Goal: Task Accomplishment & Management: Complete application form

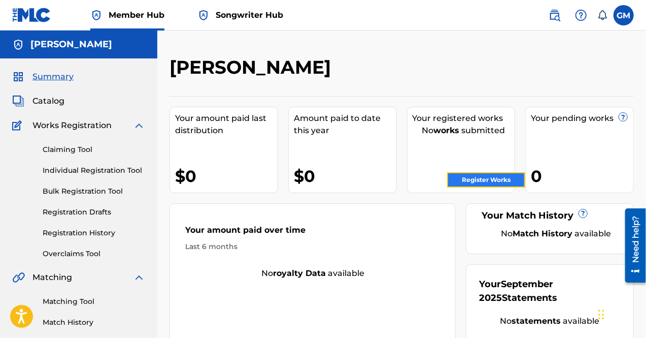
click at [499, 179] on link "Register Works" at bounding box center [486, 179] width 78 height 15
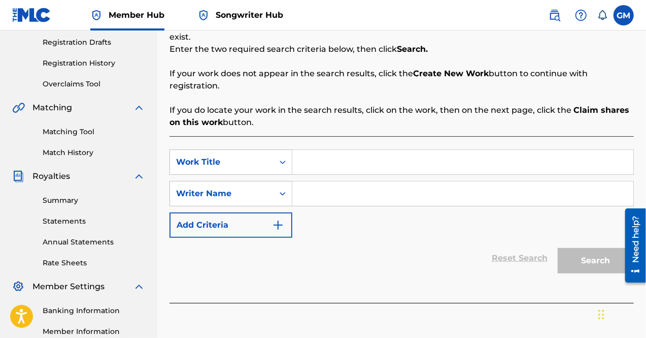
scroll to position [169, 0]
click at [330, 150] on input "Search Form" at bounding box center [462, 162] width 341 height 24
type input "Broke Yo Heart"
click at [344, 182] on input "Search Form" at bounding box center [462, 194] width 341 height 24
click at [351, 186] on input "Search Form" at bounding box center [462, 194] width 341 height 24
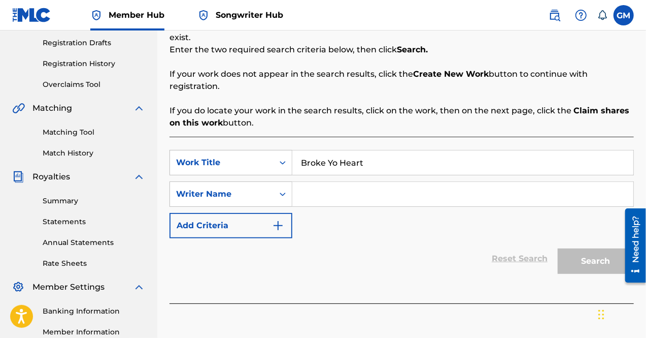
paste input "KEY TEKAI"
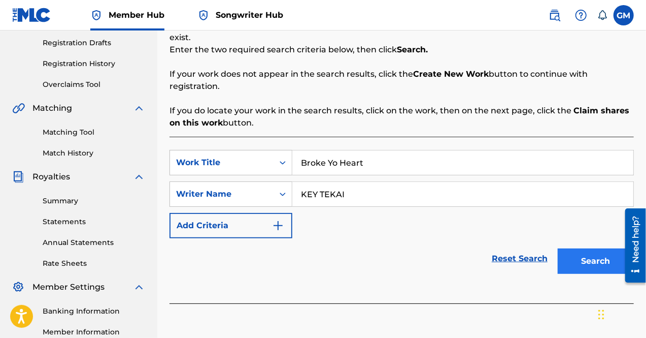
type input "KEY TEKAI"
click at [581, 251] on button "Search" at bounding box center [596, 260] width 76 height 25
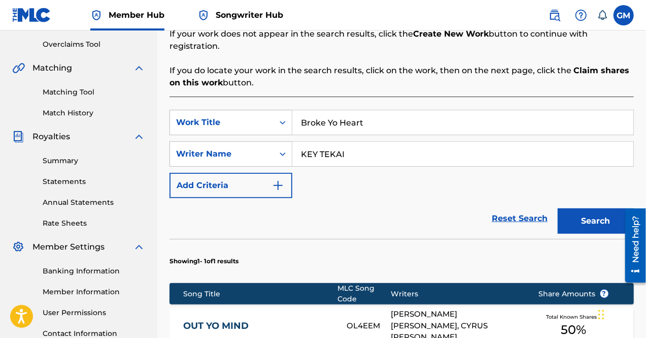
scroll to position [211, 0]
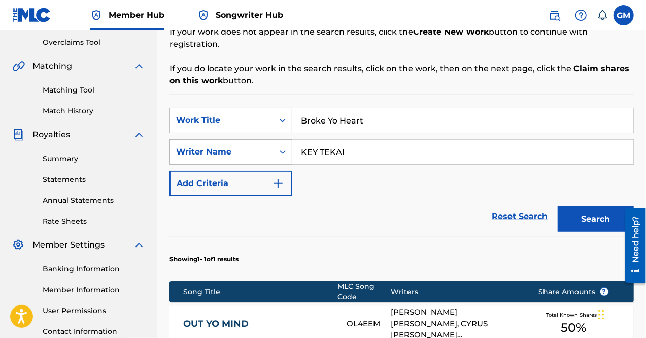
drag, startPoint x: 368, startPoint y: 142, endPoint x: 280, endPoint y: 137, distance: 87.5
click at [280, 139] on div "SearchWithCriteriaa8544e22-b480-452b-aa65-e3405fa740e9 Writer Name KEY TEKAI" at bounding box center [402, 151] width 465 height 25
type input "[PERSON_NAME]"
click at [558, 206] on button "Search" at bounding box center [596, 218] width 76 height 25
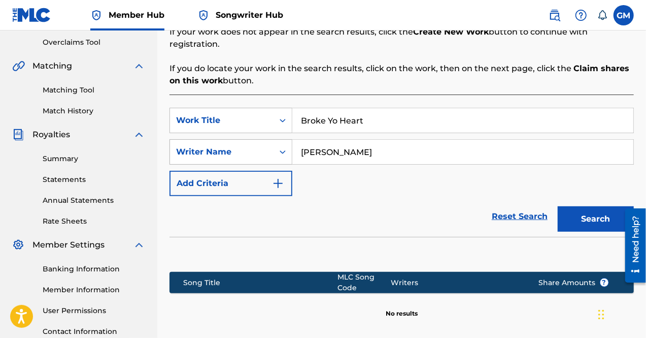
scroll to position [212, 0]
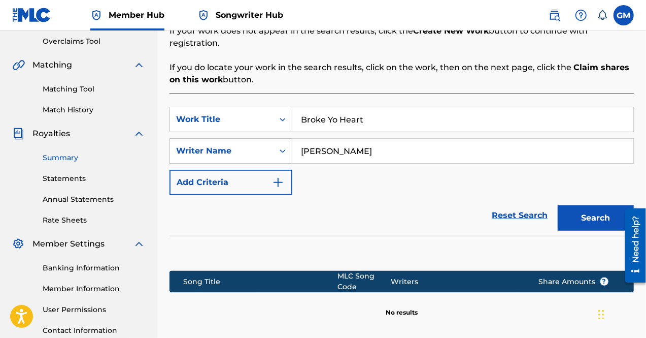
drag, startPoint x: 405, startPoint y: 136, endPoint x: 140, endPoint y: 157, distance: 265.9
click at [140, 157] on main "[PERSON_NAME] Summary Catalog Works Registration Claiming Tool Individual Regis…" at bounding box center [323, 105] width 646 height 575
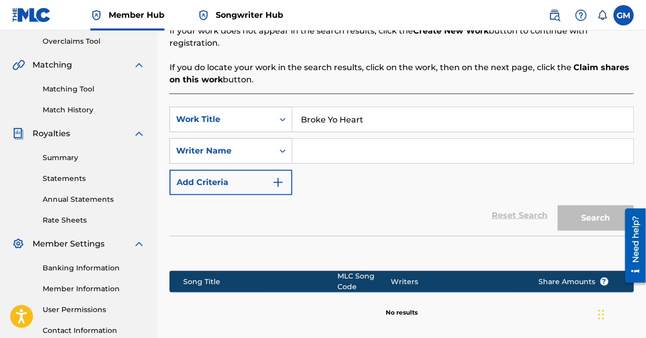
click at [344, 139] on input "Search Form" at bounding box center [462, 151] width 341 height 24
paste input "[PERSON_NAME] PIERRE"
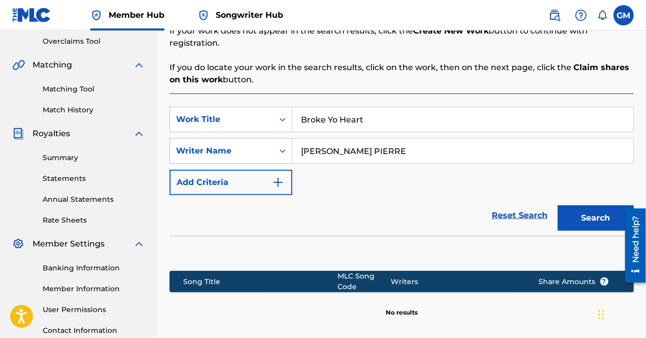
type input "[PERSON_NAME] PIERRE"
click at [558, 205] on button "Search" at bounding box center [596, 217] width 76 height 25
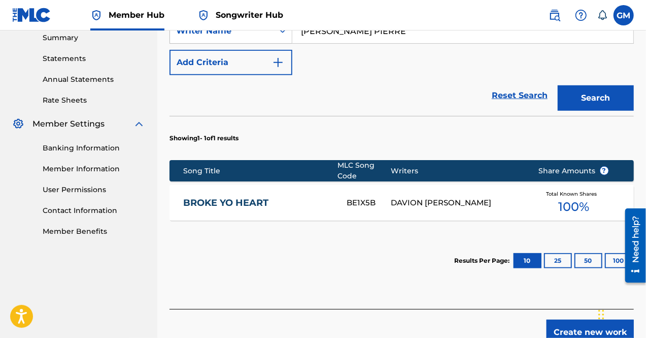
scroll to position [333, 0]
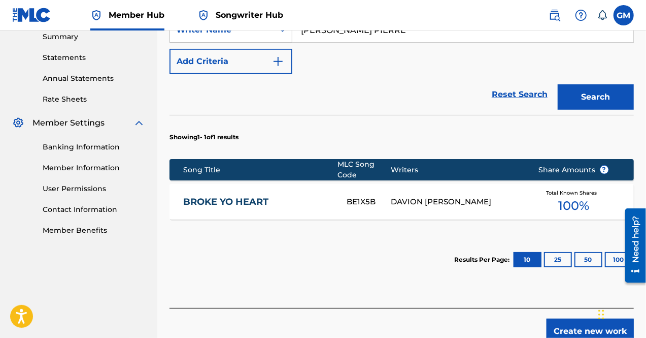
click at [259, 196] on link "BROKE YO HEART" at bounding box center [258, 202] width 150 height 12
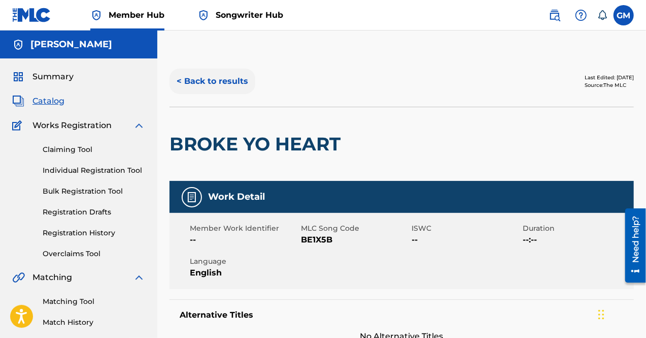
click at [223, 76] on button "< Back to results" at bounding box center [213, 81] width 86 height 25
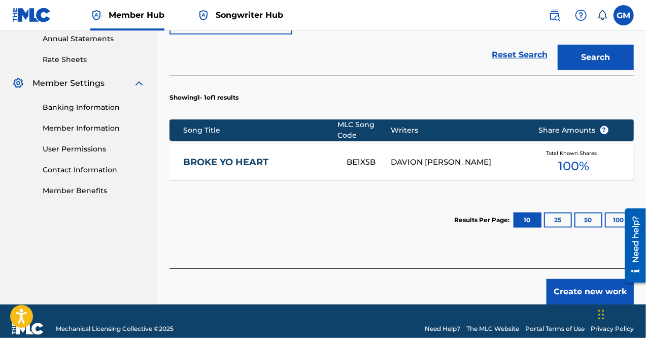
scroll to position [374, 0]
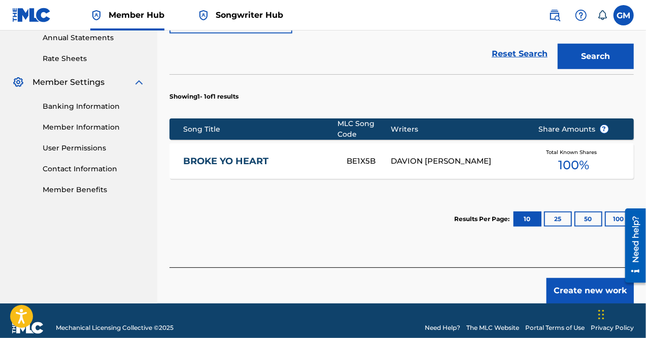
click at [239, 155] on link "BROKE YO HEART" at bounding box center [258, 161] width 150 height 12
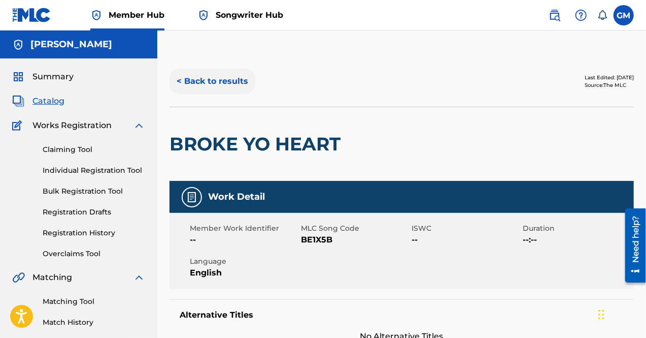
click at [222, 77] on button "< Back to results" at bounding box center [213, 81] width 86 height 25
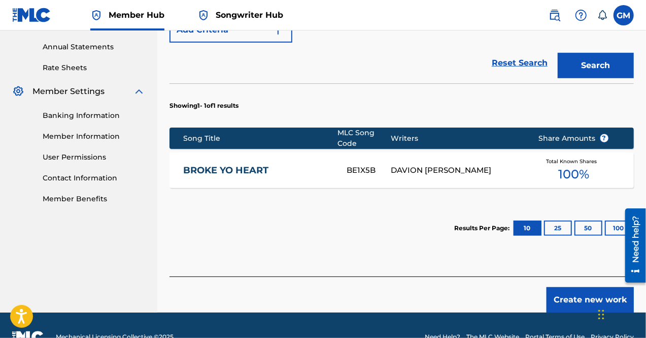
scroll to position [375, 0]
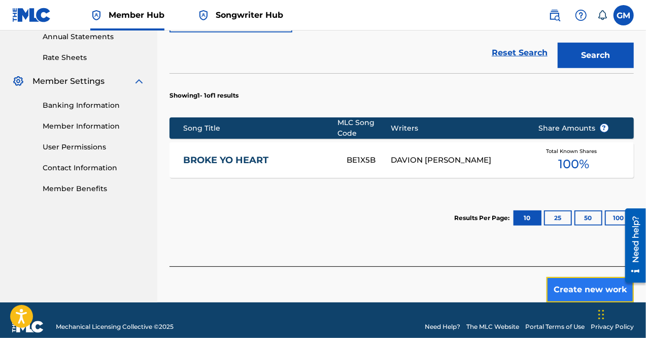
click at [563, 277] on button "Create new work" at bounding box center [590, 289] width 87 height 25
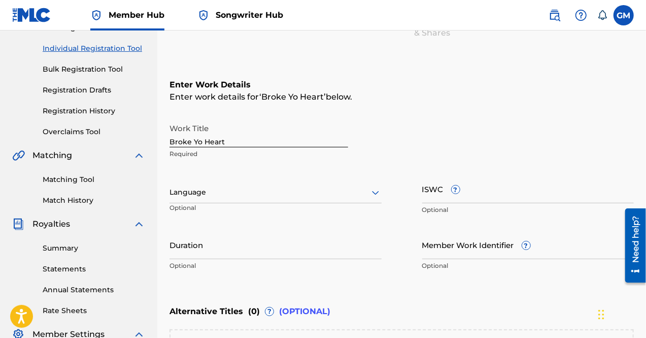
scroll to position [122, 0]
click at [323, 190] on div at bounding box center [276, 192] width 212 height 13
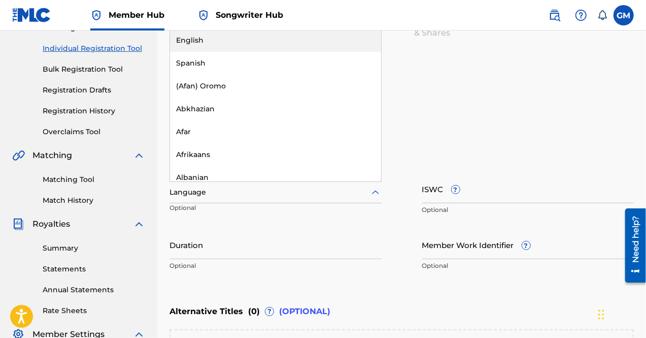
click at [236, 41] on div "English" at bounding box center [275, 40] width 211 height 23
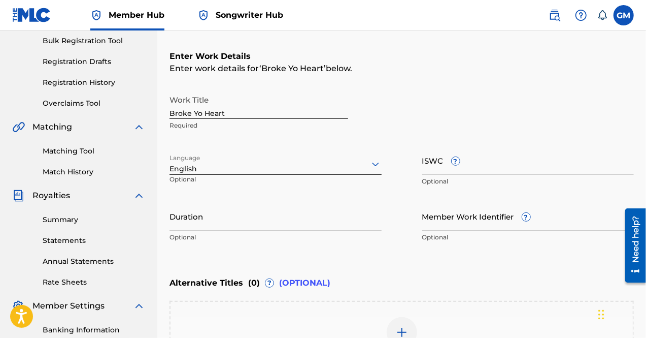
scroll to position [151, 0]
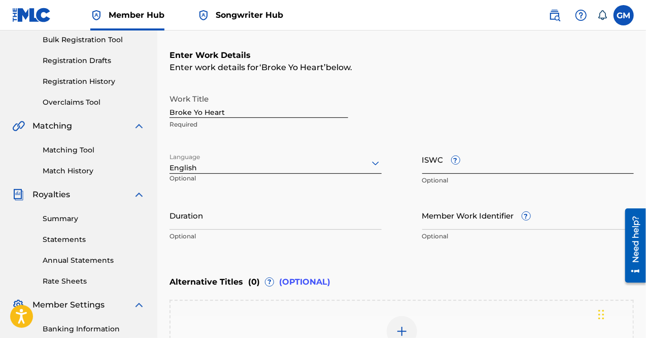
click at [435, 163] on input "ISWC ?" at bounding box center [528, 159] width 212 height 29
paste input "T-330.681.245-9"
type input "T-330.681.245-9"
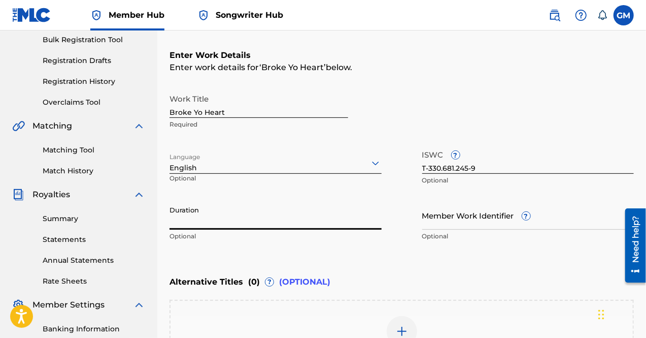
click at [267, 221] on input "Duration" at bounding box center [276, 215] width 212 height 29
type input "2"
type input "02:04"
click at [440, 220] on input "Member Work Identifier ?" at bounding box center [528, 215] width 212 height 29
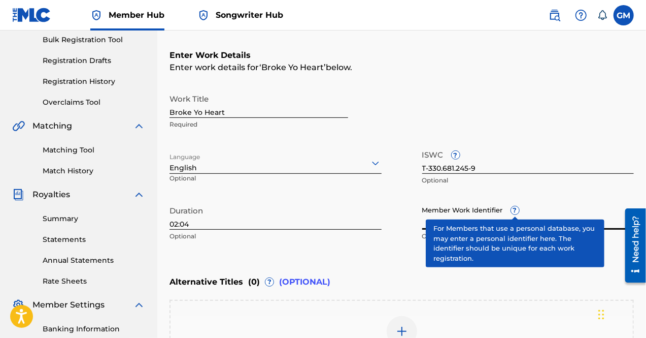
click at [519, 207] on div "Member Work Identifier ? Optional" at bounding box center [528, 224] width 212 height 46
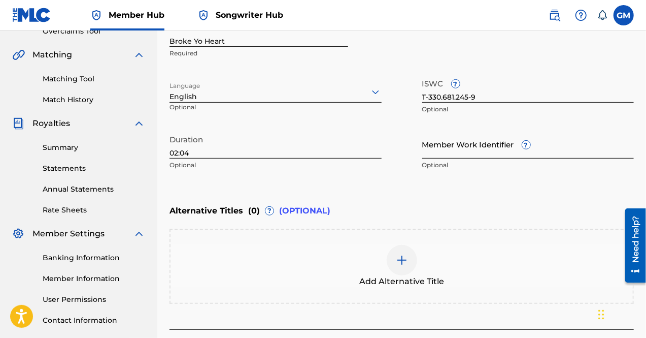
scroll to position [297, 0]
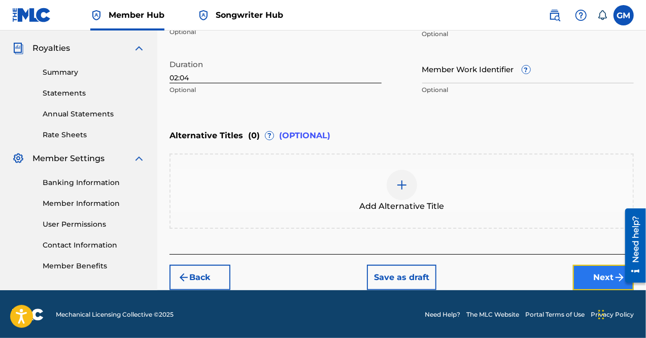
click at [587, 269] on button "Next" at bounding box center [603, 276] width 61 height 25
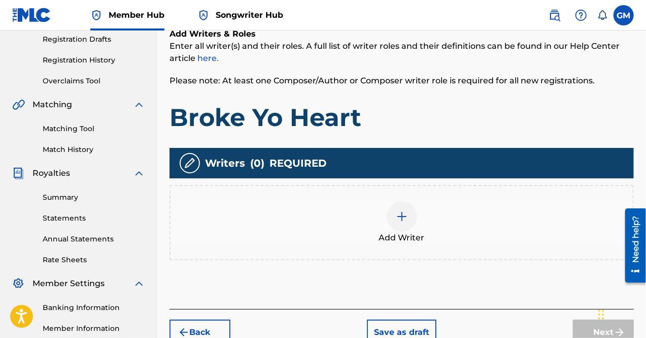
scroll to position [189, 0]
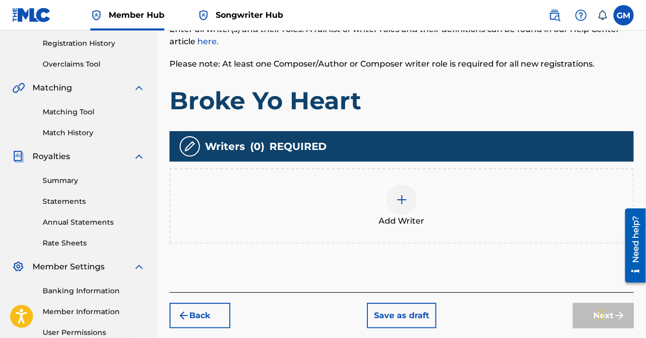
click at [402, 196] on img at bounding box center [402, 199] width 12 height 12
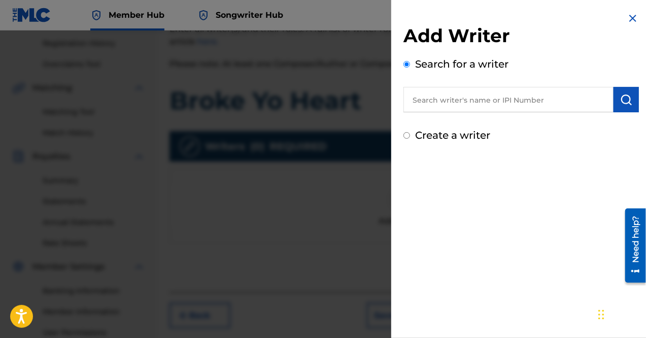
click at [461, 102] on input "text" at bounding box center [509, 99] width 210 height 25
click at [461, 92] on input "text" at bounding box center [509, 99] width 210 height 25
paste input "01244707265"
type input "01244707265"
click at [627, 100] on img "submit" at bounding box center [626, 99] width 12 height 12
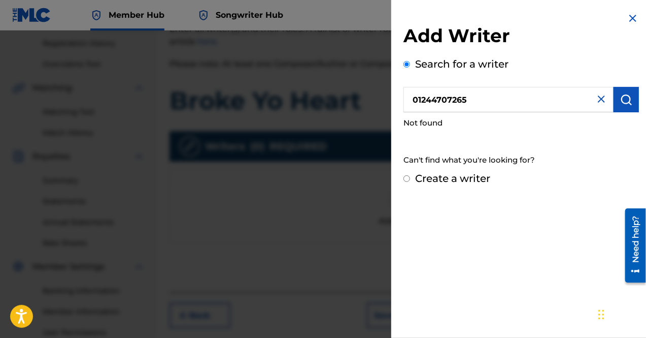
click at [431, 179] on label "Create a writer" at bounding box center [452, 178] width 75 height 12
radio input "true"
click at [410, 179] on input "Create a writer" at bounding box center [407, 178] width 7 height 7
radio input "false"
radio input "true"
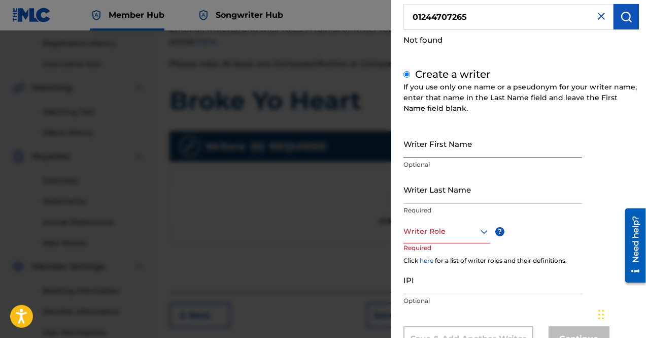
scroll to position [84, 0]
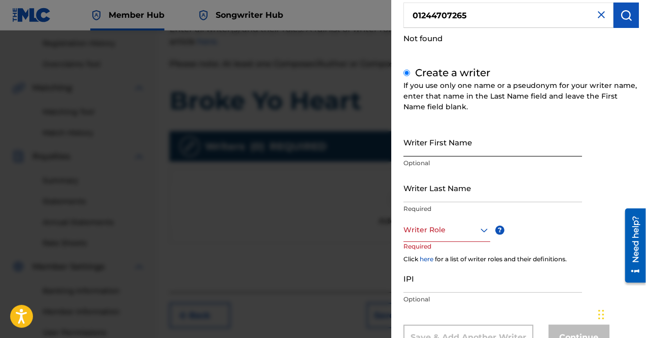
click at [444, 142] on input "Writer First Name" at bounding box center [493, 141] width 179 height 29
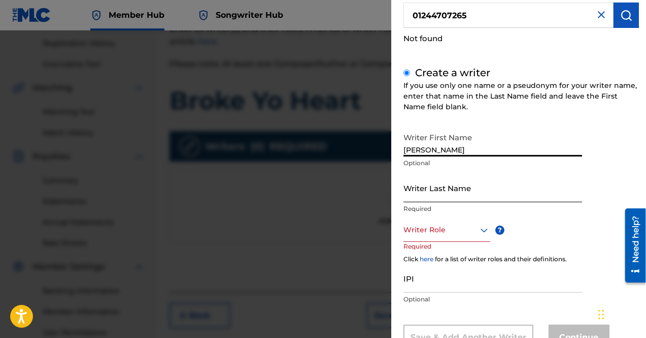
type input "[PERSON_NAME]"
click at [451, 186] on input "Writer Last Name" at bounding box center [493, 187] width 179 height 29
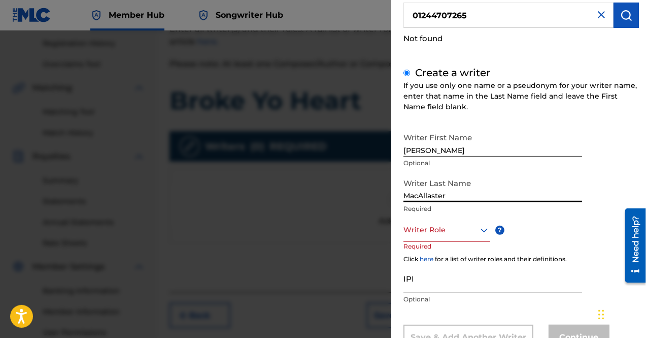
scroll to position [123, 0]
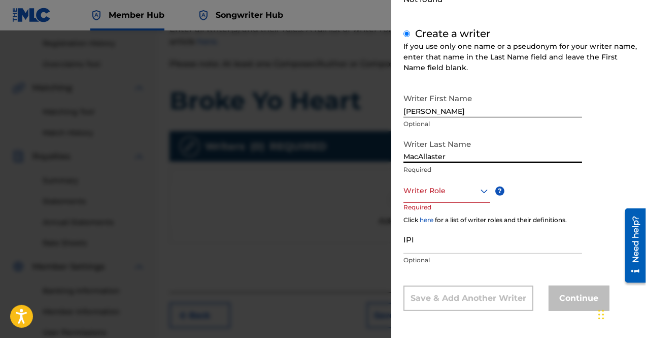
type input "MacAllaster"
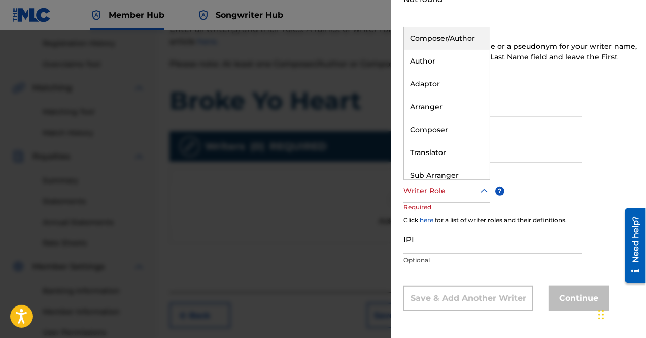
click at [459, 190] on div at bounding box center [447, 190] width 87 height 13
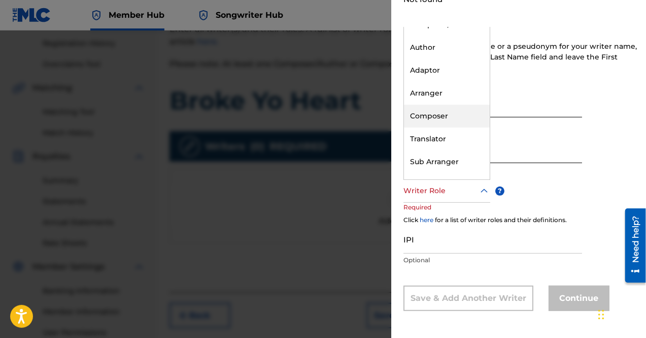
scroll to position [30, 0]
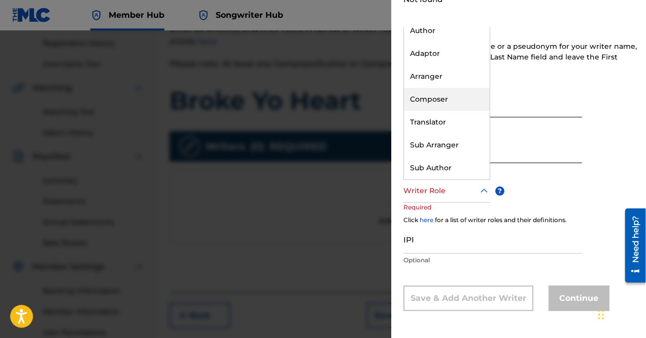
click at [454, 98] on div "Composer" at bounding box center [447, 99] width 86 height 23
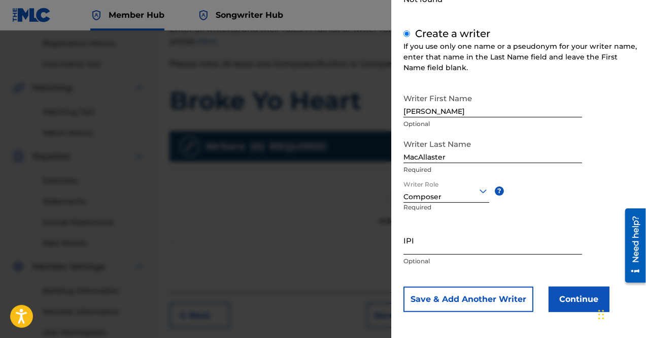
scroll to position [124, 0]
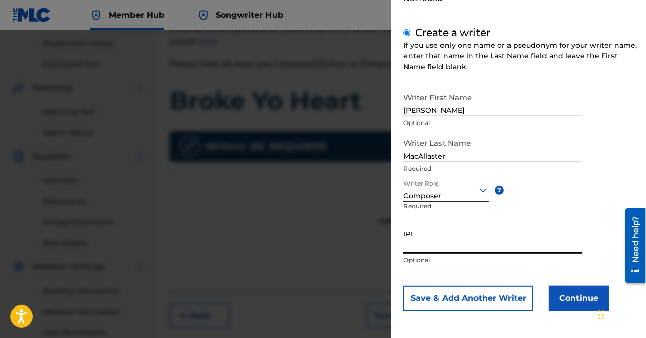
click at [489, 230] on input "IPI" at bounding box center [493, 238] width 179 height 29
paste input "01244707265"
type input "01244707265"
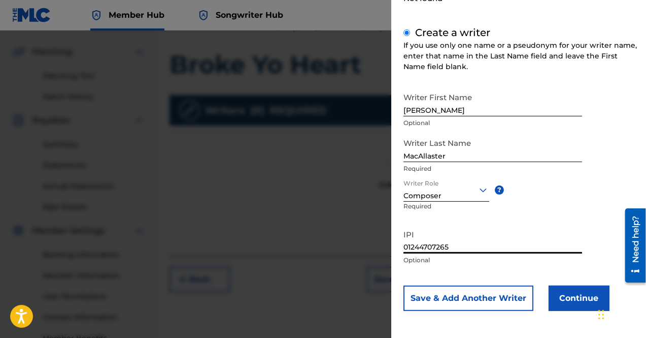
scroll to position [228, 0]
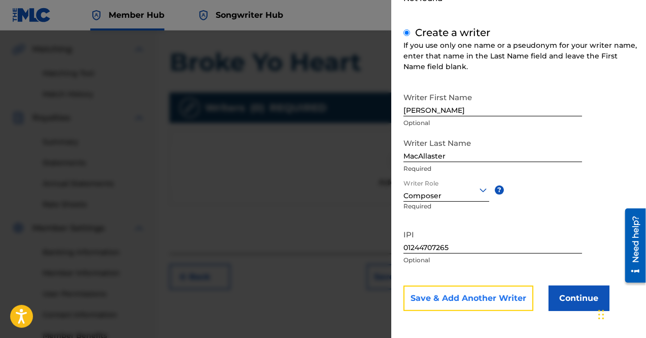
click at [485, 301] on button "Save & Add Another Writer" at bounding box center [469, 297] width 130 height 25
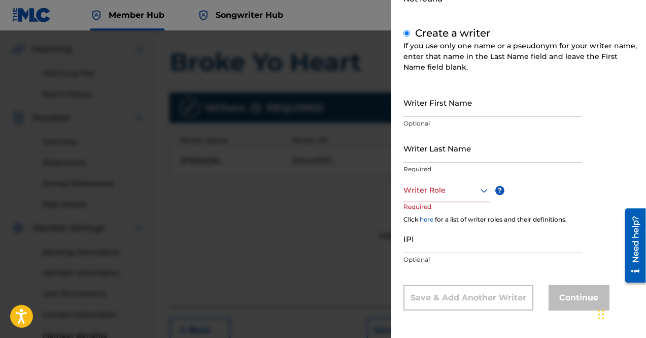
scroll to position [123, 0]
click at [493, 269] on div "IPI Optional" at bounding box center [493, 247] width 179 height 46
click at [464, 106] on input "Writer First Name" at bounding box center [493, 102] width 179 height 29
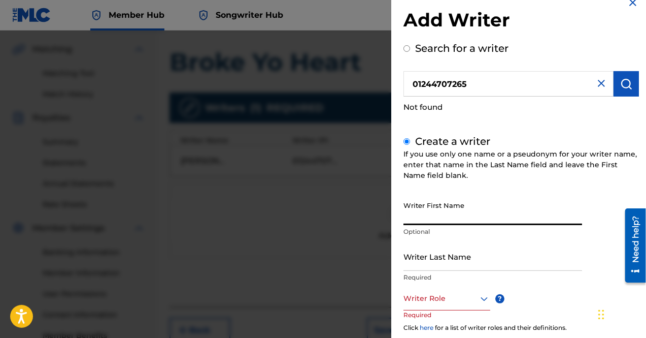
scroll to position [0, 0]
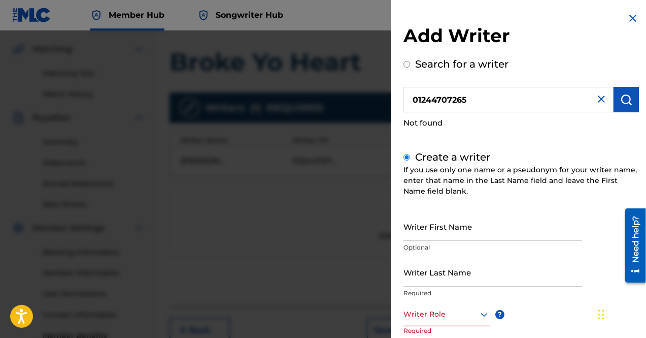
click at [407, 62] on input "Search for a writer" at bounding box center [407, 64] width 7 height 7
radio input "true"
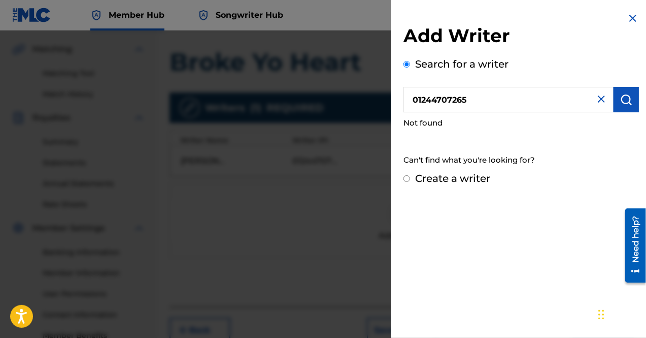
drag, startPoint x: 485, startPoint y: 105, endPoint x: 407, endPoint y: 110, distance: 77.8
click at [407, 110] on input "01244707265" at bounding box center [509, 99] width 210 height 25
click at [456, 101] on input "text" at bounding box center [509, 99] width 210 height 25
paste input "01177622442"
type input "01177622442"
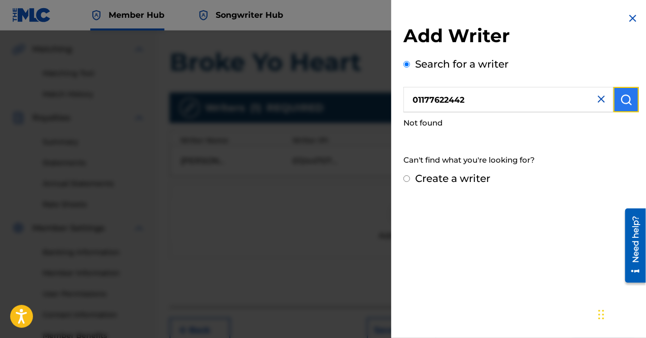
click at [626, 93] on img "submit" at bounding box center [626, 99] width 12 height 12
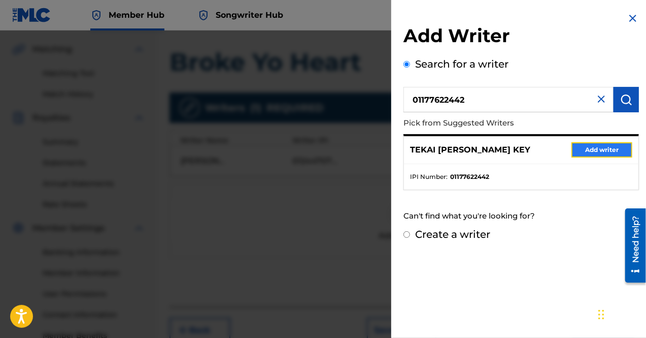
click at [581, 145] on button "Add writer" at bounding box center [602, 149] width 61 height 15
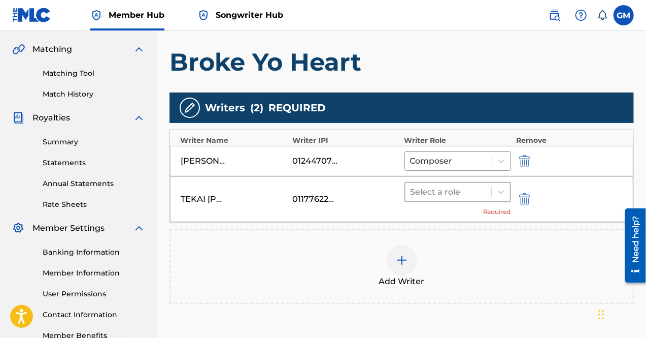
click at [428, 190] on div at bounding box center [449, 192] width 76 height 14
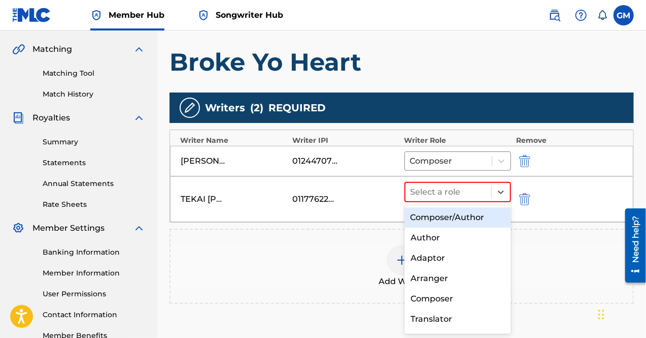
click at [459, 215] on div "Composer/Author" at bounding box center [458, 217] width 107 height 20
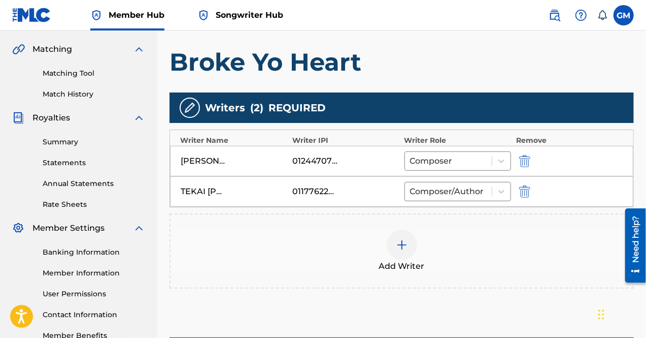
click at [398, 231] on div at bounding box center [402, 244] width 30 height 30
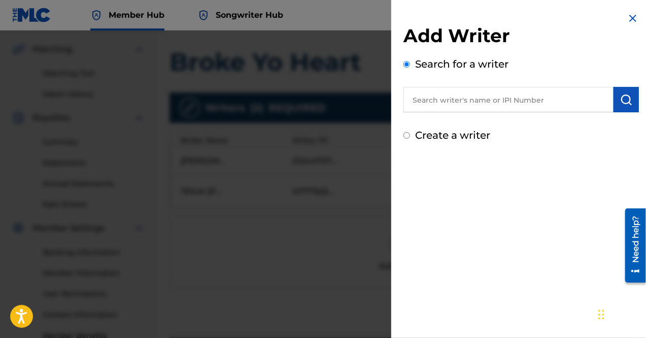
click at [465, 97] on input "text" at bounding box center [509, 99] width 210 height 25
paste input "01250668750"
type input "01250668750"
click at [620, 98] on img "submit" at bounding box center [626, 99] width 12 height 12
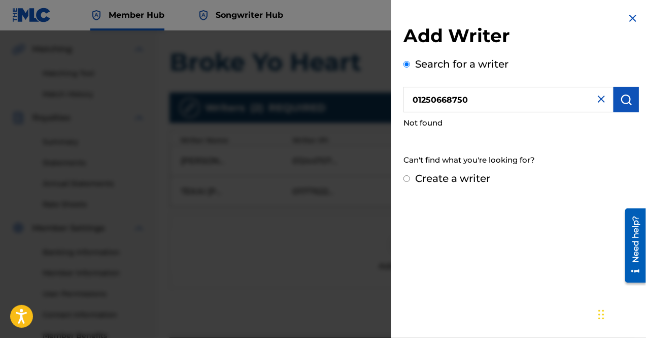
click at [406, 178] on input "Create a writer" at bounding box center [407, 178] width 7 height 7
radio input "false"
radio input "true"
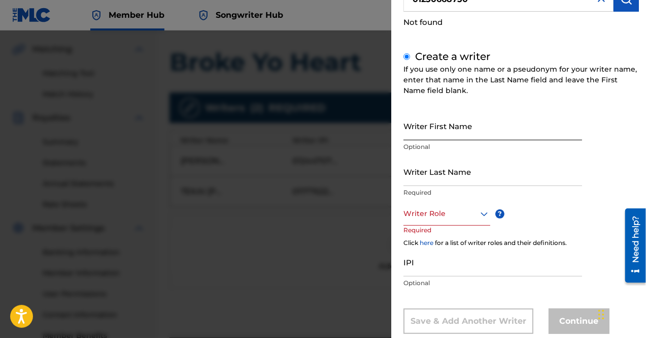
scroll to position [123, 0]
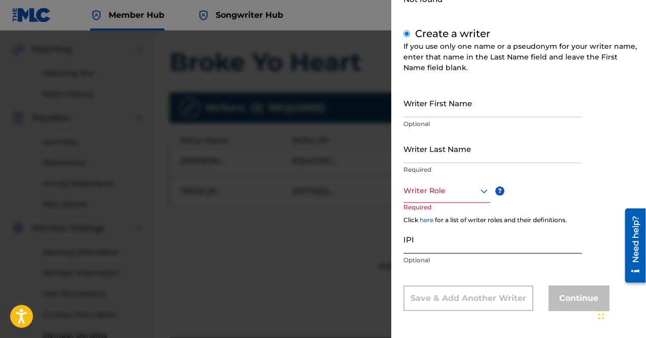
click at [438, 236] on input "IPI" at bounding box center [493, 238] width 179 height 29
paste input "01250668750"
type input "01250668750"
click at [446, 192] on div at bounding box center [447, 190] width 87 height 13
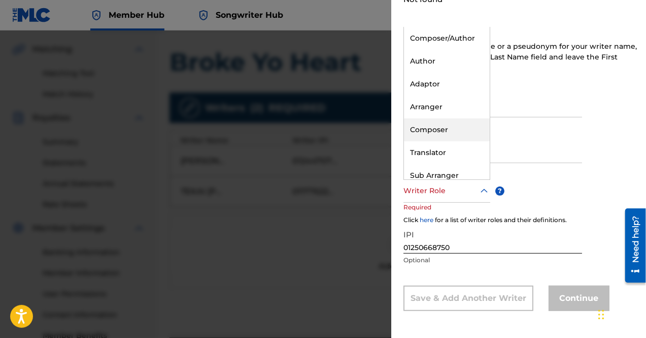
click at [457, 124] on div "Composer" at bounding box center [447, 129] width 86 height 23
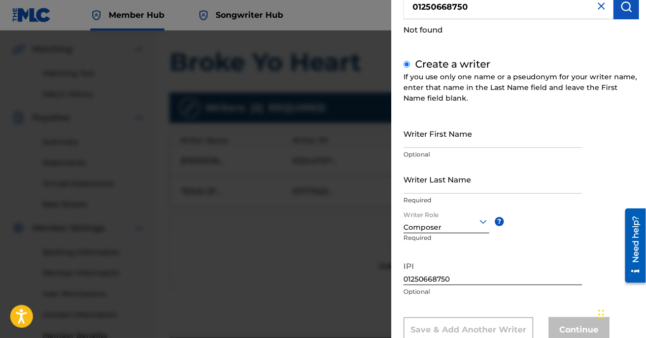
scroll to position [85, 0]
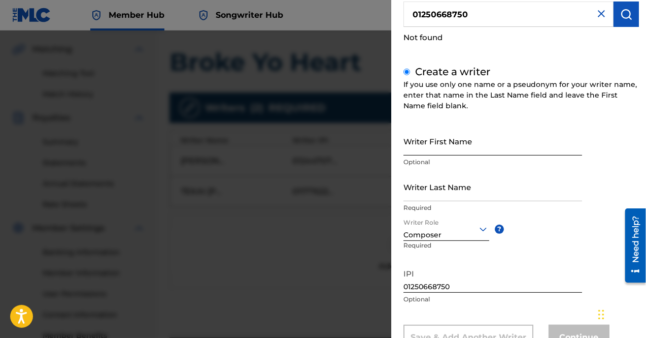
click at [472, 142] on input "Writer First Name" at bounding box center [493, 140] width 179 height 29
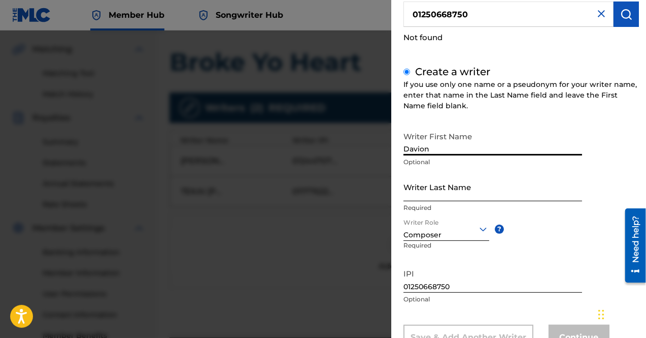
type input "Davion"
click at [459, 187] on input "Writer Last Name" at bounding box center [493, 186] width 179 height 29
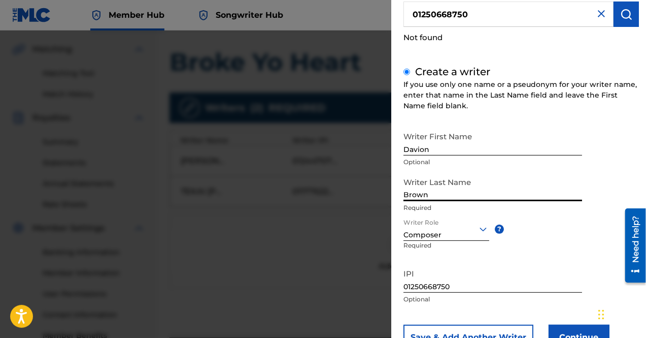
scroll to position [124, 0]
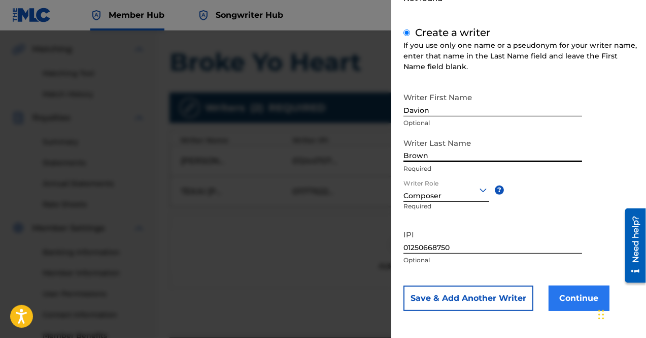
type input "Brown"
click at [581, 296] on button "Continue" at bounding box center [579, 297] width 61 height 25
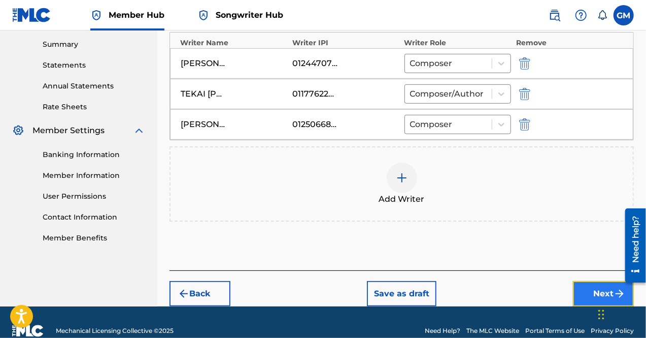
click at [590, 284] on button "Next" at bounding box center [603, 293] width 61 height 25
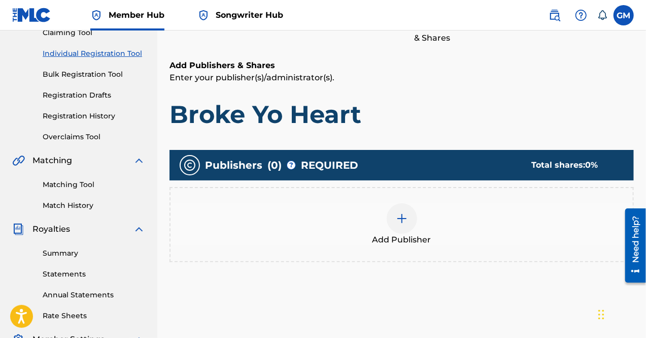
scroll to position [119, 0]
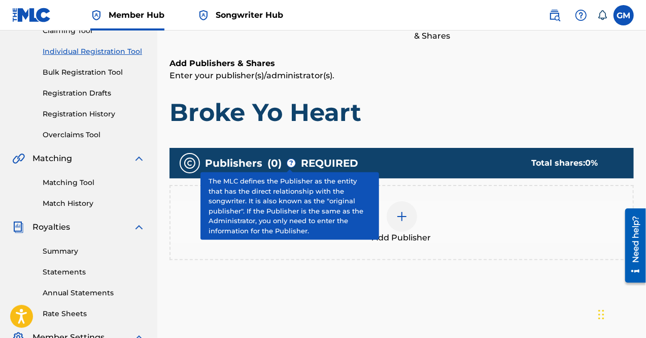
click at [289, 161] on span "?" at bounding box center [291, 163] width 8 height 8
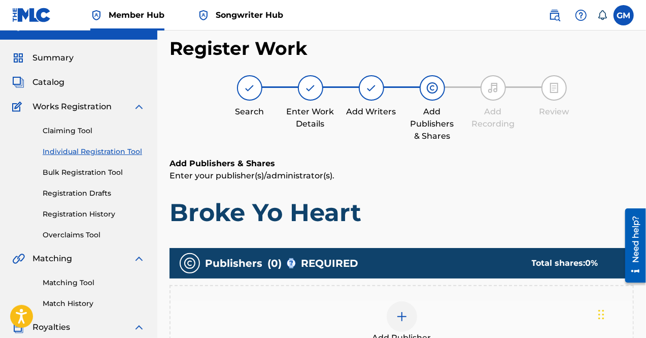
scroll to position [189, 0]
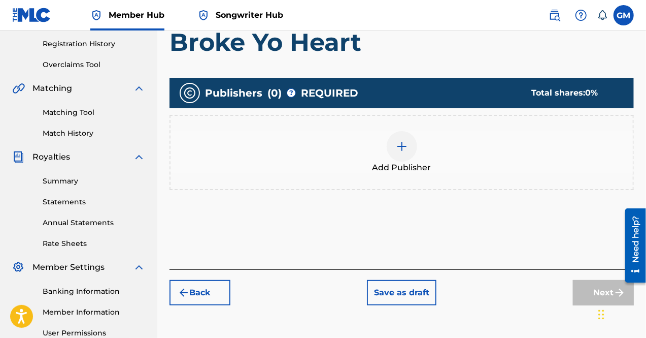
click at [409, 150] on div at bounding box center [402, 146] width 30 height 30
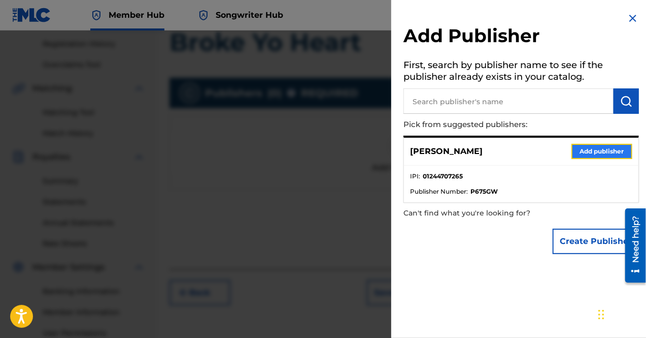
click at [598, 151] on button "Add publisher" at bounding box center [602, 151] width 61 height 15
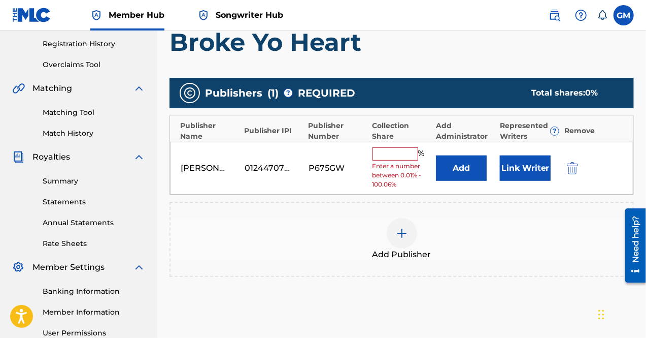
click at [386, 153] on input "text" at bounding box center [396, 153] width 46 height 13
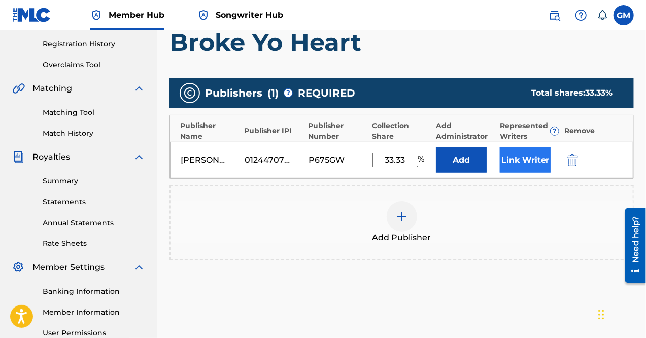
type input "33.33"
click at [518, 165] on button "Link Writer" at bounding box center [525, 159] width 51 height 25
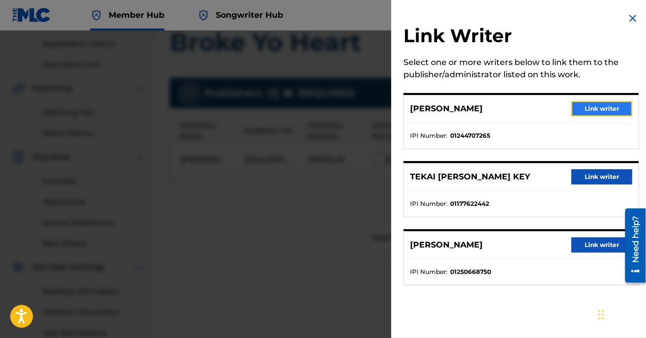
click at [615, 107] on button "Link writer" at bounding box center [602, 108] width 61 height 15
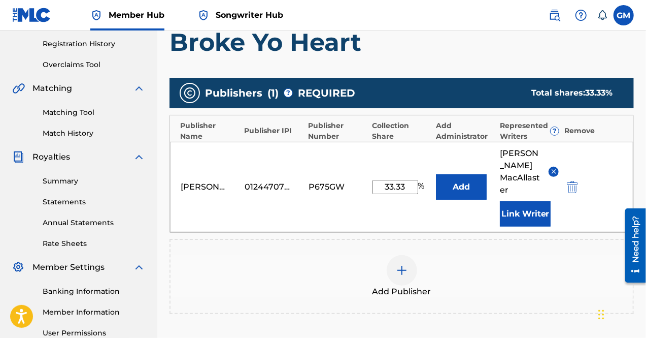
scroll to position [305, 0]
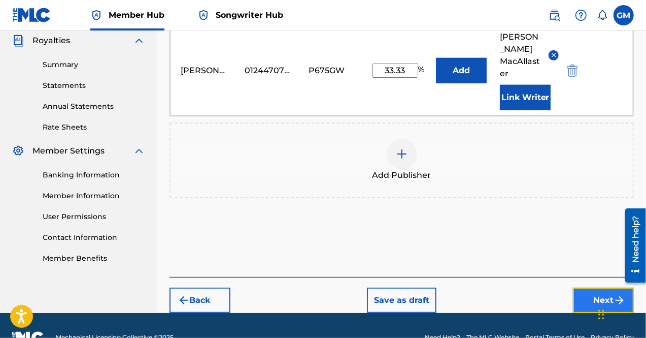
click at [587, 287] on button "Next" at bounding box center [603, 299] width 61 height 25
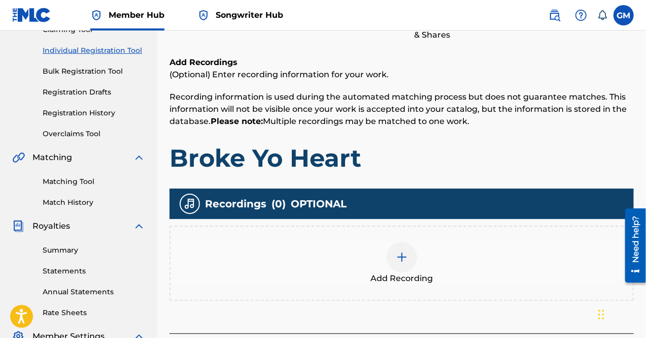
scroll to position [118, 0]
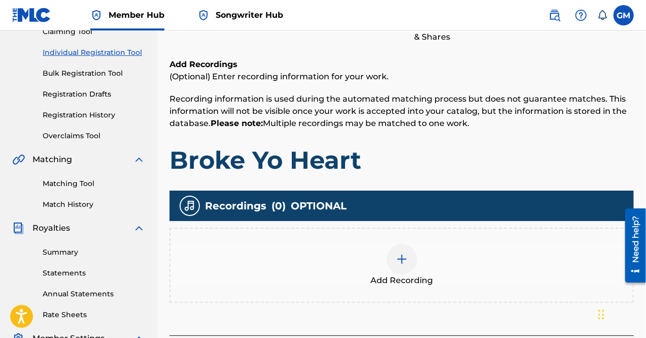
click at [426, 261] on div "Add Recording" at bounding box center [402, 265] width 462 height 43
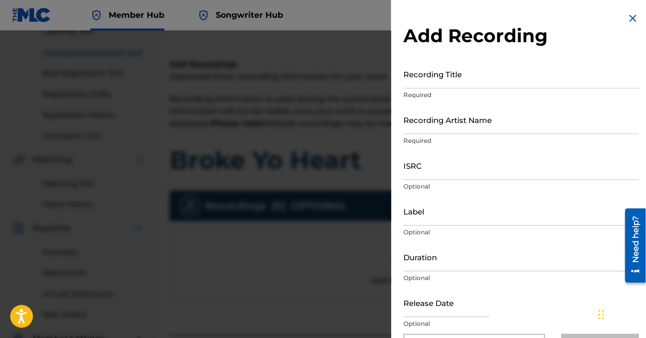
click at [632, 15] on img at bounding box center [633, 18] width 12 height 12
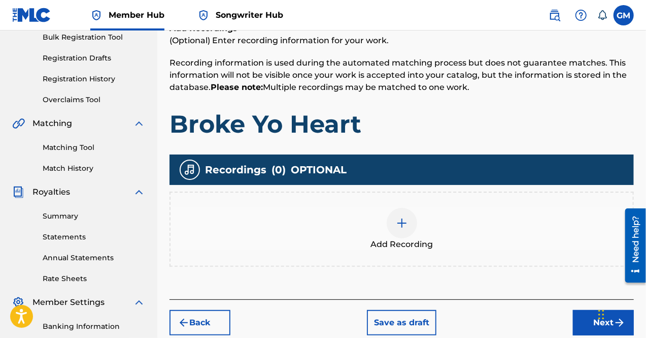
scroll to position [182, 0]
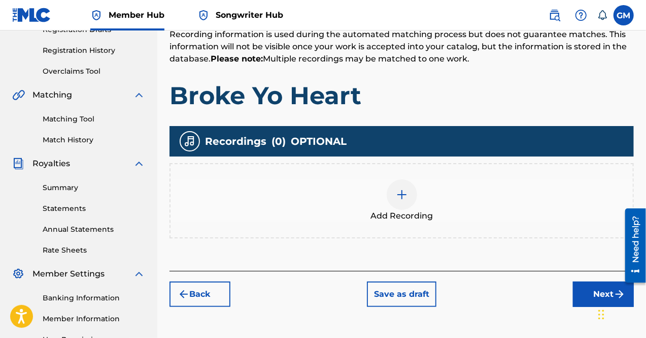
click at [399, 196] on img at bounding box center [402, 194] width 12 height 12
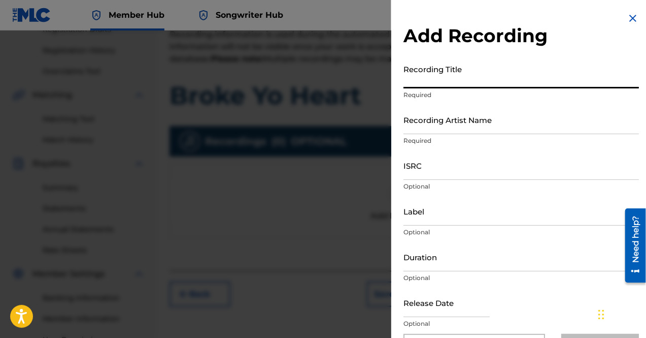
click at [456, 74] on input "Recording Title" at bounding box center [522, 73] width 236 height 29
type input "Broke Yo Heart"
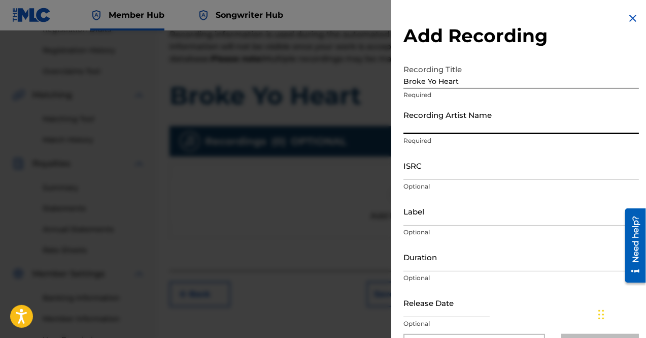
click at [455, 122] on input "Recording Artist Name" at bounding box center [522, 119] width 236 height 29
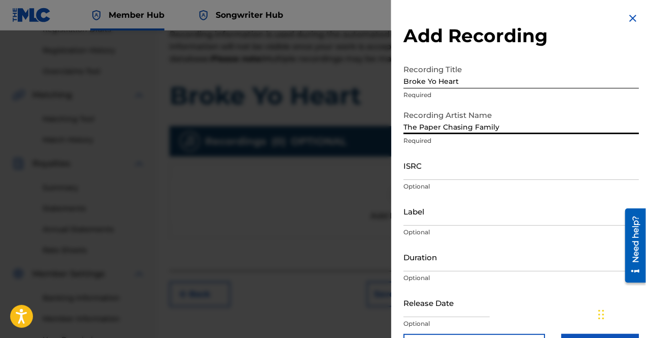
type input "The Paper Chasing Family"
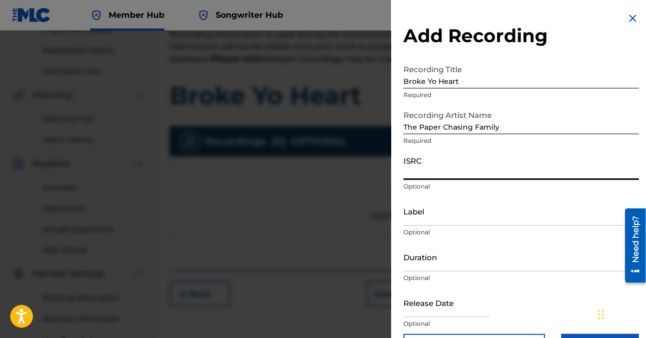
click at [438, 175] on input "ISRC" at bounding box center [522, 165] width 236 height 29
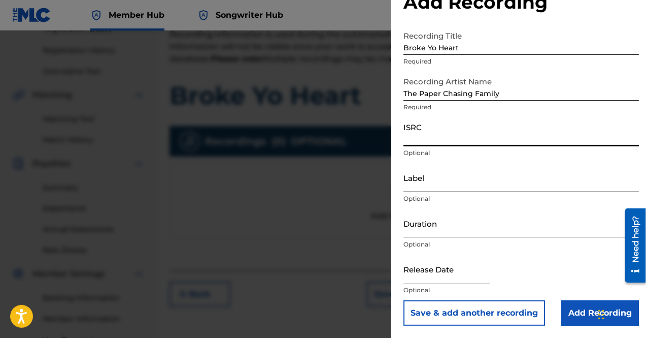
click at [462, 178] on input "Label" at bounding box center [522, 177] width 236 height 29
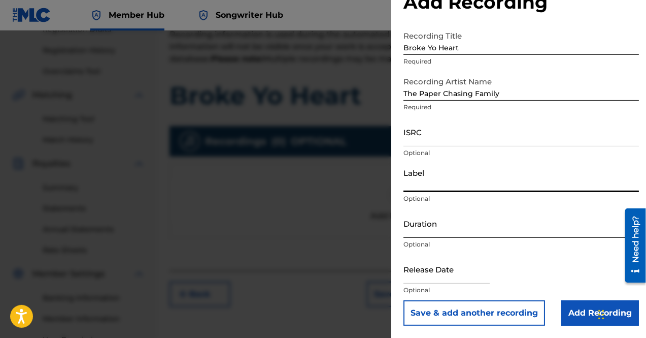
click at [459, 225] on input "Duration" at bounding box center [522, 223] width 236 height 29
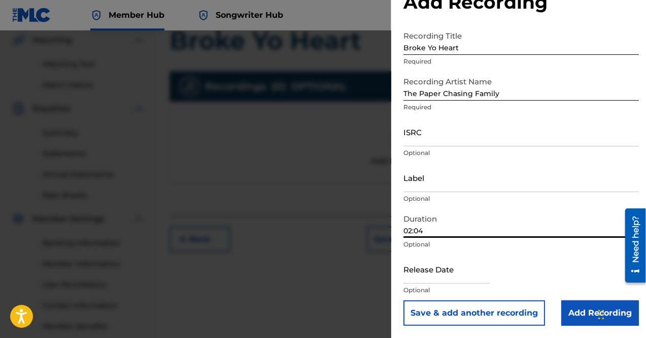
scroll to position [245, 0]
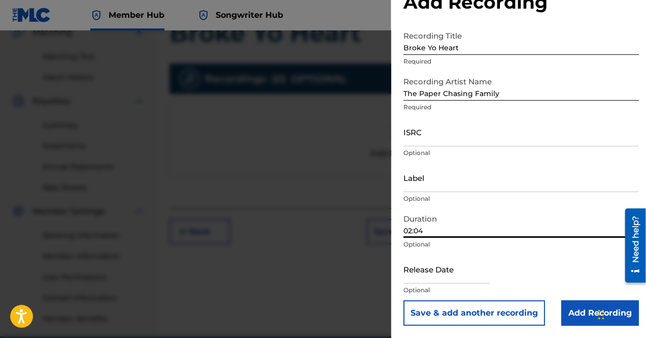
type input "02:04"
click at [425, 273] on input "text" at bounding box center [447, 268] width 86 height 29
select select "8"
select select "2025"
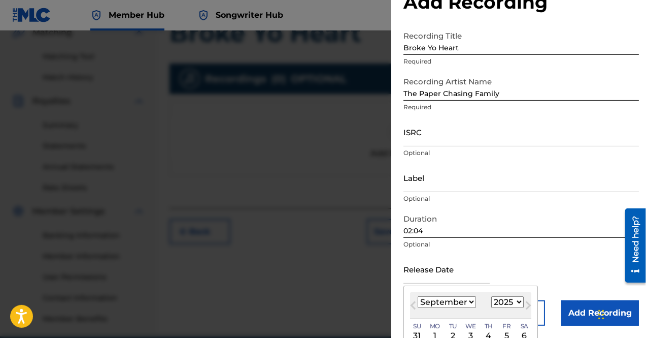
click at [464, 304] on select "January February March April May June July August September October November De…" at bounding box center [447, 302] width 58 height 12
select select "10"
click at [418, 296] on select "January February March April May June July August September October November De…" at bounding box center [447, 302] width 58 height 12
click at [499, 305] on select "1899 1900 1901 1902 1903 1904 1905 1906 1907 1908 1909 1910 1911 1912 1913 1914…" at bounding box center [507, 302] width 32 height 12
select select "2024"
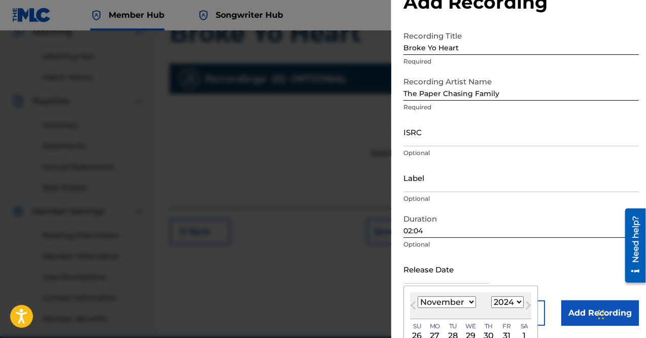
click at [491, 296] on select "1899 1900 1901 1902 1903 1904 1905 1906 1907 1908 1909 1910 1911 1912 1913 1914…" at bounding box center [507, 302] width 32 height 12
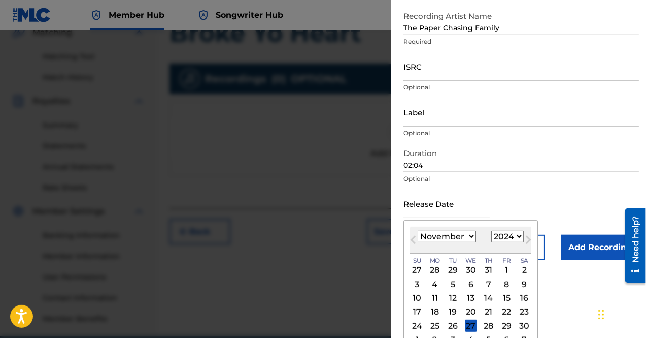
scroll to position [114, 0]
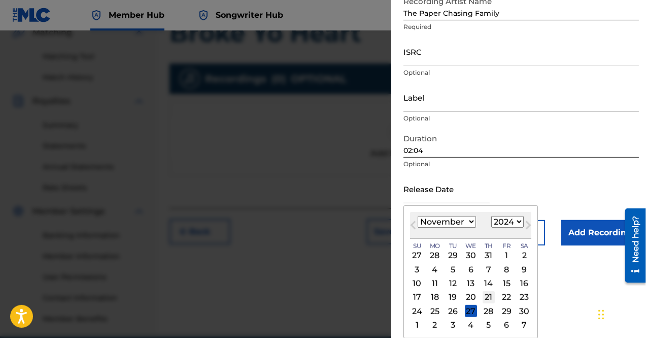
click at [484, 295] on div "21" at bounding box center [489, 297] width 12 height 12
type input "[DATE]"
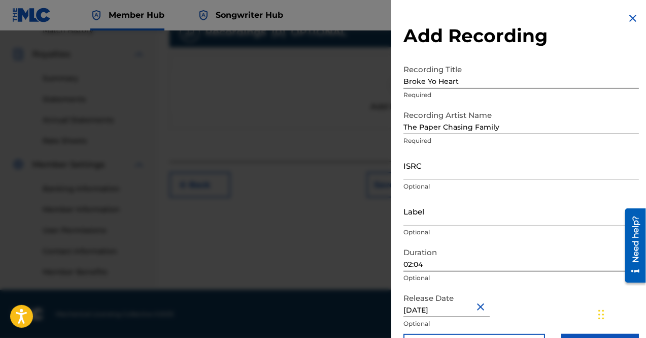
scroll to position [34, 0]
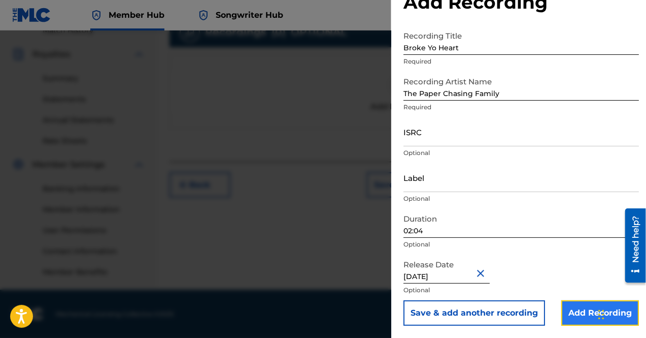
click at [570, 311] on input "Add Recording" at bounding box center [600, 312] width 78 height 25
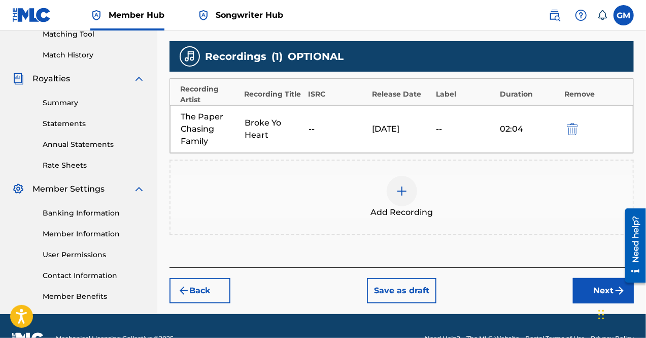
scroll to position [291, 0]
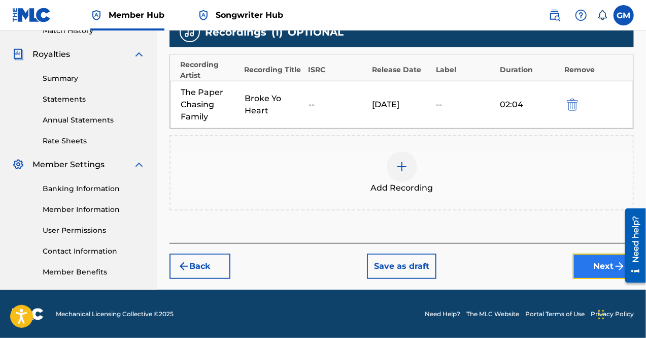
click at [583, 266] on button "Next" at bounding box center [603, 265] width 61 height 25
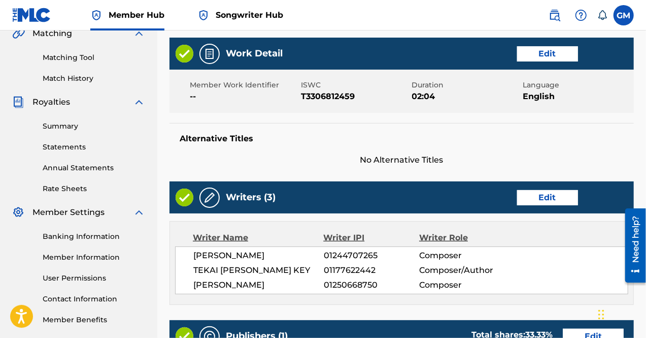
scroll to position [245, 0]
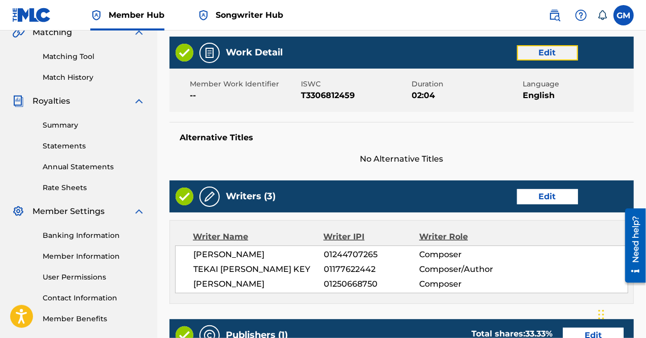
click at [534, 51] on button "Edit" at bounding box center [547, 52] width 61 height 15
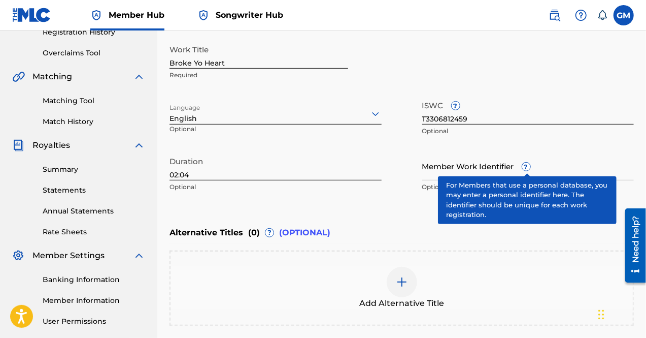
scroll to position [297, 0]
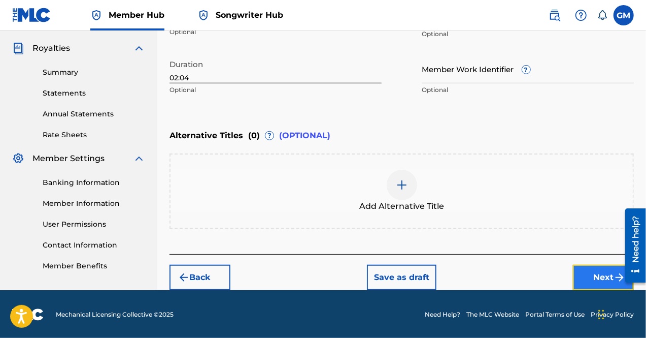
click at [584, 279] on button "Next" at bounding box center [603, 276] width 61 height 25
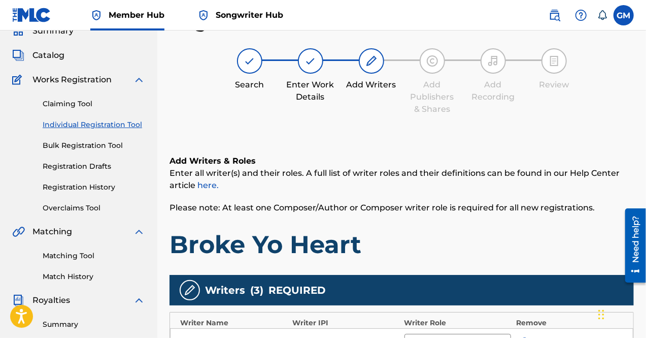
scroll to position [341, 0]
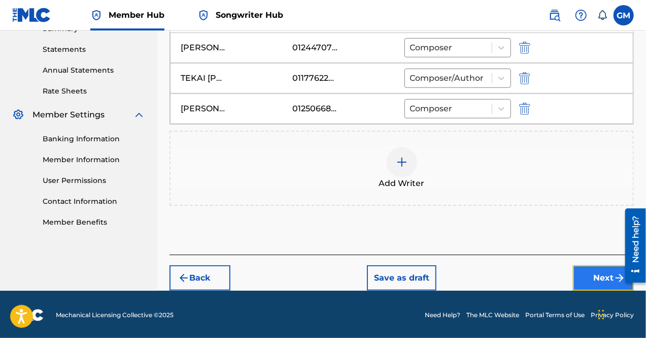
click at [602, 279] on button "Next" at bounding box center [603, 277] width 61 height 25
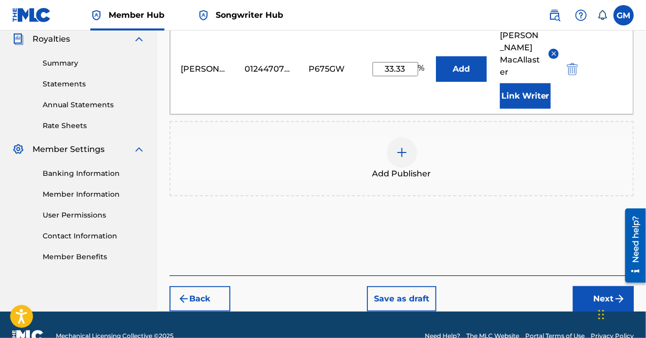
scroll to position [316, 0]
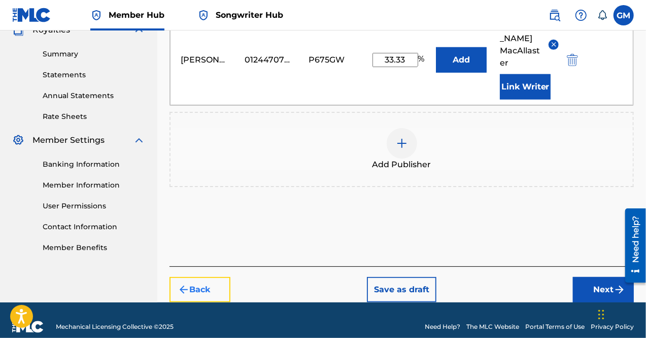
click at [222, 277] on button "Back" at bounding box center [200, 289] width 61 height 25
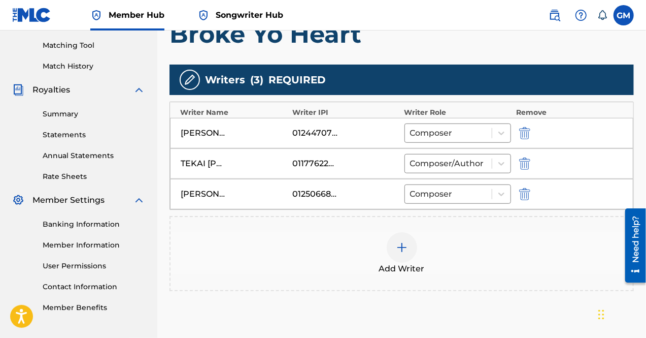
scroll to position [254, 0]
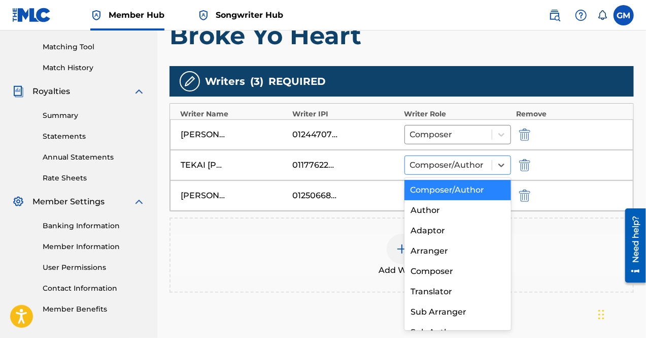
click at [437, 162] on div at bounding box center [448, 165] width 77 height 14
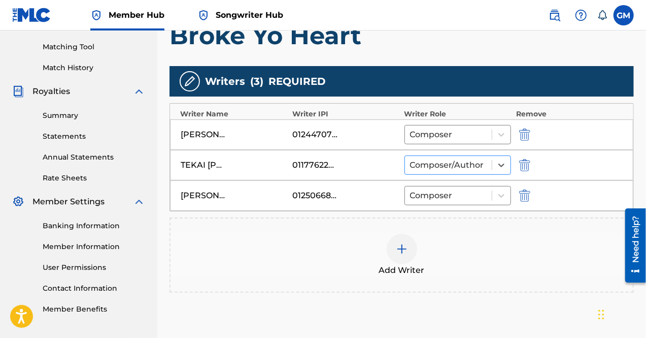
click at [437, 160] on div at bounding box center [448, 165] width 77 height 14
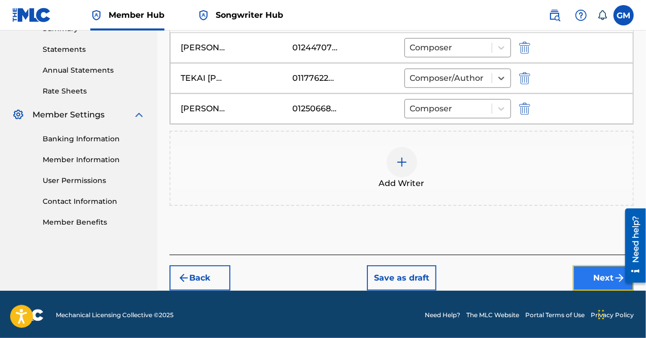
click at [616, 275] on img "submit" at bounding box center [620, 278] width 12 height 12
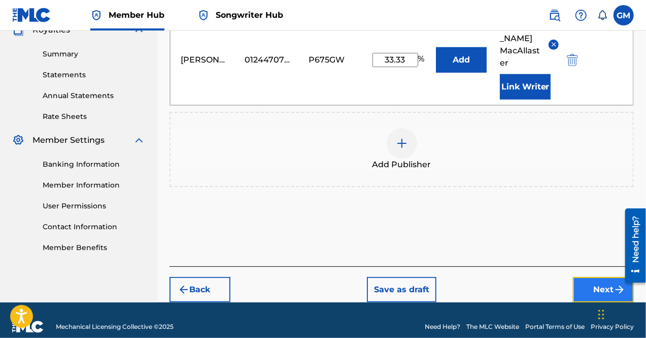
click at [595, 279] on button "Next" at bounding box center [603, 289] width 61 height 25
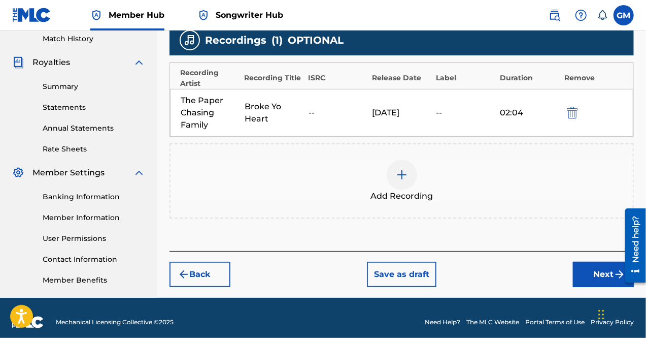
scroll to position [291, 0]
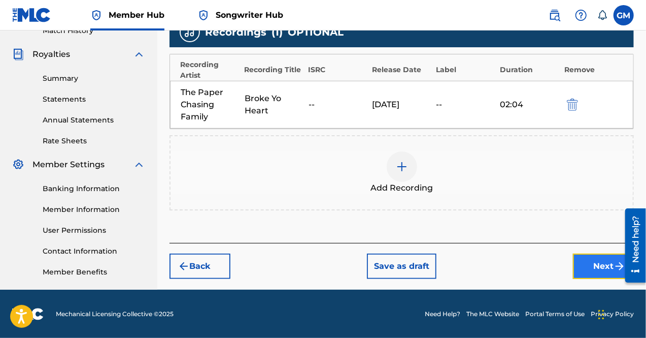
click at [585, 271] on button "Next" at bounding box center [603, 265] width 61 height 25
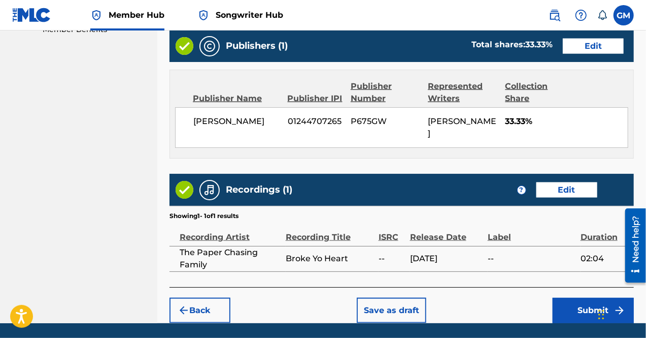
scroll to position [565, 0]
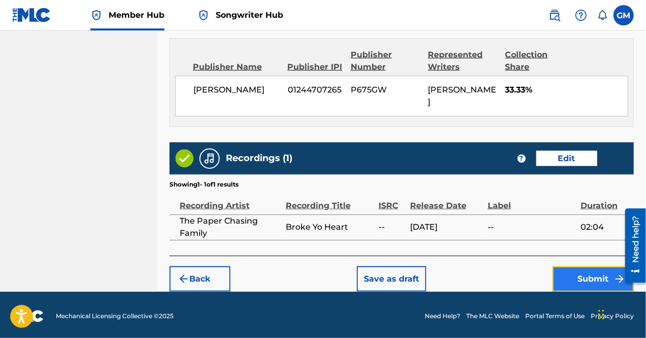
click at [572, 277] on button "Submit" at bounding box center [593, 278] width 81 height 25
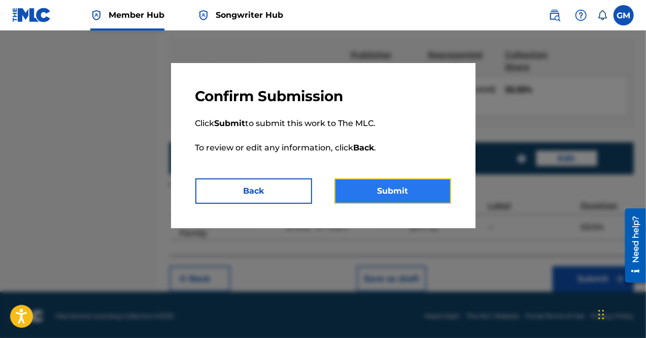
click at [385, 191] on button "Submit" at bounding box center [393, 190] width 117 height 25
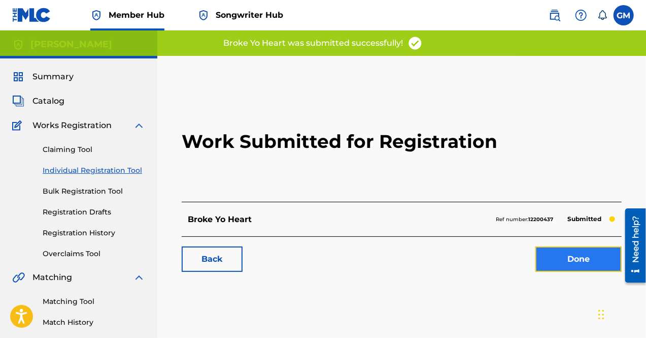
click at [563, 260] on link "Done" at bounding box center [579, 258] width 86 height 25
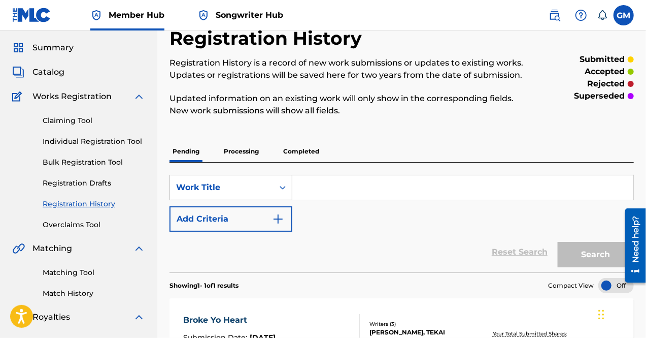
scroll to position [28, 0]
click at [97, 116] on link "Claiming Tool" at bounding box center [94, 121] width 103 height 11
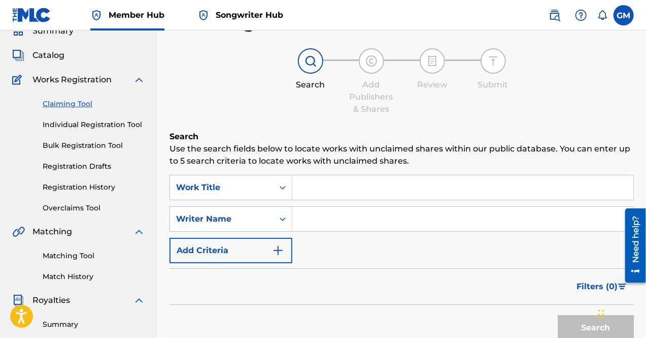
scroll to position [45, 0]
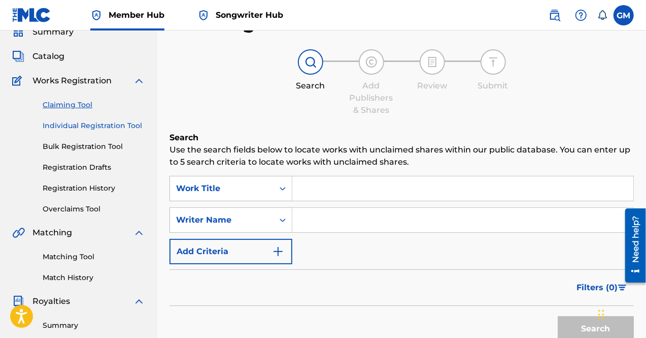
click at [80, 128] on link "Individual Registration Tool" at bounding box center [94, 125] width 103 height 11
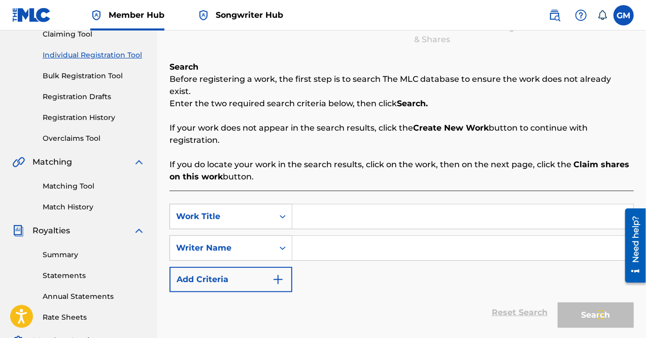
scroll to position [124, 0]
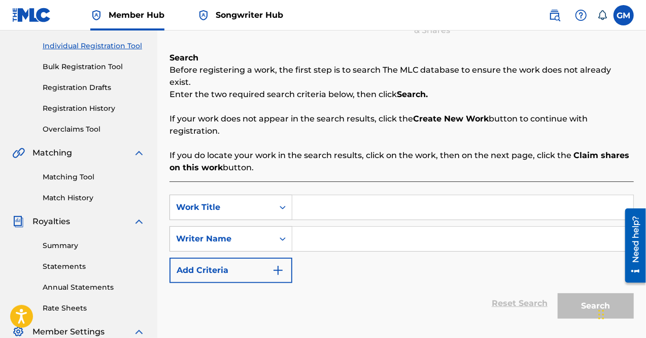
click at [346, 195] on input "Search Form" at bounding box center [462, 207] width 341 height 24
click at [346, 201] on input "Search Form" at bounding box center [462, 207] width 341 height 24
type input "Get Like Us"
click at [346, 226] on input "Search Form" at bounding box center [462, 238] width 341 height 24
click at [366, 226] on input "Search Form" at bounding box center [462, 238] width 341 height 24
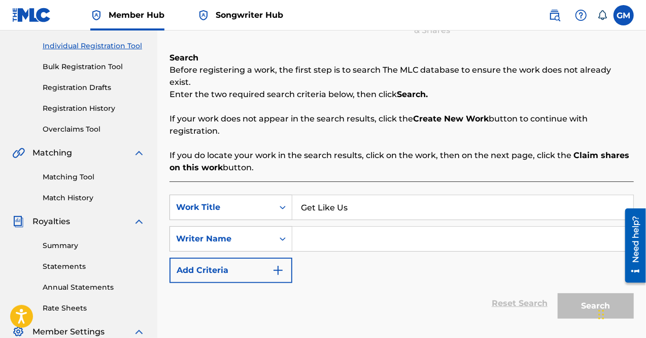
paste input "01177622442"
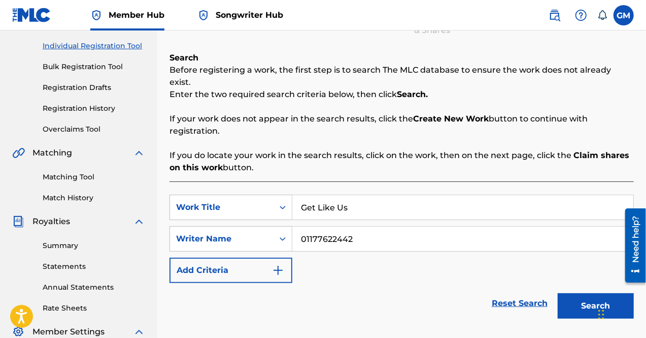
type input "01177622442"
click at [558, 293] on button "Search" at bounding box center [596, 305] width 76 height 25
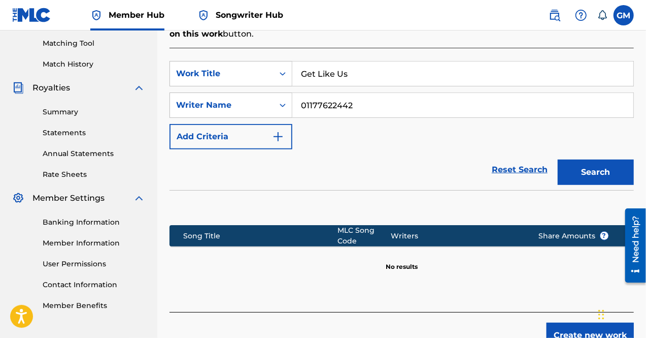
scroll to position [257, 0]
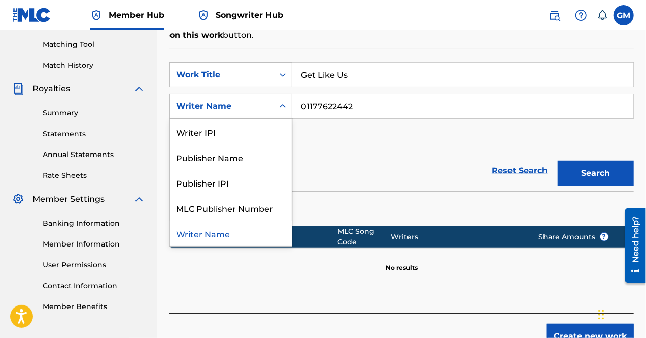
click at [257, 100] on div "Writer Name" at bounding box center [221, 106] width 91 height 12
click at [248, 121] on div "Writer IPI" at bounding box center [231, 131] width 122 height 25
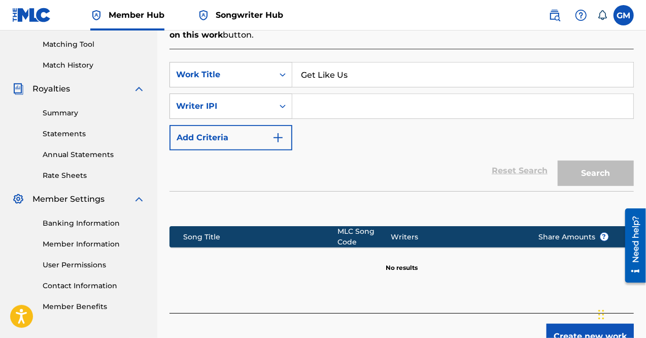
click at [390, 97] on input "Search Form" at bounding box center [462, 106] width 341 height 24
paste input "01177622442"
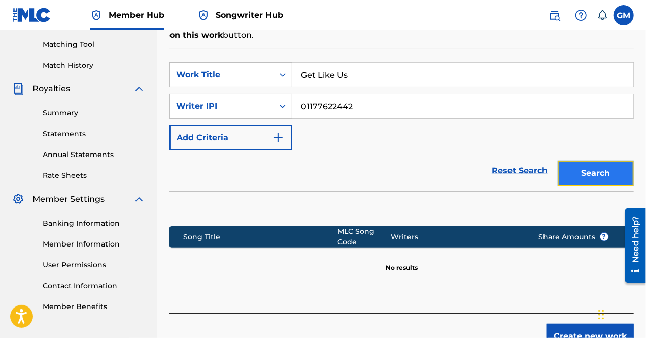
click at [598, 161] on button "Search" at bounding box center [596, 172] width 76 height 25
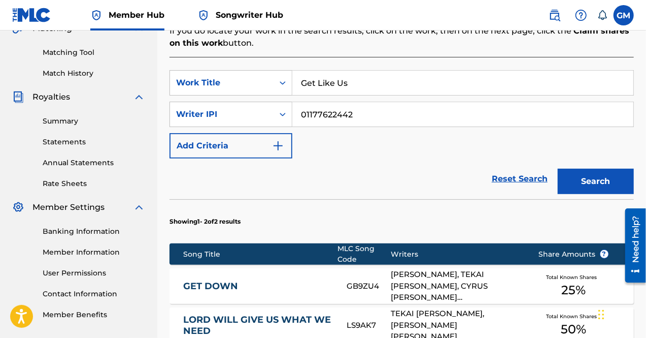
scroll to position [246, 0]
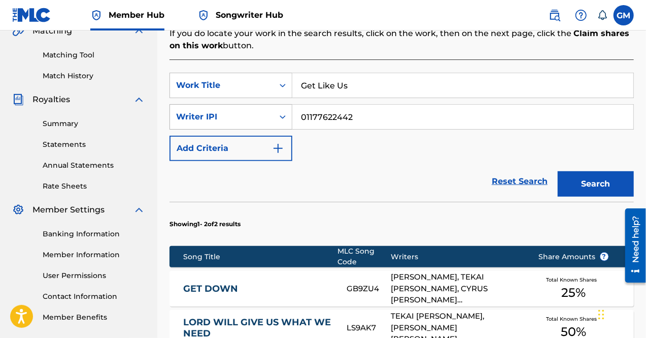
drag, startPoint x: 385, startPoint y: 98, endPoint x: 282, endPoint y: 104, distance: 103.2
click at [282, 104] on div "SearchWithCriteria809c7b08-2853-444c-adc6-aa36055cf267 Writer IPI 01177622442" at bounding box center [402, 116] width 465 height 25
paste input "250668750"
type input "01250668750"
click at [558, 171] on button "Search" at bounding box center [596, 183] width 76 height 25
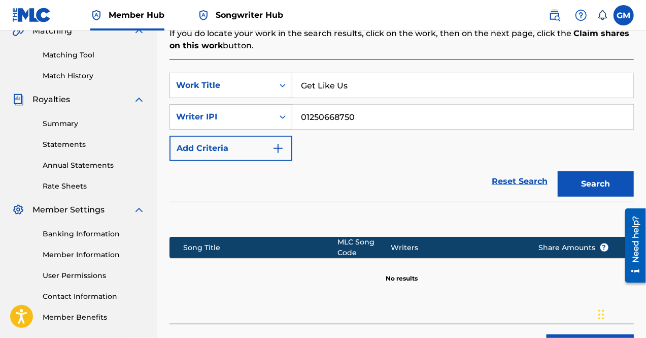
scroll to position [290, 0]
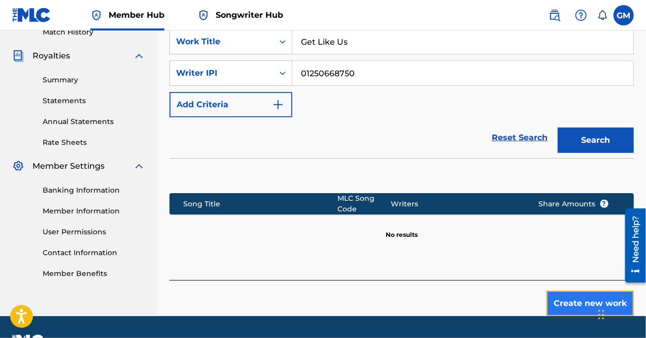
click at [578, 290] on button "Create new work" at bounding box center [590, 302] width 87 height 25
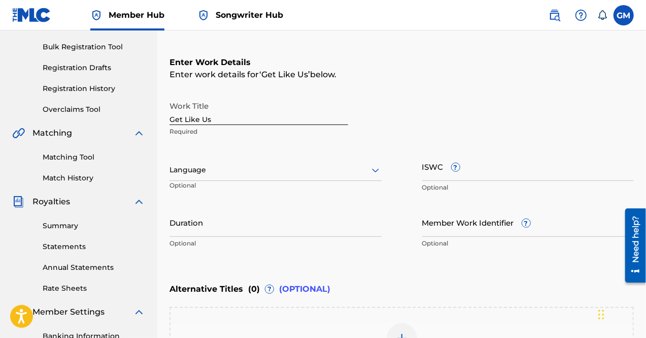
scroll to position [144, 0]
click at [481, 169] on input "ISWC ?" at bounding box center [528, 166] width 212 height 29
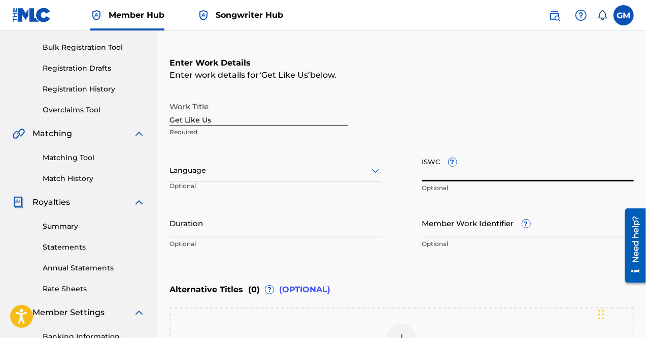
paste input "T-332.385.129-8"
type input "T-332.385.129-8"
click at [241, 222] on input "Duration" at bounding box center [276, 222] width 212 height 29
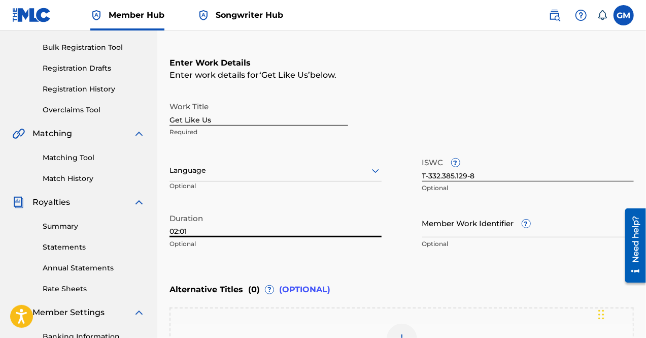
type input "02:01"
click at [246, 170] on div at bounding box center [276, 170] width 212 height 13
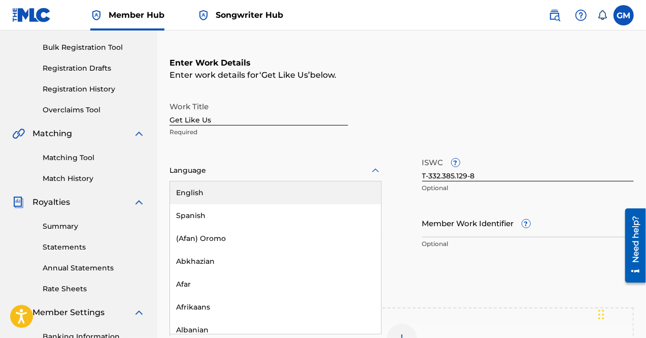
click at [249, 194] on div "English" at bounding box center [275, 192] width 211 height 23
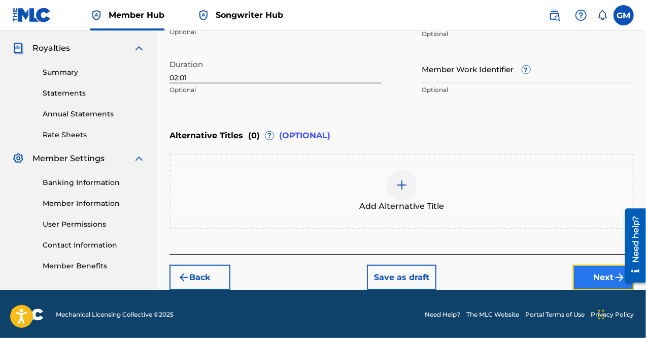
click at [606, 277] on button "Next" at bounding box center [603, 276] width 61 height 25
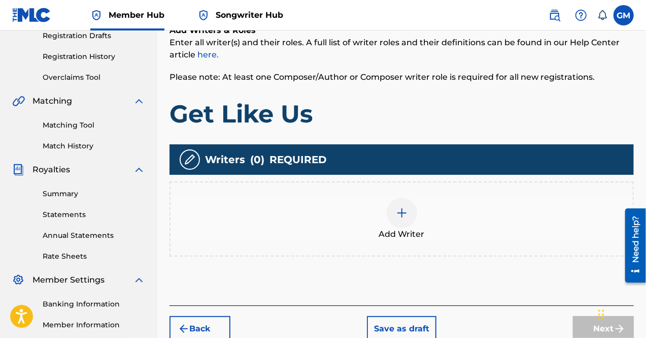
scroll to position [178, 0]
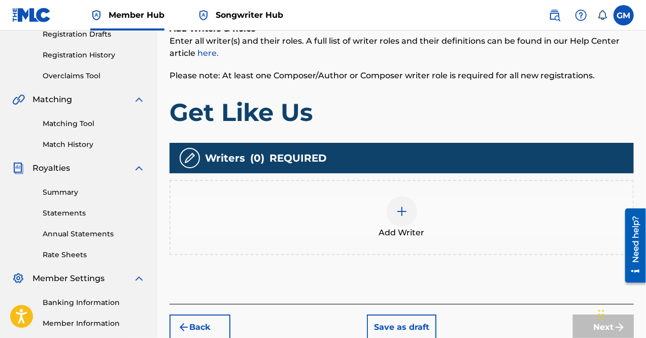
click at [396, 207] on img at bounding box center [402, 211] width 12 height 12
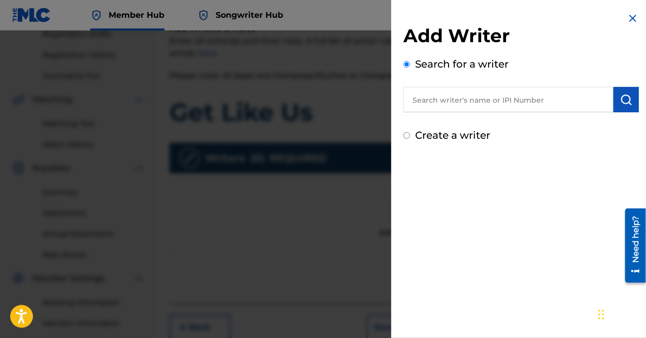
click at [467, 95] on input "text" at bounding box center [509, 99] width 210 height 25
type input "[PERSON_NAME]"
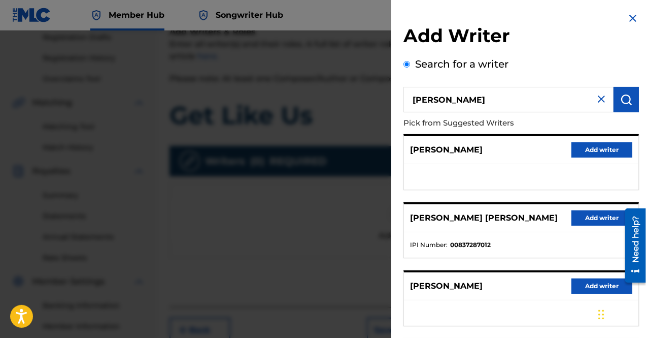
scroll to position [174, 0]
click at [598, 98] on img at bounding box center [601, 99] width 12 height 12
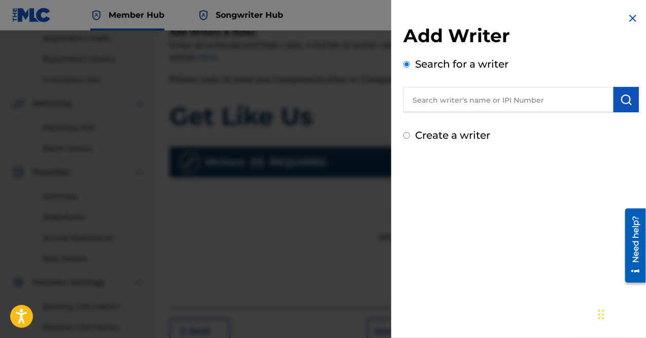
click at [537, 105] on input "text" at bounding box center [509, 99] width 210 height 25
paste input "01244707265"
type input "01244707265"
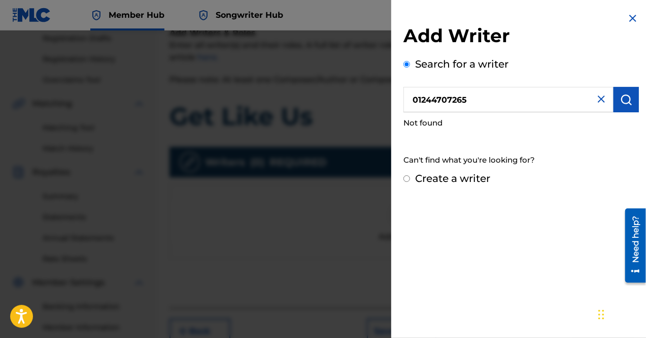
click at [465, 175] on label "Create a writer" at bounding box center [452, 178] width 75 height 12
radio input "true"
click at [410, 175] on input "Create a writer" at bounding box center [407, 178] width 7 height 7
radio input "false"
radio input "true"
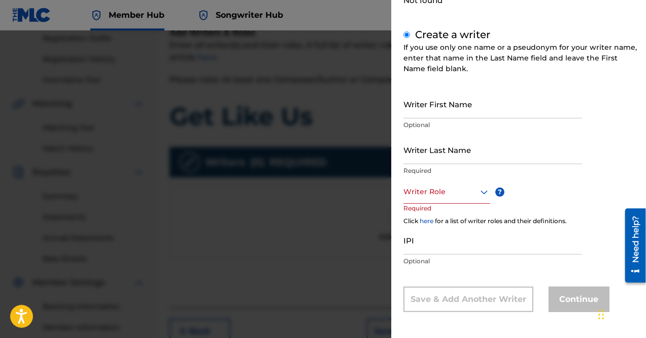
scroll to position [0, 0]
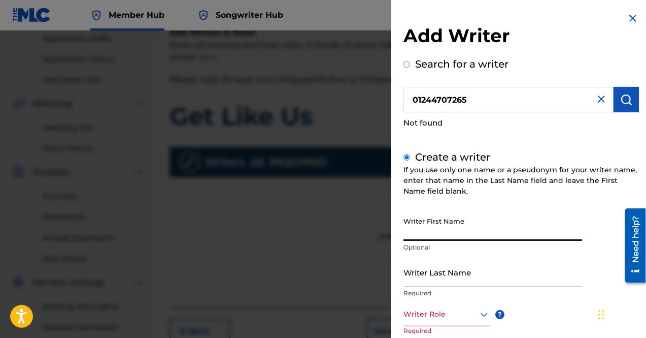
drag, startPoint x: 452, startPoint y: 223, endPoint x: 440, endPoint y: 229, distance: 12.9
click at [440, 229] on input "Writer First Name" at bounding box center [493, 226] width 179 height 29
type input "[PERSON_NAME]"
click at [458, 269] on input "Writer Last Name" at bounding box center [493, 271] width 179 height 29
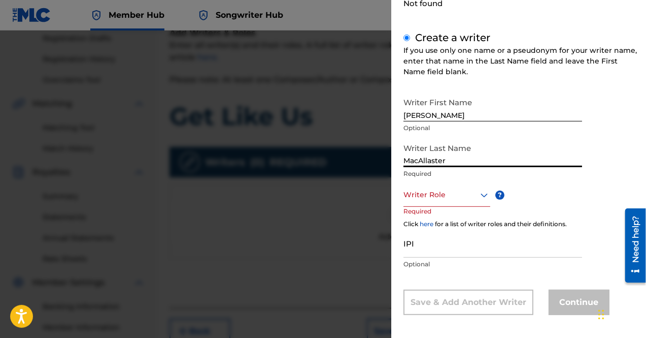
scroll to position [123, 0]
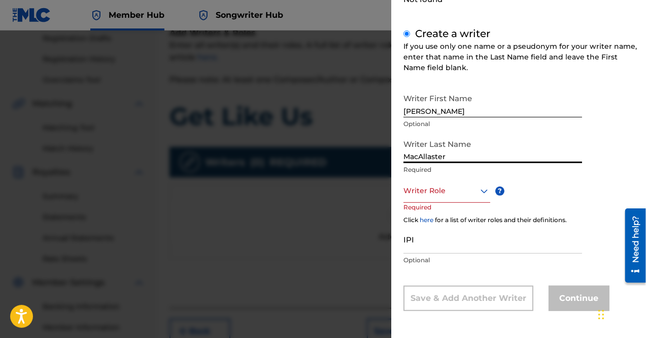
type input "MacAllaster"
click at [442, 185] on div at bounding box center [447, 190] width 87 height 13
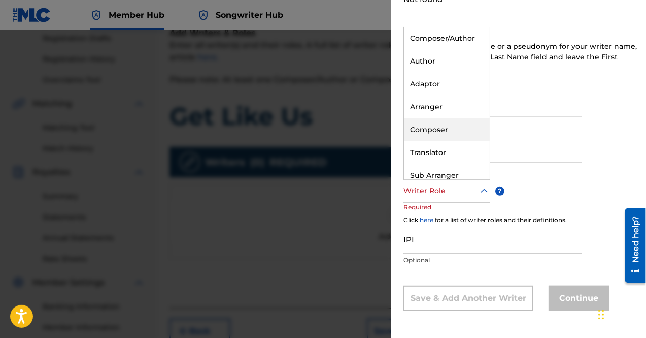
click at [454, 130] on div "Composer" at bounding box center [447, 129] width 86 height 23
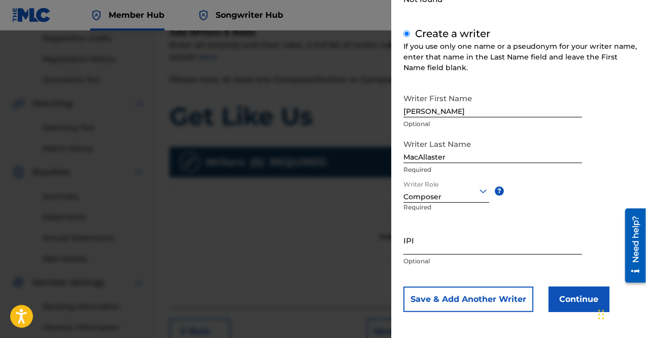
click at [458, 241] on input "IPI" at bounding box center [493, 239] width 179 height 29
paste input "01244707265"
type input "01244707265"
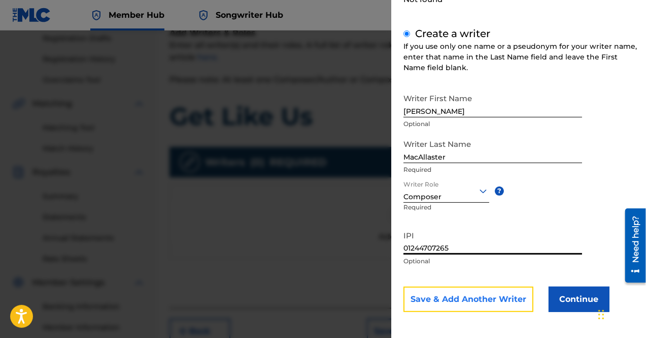
click at [518, 295] on button "Save & Add Another Writer" at bounding box center [469, 298] width 130 height 25
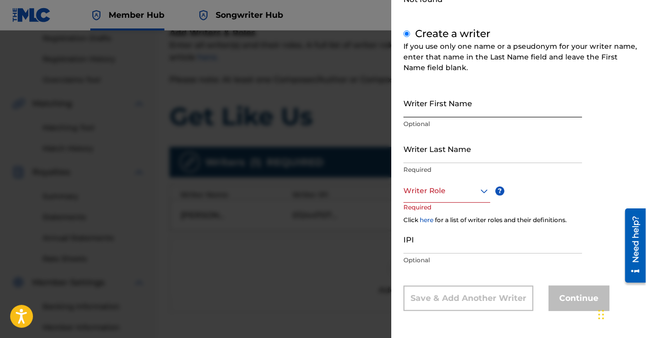
click at [463, 108] on input "Writer First Name" at bounding box center [493, 102] width 179 height 29
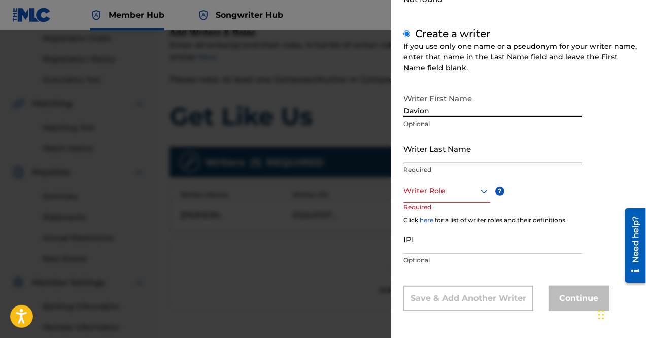
type input "Davion"
click at [458, 155] on input "Writer Last Name" at bounding box center [493, 148] width 179 height 29
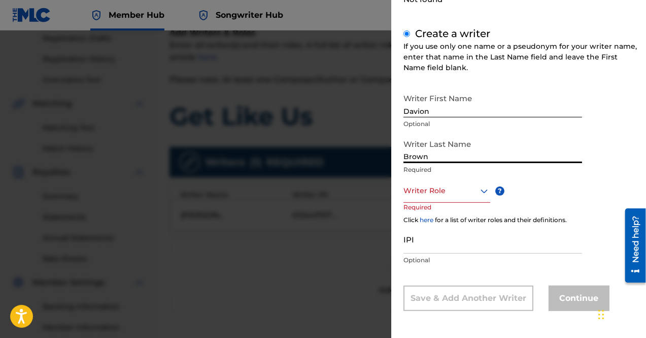
type input "Brown"
click at [465, 188] on div at bounding box center [447, 190] width 87 height 13
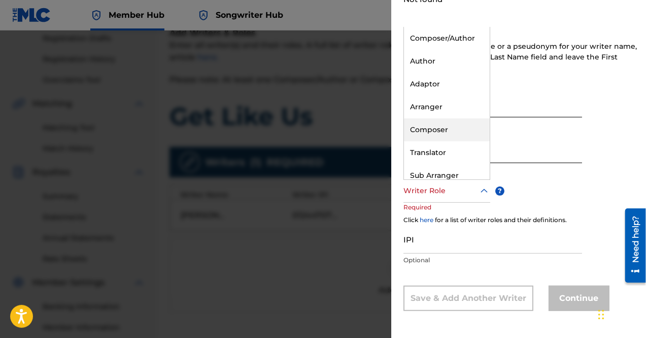
click at [463, 126] on div "Composer" at bounding box center [447, 129] width 86 height 23
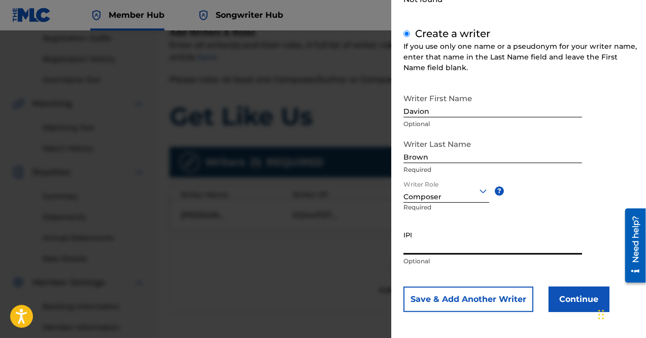
click at [439, 237] on input "IPI" at bounding box center [493, 239] width 179 height 29
paste input "01250668750"
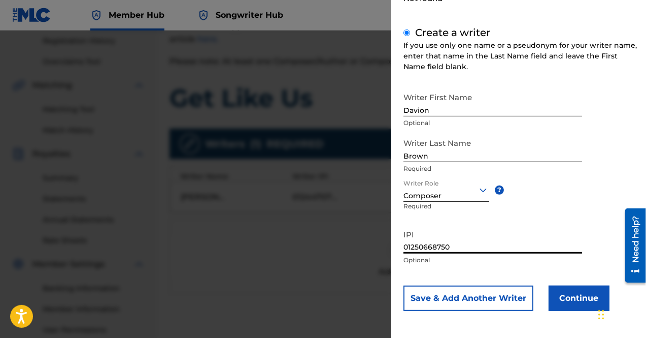
scroll to position [194, 0]
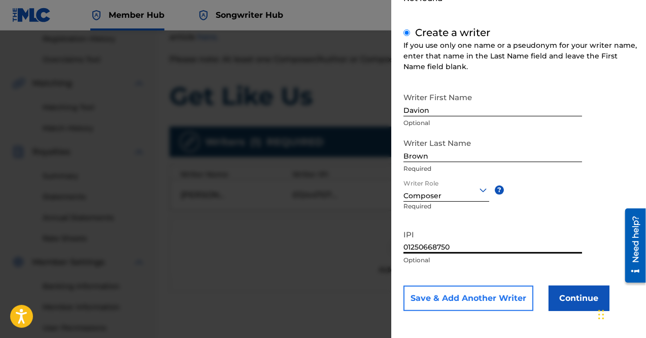
type input "01250668750"
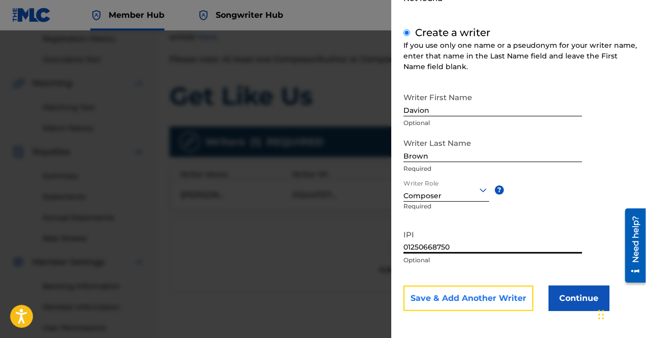
click at [501, 301] on button "Save & Add Another Writer" at bounding box center [469, 297] width 130 height 25
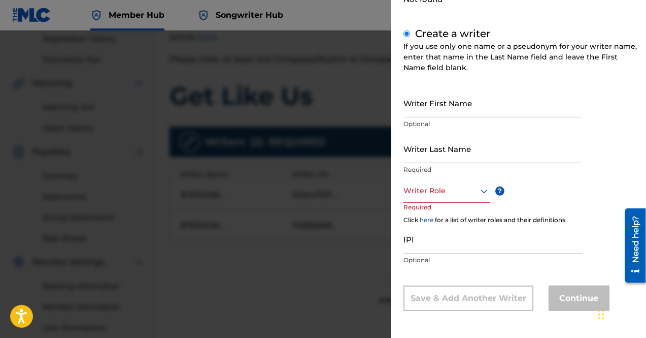
scroll to position [0, 0]
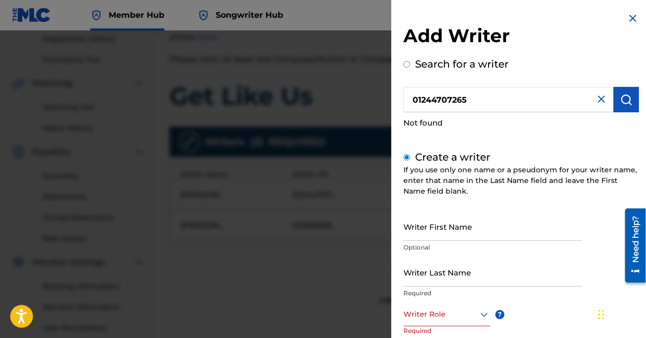
click at [407, 61] on input "Search for a writer" at bounding box center [407, 64] width 7 height 7
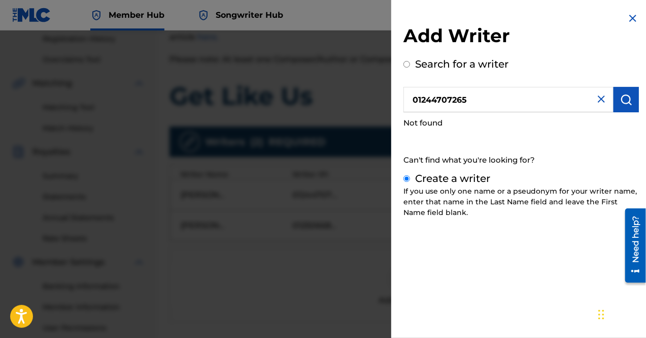
radio input "true"
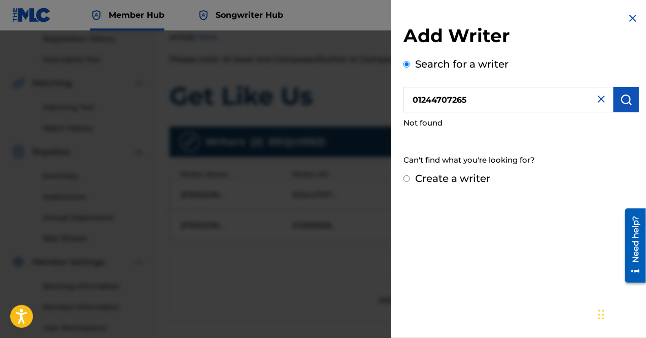
drag, startPoint x: 395, startPoint y: 100, endPoint x: 326, endPoint y: 96, distance: 69.2
click at [326, 96] on div "Add Writer Search for a writer 01244707265 Not found Can't find what you're loo…" at bounding box center [323, 183] width 646 height 307
paste input "01177622442"
type input "01177622442"
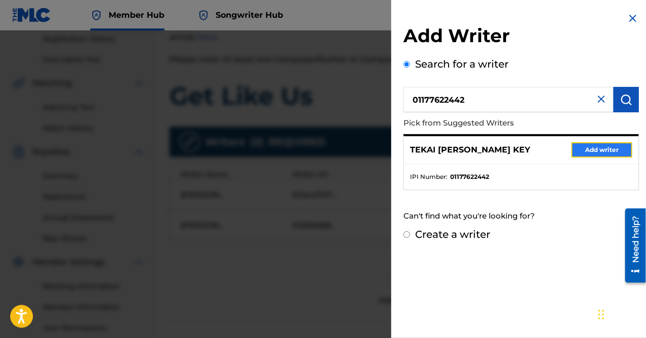
click at [599, 153] on button "Add writer" at bounding box center [602, 149] width 61 height 15
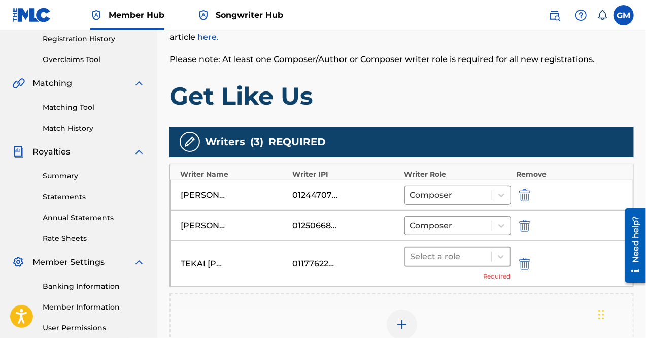
click at [454, 259] on div at bounding box center [449, 256] width 76 height 14
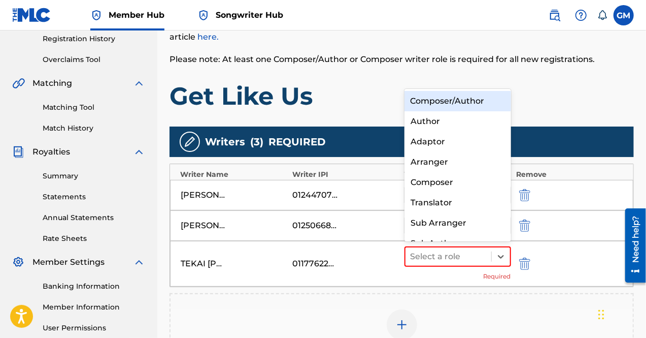
click at [443, 104] on div "Composer/Author" at bounding box center [458, 101] width 107 height 20
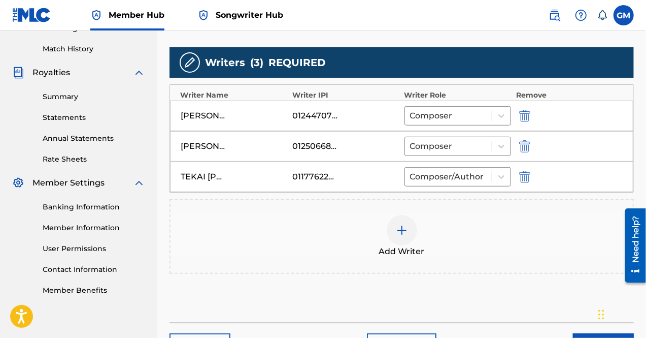
scroll to position [341, 0]
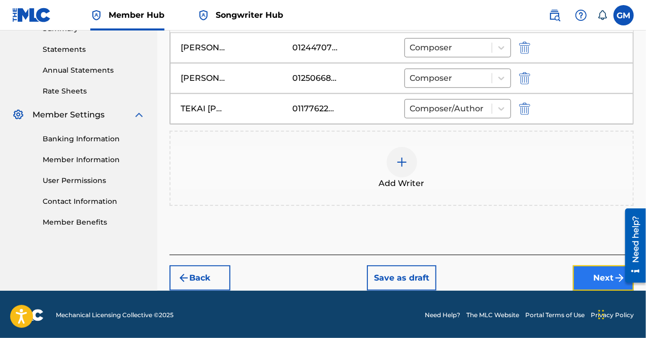
click at [601, 270] on button "Next" at bounding box center [603, 277] width 61 height 25
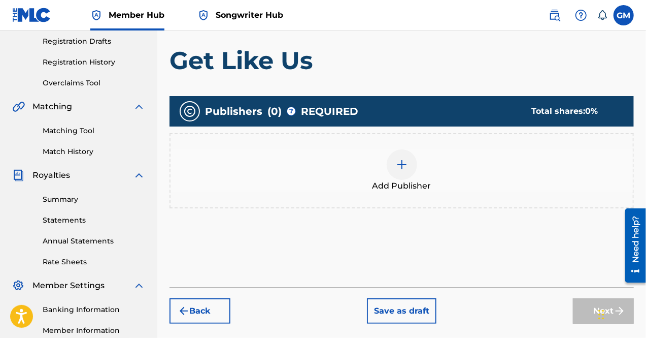
scroll to position [174, 0]
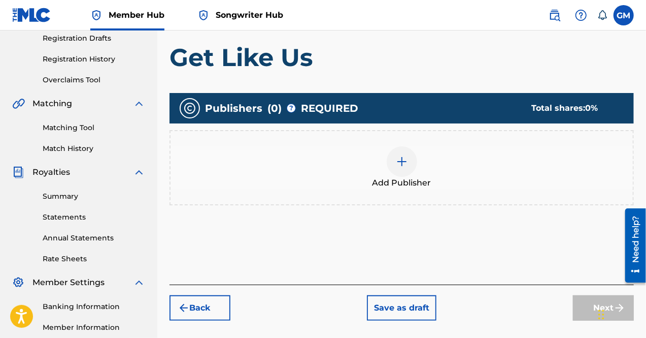
click at [396, 179] on span "Add Publisher" at bounding box center [402, 183] width 59 height 12
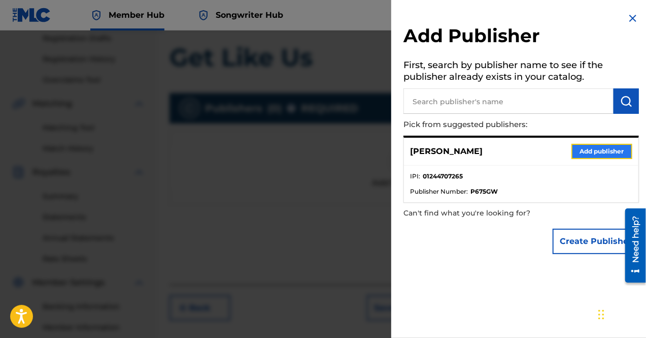
click at [597, 151] on button "Add publisher" at bounding box center [602, 151] width 61 height 15
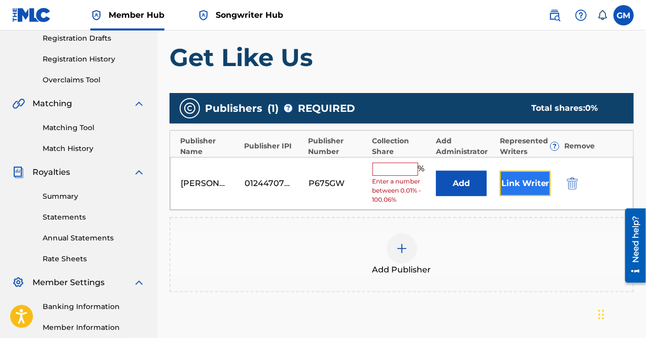
click at [521, 179] on button "Link Writer" at bounding box center [525, 183] width 51 height 25
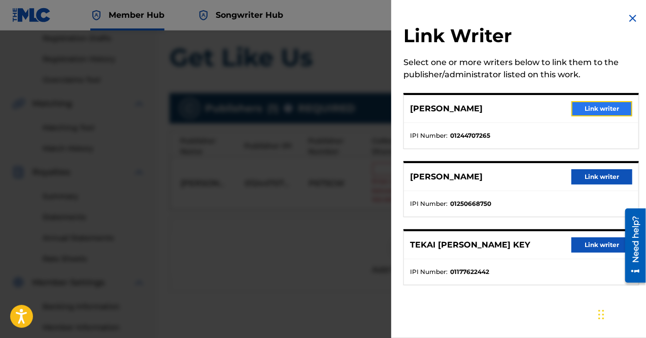
click at [583, 112] on button "Link writer" at bounding box center [602, 108] width 61 height 15
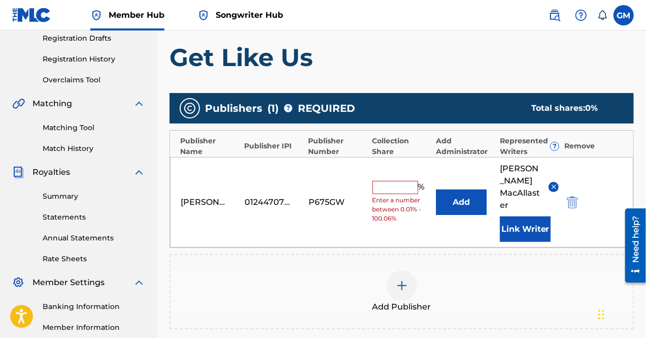
click at [393, 181] on input "text" at bounding box center [396, 187] width 46 height 13
type input "33.33"
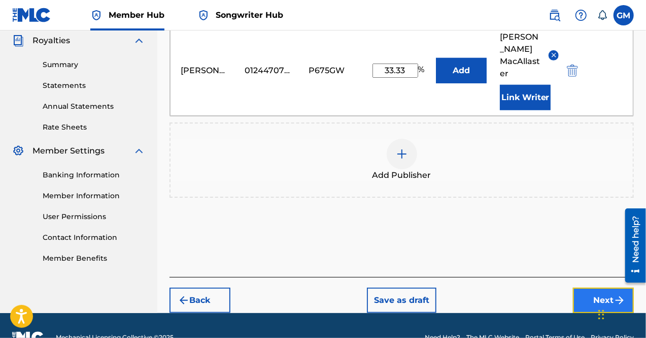
click at [586, 287] on button "Next" at bounding box center [603, 299] width 61 height 25
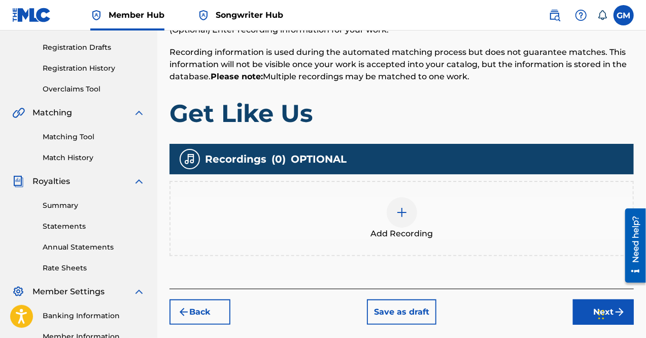
scroll to position [201, 0]
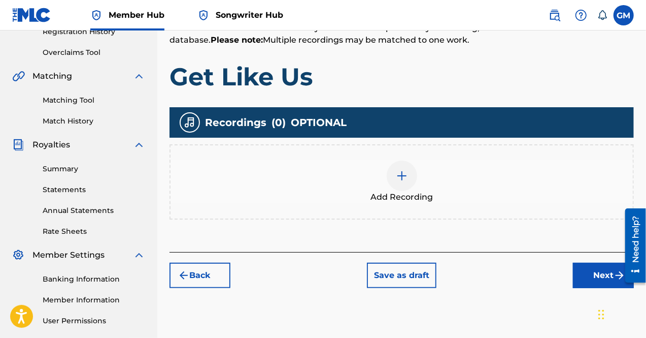
click at [391, 168] on div at bounding box center [402, 175] width 30 height 30
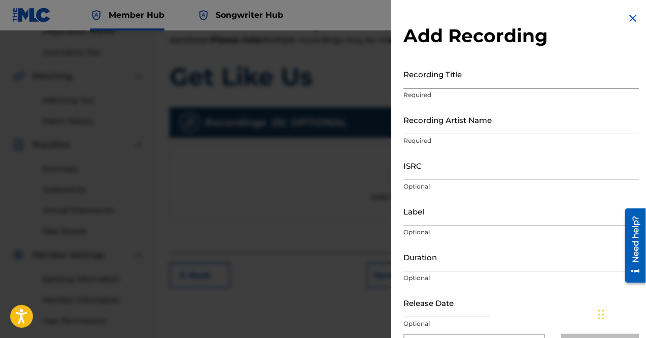
click at [428, 80] on input "Recording Title" at bounding box center [522, 73] width 236 height 29
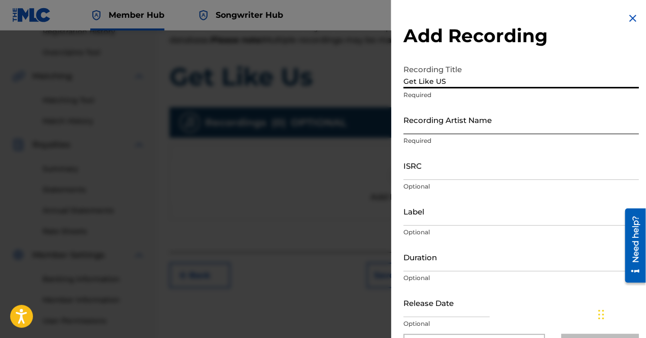
type input "Get Like US"
click at [450, 120] on input "Recording Artist Name" at bounding box center [522, 119] width 236 height 29
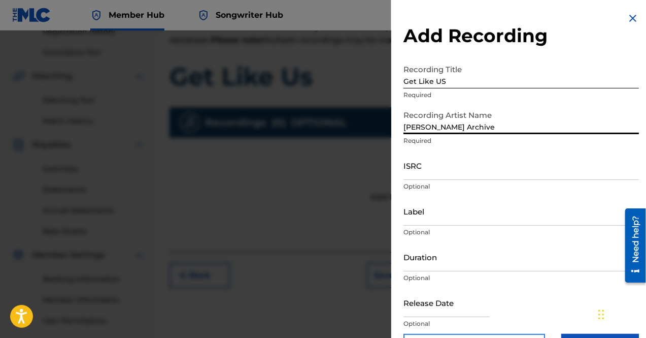
type input "[PERSON_NAME] Archive"
click at [466, 165] on input "ISRC" at bounding box center [522, 165] width 236 height 29
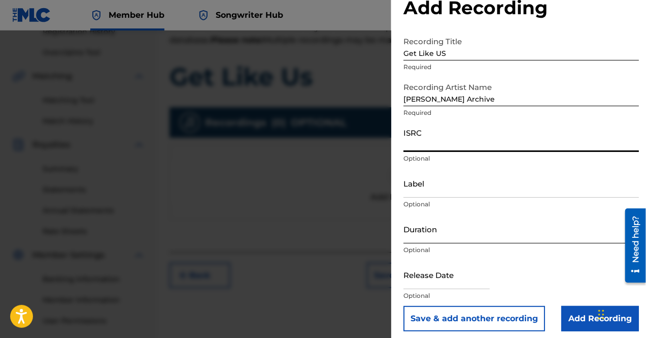
scroll to position [34, 0]
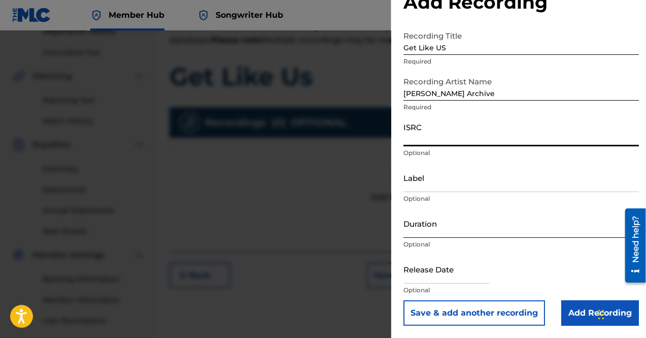
click at [440, 223] on input "Duration" at bounding box center [522, 223] width 236 height 29
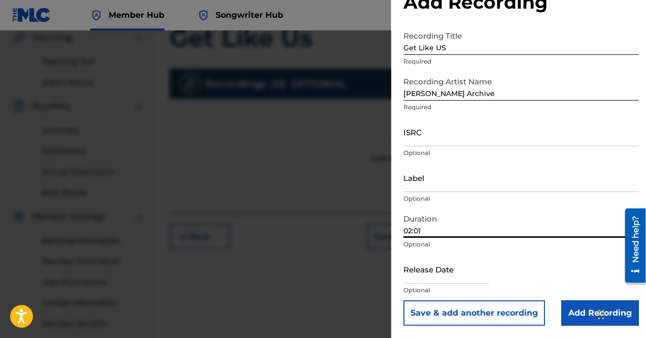
scroll to position [276, 0]
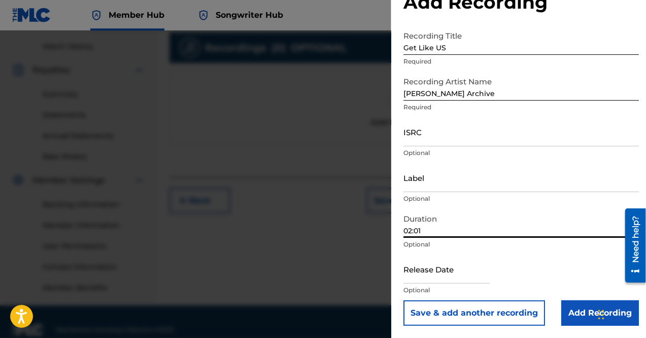
type input "02:01"
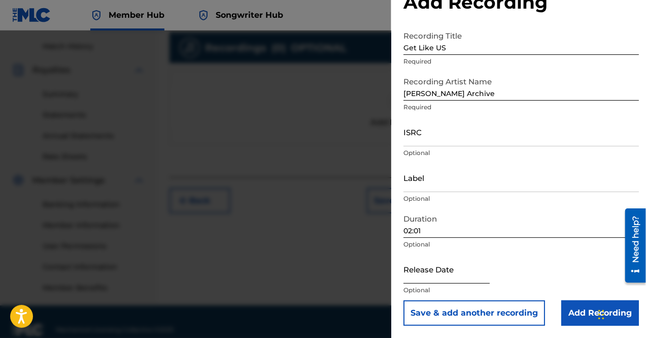
click at [449, 270] on input "text" at bounding box center [447, 268] width 86 height 29
select select "8"
select select "2025"
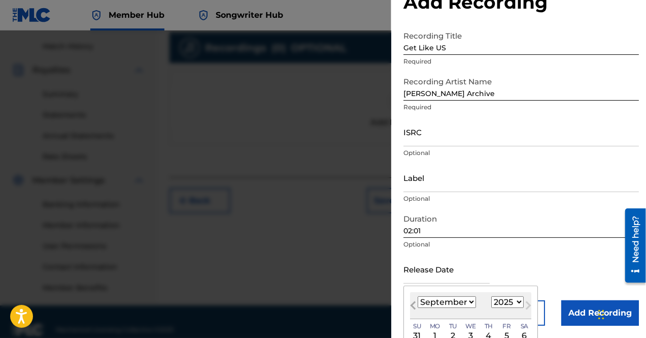
click at [414, 304] on span "Previous Month" at bounding box center [414, 306] width 0 height 15
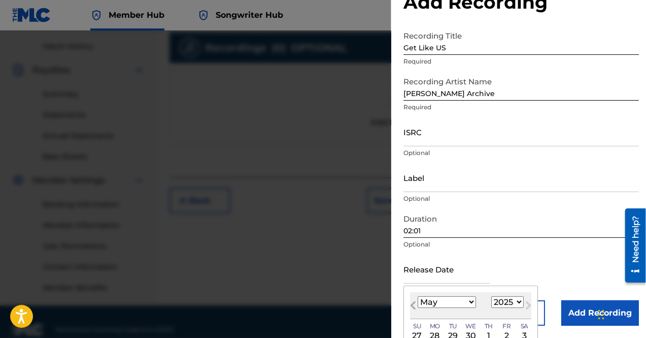
select select "3"
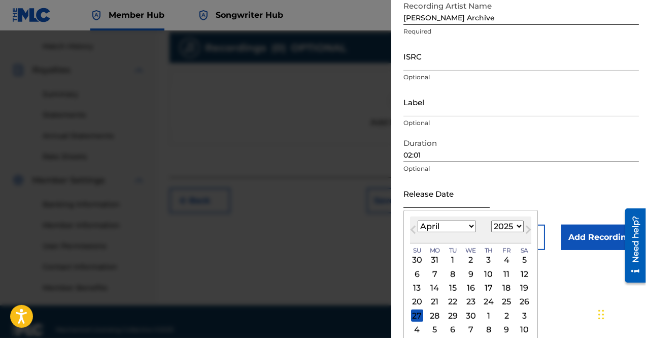
scroll to position [114, 0]
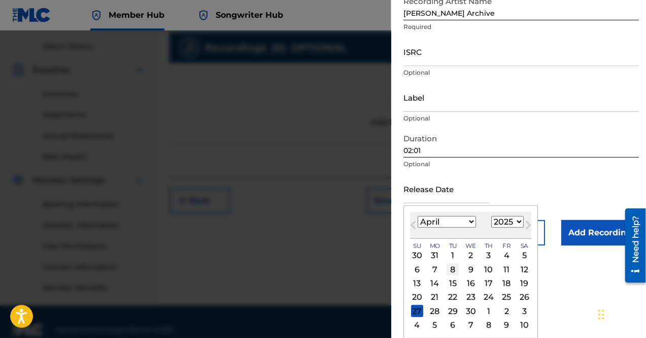
click at [453, 271] on div "8" at bounding box center [453, 269] width 12 height 12
type input "[DATE]"
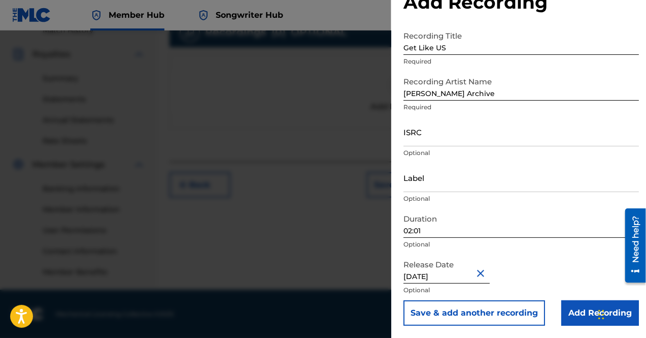
scroll to position [291, 0]
click at [573, 307] on input "Add Recording" at bounding box center [600, 312] width 78 height 25
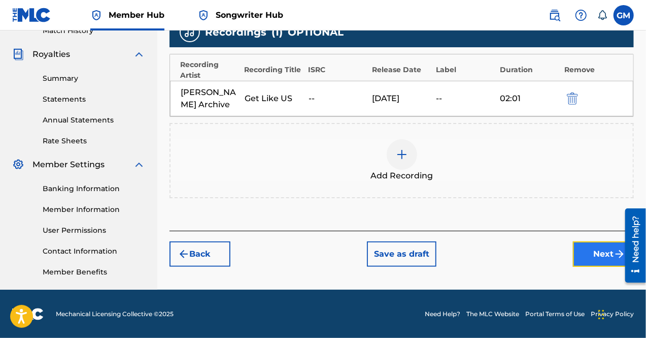
click at [576, 241] on button "Next" at bounding box center [603, 253] width 61 height 25
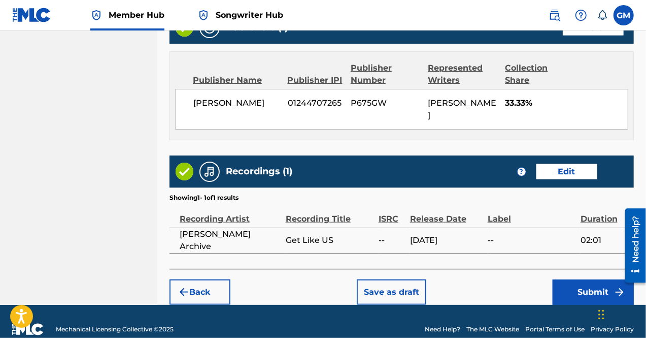
scroll to position [565, 0]
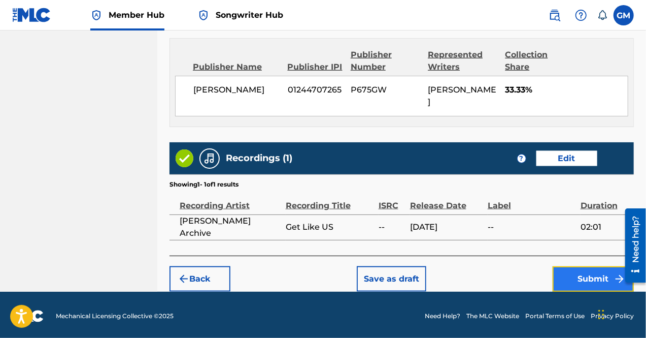
click at [598, 272] on button "Submit" at bounding box center [593, 278] width 81 height 25
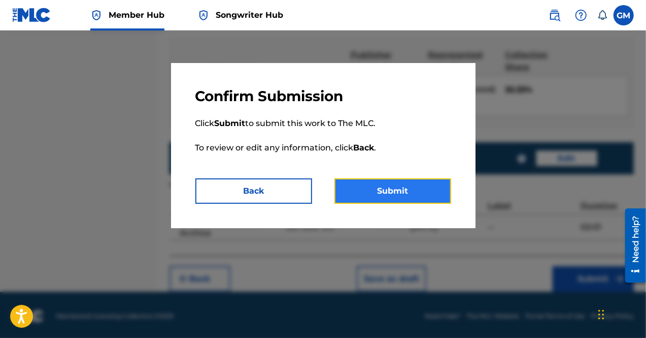
click at [396, 193] on button "Submit" at bounding box center [393, 190] width 117 height 25
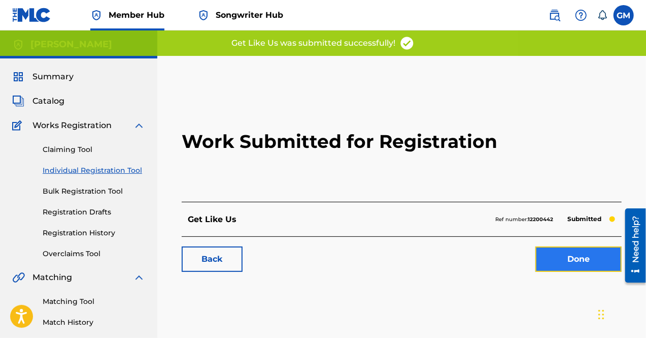
click at [558, 254] on link "Done" at bounding box center [579, 258] width 86 height 25
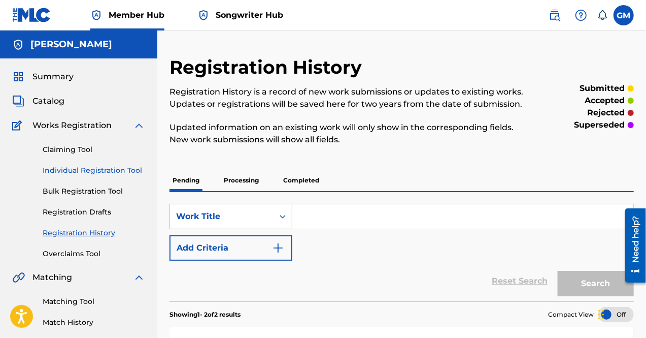
click at [97, 175] on link "Individual Registration Tool" at bounding box center [94, 170] width 103 height 11
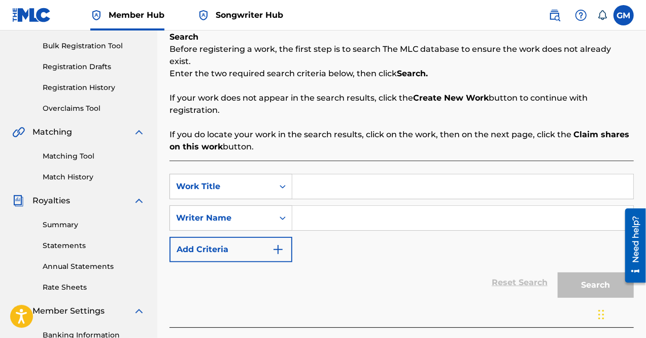
scroll to position [147, 0]
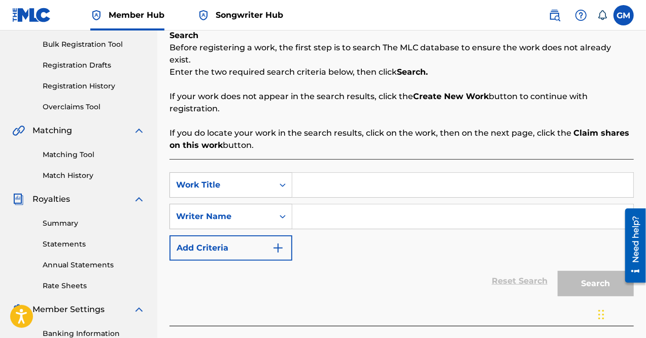
click at [345, 182] on input "Search Form" at bounding box center [462, 185] width 341 height 24
type input "I Do It Better"
click at [261, 210] on div "Writer Name" at bounding box center [221, 216] width 91 height 12
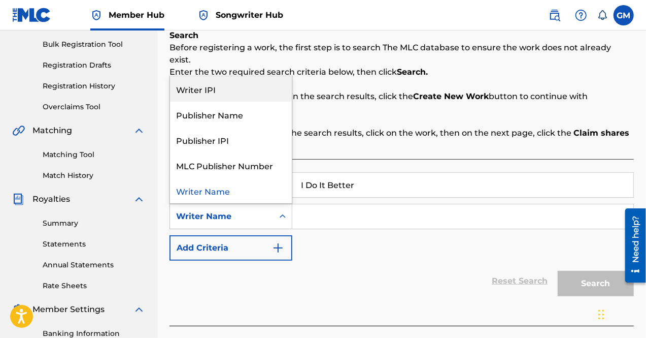
click at [243, 80] on div "Writer IPI" at bounding box center [231, 88] width 122 height 25
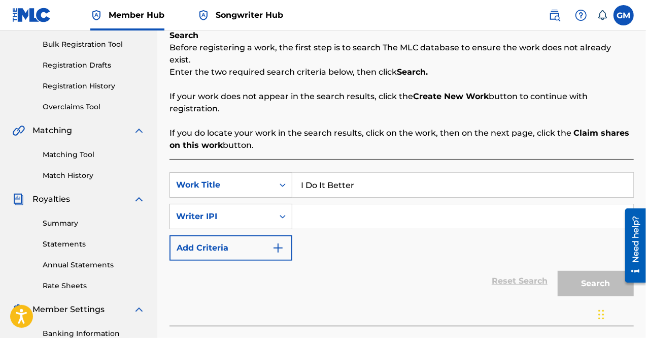
click at [342, 205] on input "Search Form" at bounding box center [462, 216] width 341 height 24
paste input "01177622442"
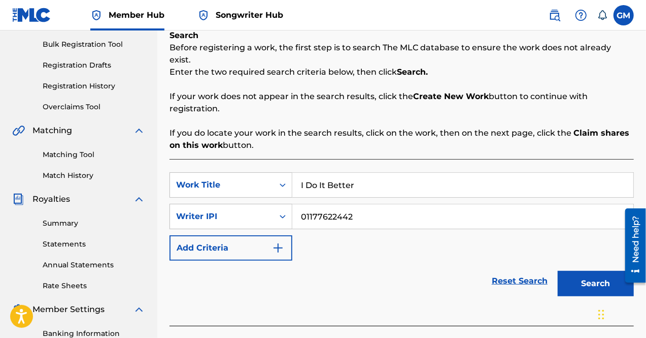
type input "01177622442"
click at [558, 271] on button "Search" at bounding box center [596, 283] width 76 height 25
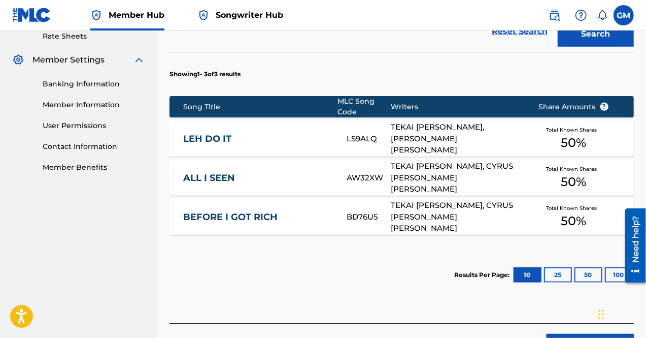
scroll to position [398, 0]
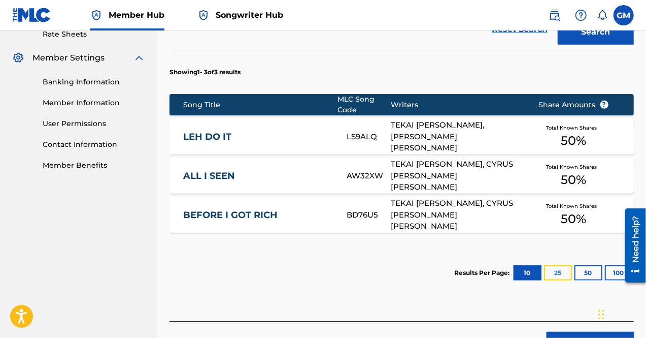
click at [558, 265] on button "25" at bounding box center [558, 272] width 28 height 15
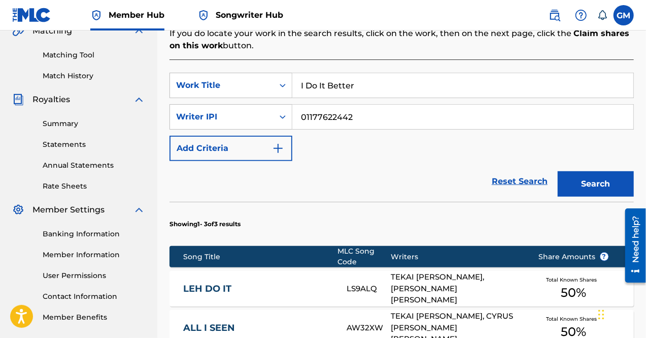
scroll to position [229, 0]
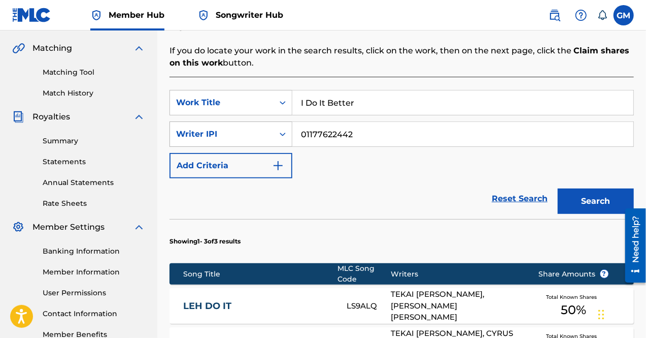
drag, startPoint x: 339, startPoint y: 125, endPoint x: 240, endPoint y: 129, distance: 99.6
click at [240, 129] on div "SearchWithCriteria8f0a12d7-e5f6-40ae-bea1-d9f80204e6c9 Writer IPI 01177622442" at bounding box center [402, 133] width 465 height 25
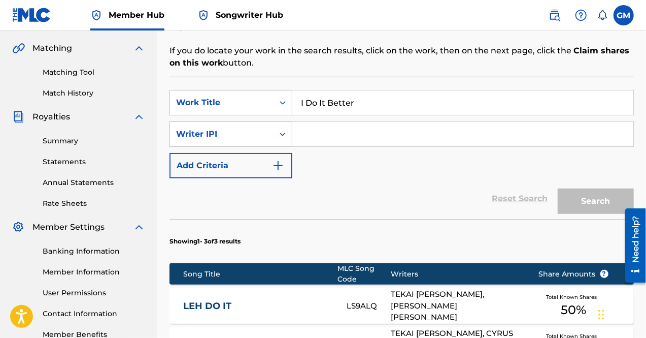
drag, startPoint x: 321, startPoint y: 122, endPoint x: 313, endPoint y: 122, distance: 8.6
click at [313, 122] on input "Search Form" at bounding box center [462, 134] width 341 height 24
paste input "01294005859"
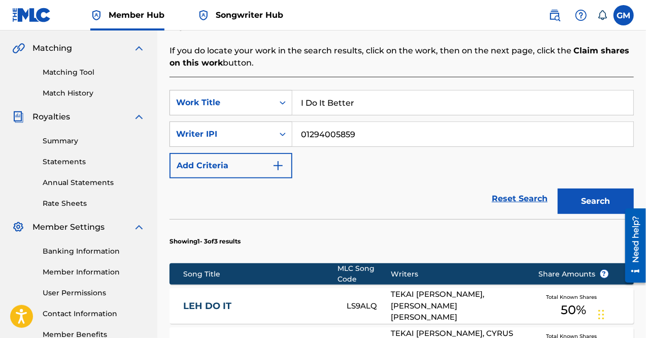
click at [317, 122] on input "01294005859" at bounding box center [462, 134] width 341 height 24
type input "01294005859"
click at [558, 188] on button "Search" at bounding box center [596, 200] width 76 height 25
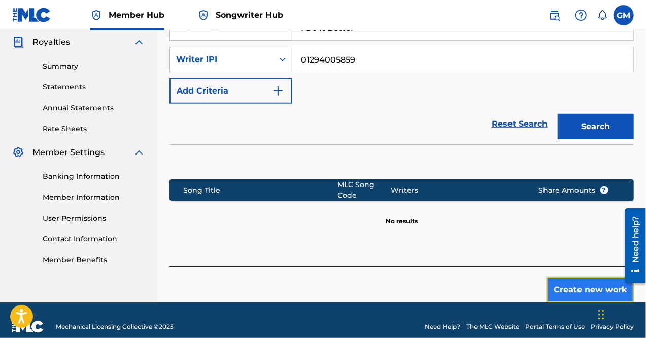
click at [599, 277] on button "Create new work" at bounding box center [590, 289] width 87 height 25
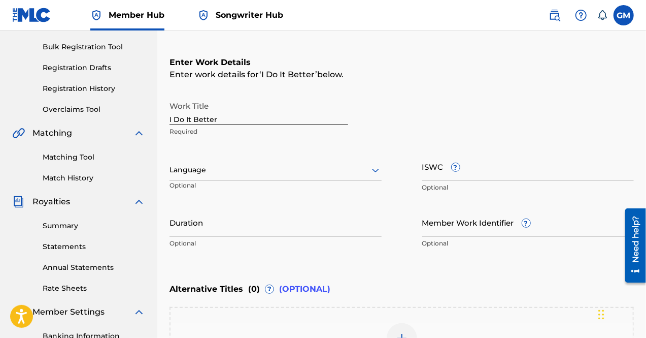
scroll to position [136, 0]
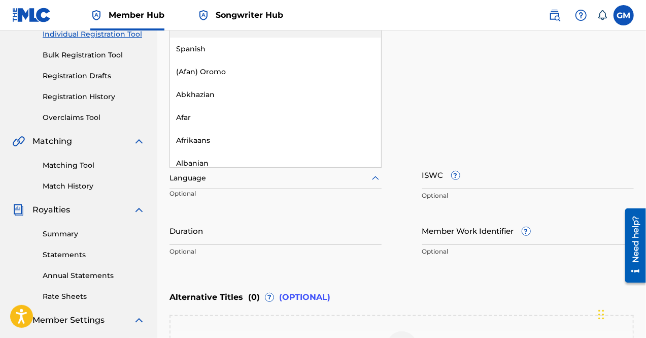
click at [300, 184] on div at bounding box center [276, 178] width 212 height 13
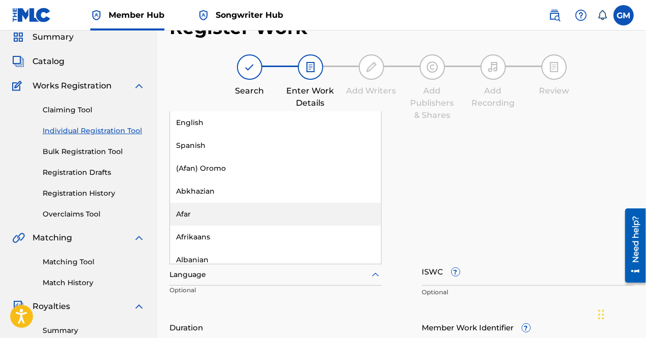
scroll to position [45, 0]
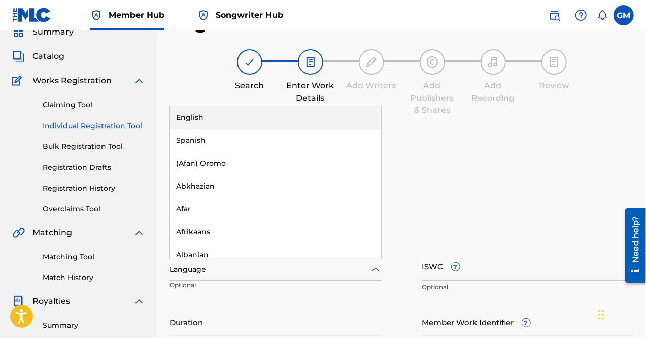
click at [316, 117] on div "English" at bounding box center [275, 117] width 211 height 23
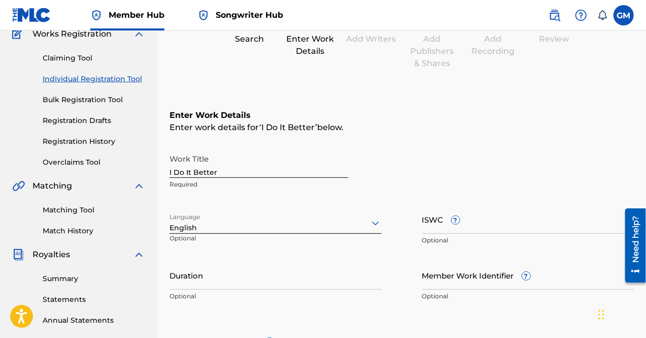
scroll to position [92, 0]
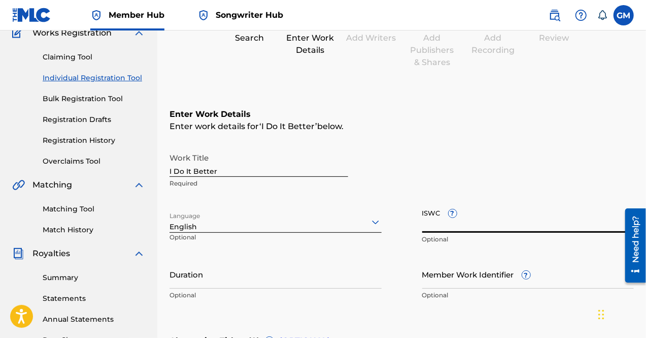
click at [487, 218] on input "ISWC ?" at bounding box center [528, 218] width 212 height 29
paste input "T-332.999.331-5"
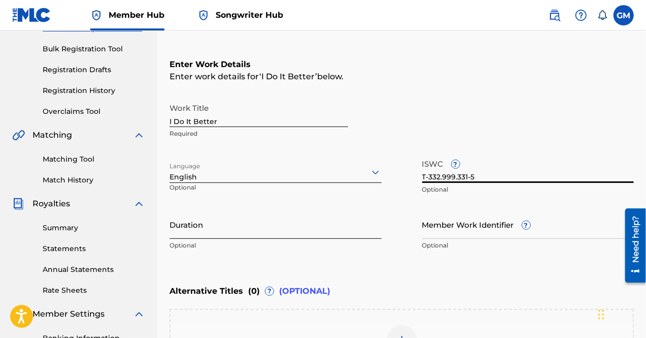
type input "T-332.999.331-5"
click at [318, 229] on input "Duration" at bounding box center [276, 224] width 212 height 29
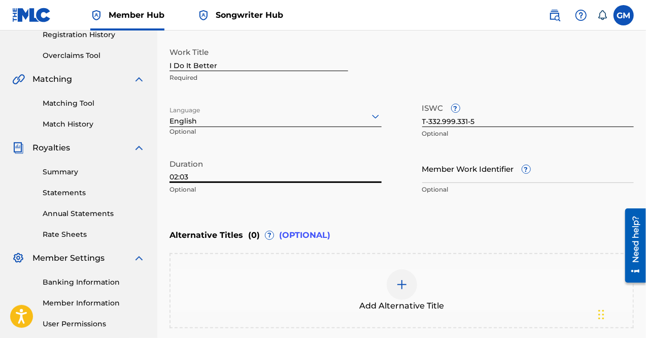
scroll to position [297, 0]
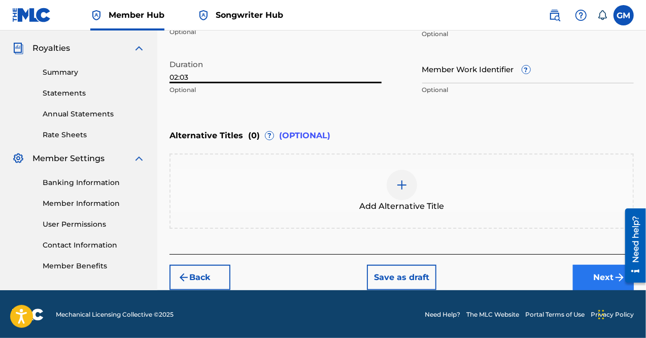
type input "02:03"
click at [605, 280] on button "Next" at bounding box center [603, 276] width 61 height 25
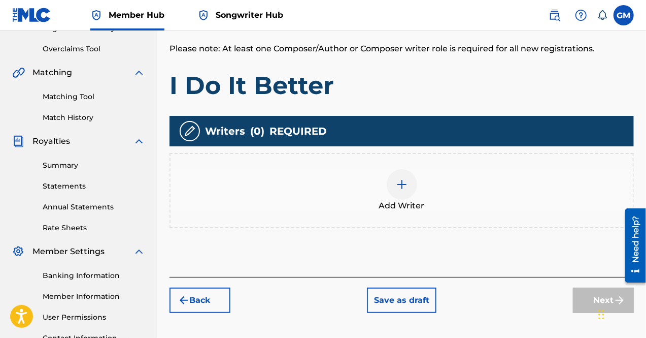
scroll to position [205, 0]
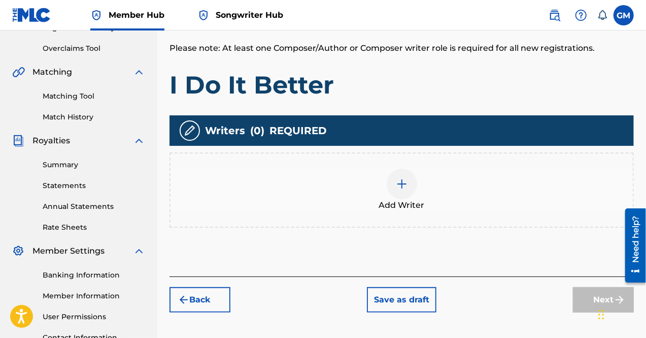
click at [407, 192] on div at bounding box center [402, 184] width 30 height 30
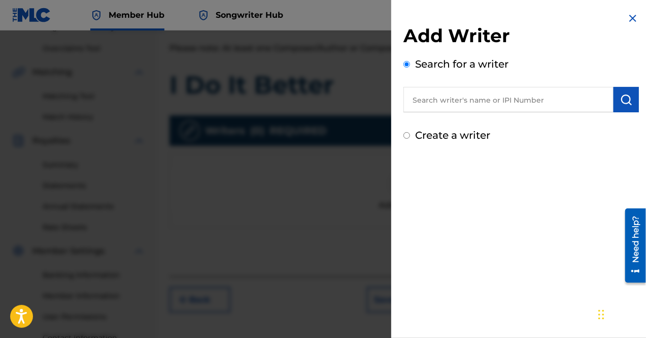
click at [447, 97] on input "text" at bounding box center [509, 99] width 210 height 25
click at [431, 105] on input "text" at bounding box center [509, 99] width 210 height 25
paste input "01244707265"
type input "01244707265"
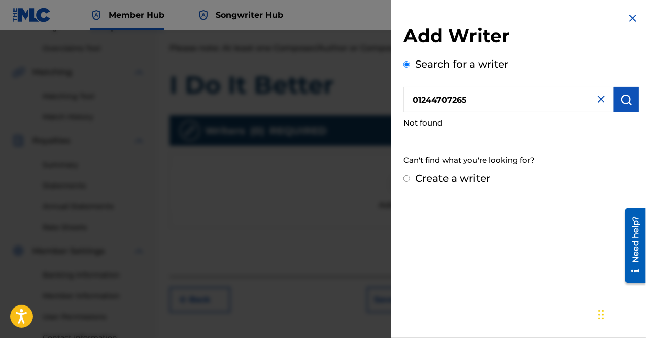
drag, startPoint x: 495, startPoint y: 103, endPoint x: 393, endPoint y: 113, distance: 102.5
click at [393, 113] on div "Add Writer Search for a writer 01244707265 Not found Can't find what you're loo…" at bounding box center [521, 99] width 260 height 198
paste input "01177622442"
type input "01177622442"
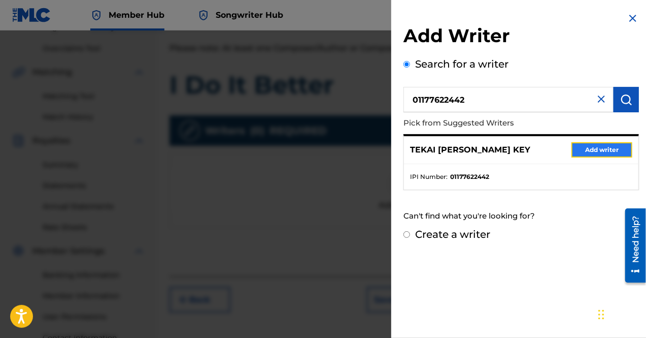
click at [595, 148] on button "Add writer" at bounding box center [602, 149] width 61 height 15
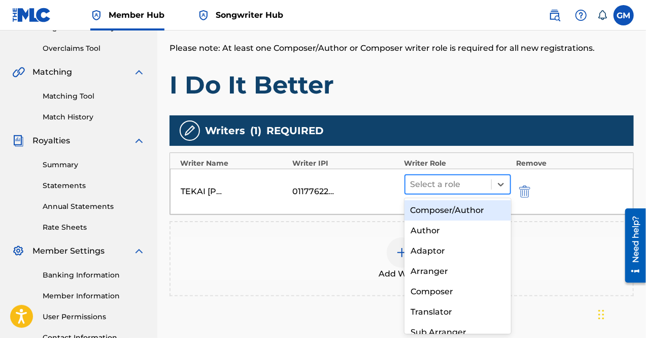
click at [469, 183] on div at bounding box center [449, 184] width 76 height 14
click at [463, 210] on div "Composer/Author" at bounding box center [458, 210] width 107 height 20
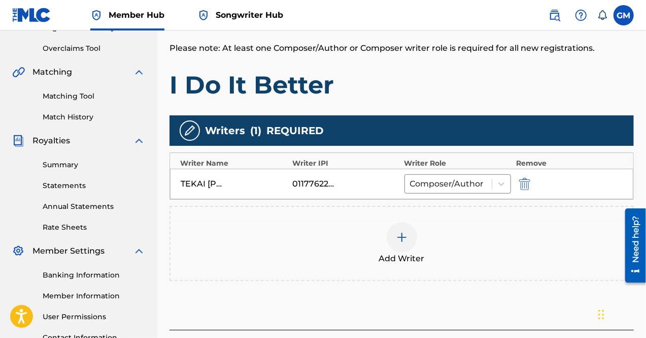
click at [404, 233] on img at bounding box center [402, 237] width 12 height 12
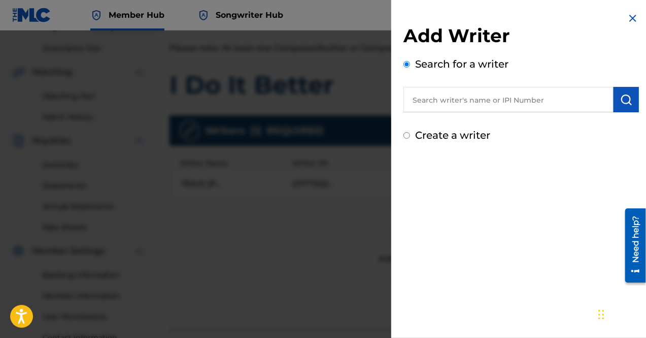
click at [406, 136] on input "Create a writer" at bounding box center [407, 135] width 7 height 7
radio input "false"
radio input "true"
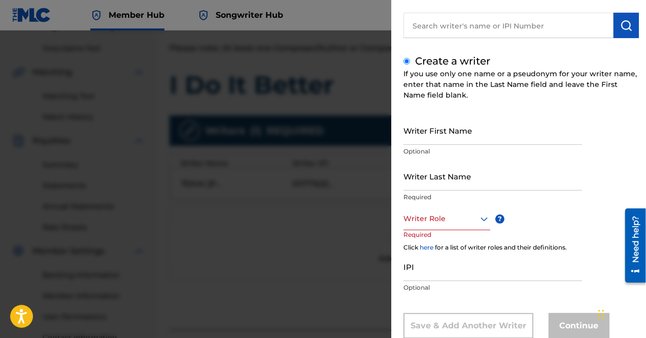
scroll to position [75, 0]
click at [448, 129] on input "Writer First Name" at bounding box center [493, 129] width 179 height 29
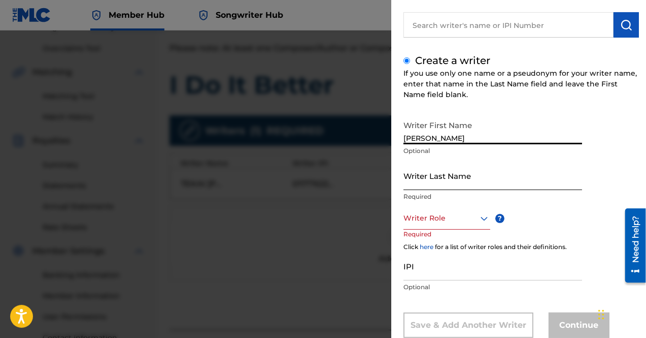
type input "[PERSON_NAME]"
click at [459, 172] on input "Writer Last Name" at bounding box center [493, 175] width 179 height 29
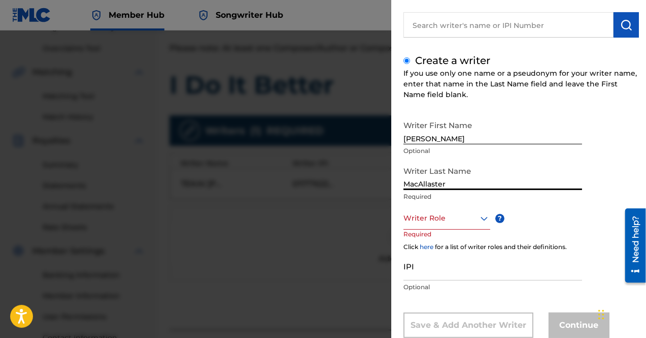
scroll to position [102, 0]
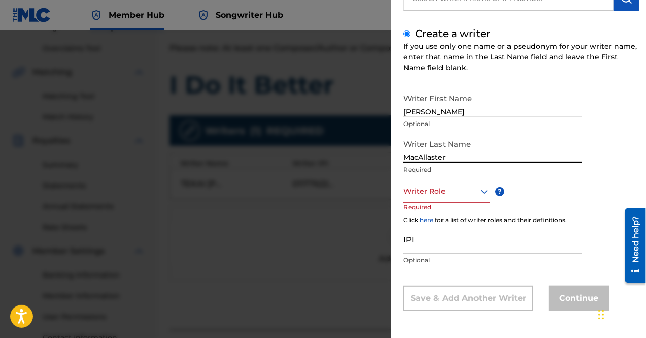
type input "MacAllaster"
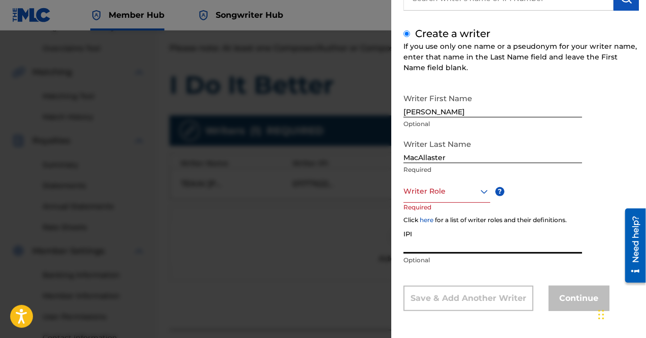
click at [473, 241] on input "IPI" at bounding box center [493, 238] width 179 height 29
paste input "01244707265"
type input "01244707265"
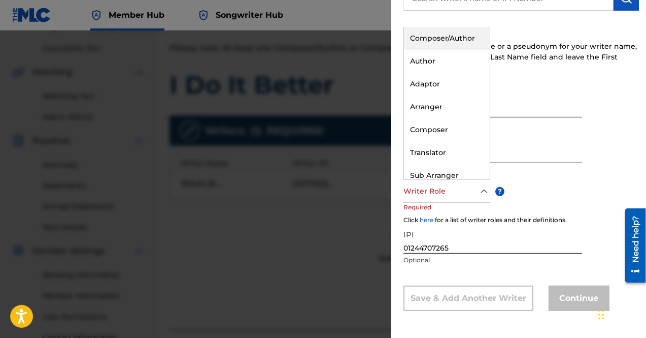
click at [456, 185] on div at bounding box center [447, 191] width 87 height 13
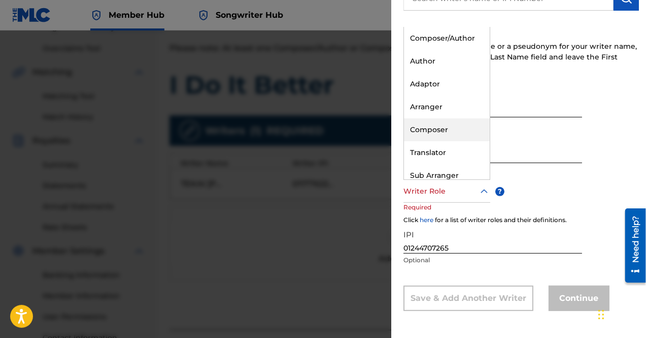
click at [459, 129] on div "Composer" at bounding box center [447, 129] width 86 height 23
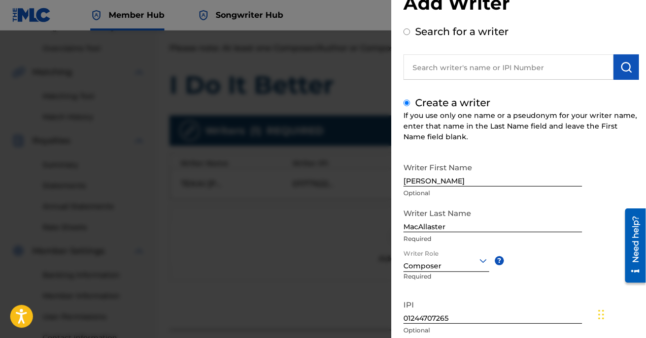
scroll to position [103, 0]
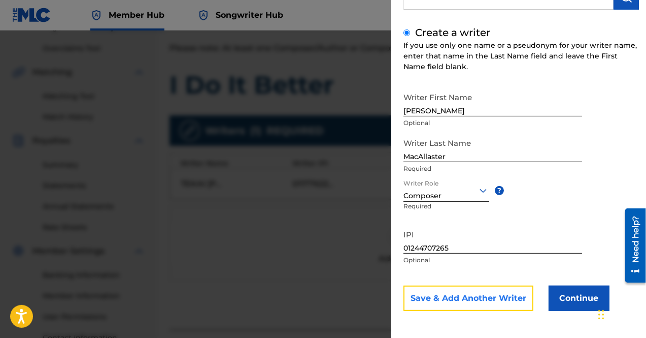
click at [525, 302] on button "Save & Add Another Writer" at bounding box center [469, 297] width 130 height 25
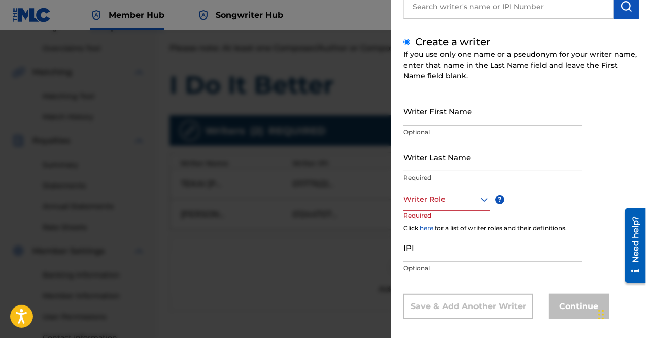
scroll to position [92, 0]
click at [448, 155] on input "Writer Last Name" at bounding box center [493, 157] width 179 height 29
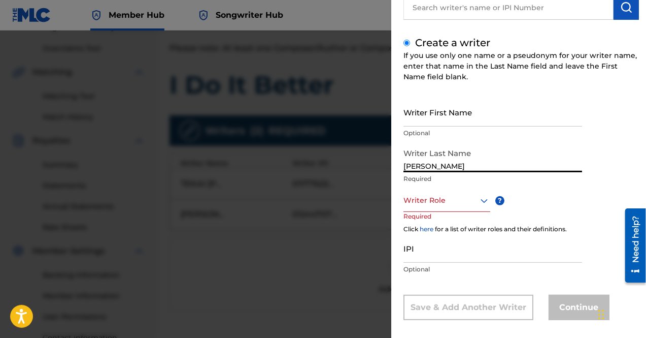
type input "[PERSON_NAME]"
click at [450, 194] on div at bounding box center [447, 200] width 87 height 13
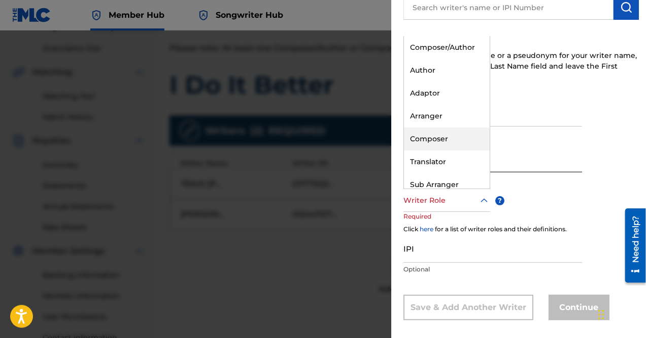
click at [448, 139] on div "Composer" at bounding box center [447, 138] width 86 height 23
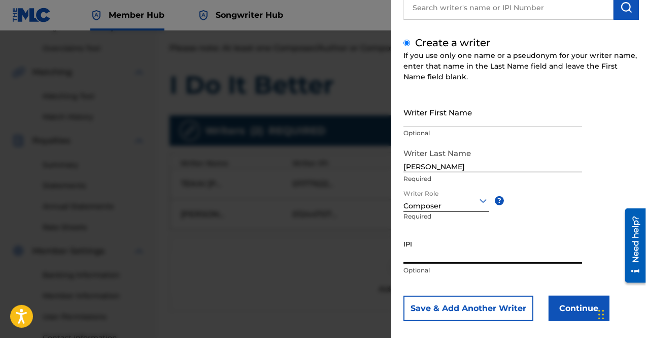
click at [451, 254] on input "IPI" at bounding box center [493, 249] width 179 height 29
paste input "01294005859"
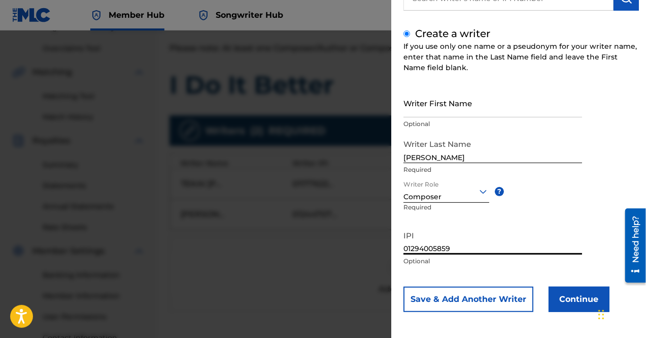
scroll to position [103, 0]
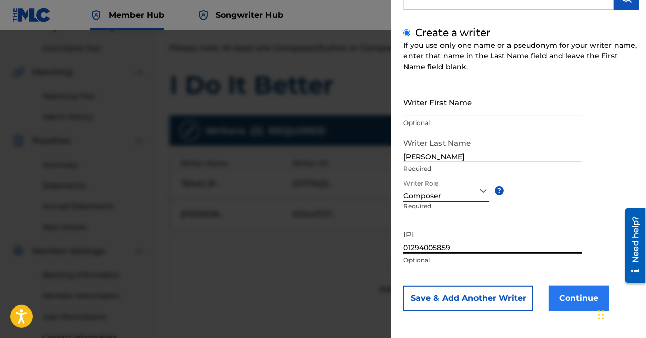
type input "01294005859"
click at [562, 295] on button "Continue" at bounding box center [579, 297] width 61 height 25
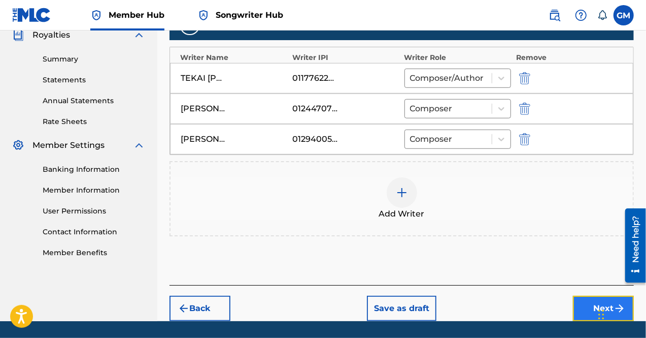
click at [581, 304] on button "Next" at bounding box center [603, 307] width 61 height 25
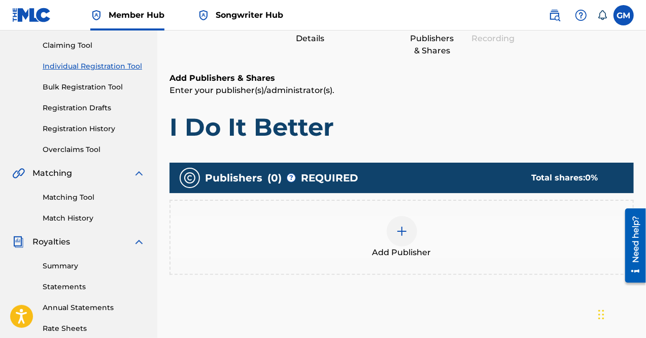
scroll to position [106, 0]
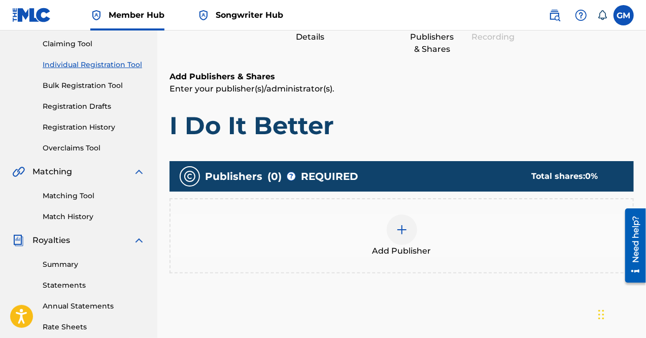
click at [402, 241] on div at bounding box center [402, 229] width 30 height 30
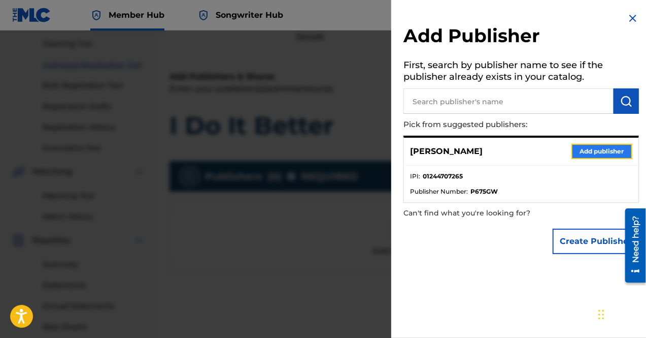
click at [587, 147] on button "Add publisher" at bounding box center [602, 151] width 61 height 15
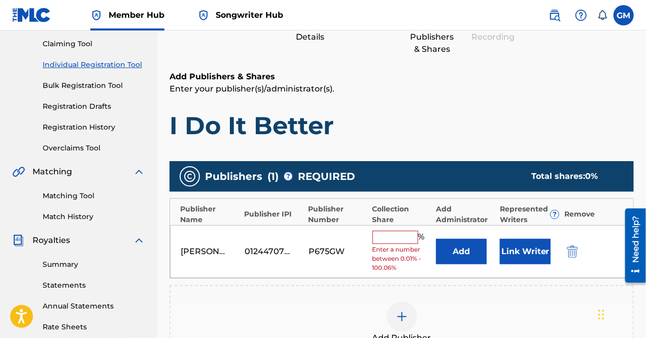
click at [401, 235] on input "text" at bounding box center [396, 236] width 46 height 13
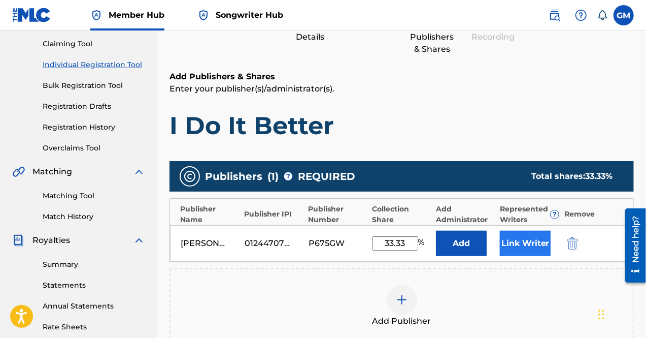
type input "33.33"
click at [511, 246] on button "Link Writer" at bounding box center [525, 242] width 51 height 25
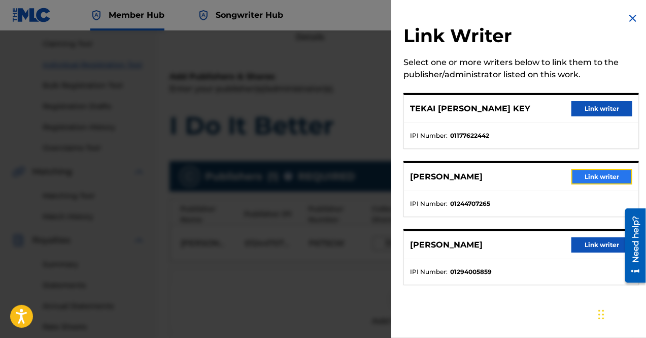
click at [599, 175] on button "Link writer" at bounding box center [602, 176] width 61 height 15
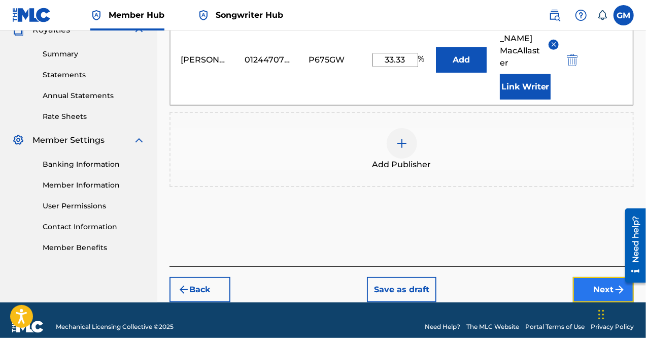
click at [614, 283] on img "submit" at bounding box center [620, 289] width 12 height 12
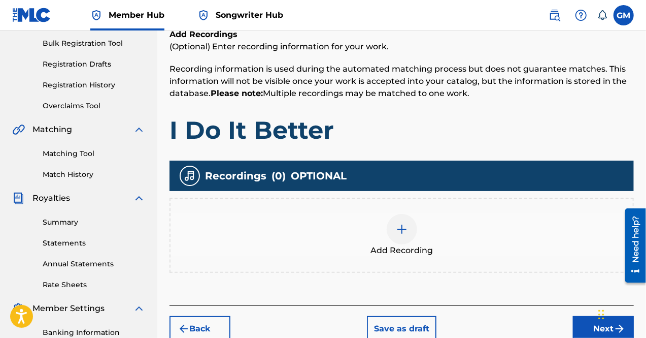
scroll to position [148, 0]
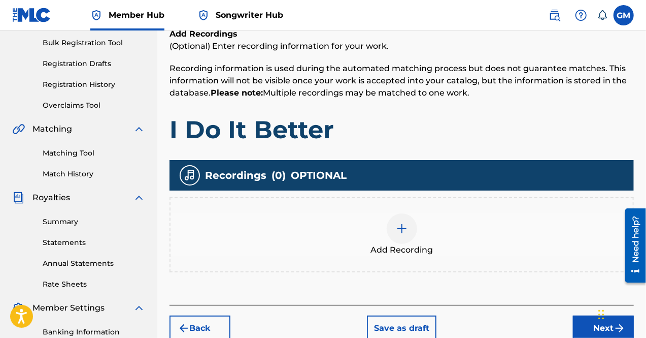
click at [373, 217] on div "Add Recording" at bounding box center [402, 234] width 462 height 43
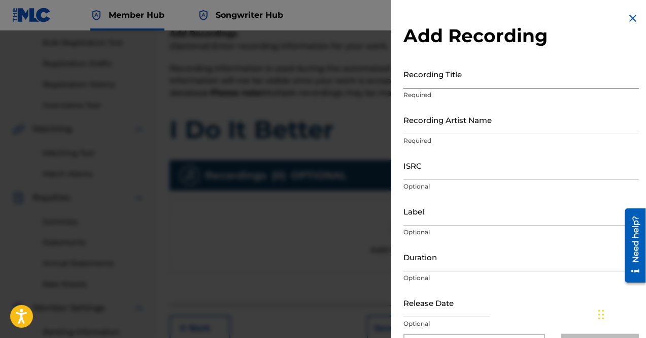
click at [462, 76] on input "Recording Title" at bounding box center [522, 73] width 236 height 29
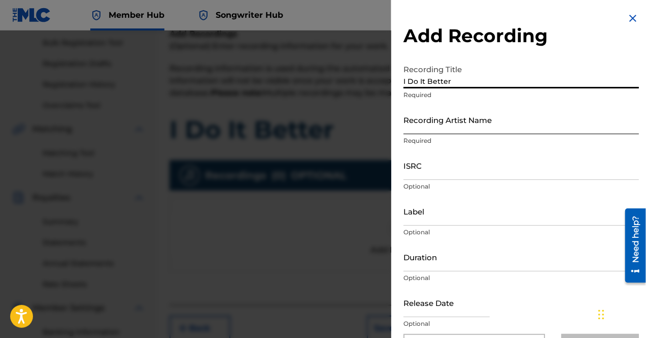
type input "I Do It Better"
click at [467, 117] on input "Recording Artist Name" at bounding box center [522, 119] width 236 height 29
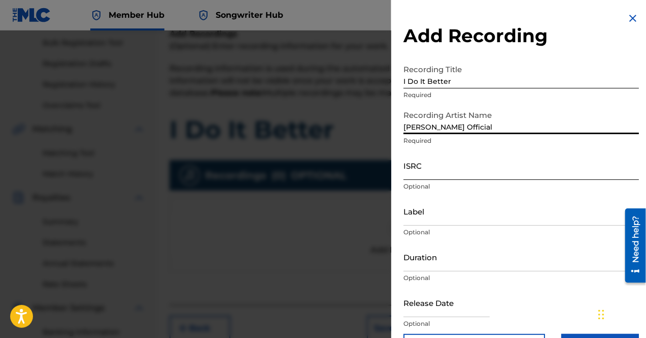
type input "[PERSON_NAME] Official"
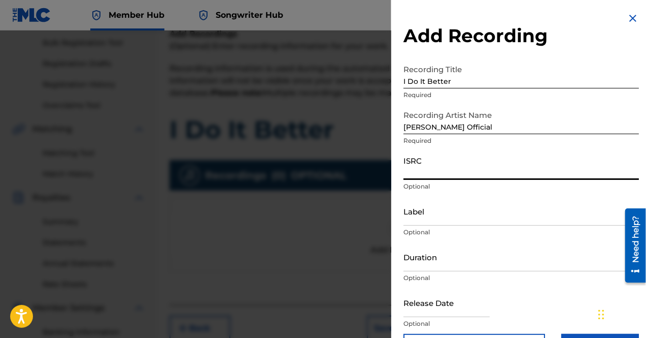
click at [458, 175] on input "ISRC" at bounding box center [522, 165] width 236 height 29
click at [451, 218] on input "Label" at bounding box center [522, 210] width 236 height 29
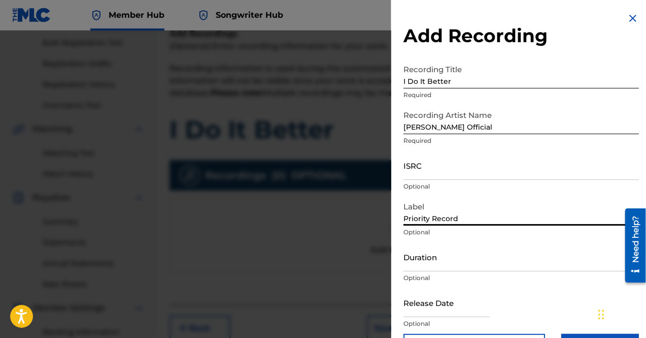
type input "Priority Records"
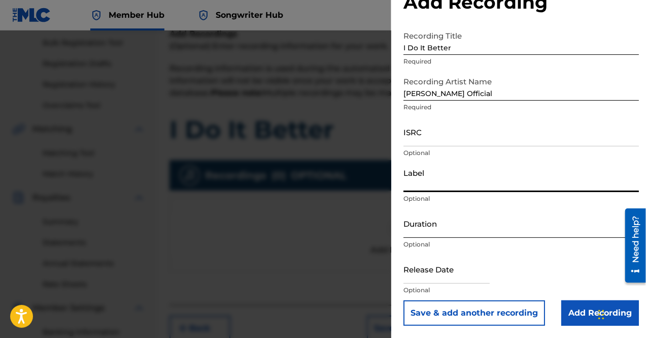
click at [464, 218] on input "Duration" at bounding box center [522, 223] width 236 height 29
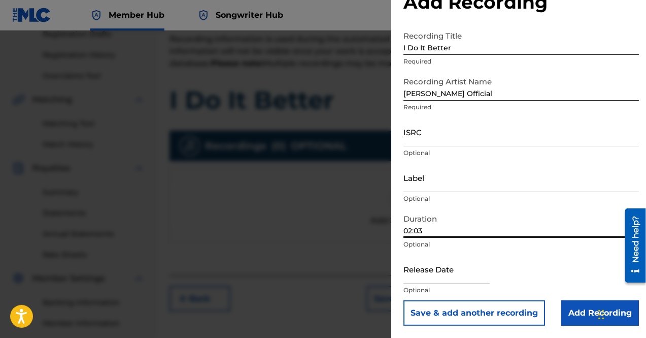
scroll to position [178, 0]
type input "02:03"
click at [460, 264] on input "text" at bounding box center [447, 268] width 86 height 29
select select "8"
select select "2025"
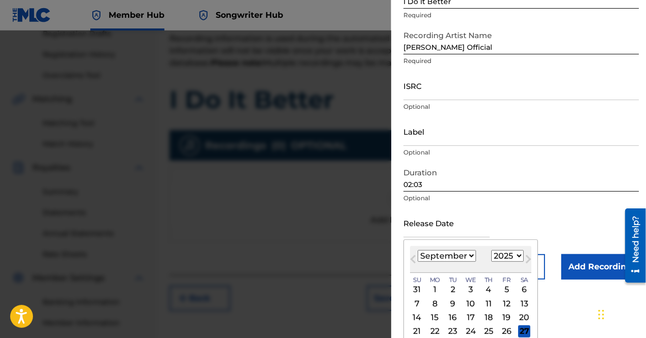
scroll to position [81, 0]
click at [453, 257] on select "January February March April May June July August September October November De…" at bounding box center [447, 255] width 58 height 12
select select "1"
click at [418, 249] on select "January February March April May June July August September October November De…" at bounding box center [447, 255] width 58 height 12
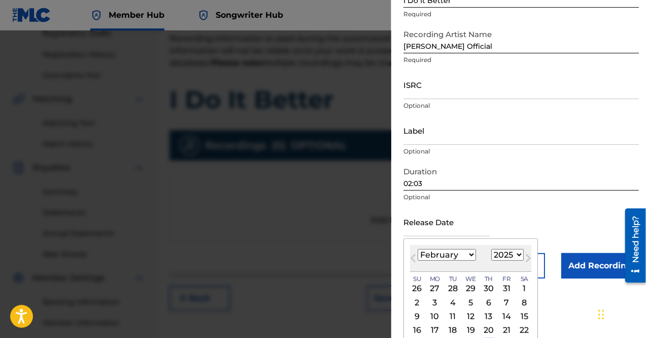
scroll to position [114, 0]
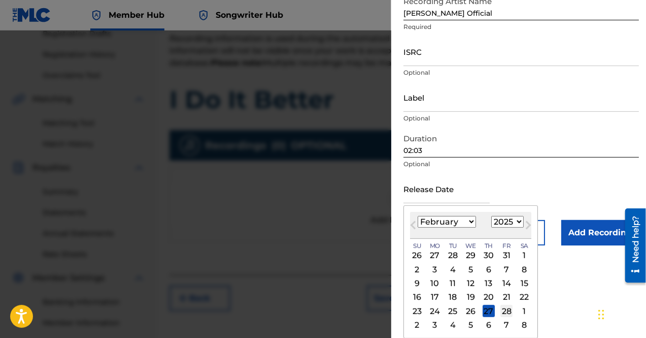
click at [506, 308] on div "28" at bounding box center [507, 311] width 12 height 12
type input "[DATE]"
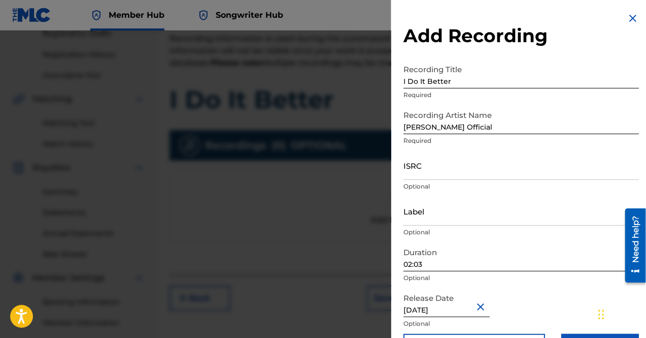
scroll to position [34, 0]
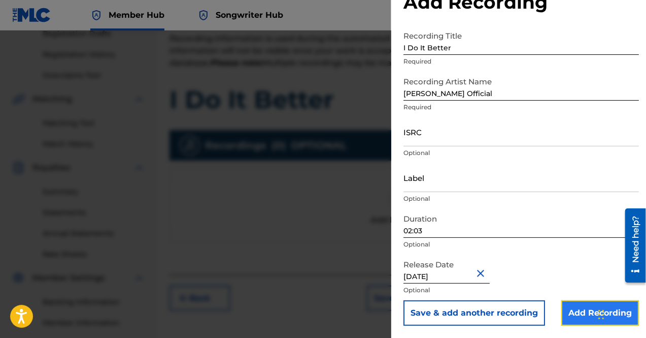
click at [575, 311] on input "Add Recording" at bounding box center [600, 312] width 78 height 25
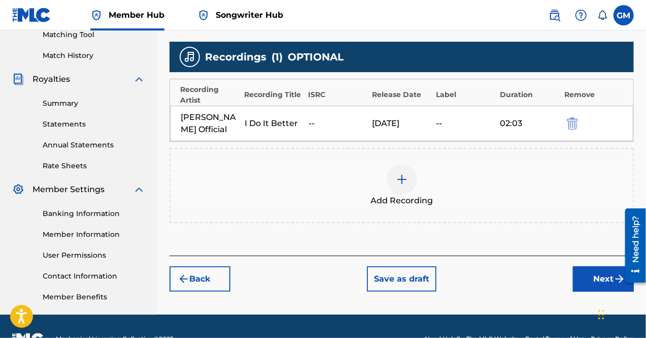
scroll to position [291, 0]
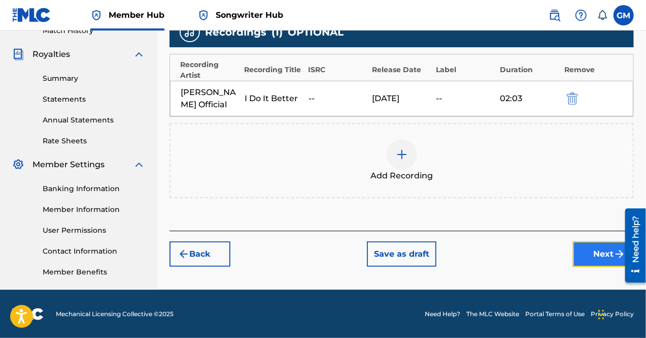
click at [598, 250] on button "Next" at bounding box center [603, 253] width 61 height 25
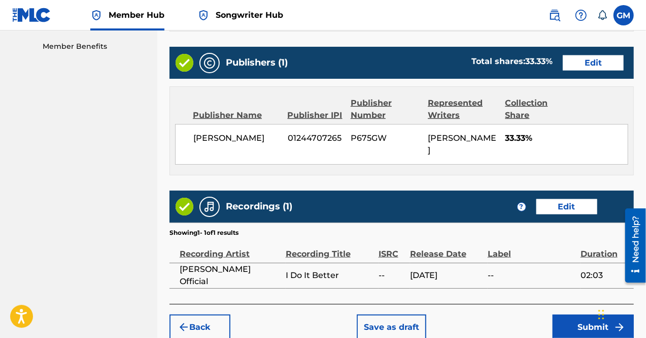
scroll to position [565, 0]
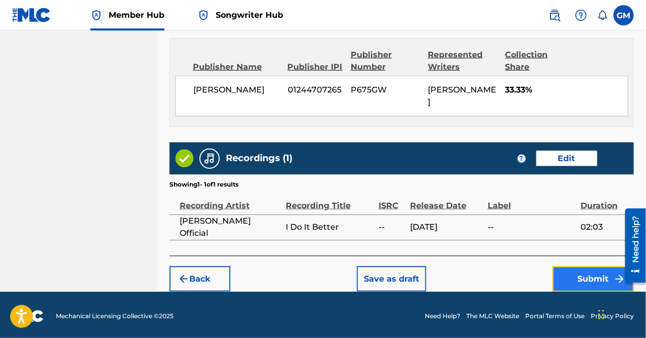
click at [583, 271] on button "Submit" at bounding box center [593, 278] width 81 height 25
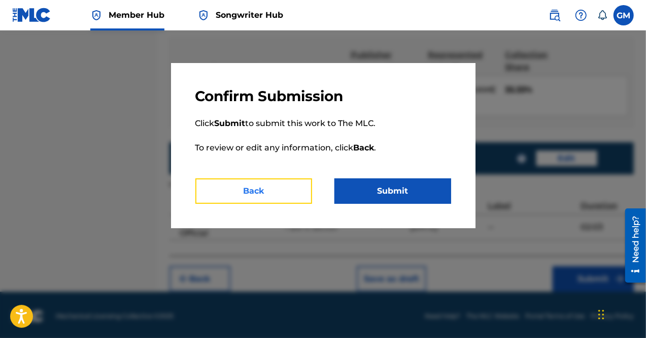
click at [274, 189] on button "Back" at bounding box center [253, 190] width 117 height 25
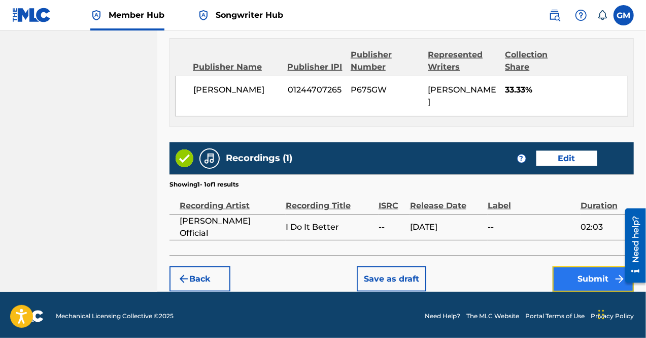
click at [601, 286] on button "Submit" at bounding box center [593, 278] width 81 height 25
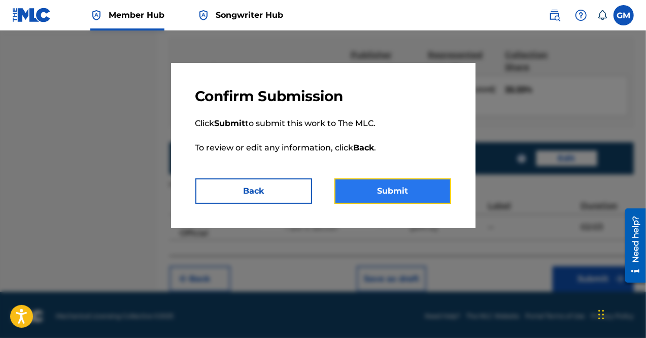
click at [372, 196] on button "Submit" at bounding box center [393, 190] width 117 height 25
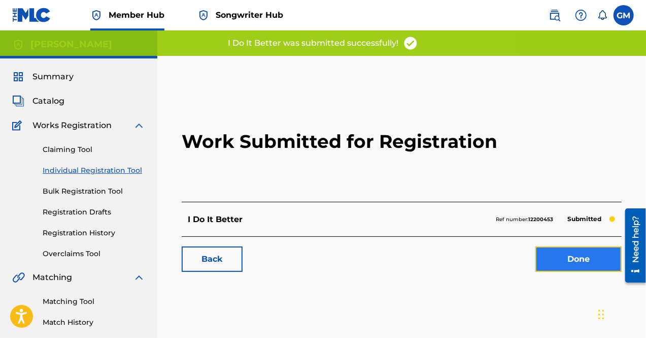
click at [575, 261] on link "Done" at bounding box center [579, 258] width 86 height 25
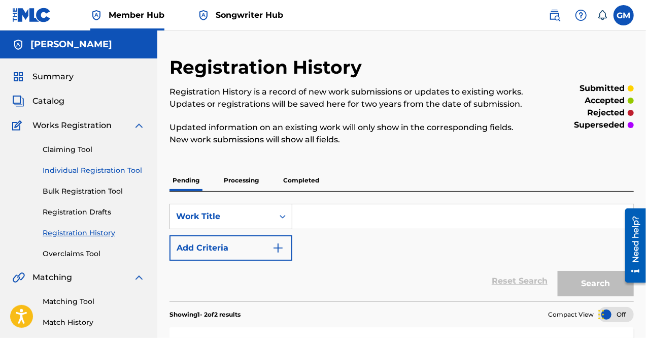
click at [71, 168] on link "Individual Registration Tool" at bounding box center [94, 170] width 103 height 11
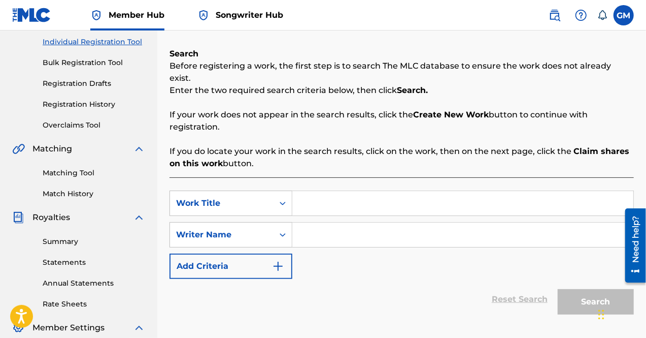
scroll to position [136, 0]
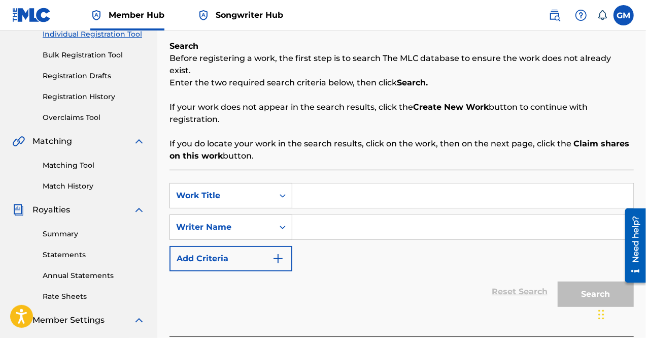
click at [317, 183] on input "Search Form" at bounding box center [462, 195] width 341 height 24
type input "Lord I'm Sorry"
click at [355, 222] on input "Search Form" at bounding box center [462, 227] width 341 height 24
paste input "[PERSON_NAME] PIERRE"
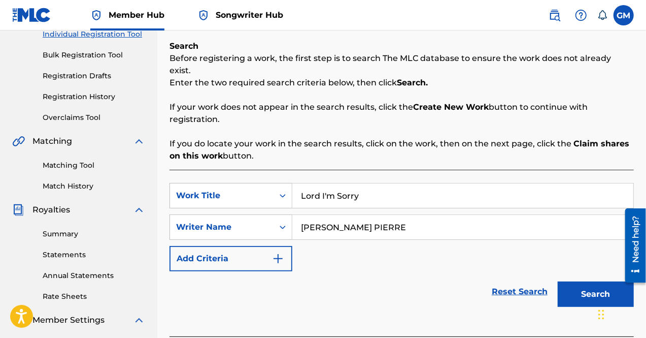
type input "[PERSON_NAME] PIERRE"
click at [558, 281] on button "Search" at bounding box center [596, 293] width 76 height 25
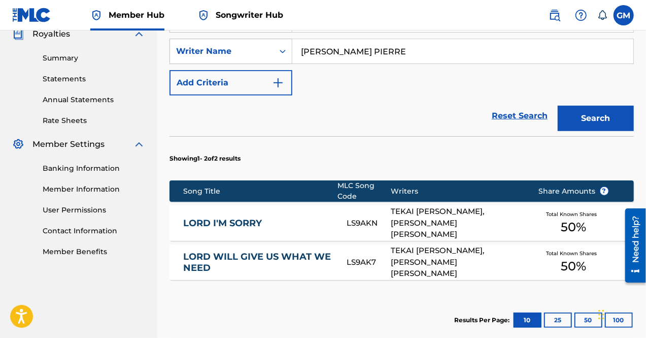
scroll to position [315, 0]
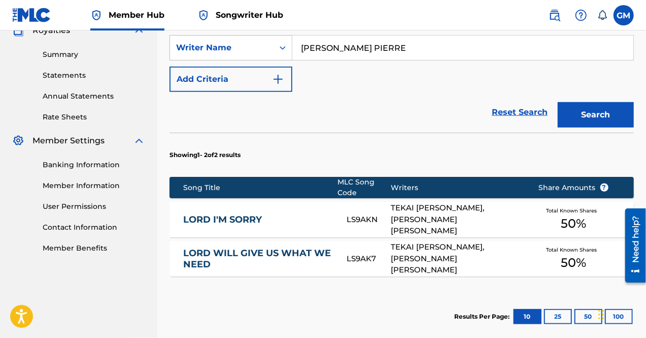
click at [257, 214] on link "LORD I'M SORRY" at bounding box center [258, 220] width 150 height 12
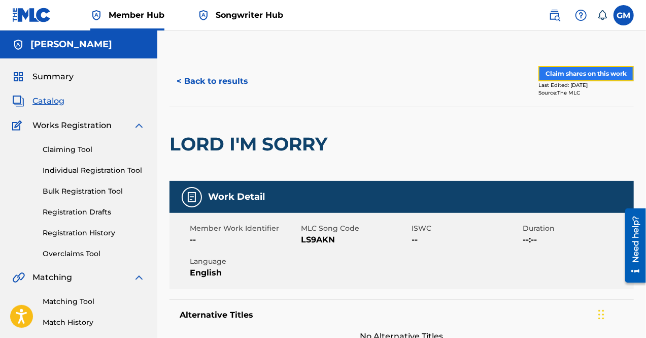
click at [558, 69] on button "Claim shares on this work" at bounding box center [586, 73] width 95 height 15
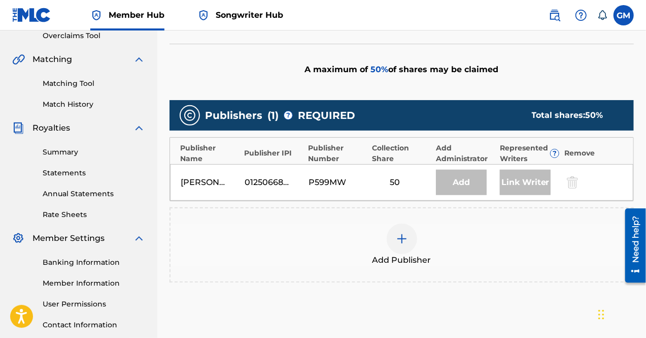
scroll to position [219, 0]
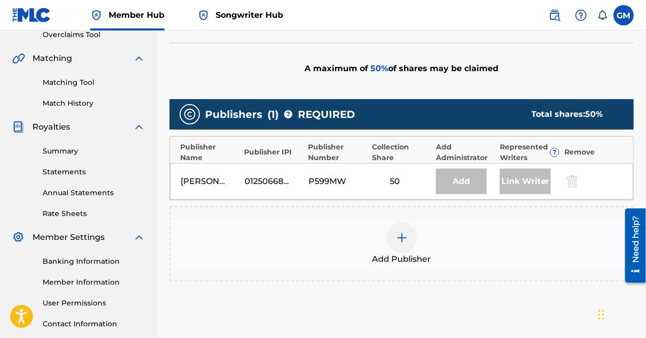
click at [411, 234] on div at bounding box center [402, 237] width 30 height 30
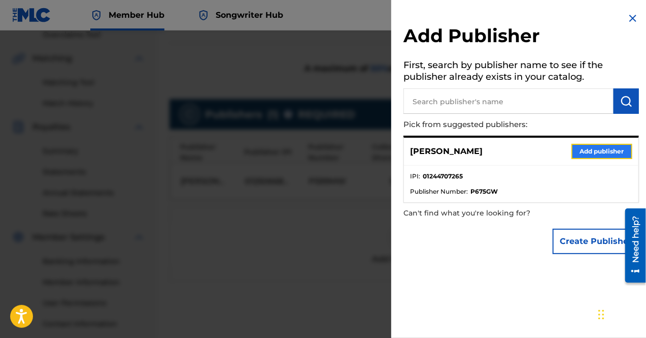
click at [598, 150] on button "Add publisher" at bounding box center [602, 151] width 61 height 15
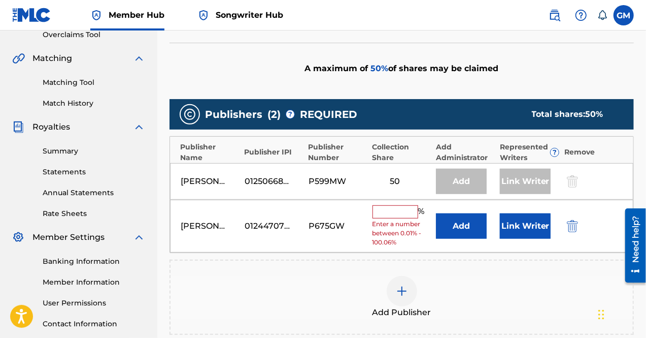
click at [401, 213] on input "text" at bounding box center [396, 211] width 46 height 13
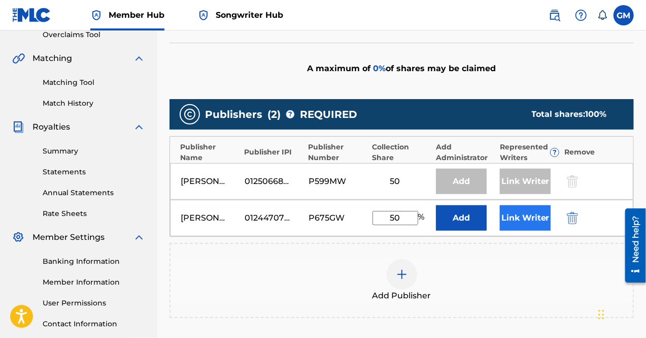
type input "50"
click at [517, 212] on button "Link Writer" at bounding box center [525, 217] width 51 height 25
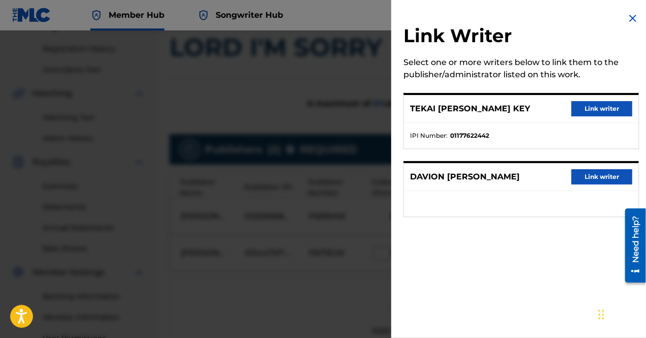
scroll to position [185, 0]
click at [627, 18] on img at bounding box center [633, 18] width 12 height 12
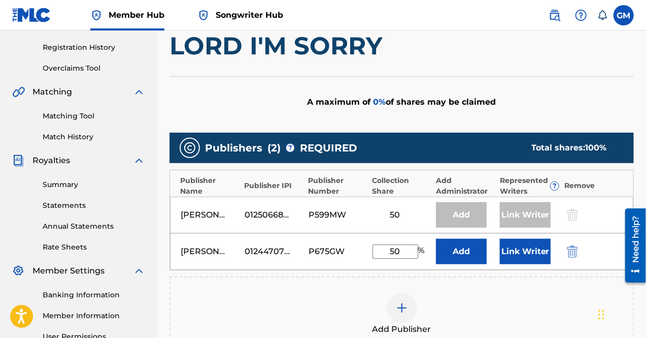
click at [497, 307] on div "Add Publisher" at bounding box center [402, 313] width 462 height 43
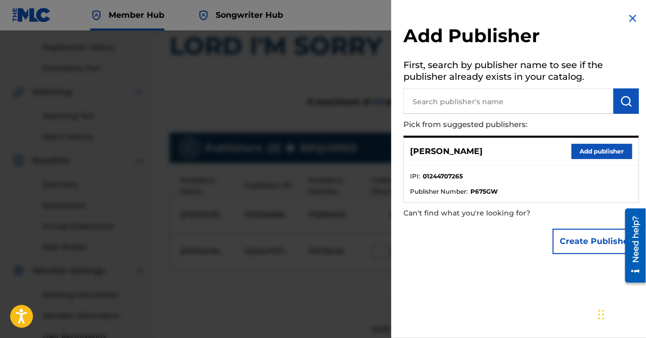
click at [633, 20] on img at bounding box center [633, 18] width 12 height 12
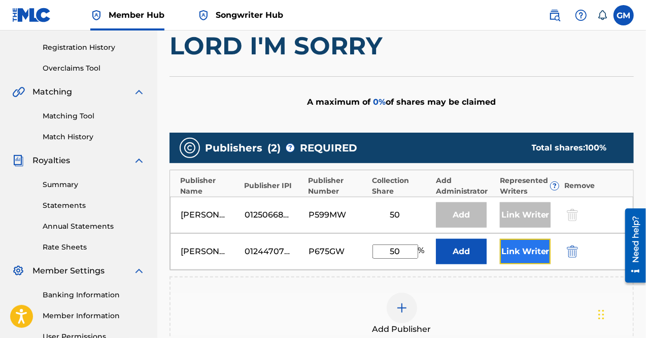
click at [517, 242] on button "Link Writer" at bounding box center [525, 251] width 51 height 25
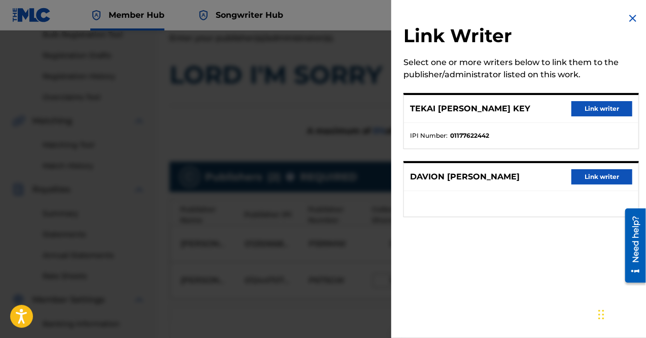
scroll to position [156, 0]
click at [627, 17] on img at bounding box center [633, 18] width 12 height 12
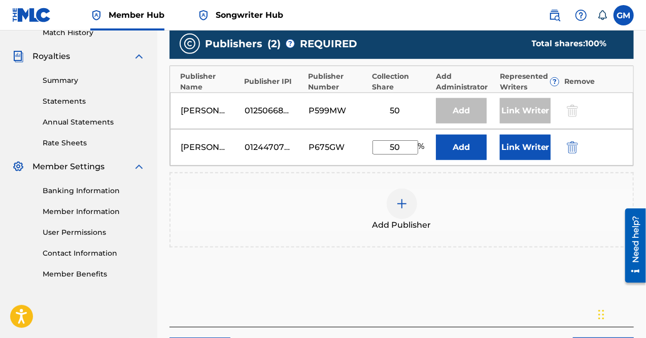
scroll to position [289, 0]
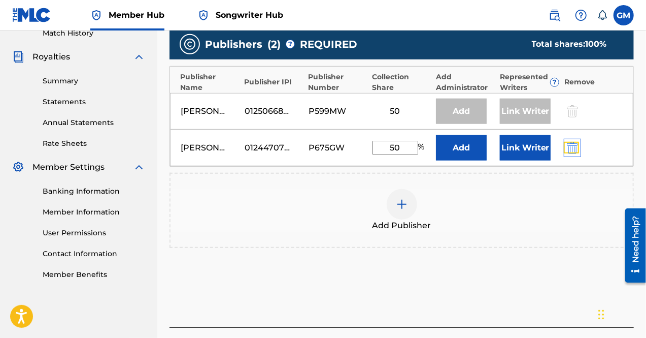
click at [569, 142] on img "submit" at bounding box center [572, 148] width 11 height 12
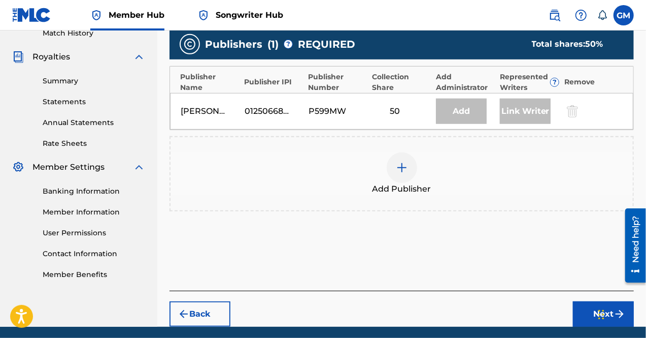
scroll to position [325, 0]
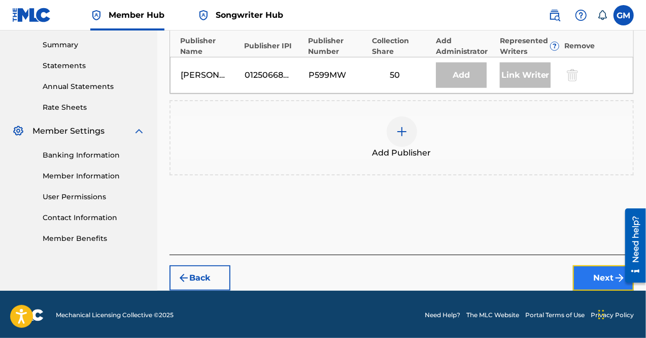
click at [585, 271] on button "Next" at bounding box center [603, 277] width 61 height 25
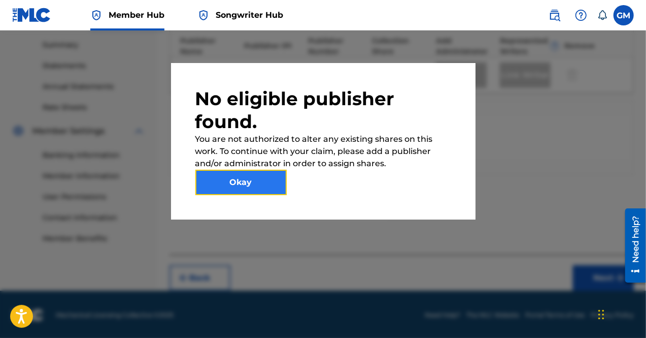
click at [239, 185] on button "Okay" at bounding box center [240, 182] width 91 height 25
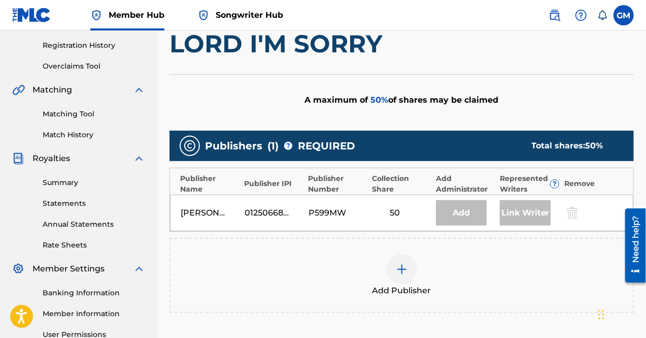
scroll to position [189, 0]
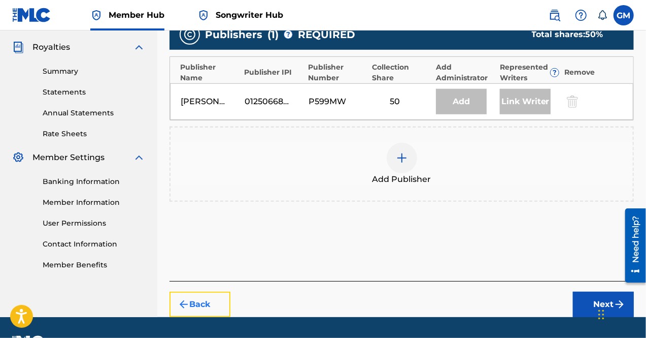
click at [211, 301] on button "Back" at bounding box center [200, 303] width 61 height 25
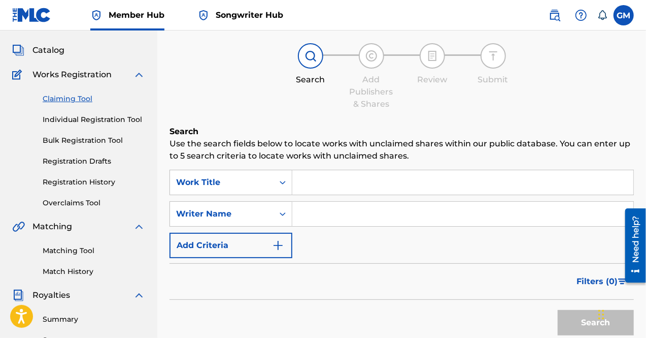
scroll to position [53, 0]
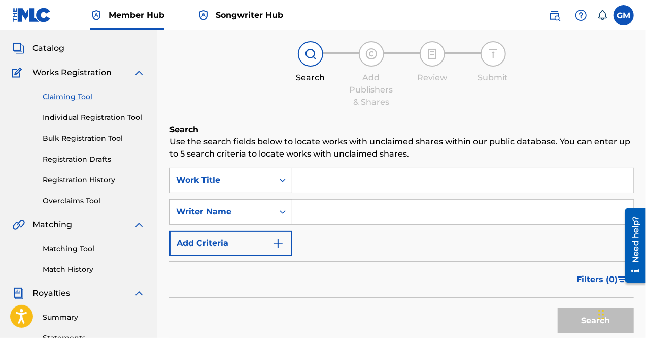
click at [336, 184] on input "Search Form" at bounding box center [462, 180] width 341 height 24
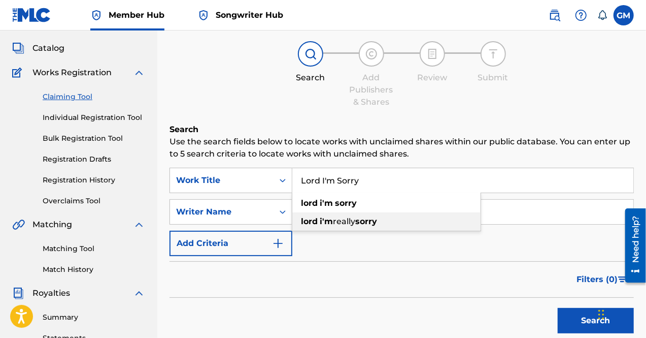
type input "Lord I'm Sorry"
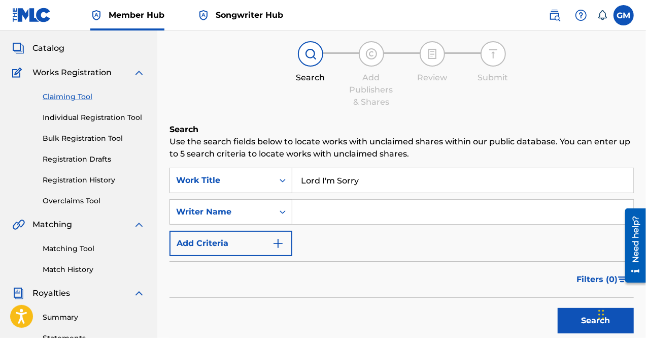
click at [423, 252] on div "SearchWithCriteriaffce0096-1181-4572-b395-90934b498a51 Work Title Lord I'm Sorr…" at bounding box center [402, 212] width 465 height 88
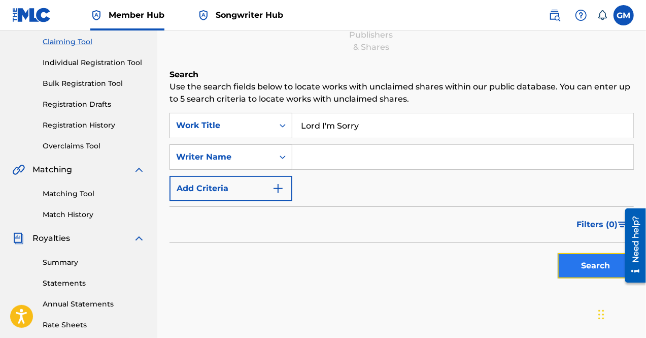
click at [595, 274] on button "Search" at bounding box center [596, 265] width 76 height 25
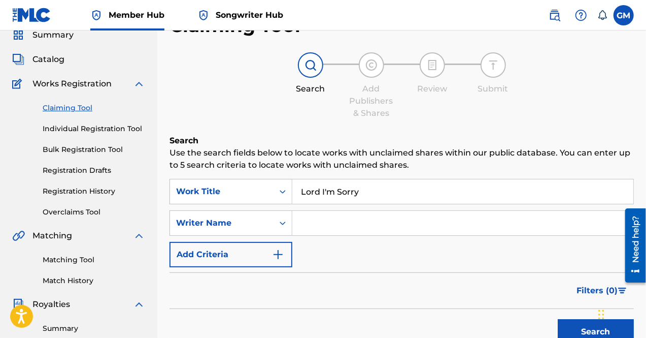
scroll to position [0, 0]
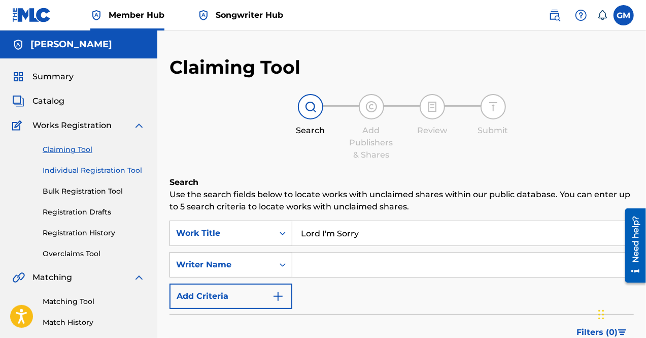
click at [92, 174] on link "Individual Registration Tool" at bounding box center [94, 170] width 103 height 11
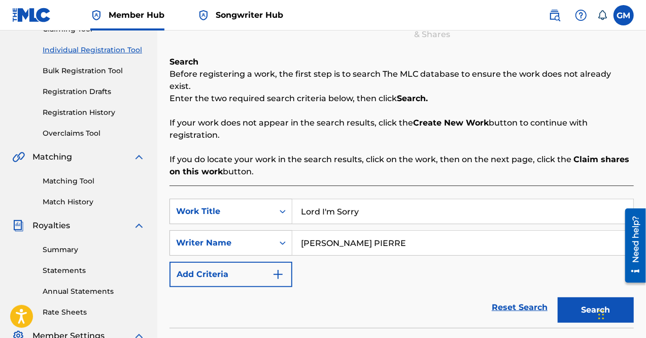
scroll to position [125, 0]
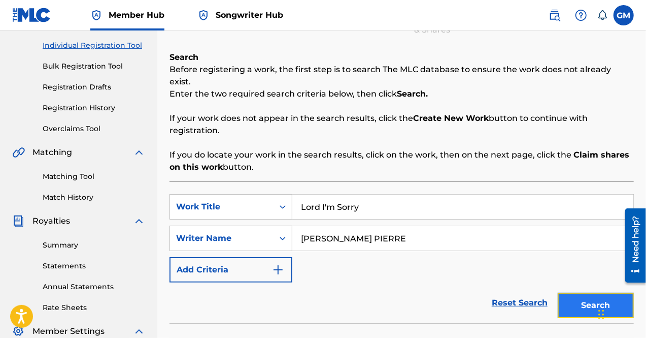
click at [571, 296] on button "Search" at bounding box center [596, 304] width 76 height 25
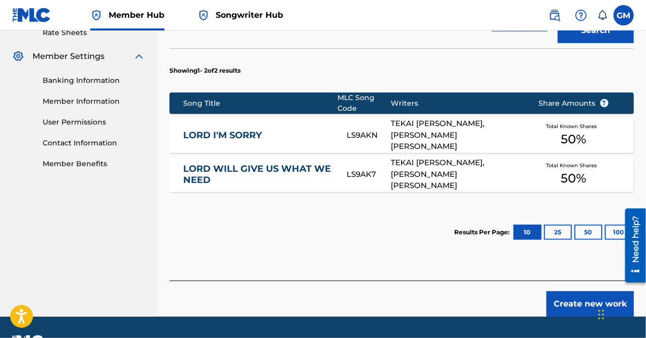
scroll to position [402, 0]
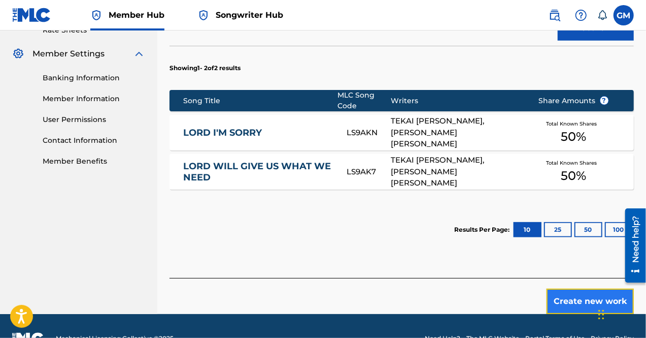
click at [578, 288] on button "Create new work" at bounding box center [590, 300] width 87 height 25
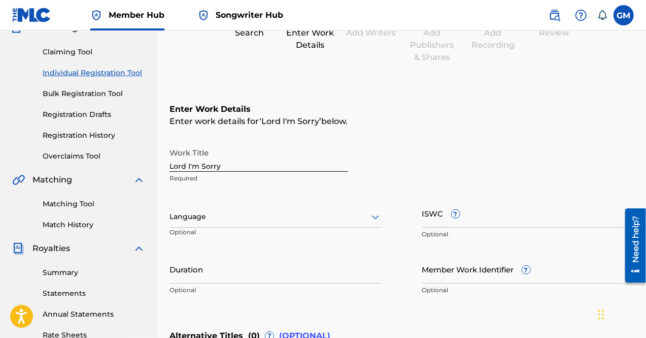
scroll to position [97, 0]
click at [265, 214] on div at bounding box center [276, 216] width 212 height 13
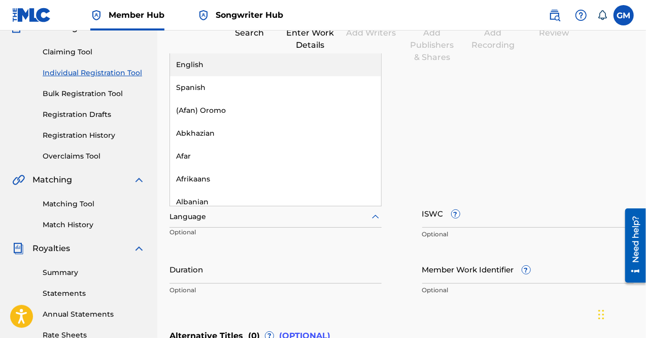
click at [253, 59] on div "English" at bounding box center [275, 64] width 211 height 23
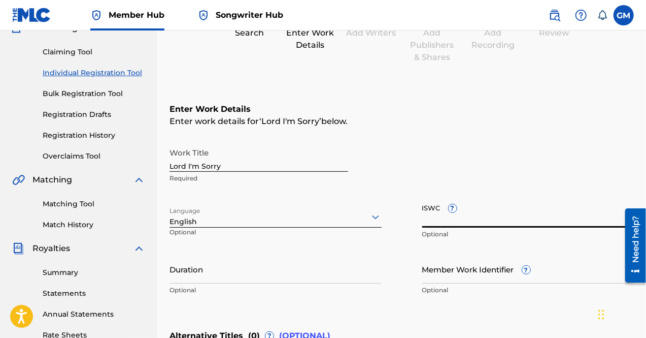
click at [480, 216] on input "ISWC ?" at bounding box center [528, 212] width 212 height 29
paste input "T-332.254.822-7"
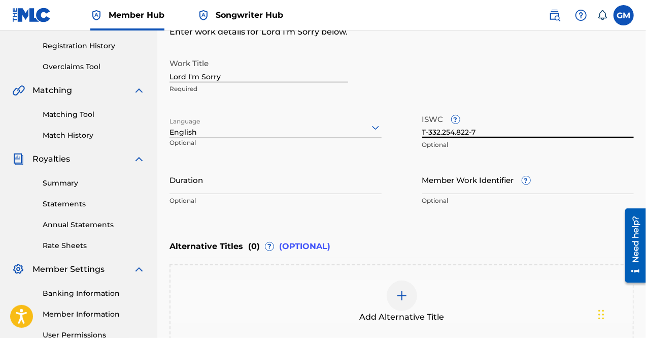
scroll to position [188, 0]
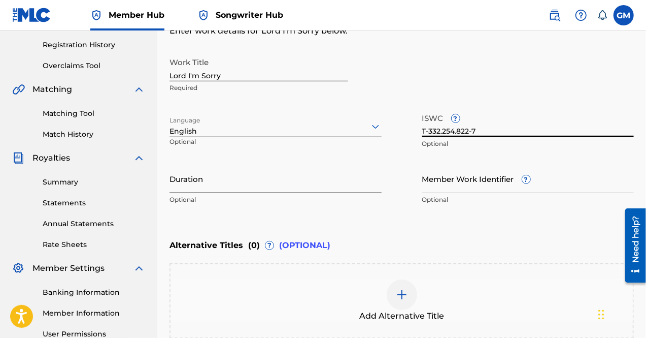
type input "T-332.254.822-7"
click at [262, 179] on input "Duration" at bounding box center [276, 178] width 212 height 29
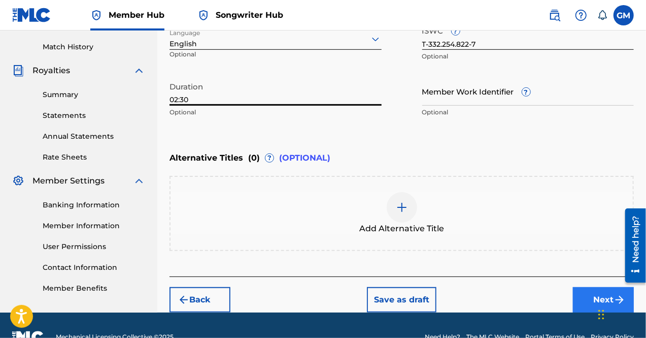
type input "02:30"
click at [595, 293] on button "Next" at bounding box center [603, 299] width 61 height 25
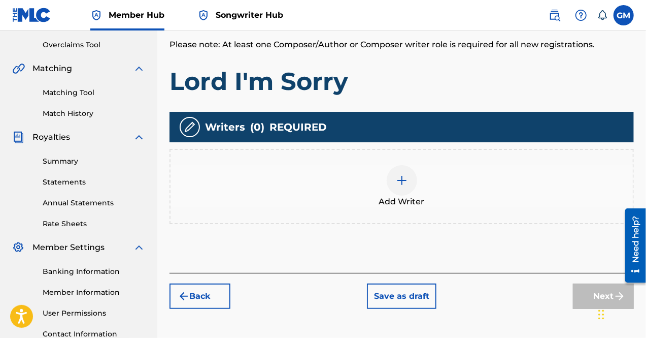
scroll to position [209, 0]
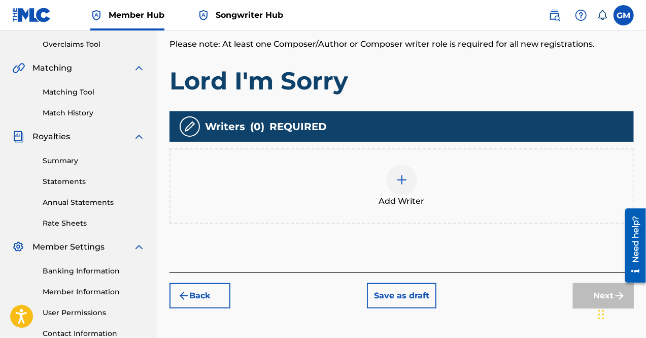
click at [397, 180] on img at bounding box center [402, 180] width 12 height 12
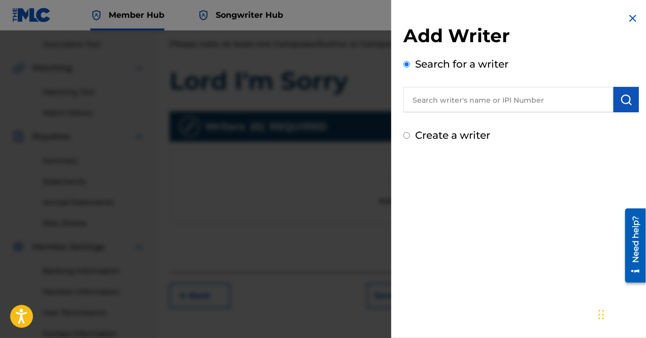
click at [436, 95] on input "text" at bounding box center [509, 99] width 210 height 25
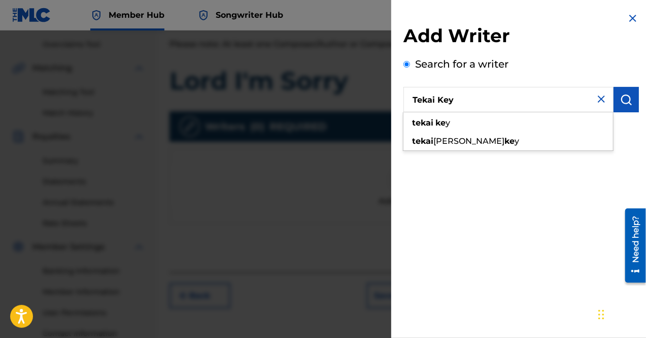
type input "Tekai Key"
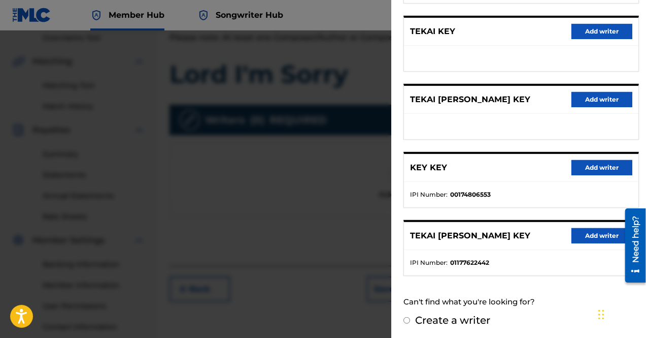
scroll to position [0, 0]
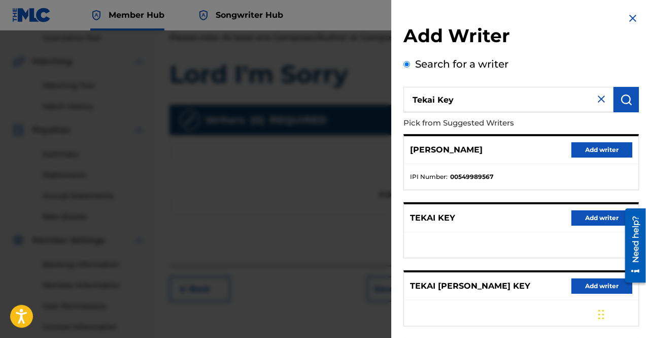
click at [595, 101] on img at bounding box center [601, 99] width 12 height 12
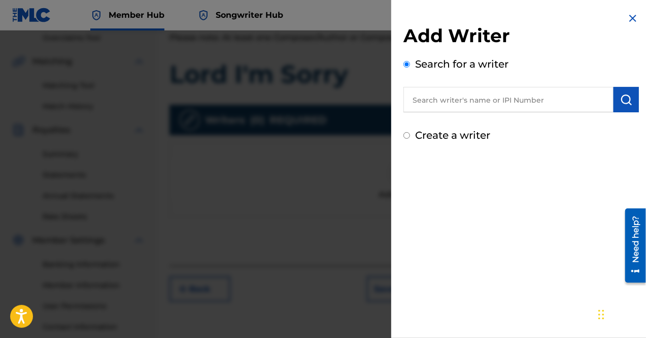
click at [458, 103] on input "text" at bounding box center [509, 99] width 210 height 25
paste input "01177622442"
click at [433, 102] on input "01177622442" at bounding box center [509, 99] width 210 height 25
type input "01177622442"
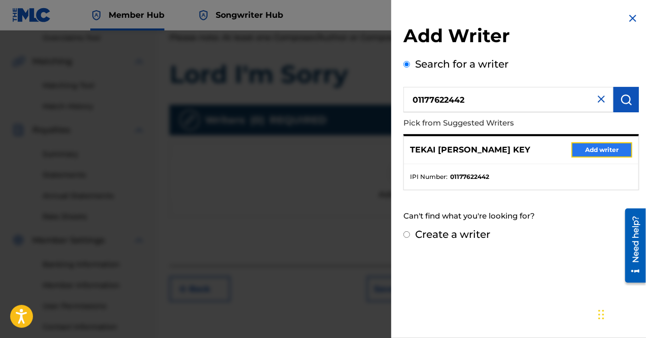
click at [607, 153] on button "Add writer" at bounding box center [602, 149] width 61 height 15
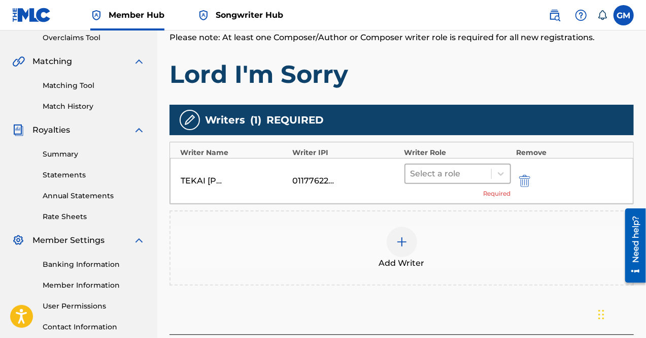
click at [482, 167] on div at bounding box center [449, 174] width 76 height 14
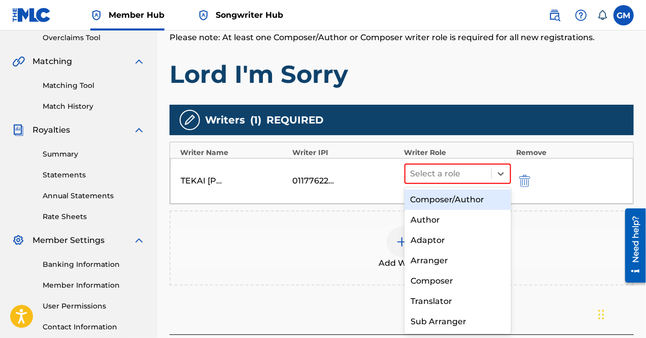
click at [468, 196] on div "Composer/Author" at bounding box center [458, 199] width 107 height 20
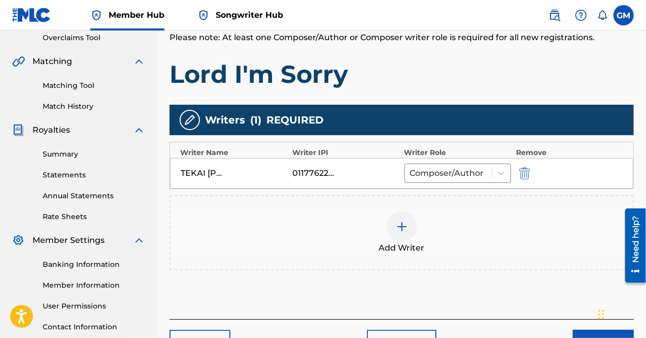
click at [406, 216] on div at bounding box center [402, 226] width 30 height 30
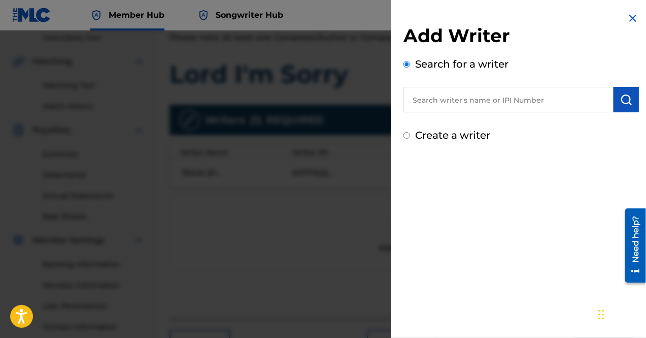
click at [442, 103] on input "text" at bounding box center [509, 99] width 210 height 25
click at [490, 92] on input "text" at bounding box center [509, 99] width 210 height 25
paste input "01244707265"
type input "01244707265"
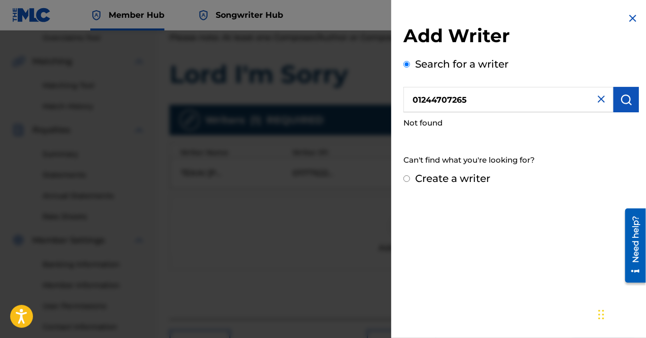
click at [422, 181] on label "Create a writer" at bounding box center [452, 178] width 75 height 12
radio input "true"
click at [410, 181] on input "Create a writer" at bounding box center [407, 178] width 7 height 7
radio input "false"
radio input "true"
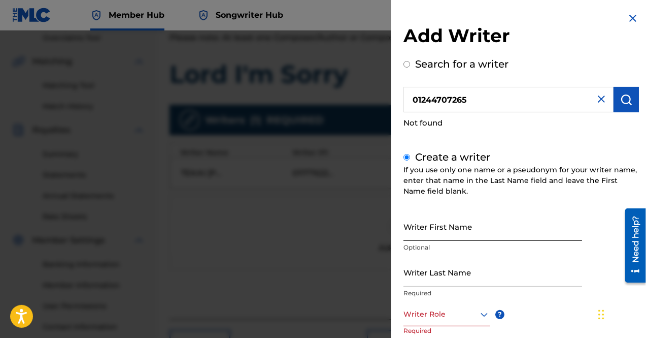
click at [449, 223] on input "Writer First Name" at bounding box center [493, 226] width 179 height 29
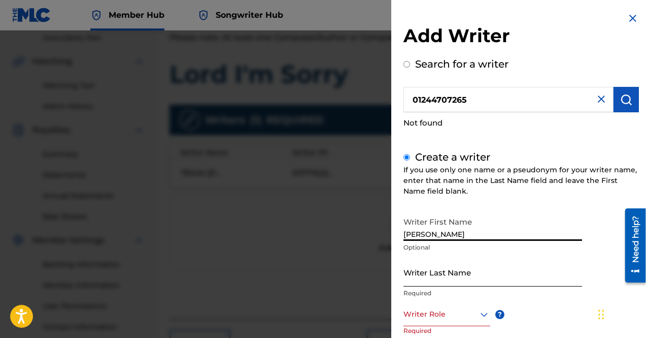
type input "[PERSON_NAME]"
click at [463, 272] on input "Writer Last Name" at bounding box center [493, 271] width 179 height 29
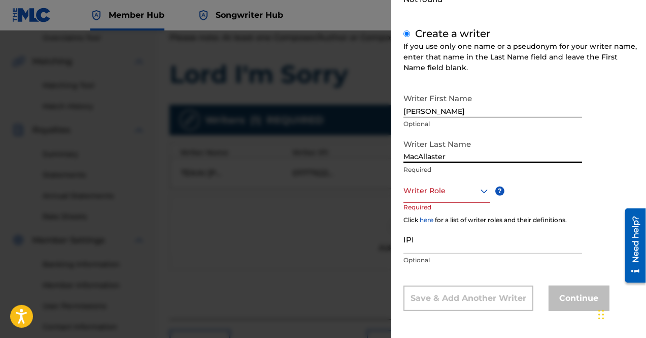
scroll to position [224, 0]
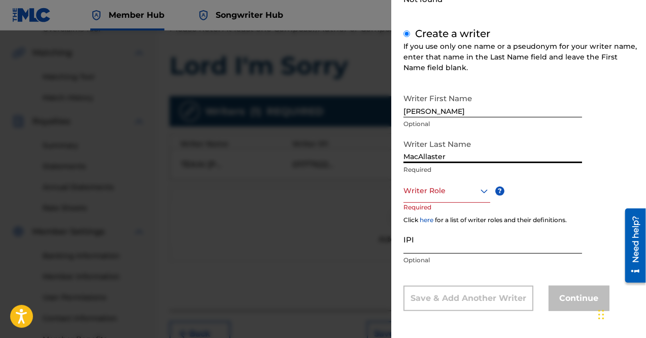
type input "MacAllaster"
click at [452, 239] on input "IPI" at bounding box center [493, 238] width 179 height 29
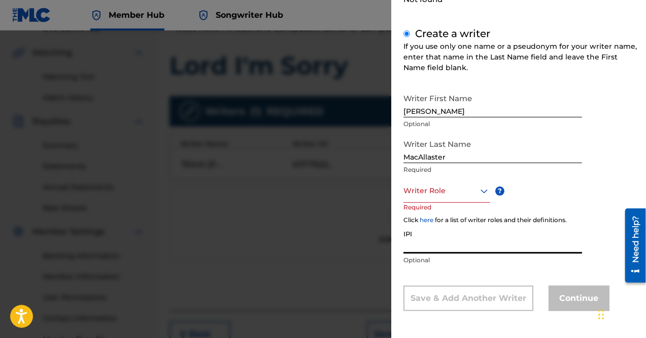
paste input "01244707265"
type input "01244707265"
click at [442, 191] on div at bounding box center [447, 190] width 87 height 13
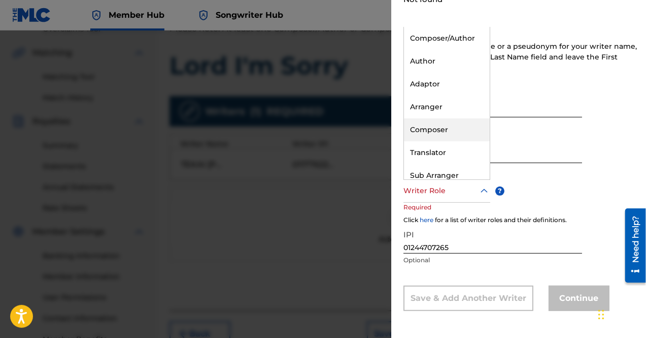
click at [444, 128] on div "Composer" at bounding box center [447, 129] width 86 height 23
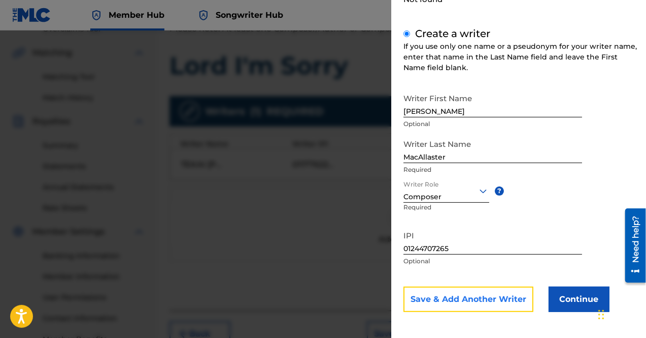
click at [516, 292] on button "Save & Add Another Writer" at bounding box center [469, 298] width 130 height 25
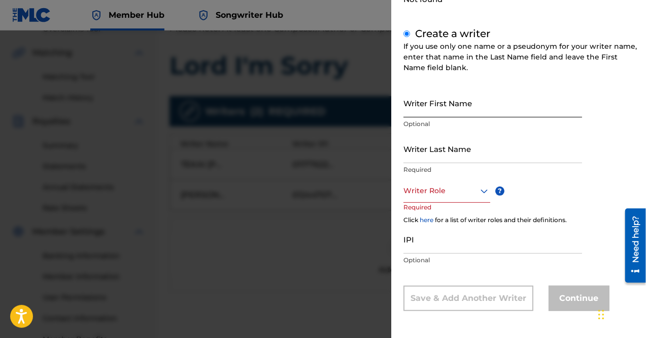
click at [450, 100] on input "Writer First Name" at bounding box center [493, 102] width 179 height 29
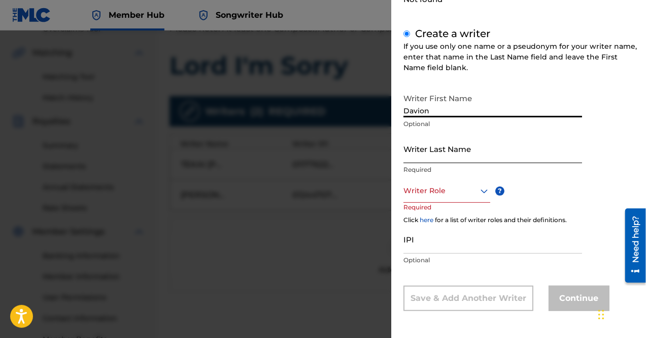
type input "Davion"
click at [424, 149] on input "Writer Last Name" at bounding box center [493, 148] width 179 height 29
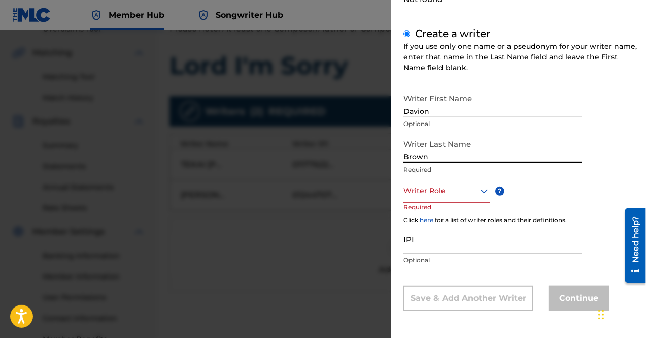
type input "Brown"
click at [446, 186] on div at bounding box center [447, 190] width 87 height 13
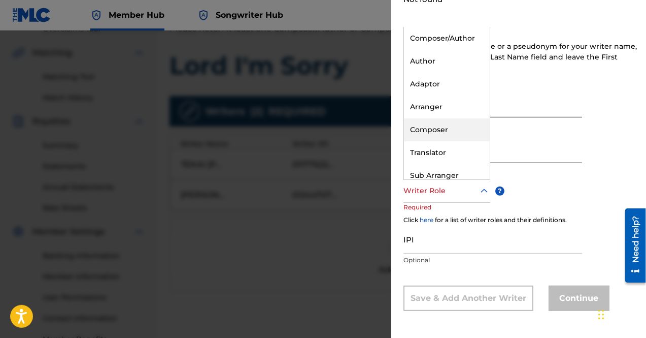
click at [465, 128] on div "Composer" at bounding box center [447, 129] width 86 height 23
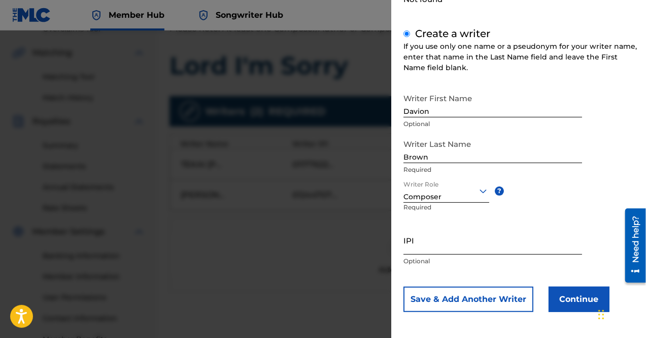
click at [446, 236] on input "IPI" at bounding box center [493, 239] width 179 height 29
paste input "01250668750"
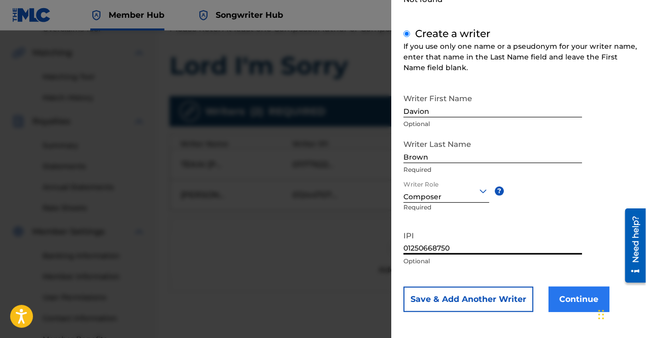
type input "01250668750"
click at [570, 292] on button "Continue" at bounding box center [579, 298] width 61 height 25
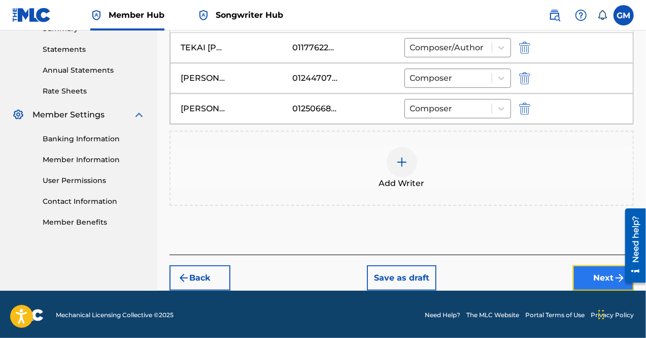
click at [600, 274] on button "Next" at bounding box center [603, 277] width 61 height 25
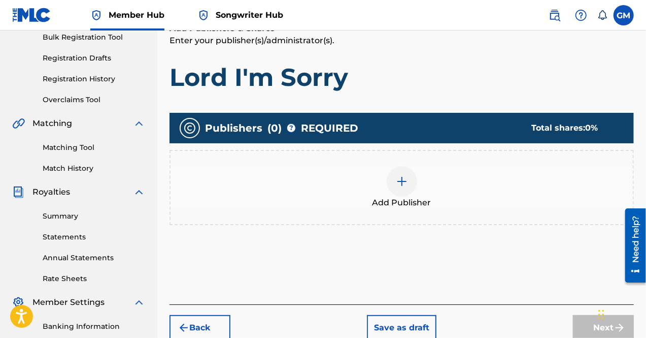
scroll to position [154, 0]
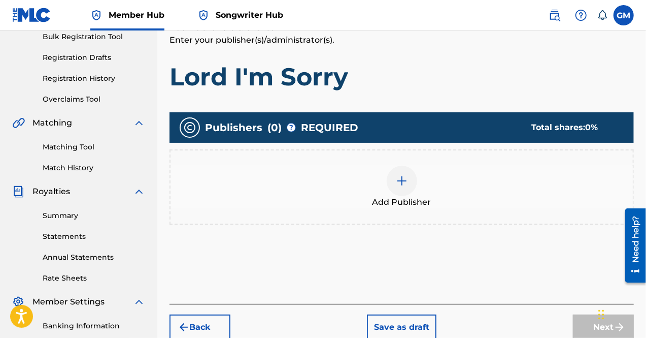
click at [413, 183] on div at bounding box center [402, 180] width 30 height 30
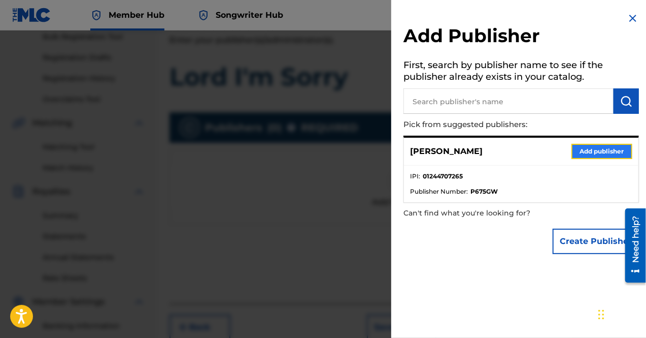
click at [582, 147] on button "Add publisher" at bounding box center [602, 151] width 61 height 15
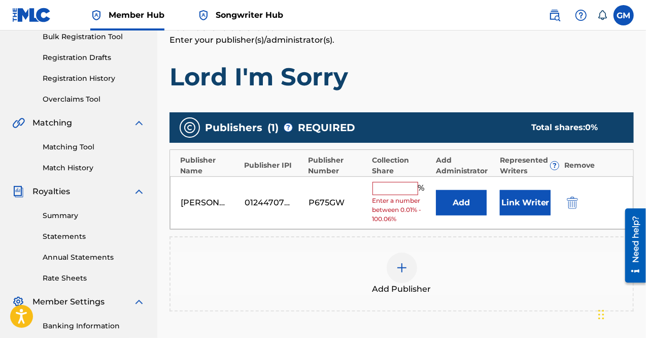
click at [409, 185] on input "text" at bounding box center [396, 188] width 46 height 13
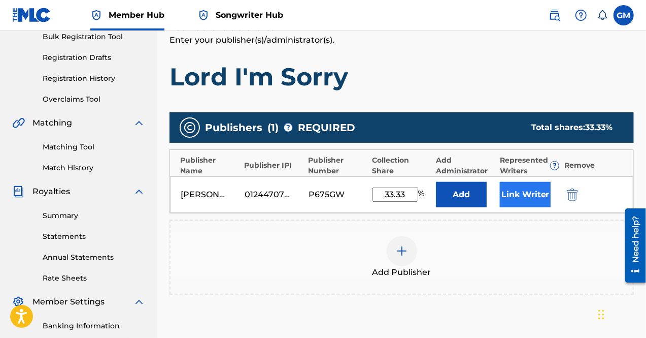
type input "33.33"
click at [528, 189] on button "Link Writer" at bounding box center [525, 194] width 51 height 25
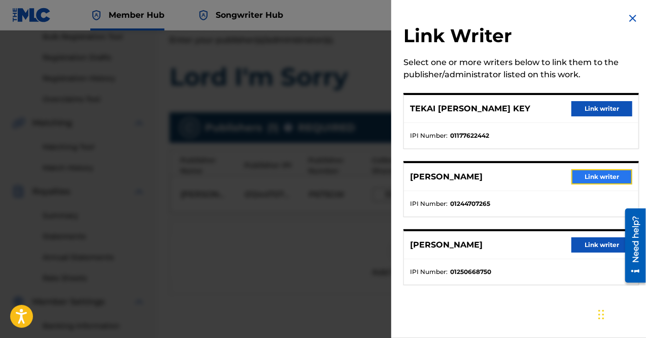
click at [605, 178] on button "Link writer" at bounding box center [602, 176] width 61 height 15
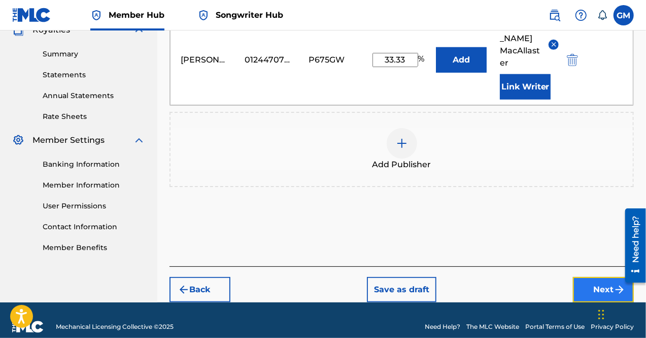
click at [585, 277] on button "Next" at bounding box center [603, 289] width 61 height 25
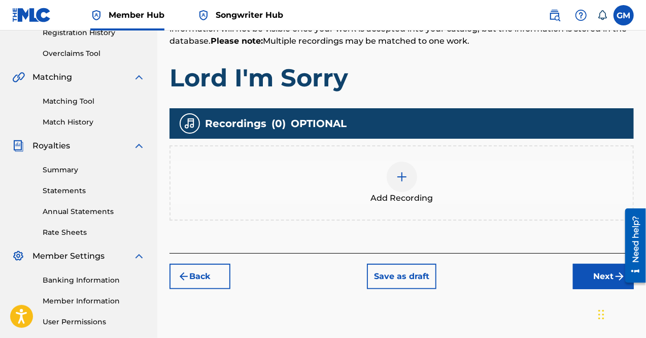
scroll to position [201, 0]
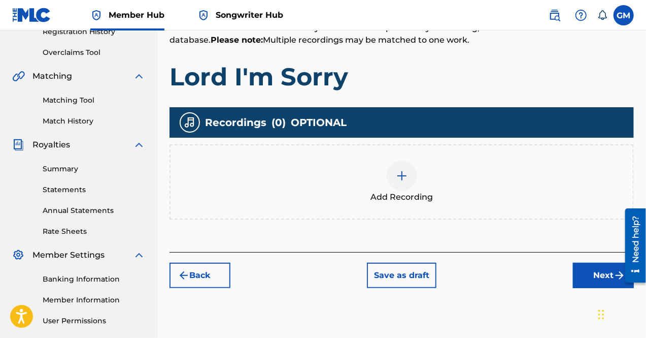
click at [404, 176] on img at bounding box center [402, 176] width 12 height 12
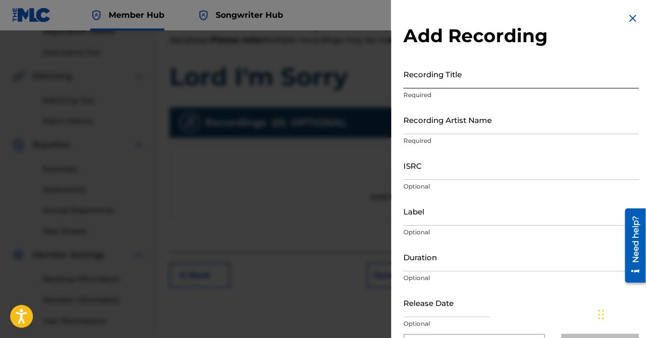
click at [459, 75] on input "Recording Title" at bounding box center [522, 73] width 236 height 29
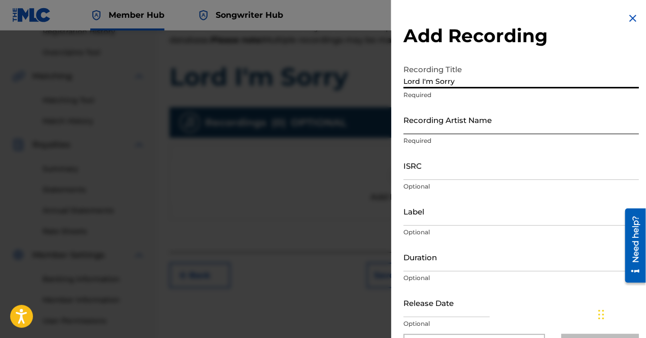
type input "Lord I'm Sorry"
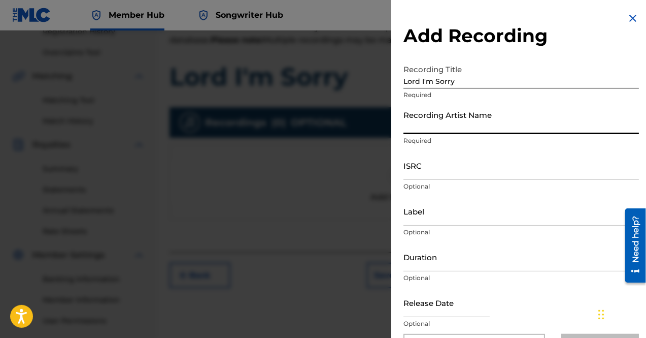
click at [465, 118] on input "Recording Artist Name" at bounding box center [522, 119] width 236 height 29
type input "[PERSON_NAME] Official"
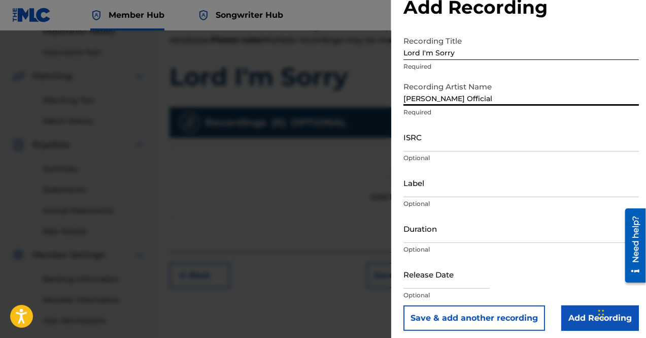
scroll to position [34, 0]
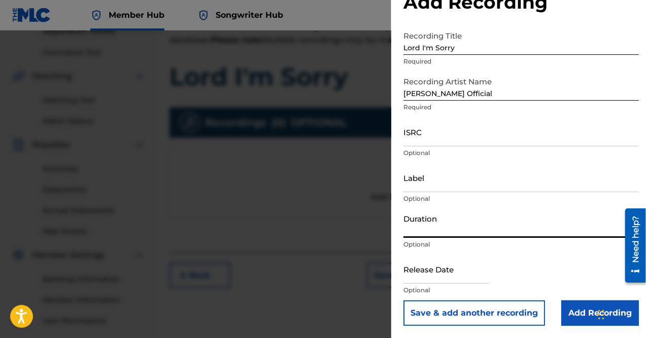
click at [446, 226] on input "Duration" at bounding box center [522, 223] width 236 height 29
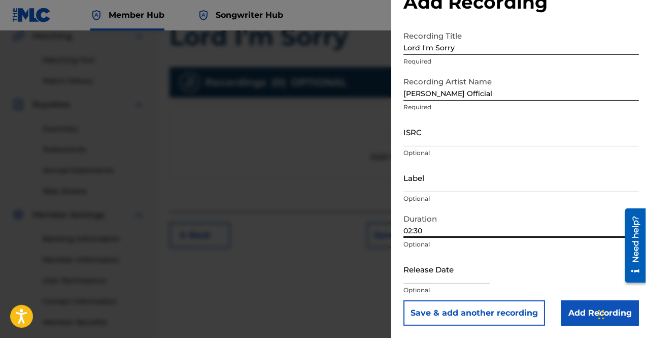
scroll to position [242, 0]
type input "02:30"
click at [452, 274] on input "text" at bounding box center [447, 268] width 86 height 29
select select "8"
select select "2025"
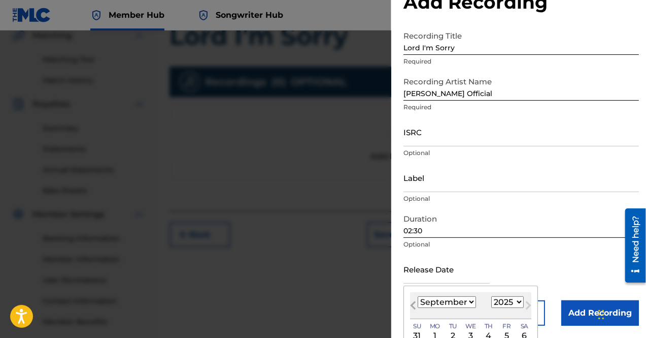
click at [414, 303] on span "Previous Month" at bounding box center [414, 306] width 0 height 15
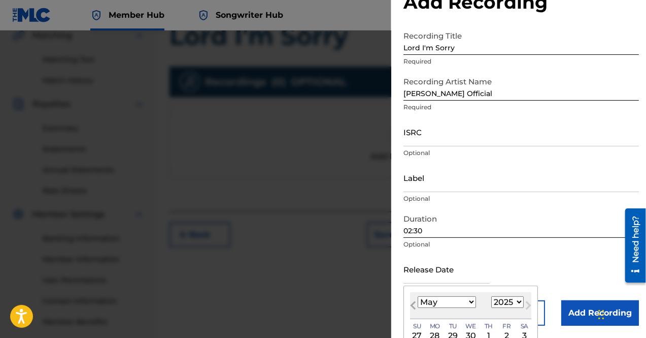
select select "3"
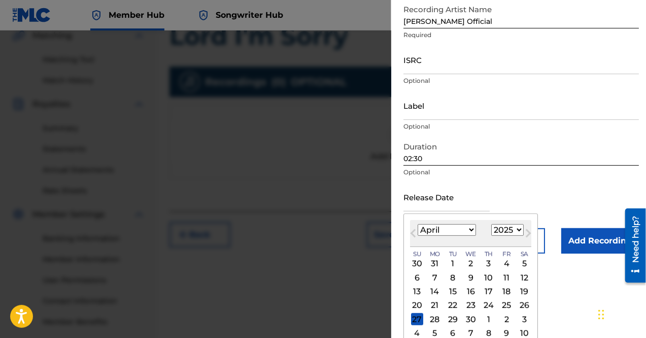
scroll to position [114, 0]
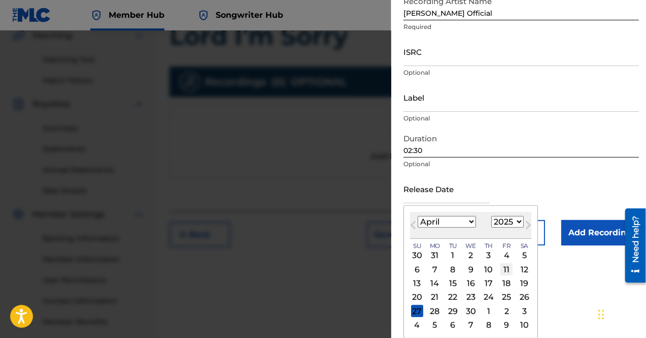
click at [503, 267] on div "11" at bounding box center [507, 269] width 12 height 12
type input "[DATE]"
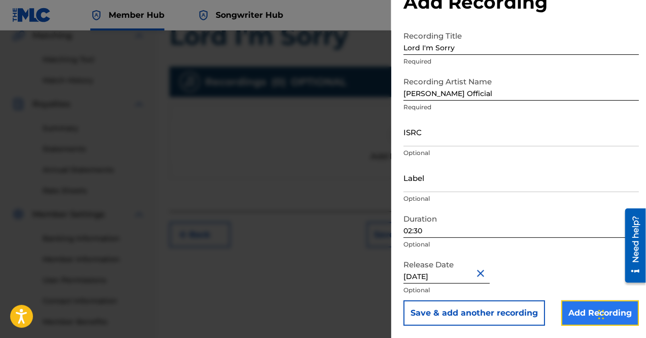
click at [569, 309] on input "Add Recording" at bounding box center [600, 312] width 78 height 25
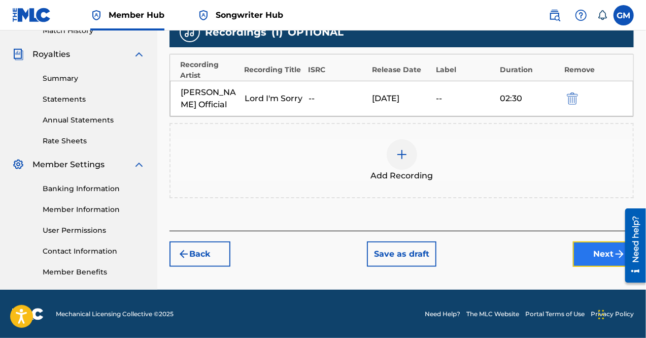
click at [580, 252] on button "Next" at bounding box center [603, 253] width 61 height 25
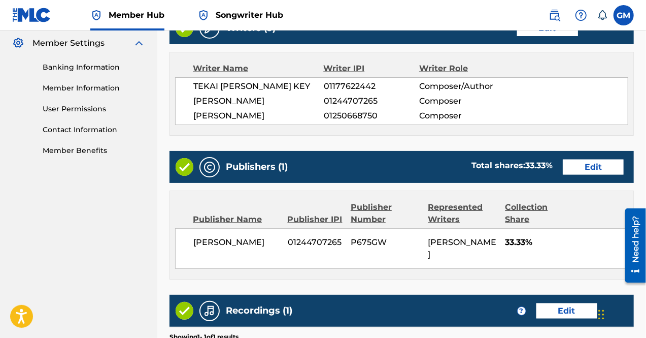
scroll to position [565, 0]
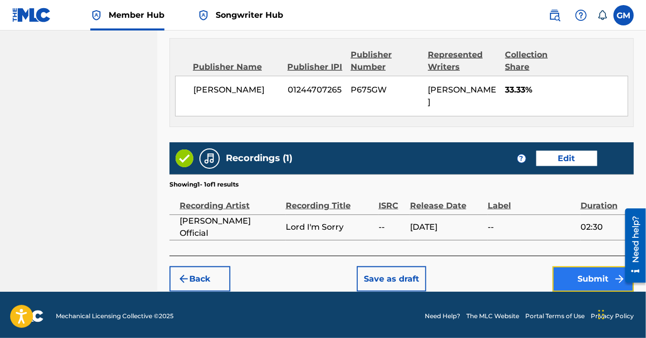
click at [587, 269] on button "Submit" at bounding box center [593, 278] width 81 height 25
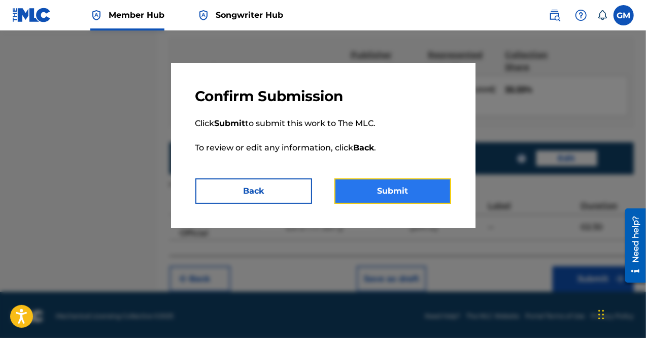
click at [406, 188] on button "Submit" at bounding box center [393, 190] width 117 height 25
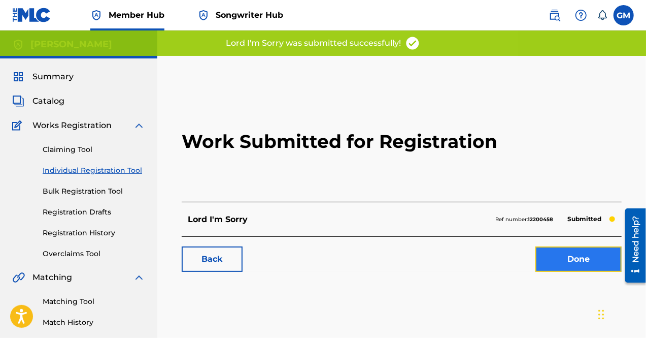
click at [557, 258] on link "Done" at bounding box center [579, 258] width 86 height 25
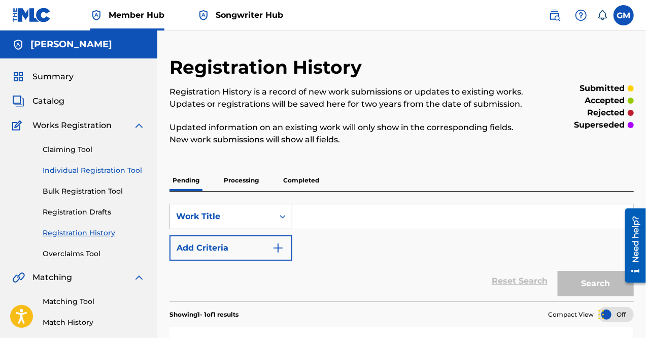
click at [106, 169] on link "Individual Registration Tool" at bounding box center [94, 170] width 103 height 11
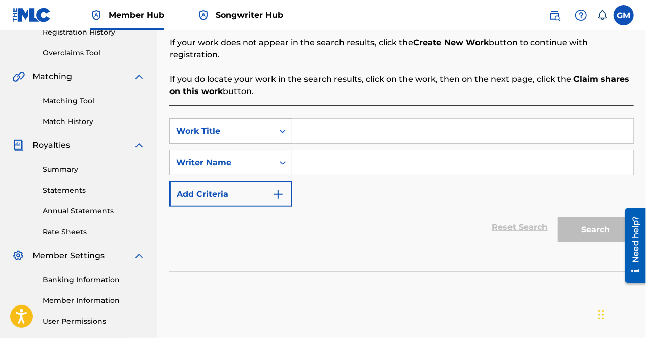
scroll to position [201, 0]
click at [332, 118] on input "Search Form" at bounding box center [462, 130] width 341 height 24
type input "Mindset Grow Up"
click at [343, 153] on input "Search Form" at bounding box center [462, 162] width 341 height 24
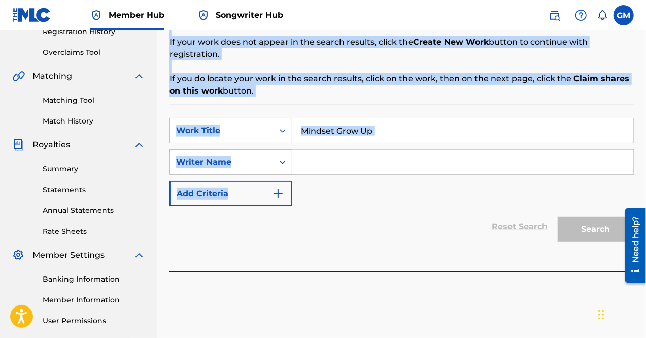
drag, startPoint x: 367, startPoint y: 193, endPoint x: 172, endPoint y: -44, distance: 307.3
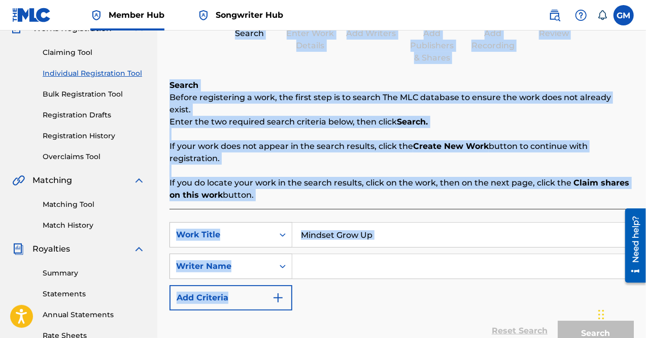
click at [357, 267] on div "SearchWithCriteriabd655281-64f1-4336-998e-82884451c80c Work Title Mindset Grow …" at bounding box center [402, 266] width 465 height 88
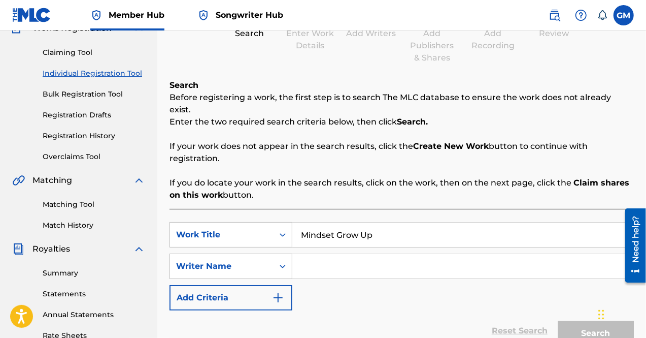
click at [356, 254] on input "Search Form" at bounding box center [462, 266] width 341 height 24
paste input "01177622442"
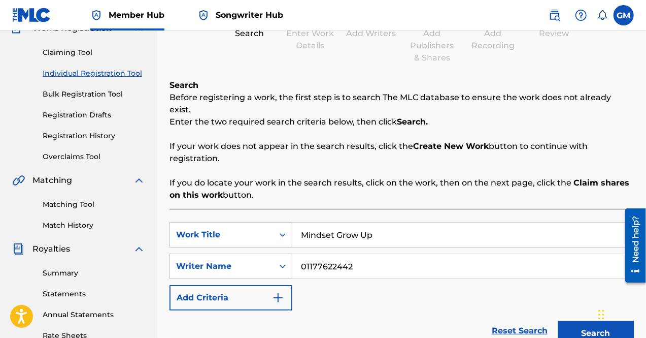
type input "01177622442"
click at [558, 320] on button "Search" at bounding box center [596, 332] width 76 height 25
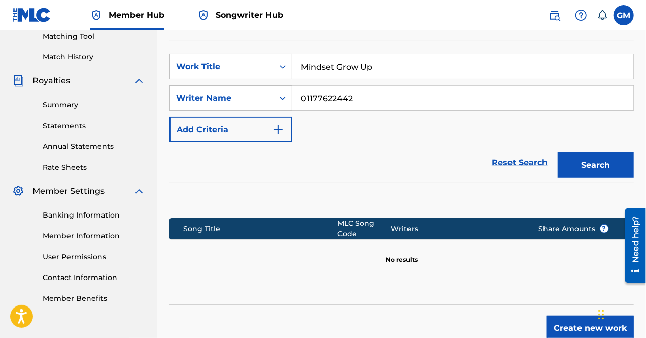
scroll to position [266, 0]
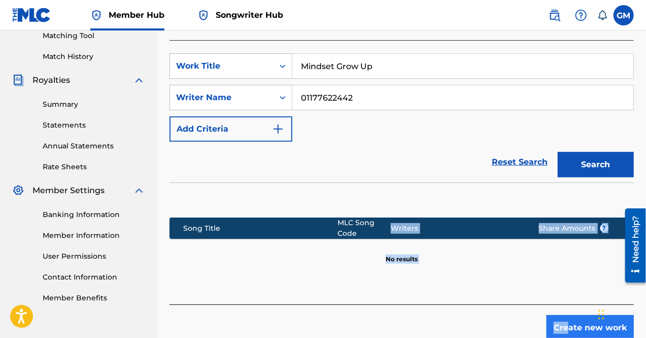
drag, startPoint x: 356, startPoint y: 252, endPoint x: 569, endPoint y: 314, distance: 221.1
click at [569, 314] on div "Register Work Search Enter Work Details Add Writers Add Publishers & Shares Add…" at bounding box center [402, 65] width 465 height 550
click at [569, 315] on button "Create new work" at bounding box center [590, 327] width 87 height 25
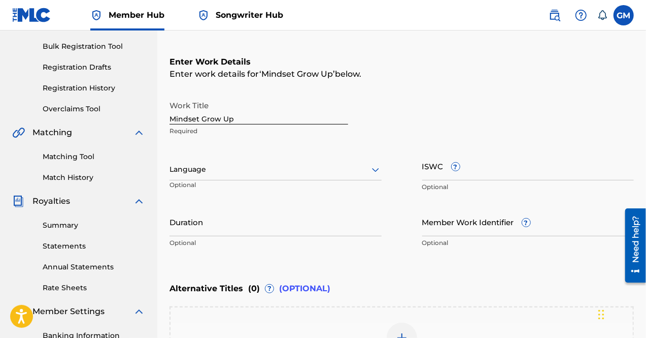
scroll to position [144, 0]
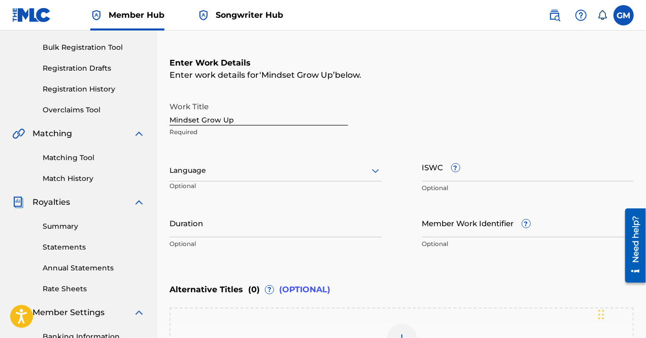
click at [201, 119] on input "Mindset Grow Up" at bounding box center [259, 110] width 179 height 29
click at [234, 120] on input "Mindset (Grow Up" at bounding box center [259, 110] width 179 height 29
type input "Mindset (Grow Up)"
click at [238, 175] on div at bounding box center [276, 170] width 212 height 13
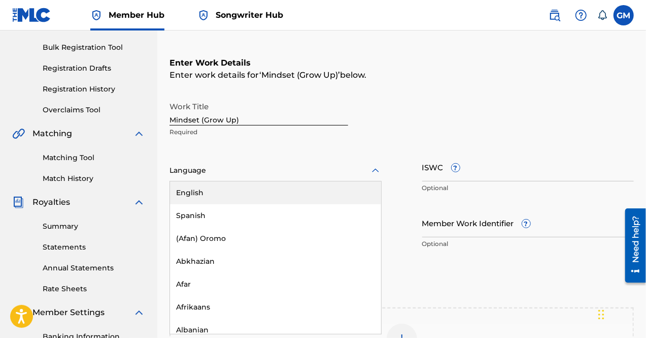
click at [229, 195] on div "English" at bounding box center [275, 192] width 211 height 23
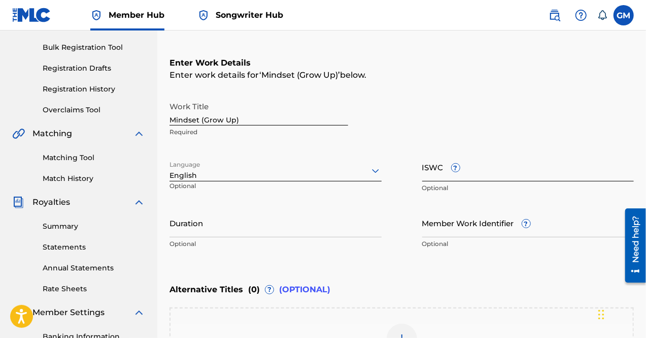
click at [437, 167] on input "ISWC ?" at bounding box center [528, 166] width 212 height 29
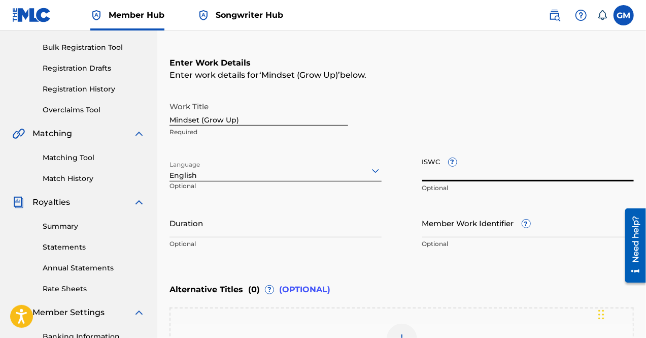
paste input "T-329.100.708-0"
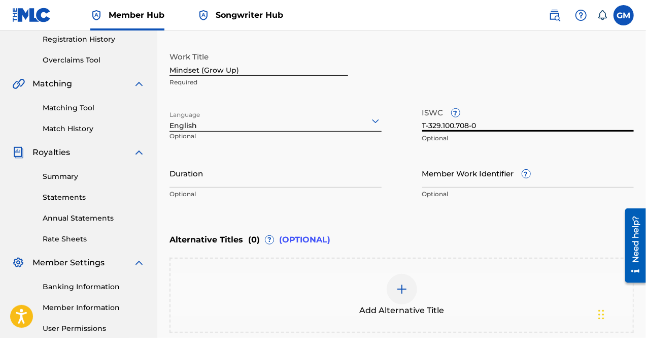
scroll to position [210, 0]
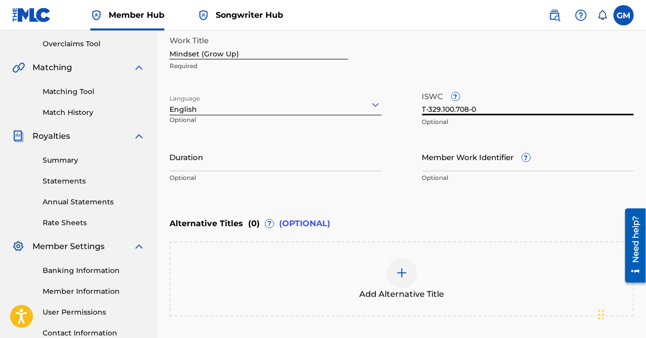
type input "T-329.100.708-0"
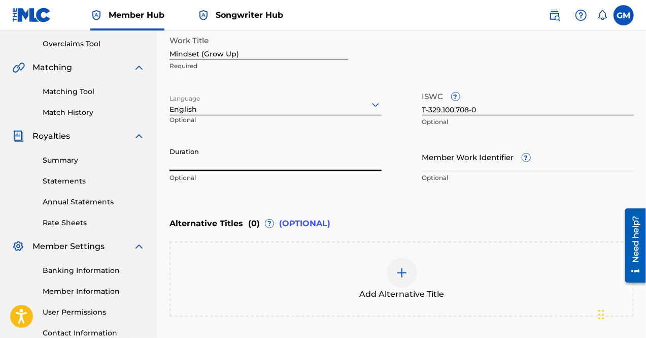
click at [256, 165] on input "Duration" at bounding box center [276, 156] width 212 height 29
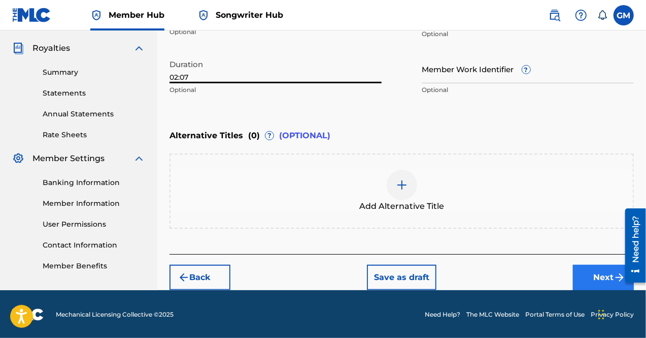
type input "02:07"
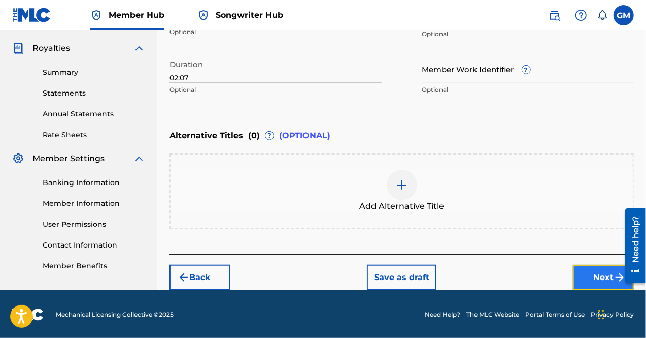
click at [583, 282] on button "Next" at bounding box center [603, 276] width 61 height 25
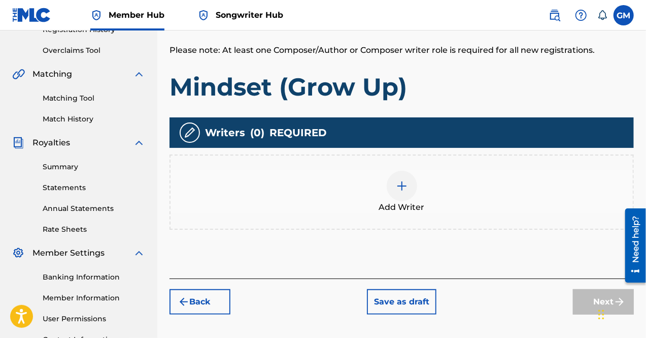
scroll to position [204, 0]
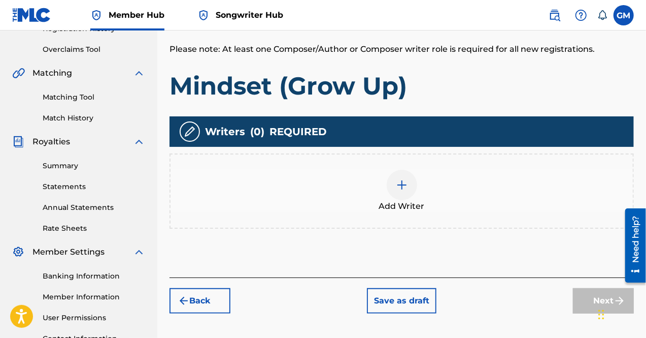
click at [393, 186] on div at bounding box center [402, 185] width 30 height 30
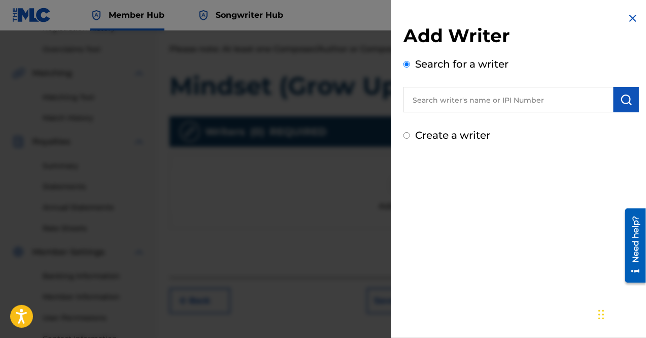
click at [514, 102] on input "text" at bounding box center [509, 99] width 210 height 25
paste input "01177622442"
click at [431, 102] on input "01177622442" at bounding box center [509, 99] width 210 height 25
type input "01177622442"
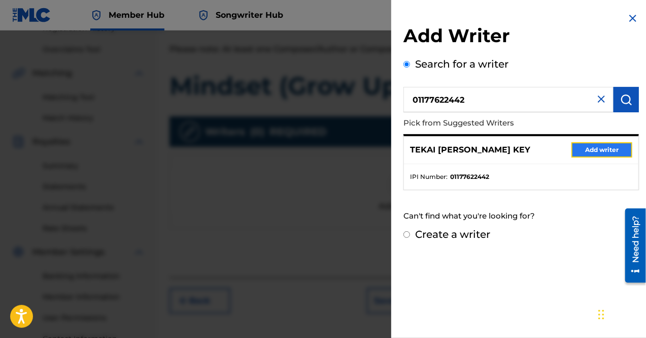
click at [594, 151] on button "Add writer" at bounding box center [602, 149] width 61 height 15
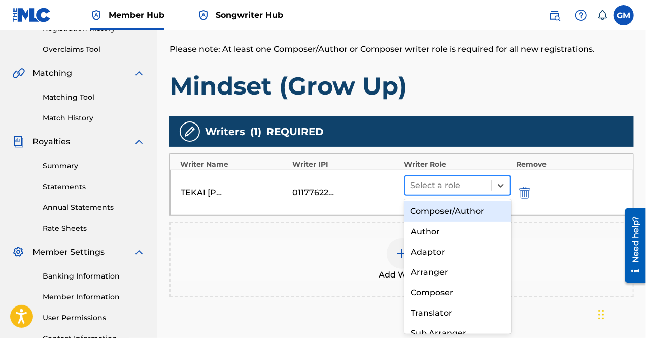
click at [412, 184] on input "text" at bounding box center [412, 185] width 2 height 12
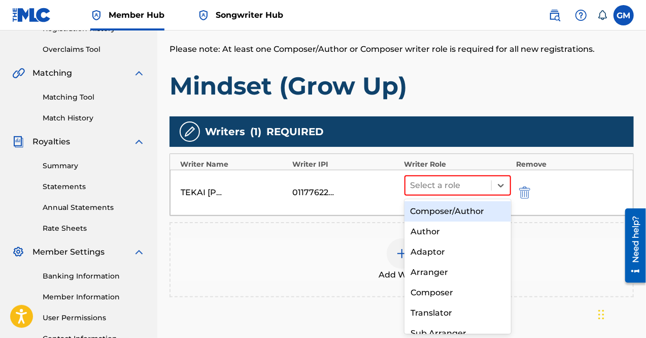
click at [445, 211] on div "Composer/Author" at bounding box center [458, 211] width 107 height 20
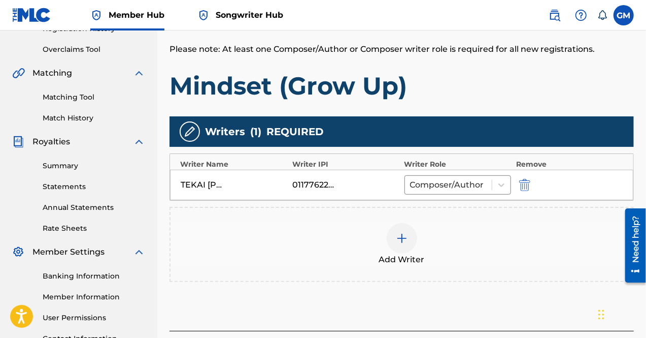
click at [412, 233] on div at bounding box center [402, 238] width 30 height 30
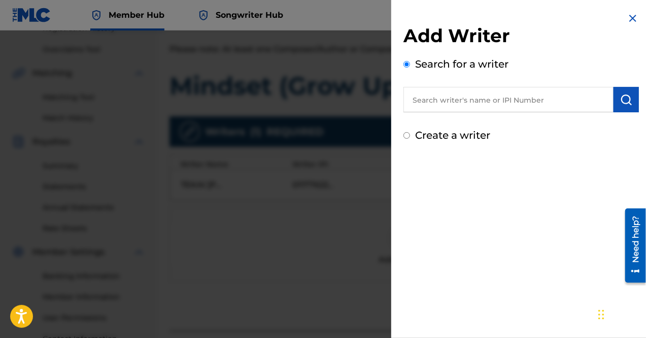
click at [405, 134] on input "Create a writer" at bounding box center [407, 135] width 7 height 7
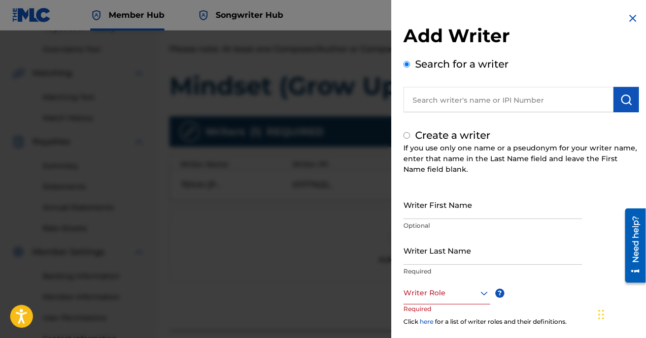
radio input "false"
radio input "true"
click at [458, 209] on input "Writer First Name" at bounding box center [493, 204] width 179 height 29
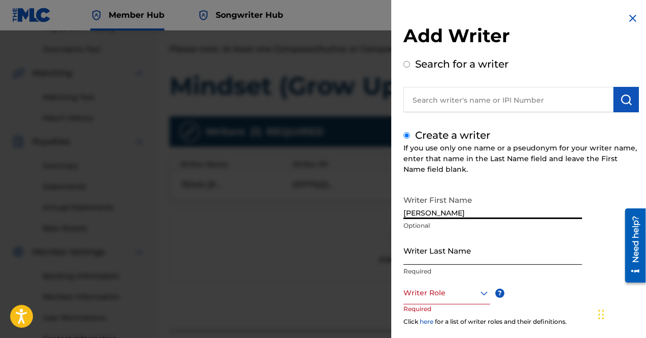
type input "[PERSON_NAME]"
click at [467, 249] on input "Writer Last Name" at bounding box center [493, 250] width 179 height 29
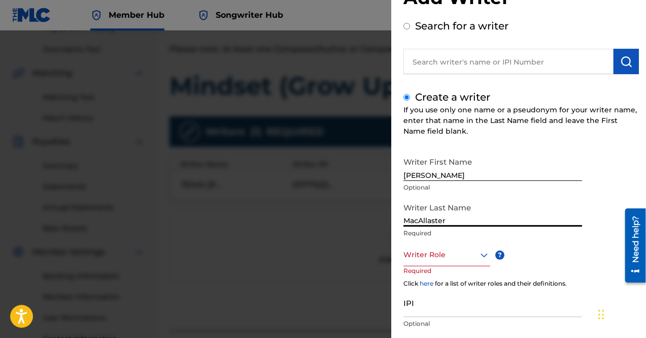
scroll to position [51, 0]
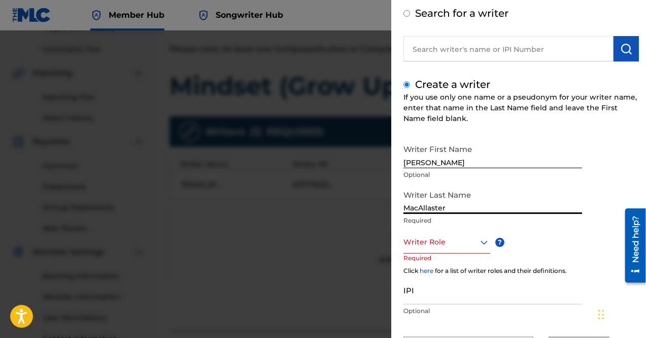
type input "MacAllaster"
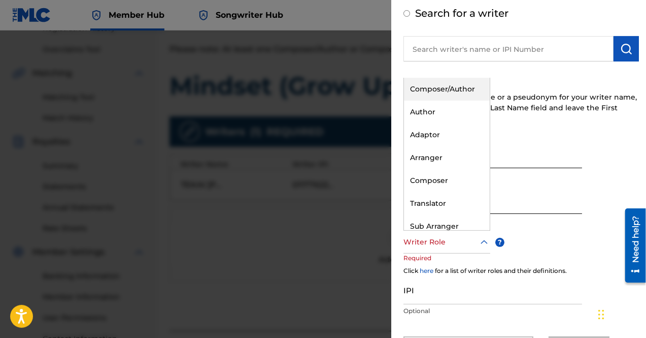
click at [458, 244] on div at bounding box center [447, 242] width 87 height 13
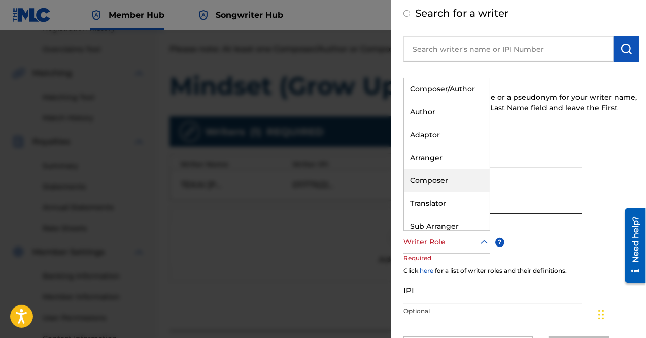
click at [456, 178] on div "Composer" at bounding box center [447, 180] width 86 height 23
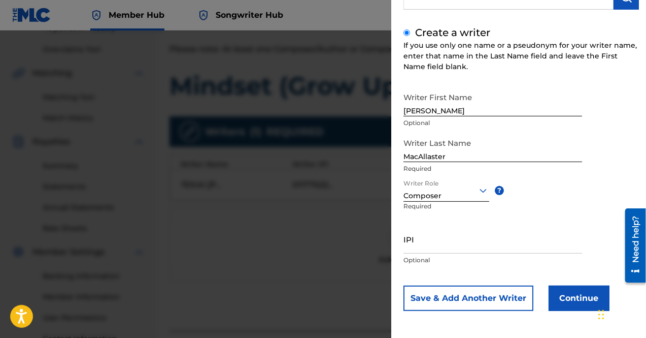
scroll to position [103, 0]
click at [442, 240] on input "IPI" at bounding box center [493, 238] width 179 height 29
paste input "01244707265"
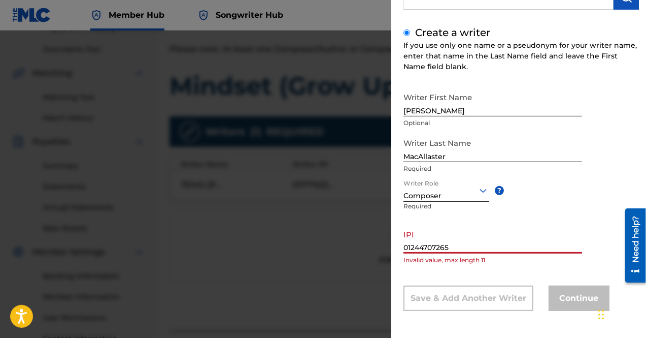
drag, startPoint x: 473, startPoint y: 241, endPoint x: 370, endPoint y: 245, distance: 103.1
click at [370, 245] on div "Add Writer Search for a writer Create a writer If you use only one name or a ps…" at bounding box center [323, 183] width 646 height 307
paste input "text"
type input "0"
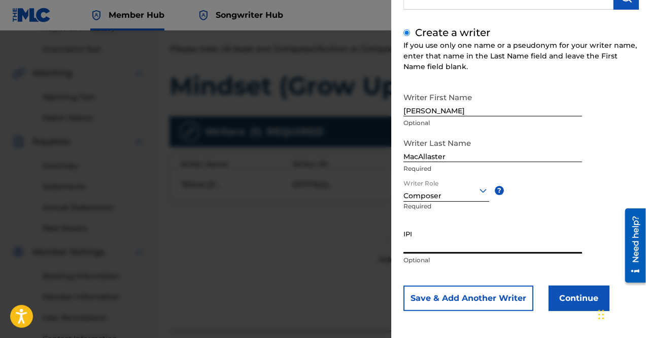
paste input "01244707265"
type input "01244707265"
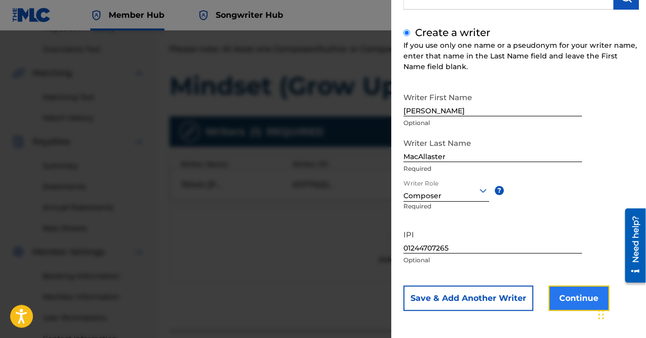
click at [578, 301] on button "Continue" at bounding box center [579, 297] width 61 height 25
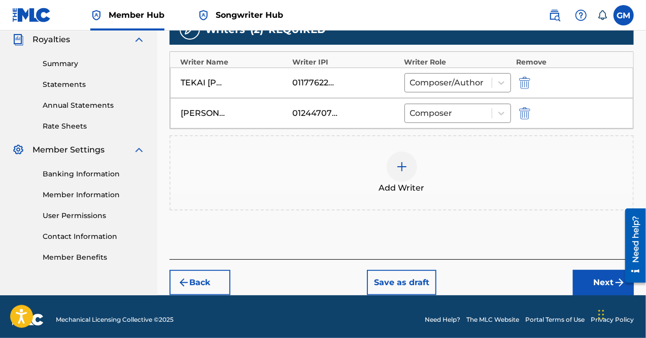
scroll to position [311, 0]
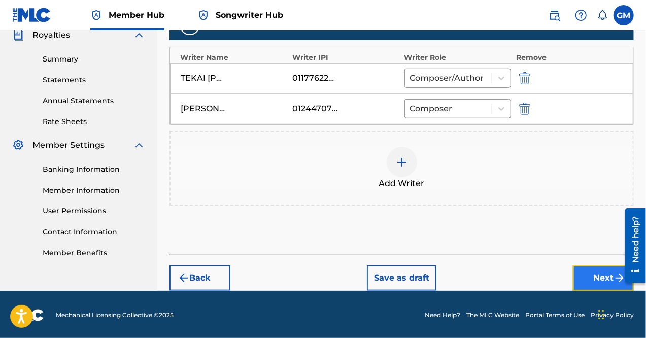
click at [590, 279] on button "Next" at bounding box center [603, 277] width 61 height 25
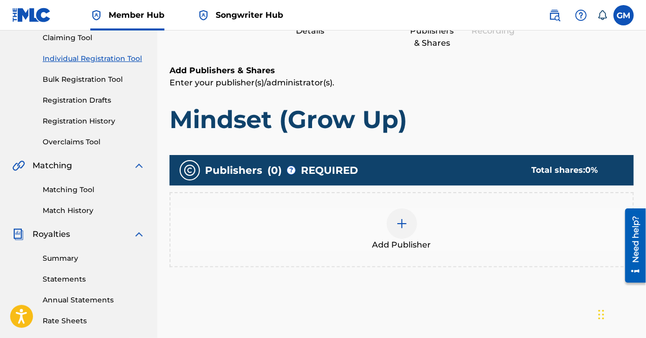
scroll to position [122, 0]
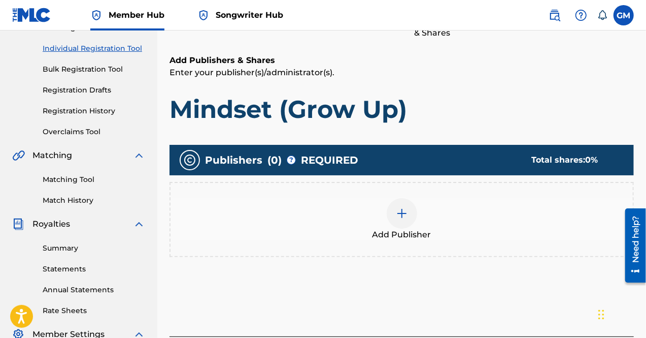
click at [396, 212] on img at bounding box center [402, 213] width 12 height 12
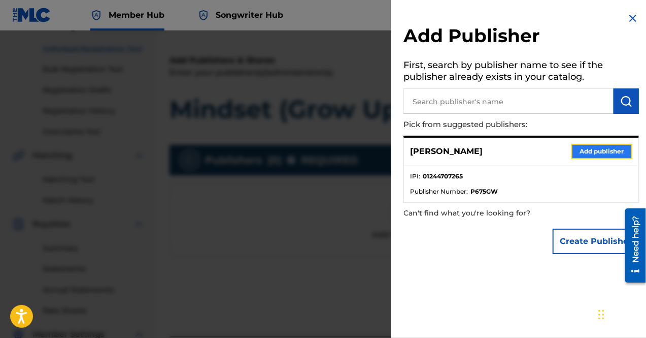
click at [592, 147] on button "Add publisher" at bounding box center [602, 151] width 61 height 15
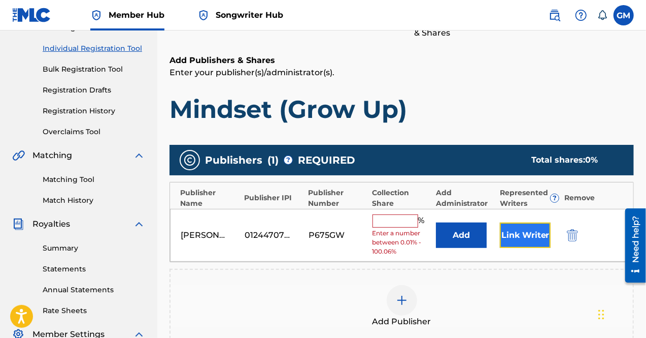
click at [524, 232] on button "Link Writer" at bounding box center [525, 234] width 51 height 25
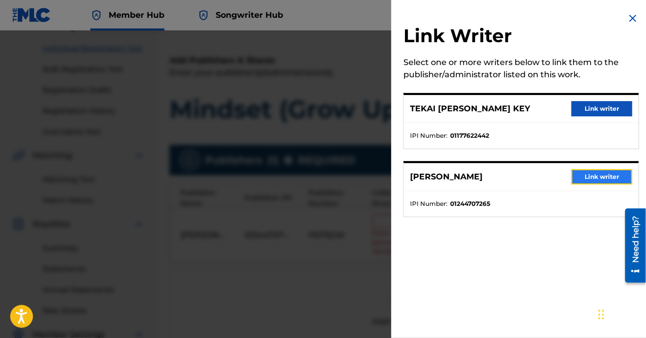
click at [592, 173] on button "Link writer" at bounding box center [602, 176] width 61 height 15
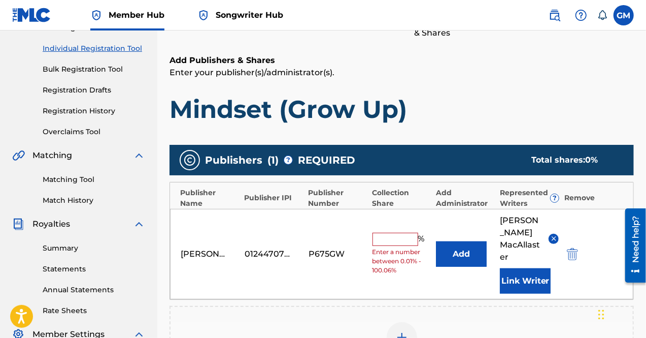
click at [405, 233] on input "text" at bounding box center [396, 239] width 46 height 13
type input "50"
click at [485, 306] on div "Add Publisher" at bounding box center [402, 343] width 465 height 75
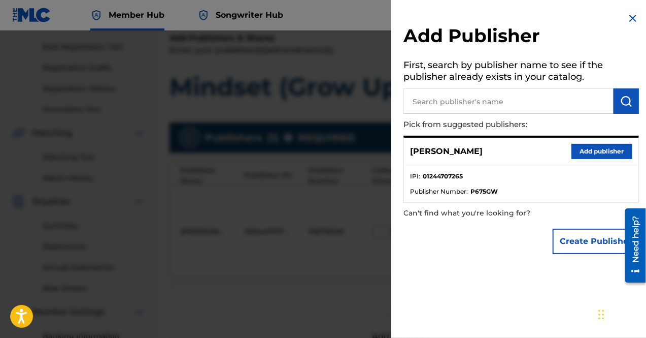
scroll to position [145, 0]
click at [634, 10] on div "Add Publisher First, search by publisher name to see if the publisher already e…" at bounding box center [521, 135] width 260 height 271
click at [632, 15] on img at bounding box center [633, 18] width 12 height 12
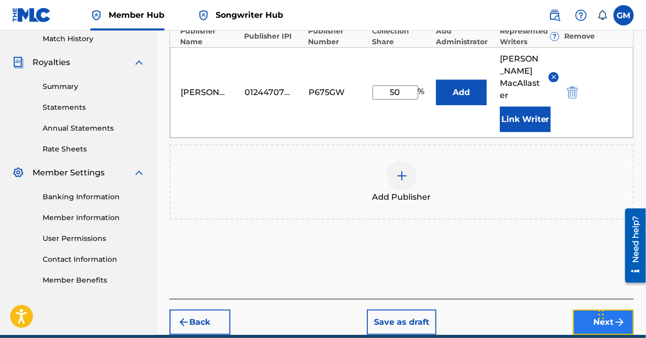
click at [583, 309] on button "Next" at bounding box center [603, 321] width 61 height 25
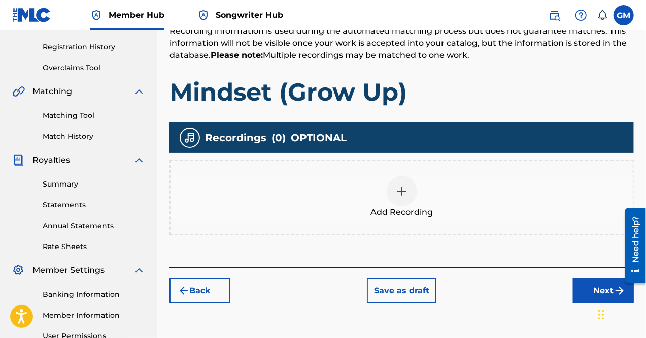
scroll to position [189, 0]
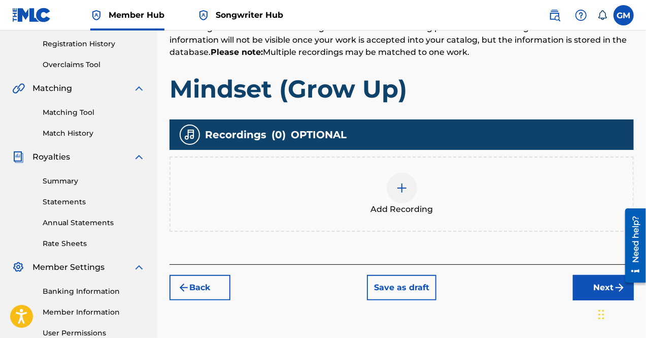
click at [401, 191] on img at bounding box center [402, 188] width 12 height 12
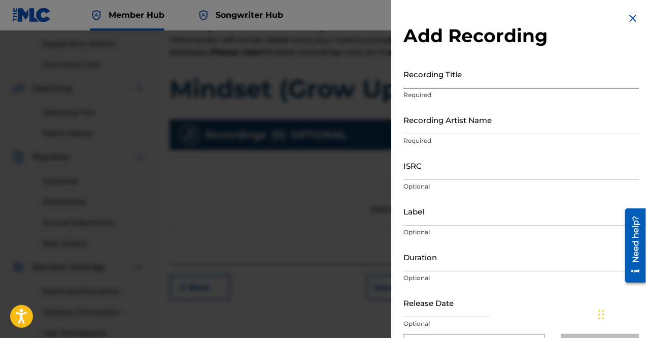
click at [437, 73] on input "Recording Title" at bounding box center [522, 73] width 236 height 29
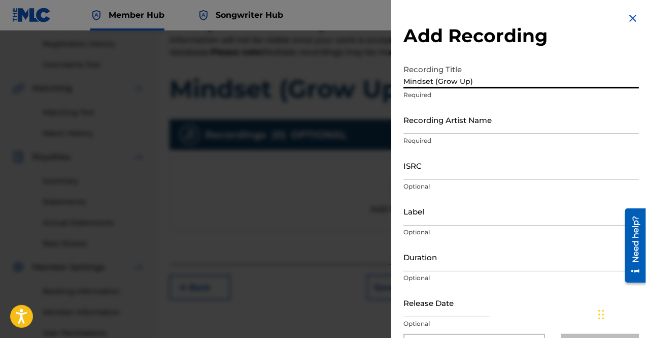
type input "Mindset (Grow Up)"
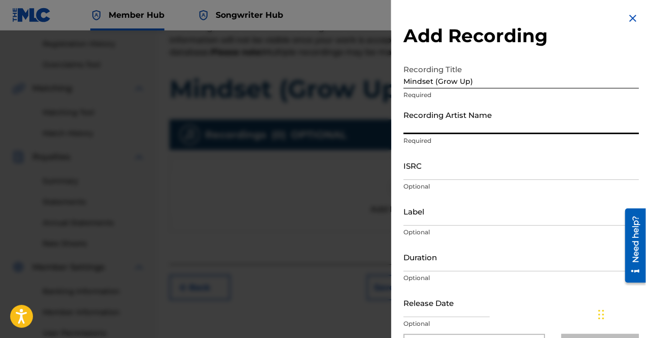
click at [446, 127] on input "Recording Artist Name" at bounding box center [522, 119] width 236 height 29
type input "[PERSON_NAME] Official"
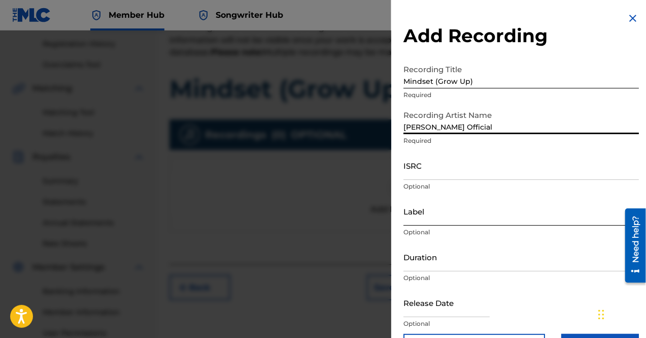
scroll to position [34, 0]
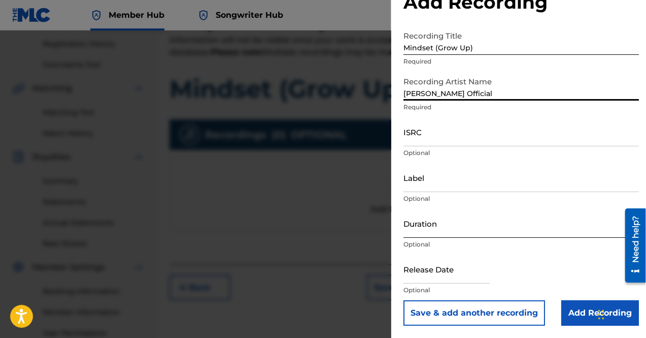
click at [446, 224] on input "Duration" at bounding box center [522, 223] width 236 height 29
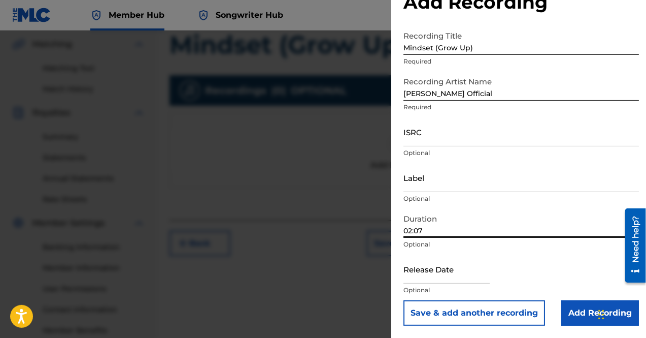
scroll to position [234, 0]
type input "02:07"
click at [439, 266] on input "text" at bounding box center [447, 268] width 86 height 29
select select "8"
select select "2025"
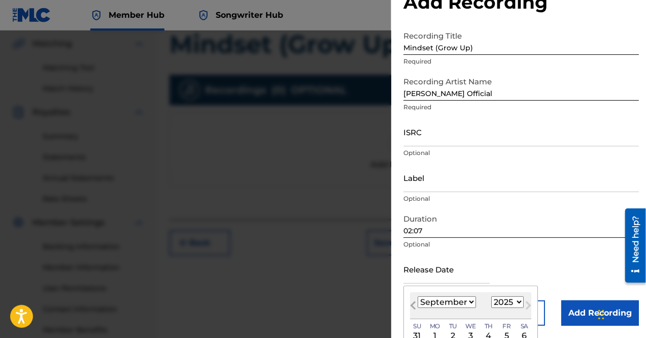
click at [409, 304] on button "Previous Month" at bounding box center [413, 307] width 16 height 16
click at [527, 305] on span "Next Month" at bounding box center [527, 306] width 0 height 15
select select "9"
click at [506, 299] on select "1899 1900 1901 1902 1903 1904 1905 1906 1907 1908 1909 1910 1911 1912 1913 1914…" at bounding box center [507, 302] width 32 height 12
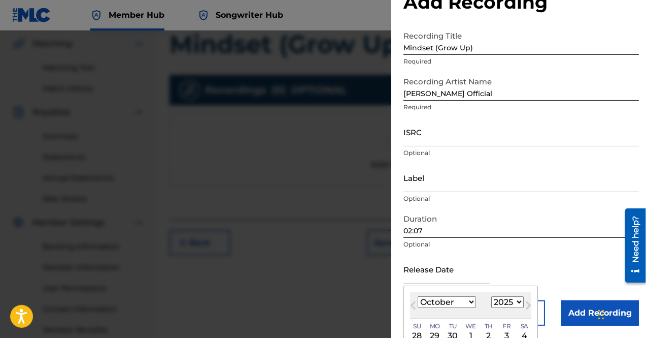
select select "2024"
click at [491, 296] on select "1899 1900 1901 1902 1903 1904 1905 1906 1907 1908 1909 1910 1911 1912 1913 1914…" at bounding box center [507, 302] width 32 height 12
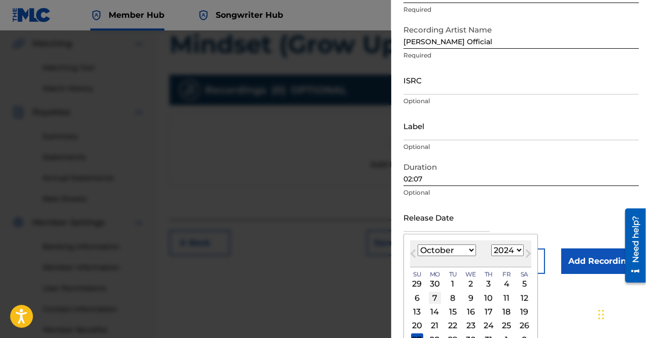
click at [436, 297] on div "7" at bounding box center [435, 297] width 12 height 12
type input "[DATE]"
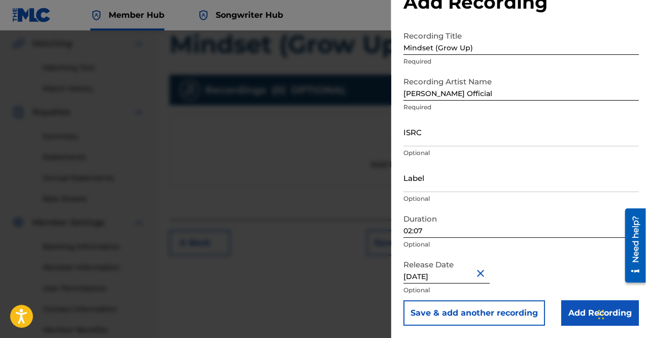
scroll to position [34, 0]
click at [574, 310] on input "Add Recording" at bounding box center [600, 312] width 78 height 25
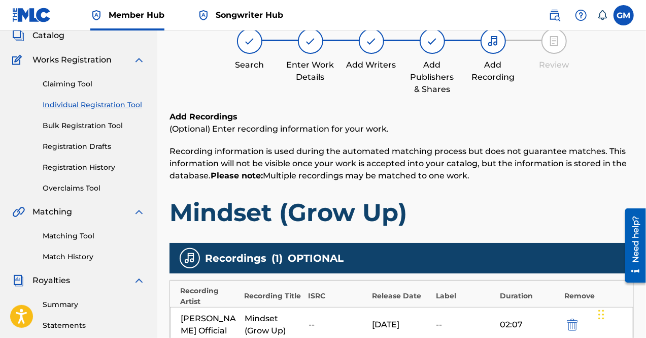
scroll to position [0, 0]
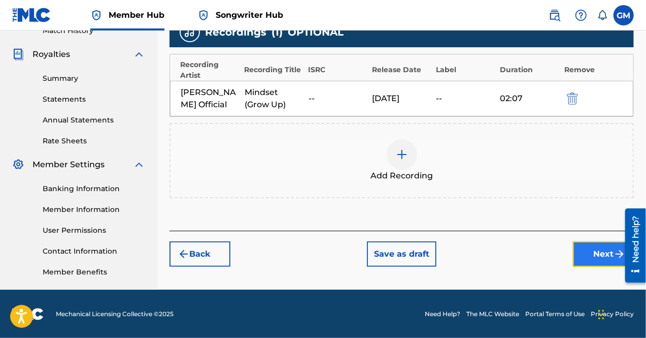
click at [580, 251] on button "Next" at bounding box center [603, 253] width 61 height 25
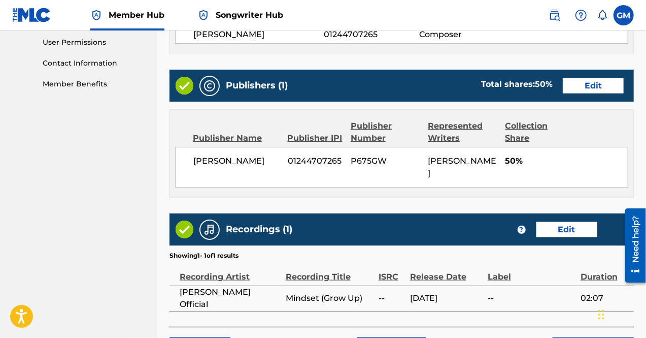
scroll to position [550, 0]
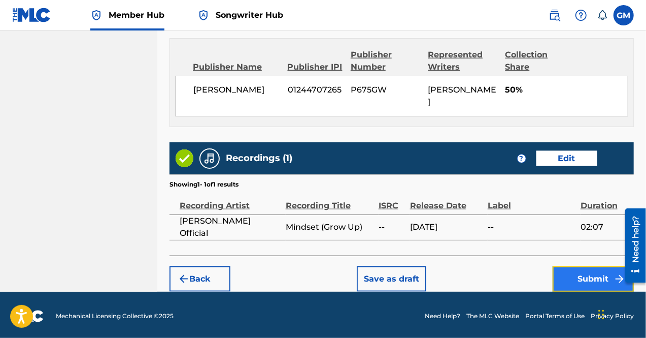
click at [599, 276] on button "Submit" at bounding box center [593, 278] width 81 height 25
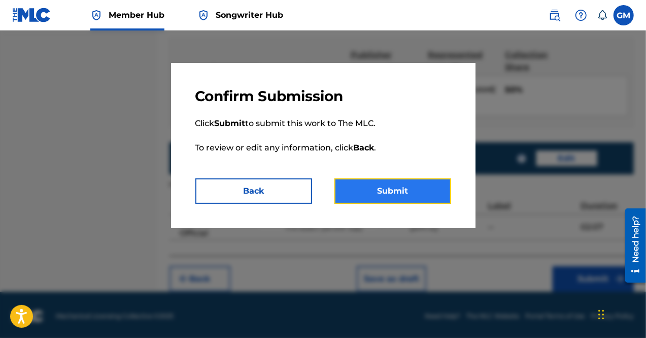
click at [366, 188] on button "Submit" at bounding box center [393, 190] width 117 height 25
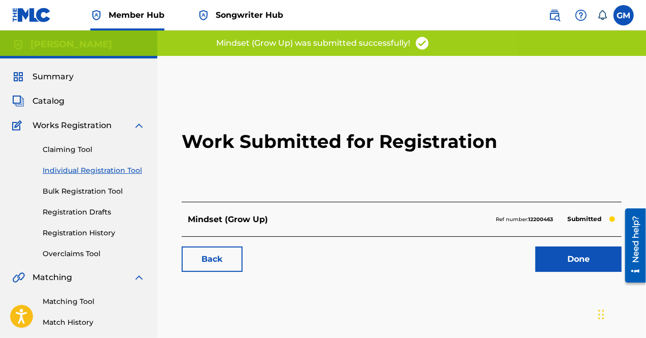
click at [566, 245] on div "Back Done" at bounding box center [402, 254] width 440 height 36
click at [574, 257] on link "Done" at bounding box center [579, 258] width 86 height 25
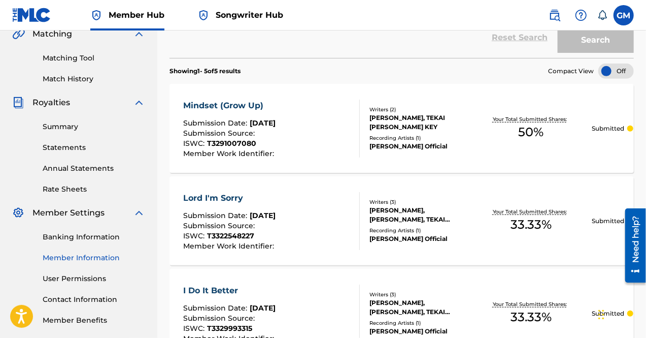
scroll to position [244, 0]
click at [627, 12] on label at bounding box center [624, 15] width 20 height 20
click at [624, 15] on input "[PERSON_NAME] [EMAIL_ADDRESS][DOMAIN_NAME] Notification Preferences Profile Log…" at bounding box center [624, 15] width 0 height 0
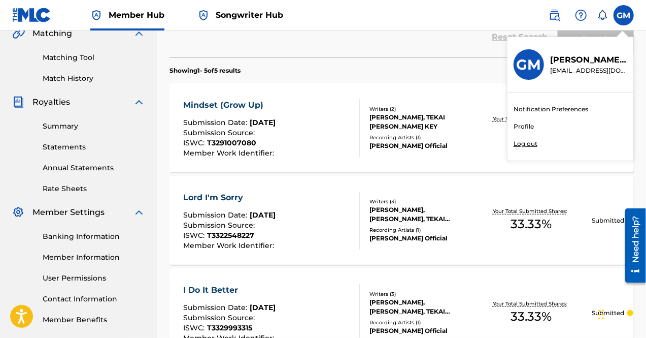
click at [522, 127] on link "Profile" at bounding box center [524, 126] width 20 height 9
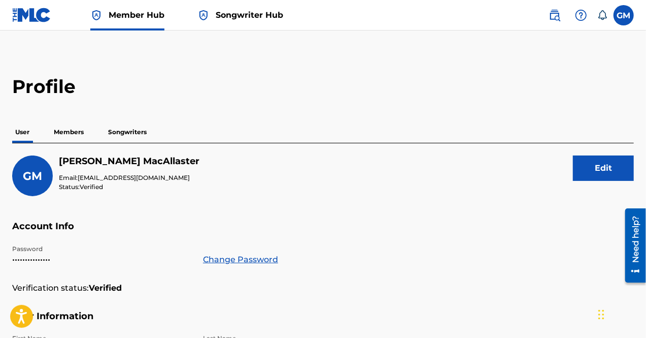
scroll to position [37, 0]
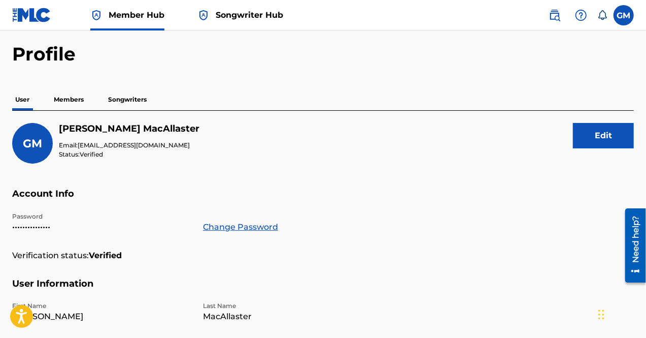
click at [67, 98] on p "Members" at bounding box center [69, 99] width 36 height 21
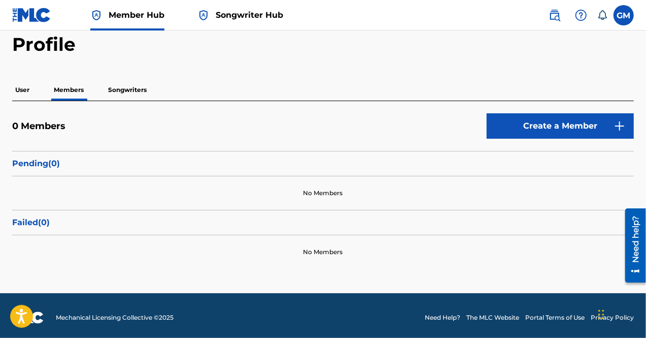
scroll to position [47, 0]
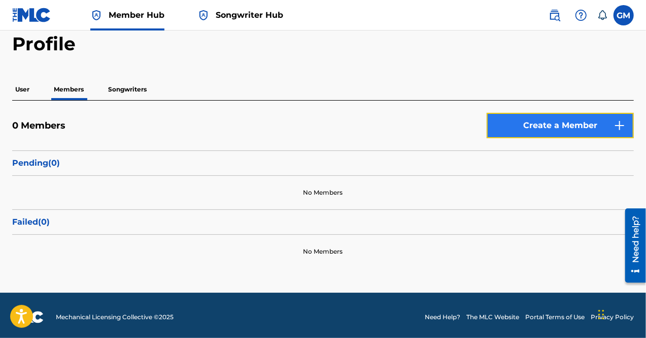
click at [539, 128] on link "Create a Member" at bounding box center [560, 125] width 147 height 25
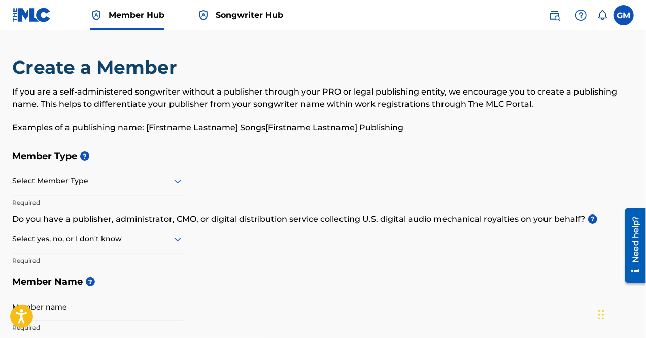
click at [90, 186] on div at bounding box center [98, 181] width 172 height 13
click at [106, 177] on div at bounding box center [98, 181] width 172 height 13
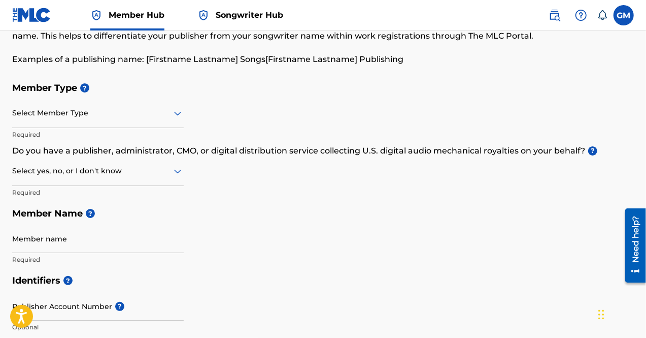
scroll to position [69, 0]
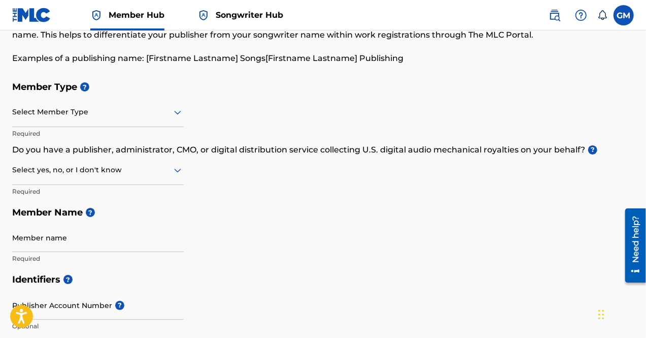
click at [165, 173] on div at bounding box center [98, 169] width 172 height 13
click at [121, 209] on div "No" at bounding box center [98, 219] width 171 height 23
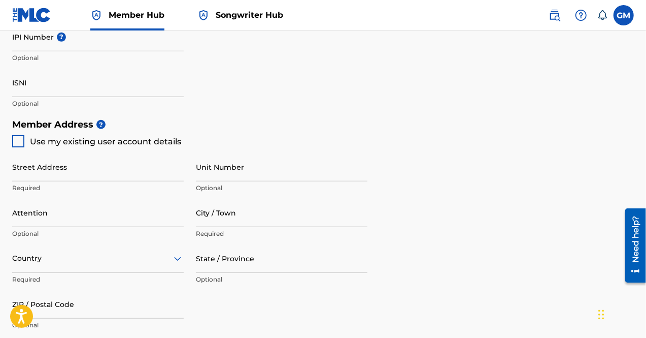
scroll to position [385, 0]
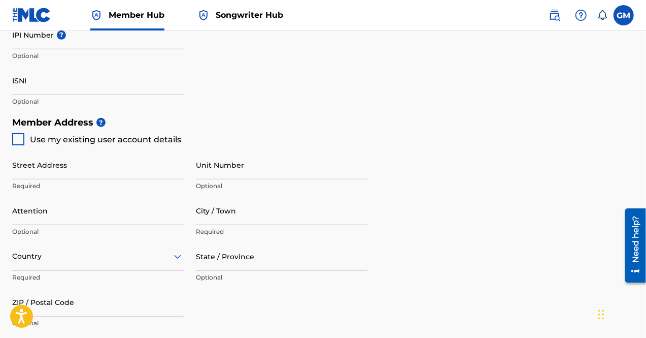
click at [19, 135] on div at bounding box center [18, 139] width 12 height 12
type input "[STREET_ADDRESS][PERSON_NAME]"
type input "Cumming"
type input "30028"
type input "678"
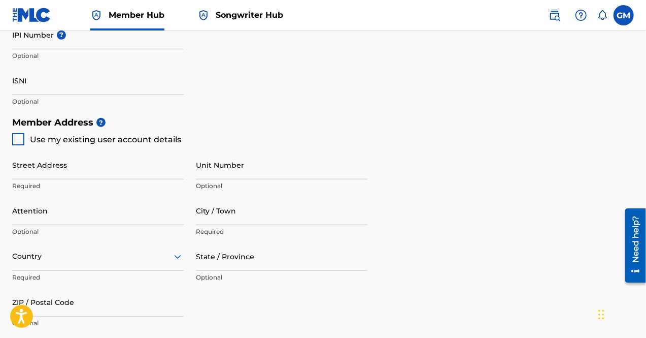
type input "6951153"
type input "[EMAIL_ADDRESS][DOMAIN_NAME]"
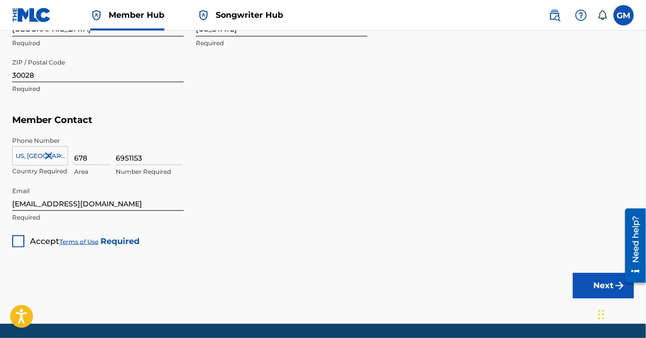
scroll to position [619, 0]
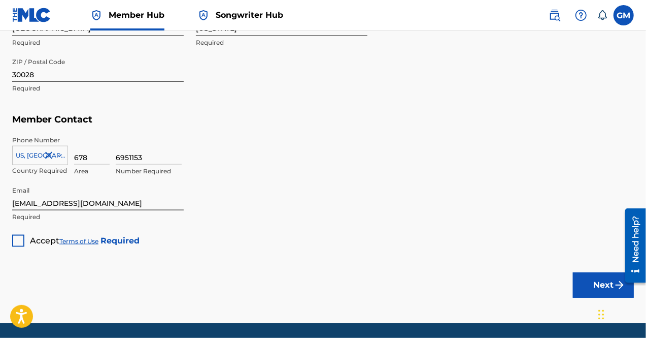
click at [19, 236] on div at bounding box center [18, 241] width 12 height 12
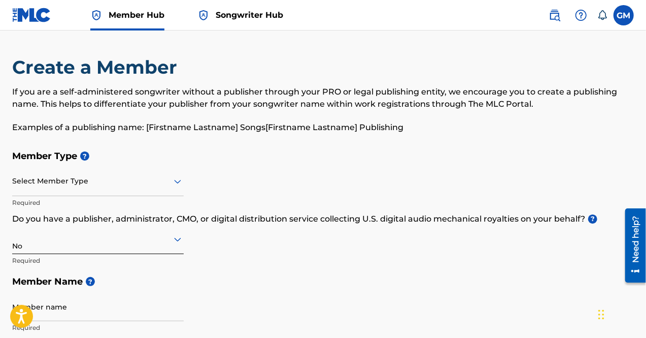
scroll to position [10, 0]
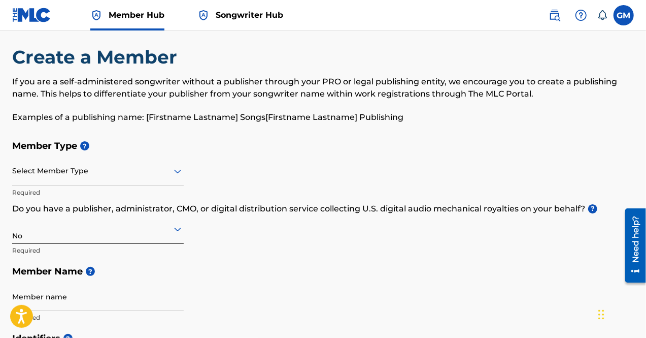
click at [92, 174] on div at bounding box center [98, 170] width 172 height 13
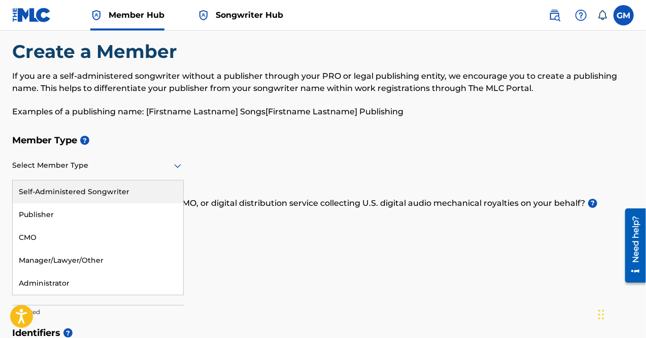
scroll to position [16, 0]
click at [90, 165] on div at bounding box center [98, 164] width 172 height 13
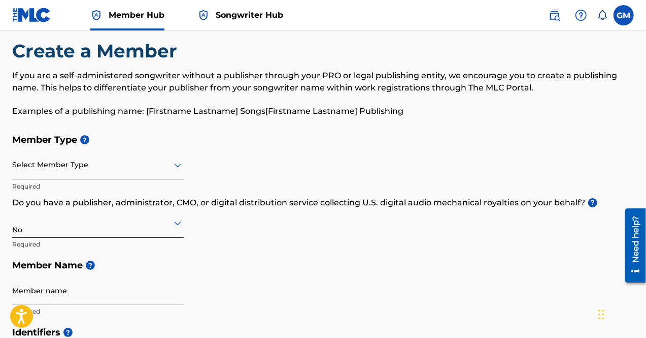
click at [85, 161] on div at bounding box center [98, 164] width 172 height 13
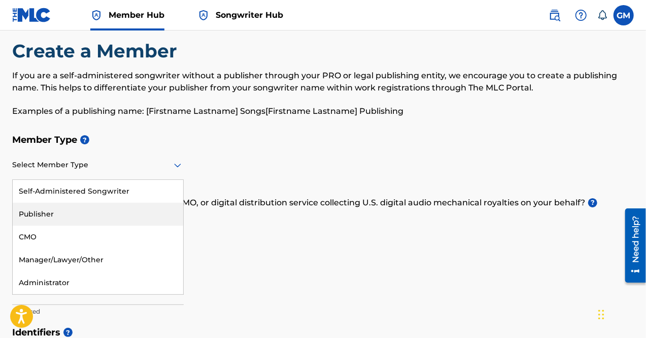
click at [86, 217] on div "Publisher" at bounding box center [98, 214] width 171 height 23
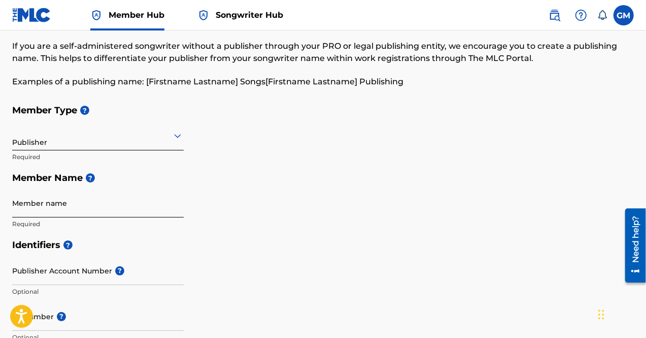
scroll to position [50, 0]
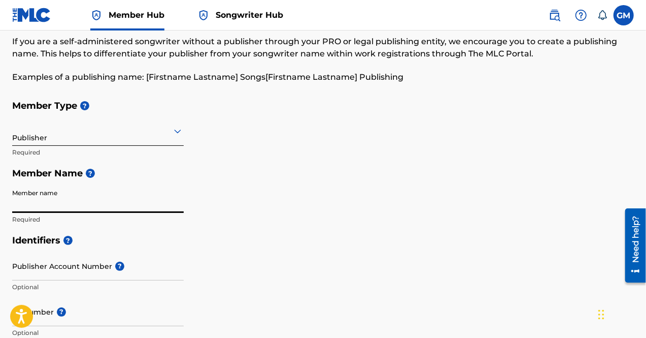
click at [89, 206] on input "Member name" at bounding box center [98, 198] width 172 height 29
click at [228, 187] on div "Member Type ? Publisher Required Member Name ? Member name Required" at bounding box center [323, 162] width 622 height 135
click at [104, 196] on input "Member name" at bounding box center [98, 198] width 172 height 29
type input "[PERSON_NAME]"
click at [244, 219] on div "Member Type ? Publisher Required Member Name ? Member name [PERSON_NAME] Requir…" at bounding box center [323, 162] width 622 height 135
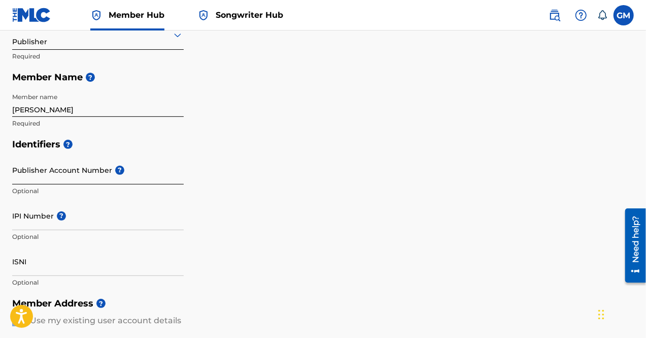
scroll to position [149, 0]
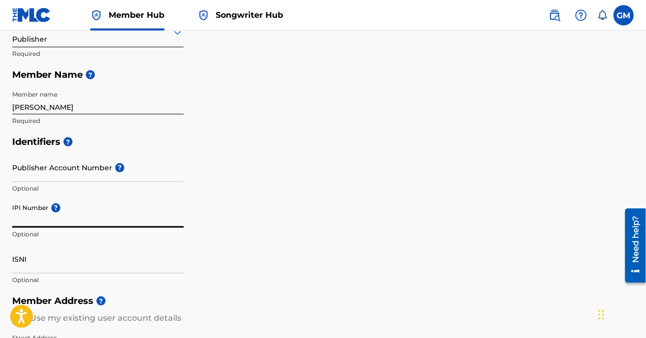
click at [38, 215] on input "IPI Number ?" at bounding box center [98, 212] width 172 height 29
paste input "01244707265"
type input "01244707265"
click at [228, 196] on div "Identifiers ? Publisher Account Number ? Optional IPI Number ? 01244707265 Opti…" at bounding box center [323, 210] width 622 height 159
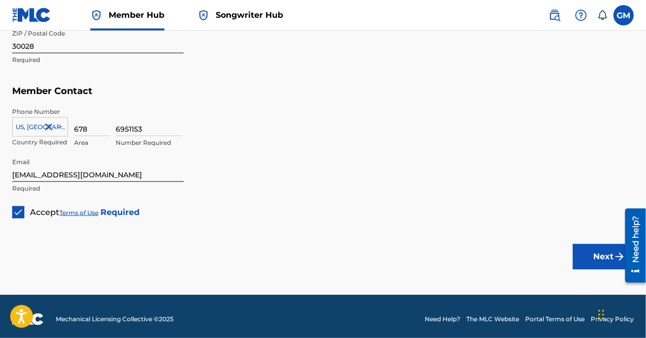
scroll to position [595, 0]
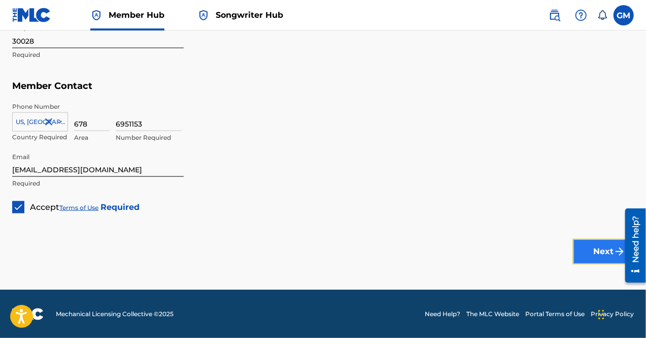
click at [595, 244] on button "Next" at bounding box center [603, 251] width 61 height 25
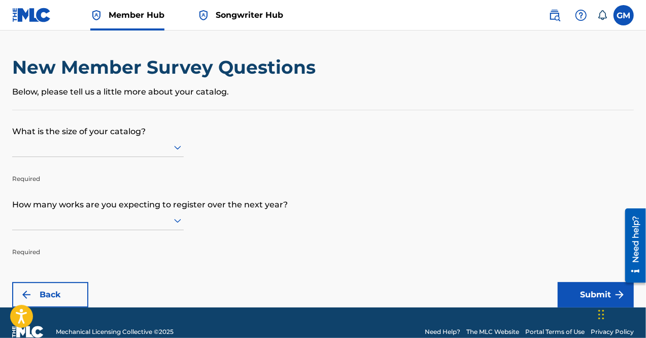
click at [145, 135] on p "What is the size of your catalog?" at bounding box center [323, 123] width 622 height 27
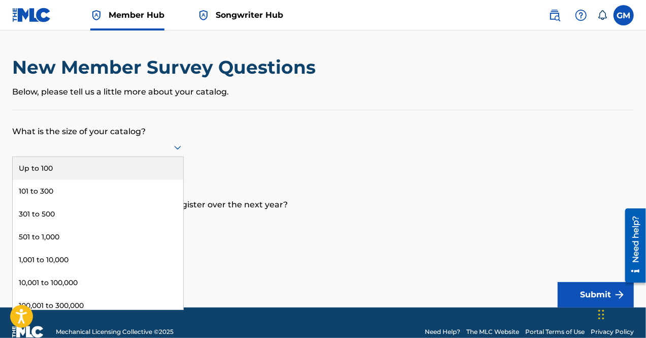
click at [173, 145] on icon at bounding box center [178, 147] width 12 height 12
click at [148, 170] on div "Up to 100" at bounding box center [98, 168] width 171 height 23
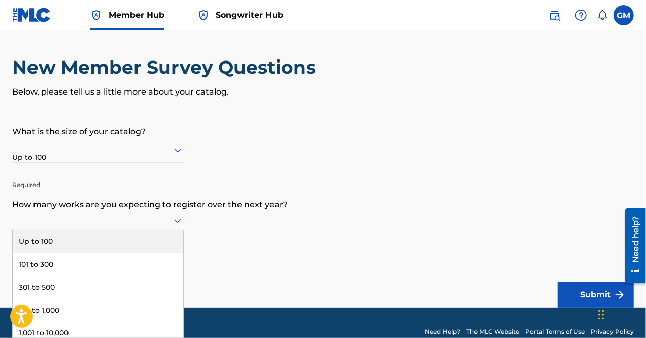
click at [179, 218] on div "9 results available. Use Up and Down to choose options, press Enter to select t…" at bounding box center [98, 220] width 172 height 19
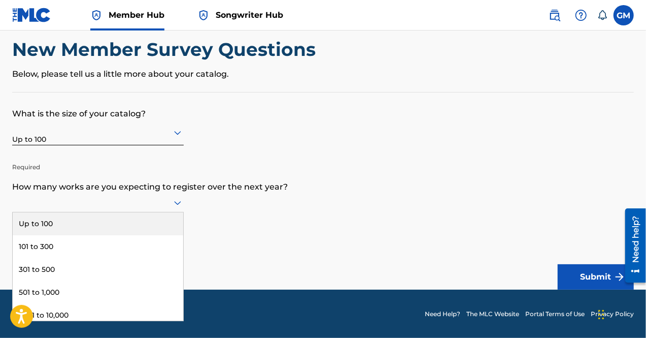
click at [137, 227] on div "Up to 100" at bounding box center [98, 223] width 171 height 23
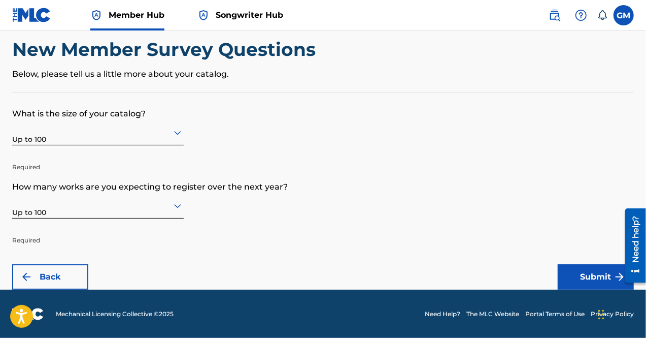
scroll to position [0, 0]
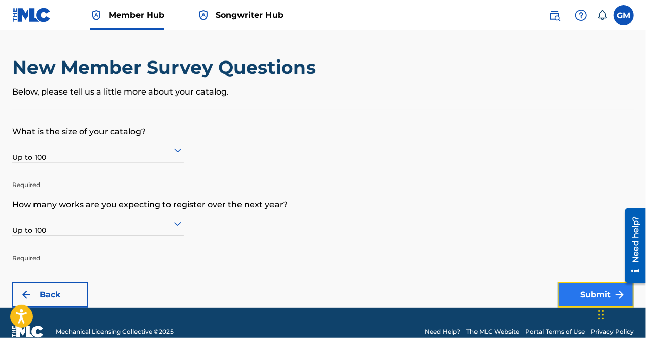
click at [594, 294] on button "Submit" at bounding box center [596, 294] width 76 height 25
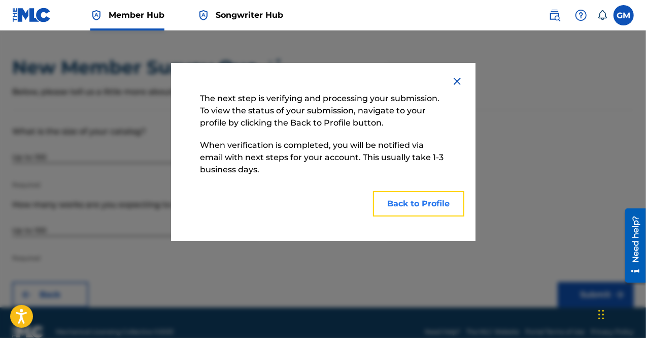
click at [419, 194] on button "Back to Profile" at bounding box center [418, 203] width 91 height 25
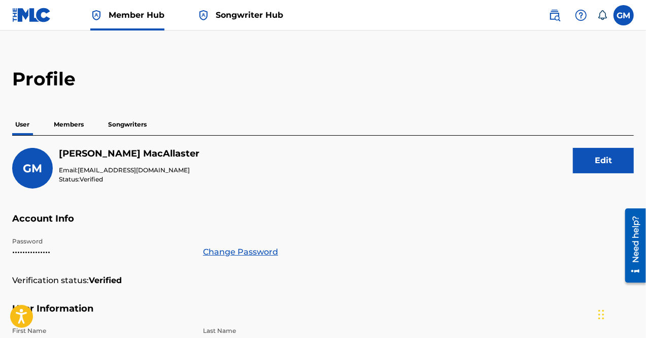
scroll to position [14, 0]
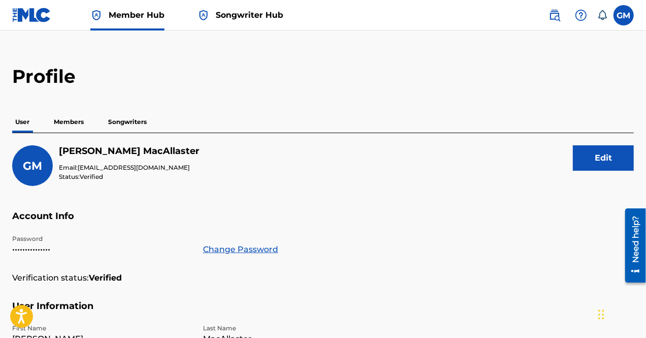
click at [57, 122] on p "Members" at bounding box center [69, 121] width 36 height 21
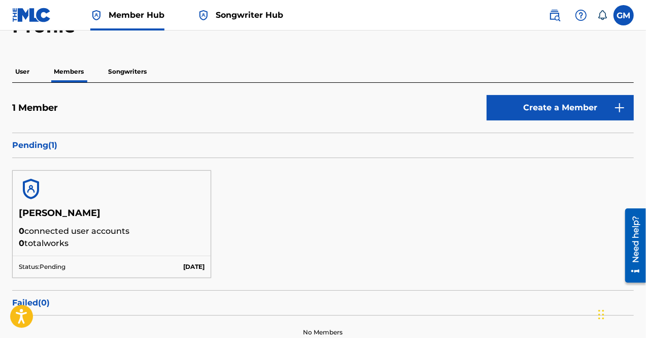
scroll to position [64, 0]
click at [134, 77] on p "Songwriters" at bounding box center [127, 71] width 45 height 21
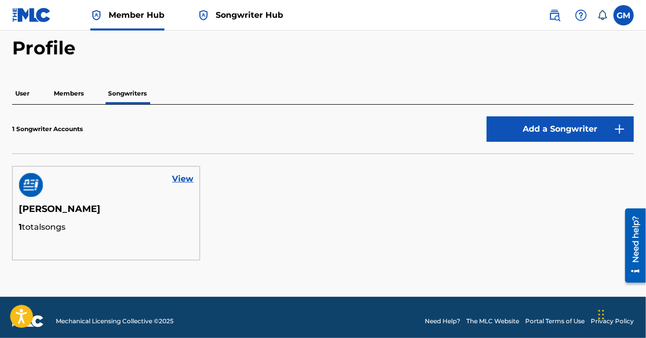
scroll to position [50, 0]
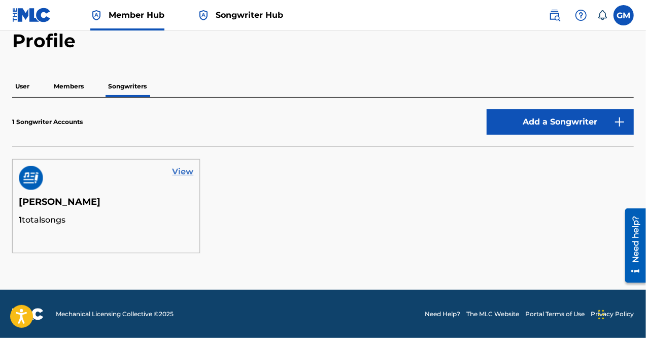
click at [186, 165] on link "View" at bounding box center [182, 171] width 21 height 12
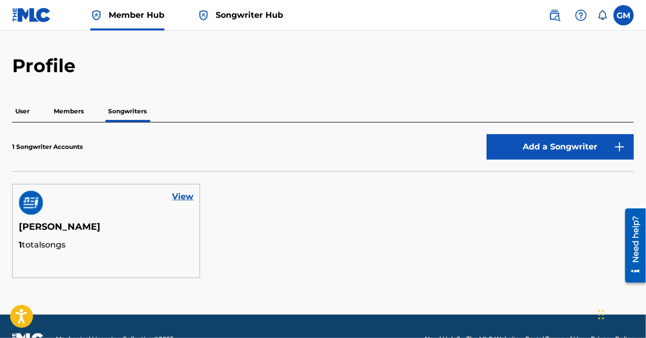
scroll to position [29, 0]
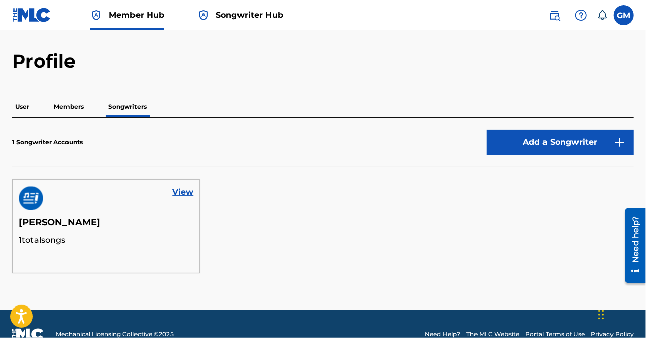
click at [58, 107] on p "Members" at bounding box center [69, 106] width 36 height 21
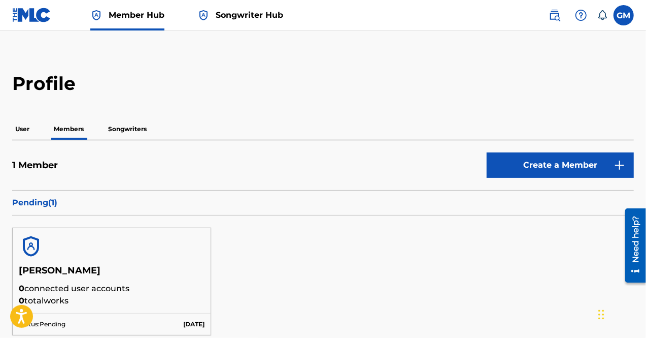
scroll to position [6, 0]
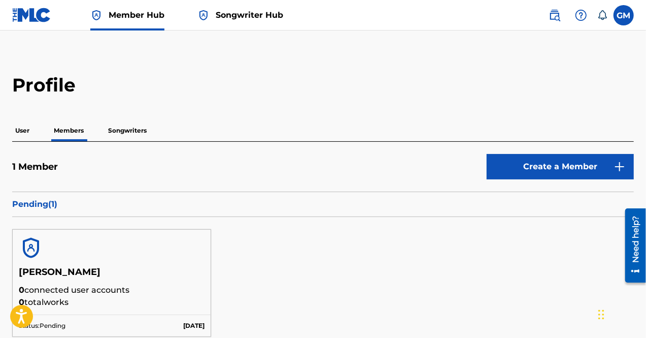
click at [30, 130] on p "User" at bounding box center [22, 130] width 20 height 21
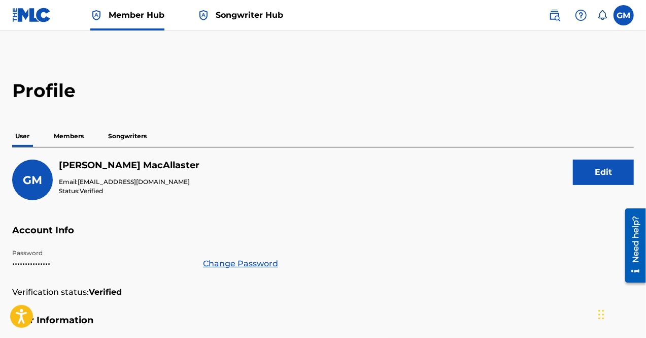
click at [41, 13] on img at bounding box center [31, 15] width 39 height 15
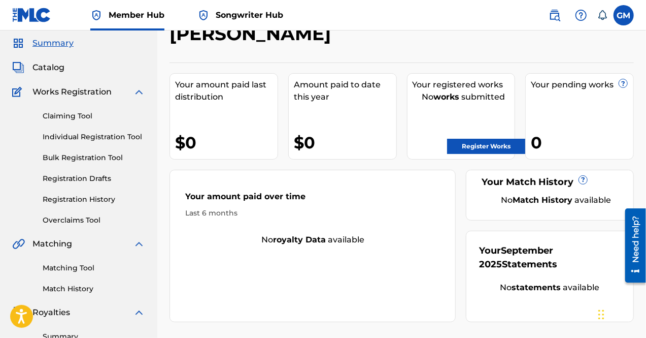
scroll to position [31, 0]
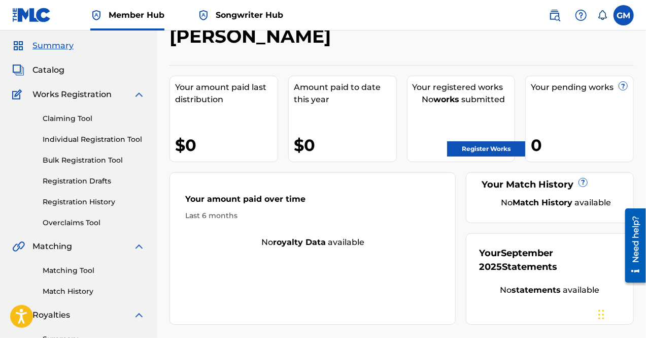
click at [220, 26] on link "Songwriter Hub" at bounding box center [240, 15] width 86 height 30
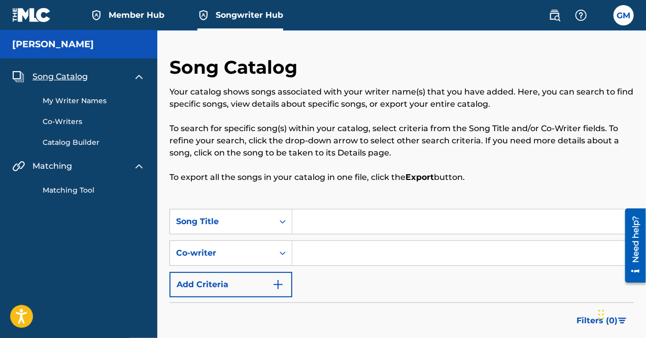
click at [92, 95] on link "My Writer Names" at bounding box center [94, 100] width 103 height 11
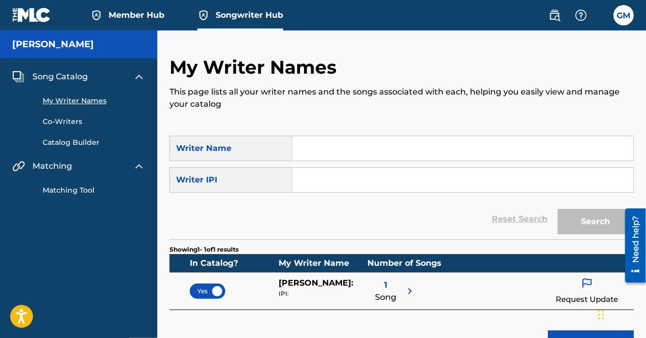
click at [77, 124] on link "Co-Writers" at bounding box center [94, 121] width 103 height 11
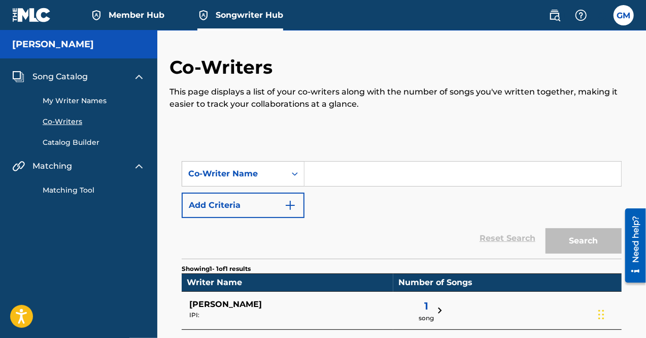
click at [132, 19] on span "Member Hub" at bounding box center [137, 15] width 56 height 12
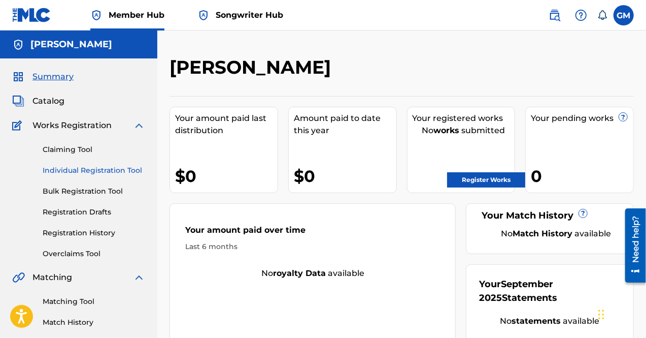
click at [81, 172] on link "Individual Registration Tool" at bounding box center [94, 170] width 103 height 11
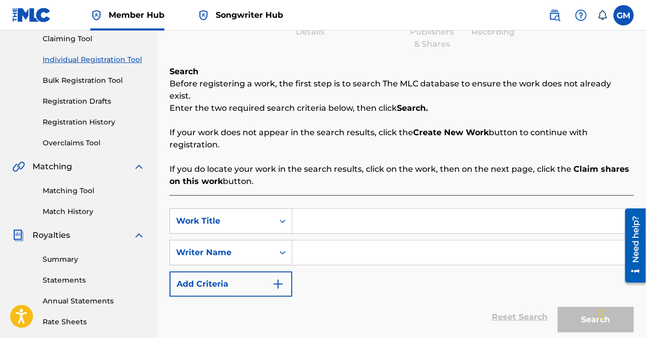
scroll to position [112, 0]
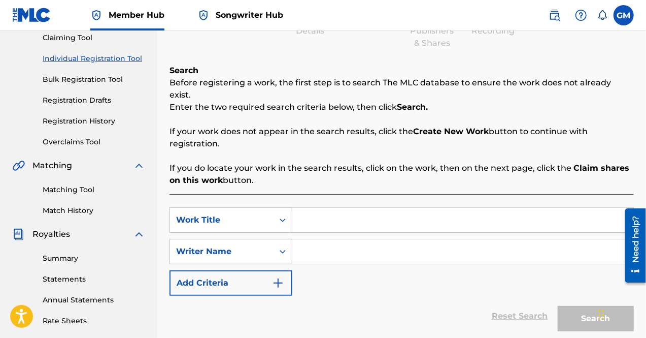
click at [329, 218] on input "Search Form" at bounding box center [462, 220] width 341 height 24
type input "No Take Backs"
click at [255, 245] on div "Writer Name" at bounding box center [221, 251] width 91 height 12
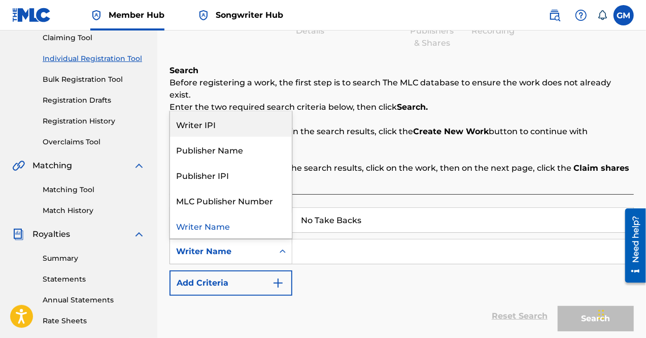
click at [236, 111] on div "Writer IPI" at bounding box center [231, 123] width 122 height 25
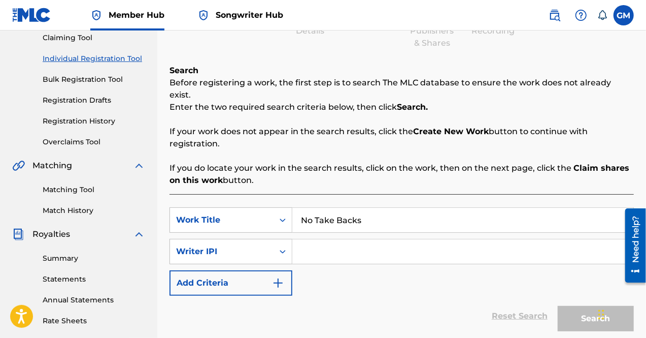
click at [338, 242] on input "Search Form" at bounding box center [462, 251] width 341 height 24
paste input "01177622442"
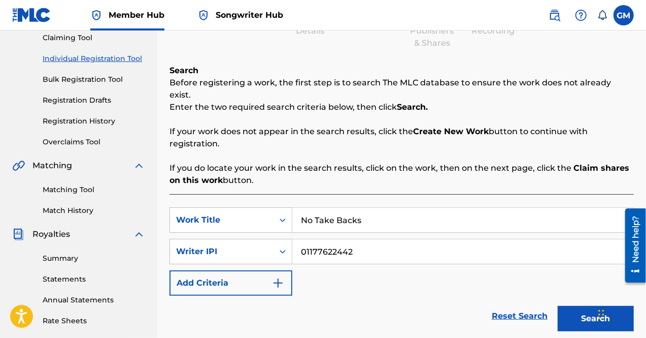
click at [320, 239] on input "01177622442" at bounding box center [462, 251] width 341 height 24
type input "01177622442"
click at [558, 306] on button "Search" at bounding box center [596, 318] width 76 height 25
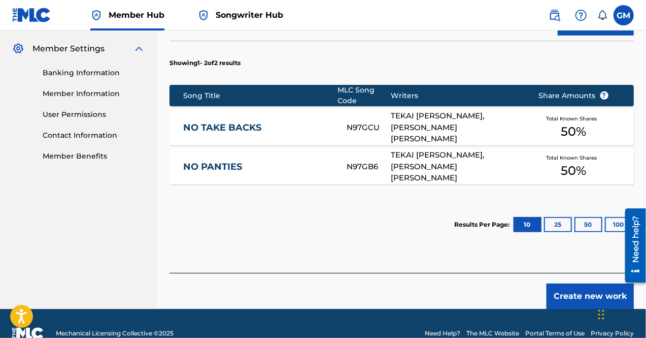
scroll to position [414, 0]
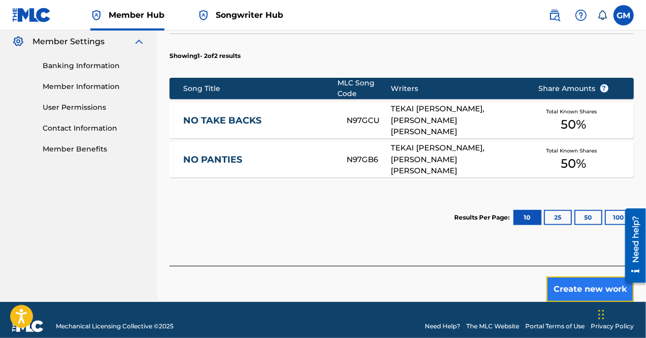
click at [594, 282] on button "Create new work" at bounding box center [590, 288] width 87 height 25
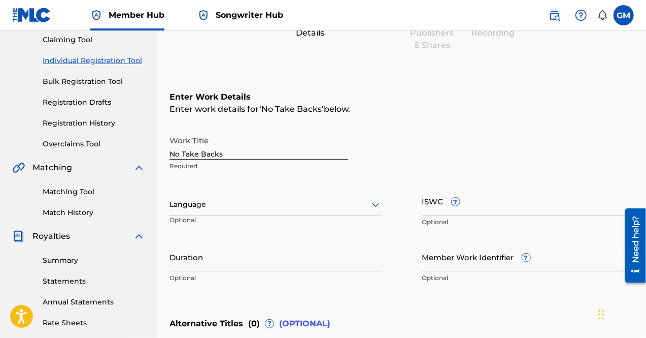
scroll to position [109, 0]
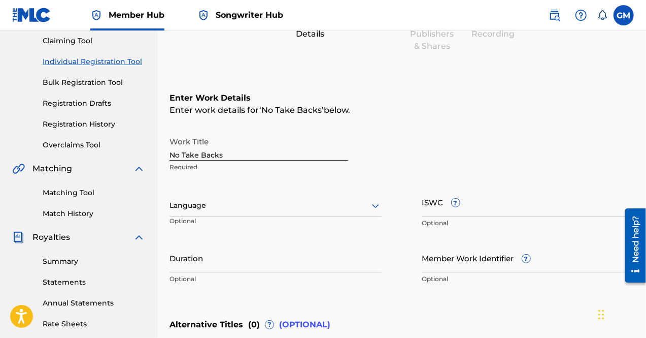
click at [284, 197] on div "Language" at bounding box center [276, 205] width 212 height 21
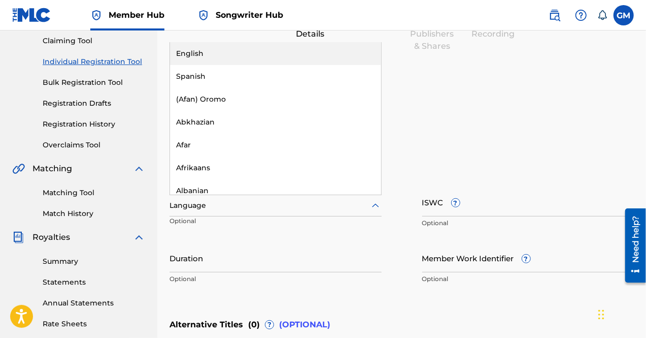
click at [222, 54] on div "English" at bounding box center [275, 53] width 211 height 23
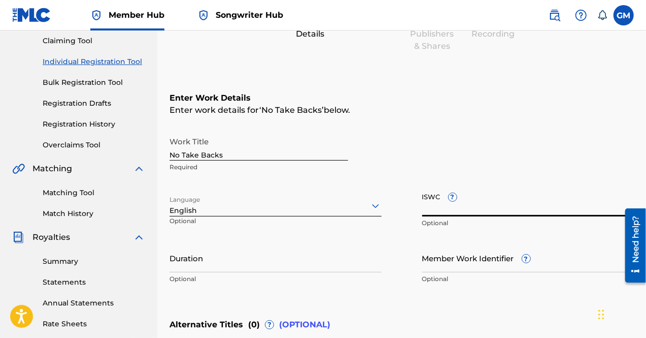
click at [435, 203] on input "ISWC ?" at bounding box center [528, 201] width 212 height 29
paste input "T-325.785.423-8"
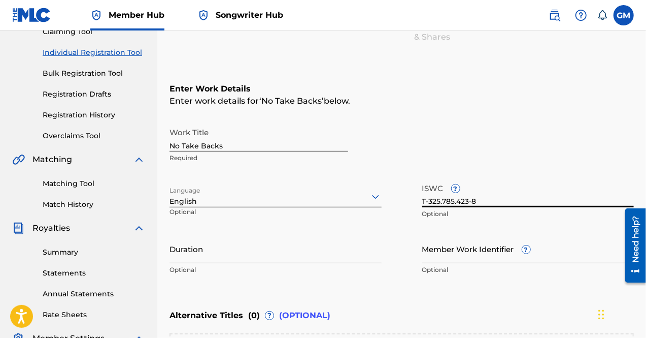
type input "T-325.785.423-8"
click at [317, 254] on input "Duration" at bounding box center [276, 248] width 212 height 29
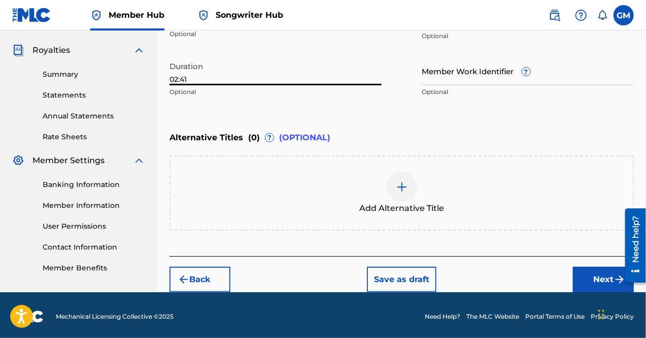
scroll to position [297, 0]
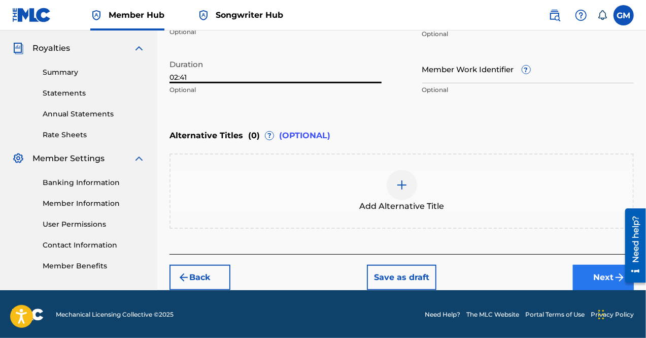
type input "02:41"
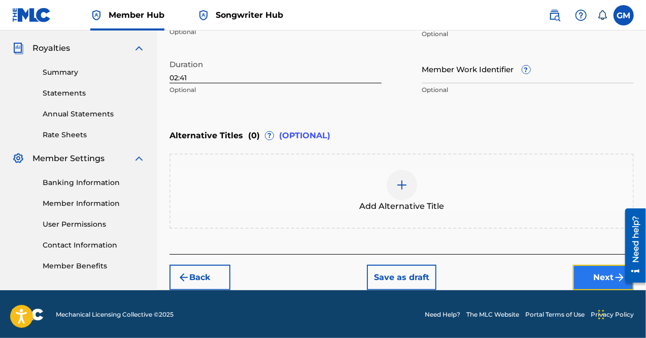
click at [593, 270] on button "Next" at bounding box center [603, 276] width 61 height 25
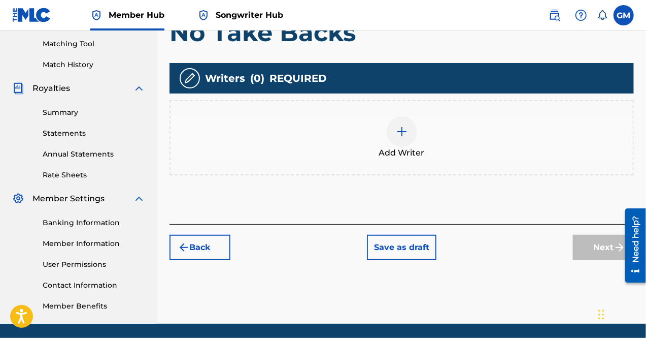
scroll to position [258, 0]
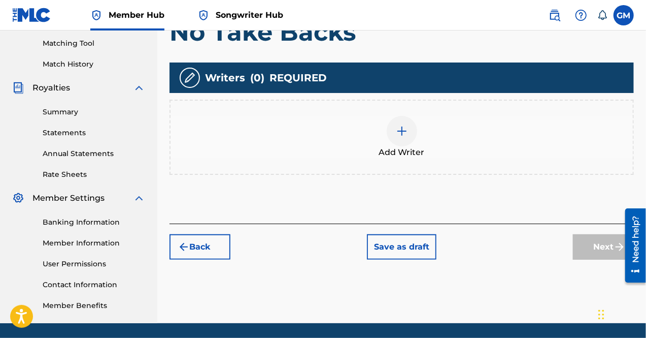
click at [405, 123] on div at bounding box center [402, 131] width 30 height 30
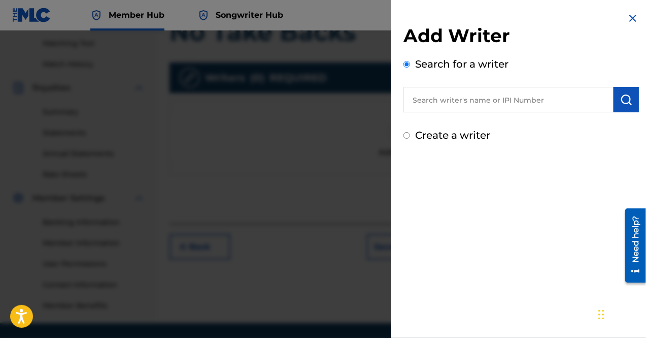
click at [436, 106] on input "text" at bounding box center [509, 99] width 210 height 25
paste input "T-325.785.423-8"
drag, startPoint x: 498, startPoint y: 98, endPoint x: 363, endPoint y: 101, distance: 134.6
click at [363, 101] on div "Add Writer Search for a writer T-325.785.423-8 Create a writer" at bounding box center [323, 183] width 646 height 307
paste input "01177622442"
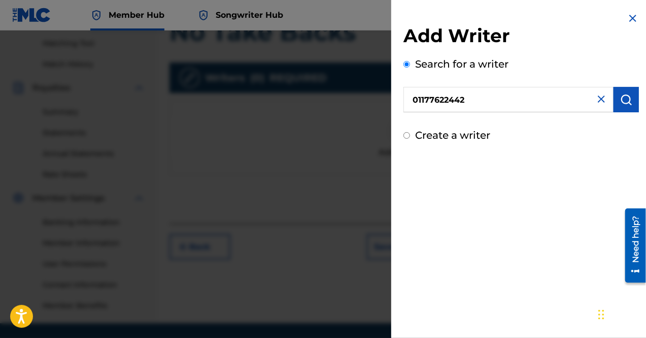
type input "01177622442"
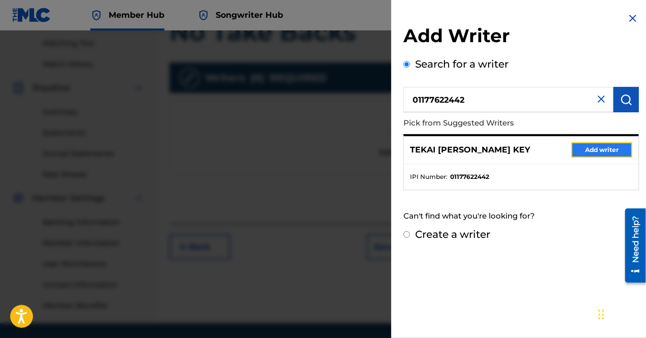
click at [581, 143] on button "Add writer" at bounding box center [602, 149] width 61 height 15
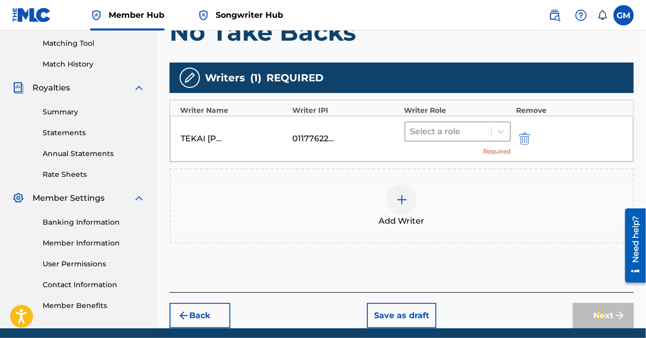
click at [462, 122] on div "Select a role" at bounding box center [449, 131] width 86 height 18
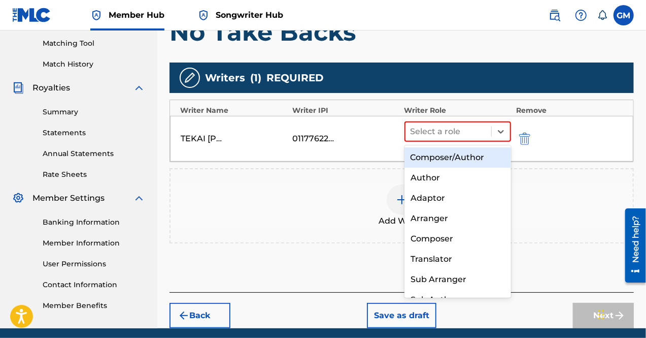
click at [471, 152] on div "Composer/Author" at bounding box center [458, 157] width 107 height 20
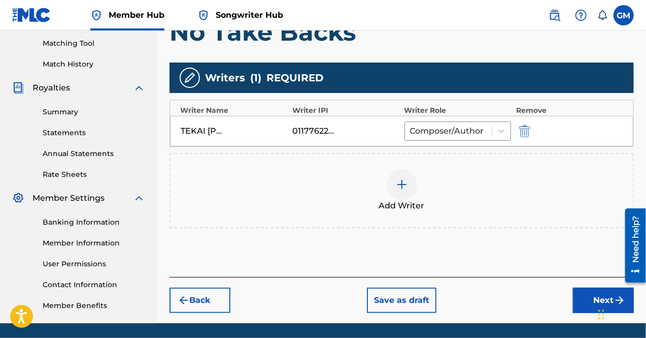
click at [412, 181] on div at bounding box center [402, 184] width 30 height 30
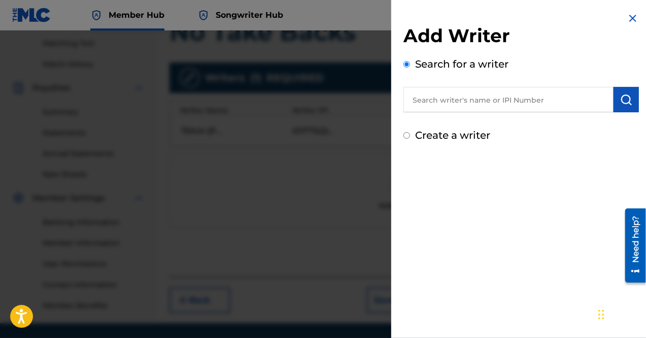
click at [446, 107] on input "text" at bounding box center [509, 99] width 210 height 25
type input "[PERSON_NAME]"
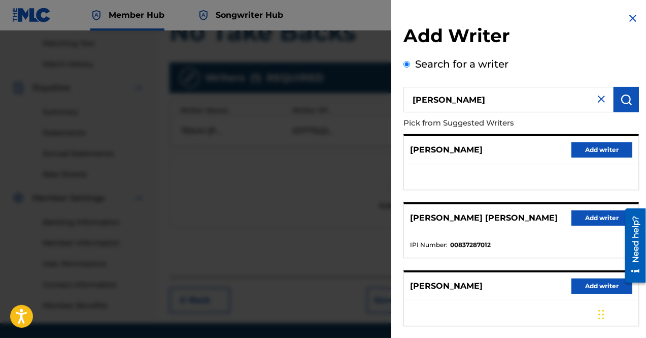
scroll to position [186, 0]
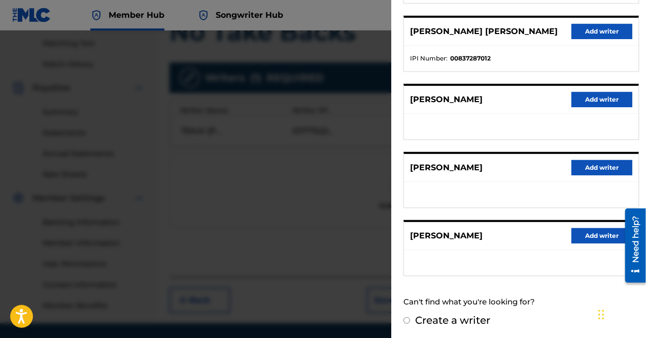
click at [406, 318] on input "Create a writer" at bounding box center [407, 320] width 7 height 7
radio input "false"
radio input "true"
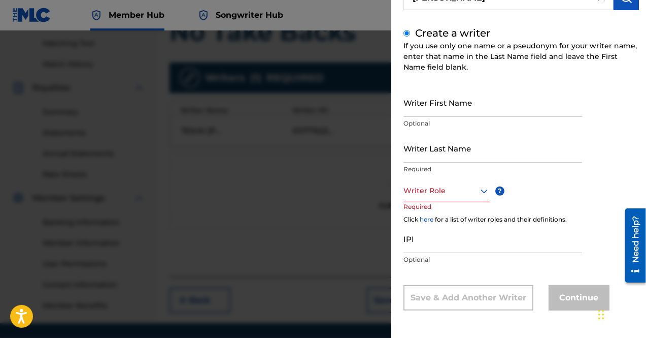
scroll to position [102, 0]
click at [421, 103] on input "Writer First Name" at bounding box center [493, 102] width 179 height 29
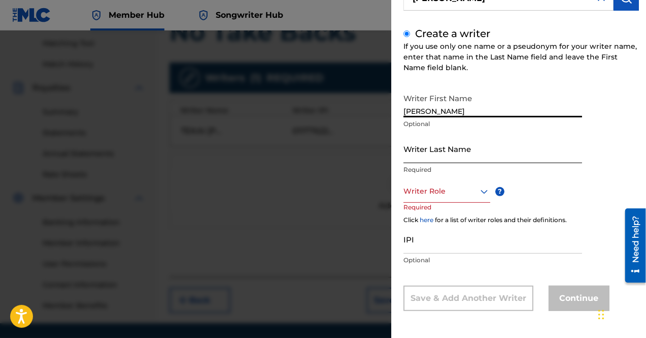
type input "[PERSON_NAME]"
click at [441, 153] on input "Writer Last Name" at bounding box center [493, 148] width 179 height 29
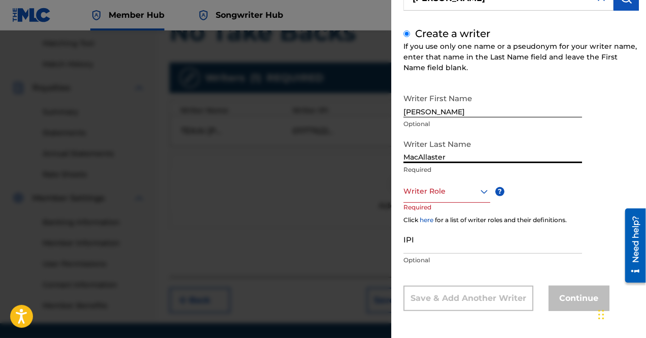
type input "MacAllaster"
click at [453, 189] on div at bounding box center [447, 191] width 87 height 13
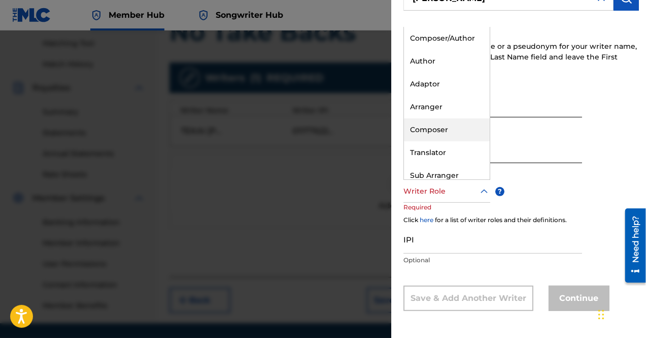
click at [448, 131] on div "Composer" at bounding box center [447, 129] width 86 height 23
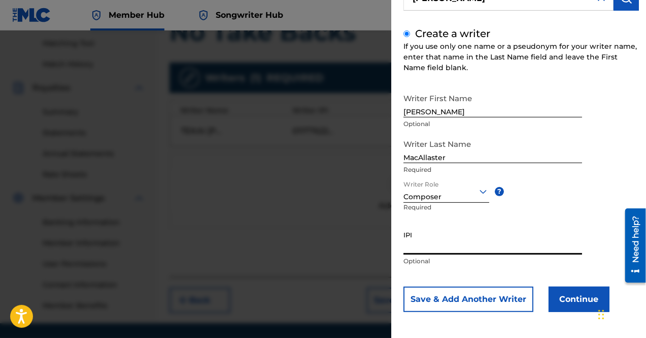
click at [438, 246] on input "IPI" at bounding box center [493, 239] width 179 height 29
paste input "01244707265"
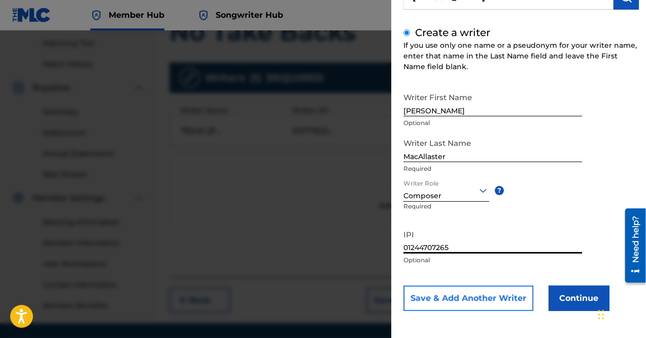
type input "01244707265"
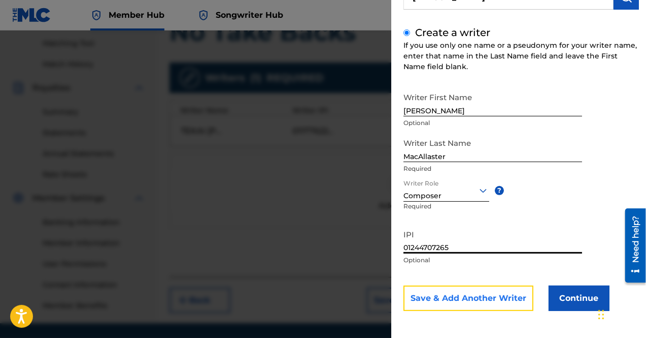
click at [518, 301] on button "Save & Add Another Writer" at bounding box center [469, 297] width 130 height 25
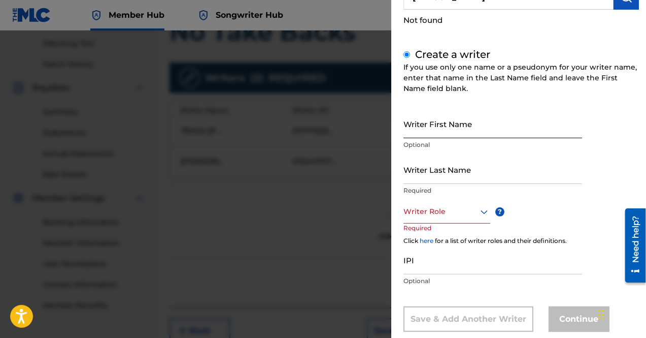
click at [490, 123] on input "Writer First Name" at bounding box center [493, 123] width 179 height 29
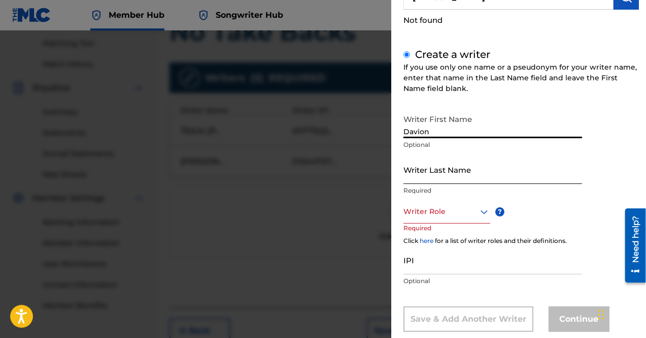
type input "Davion"
click at [439, 171] on input "Writer Last Name" at bounding box center [493, 169] width 179 height 29
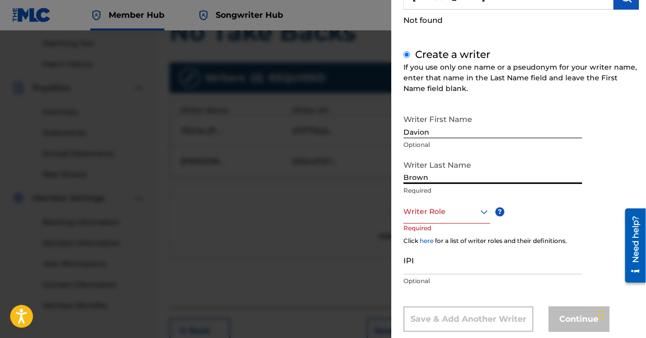
type input "Brown"
click at [459, 216] on div at bounding box center [447, 211] width 87 height 13
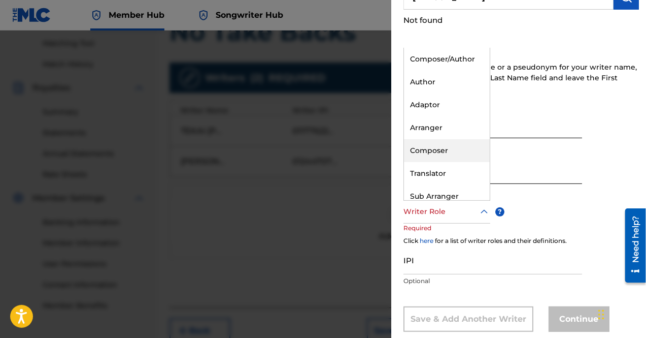
click at [465, 141] on div "Composer" at bounding box center [447, 150] width 86 height 23
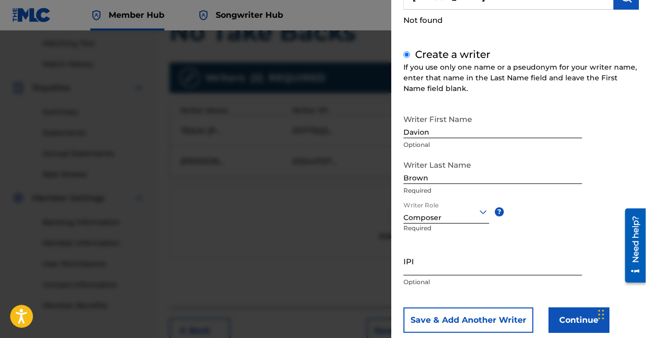
click at [424, 264] on input "IPI" at bounding box center [493, 260] width 179 height 29
paste input "01250668750"
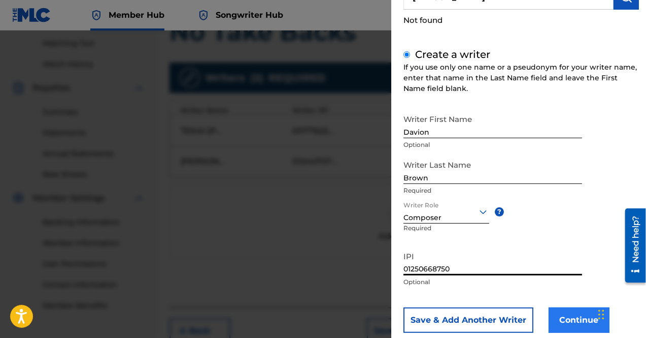
scroll to position [124, 0]
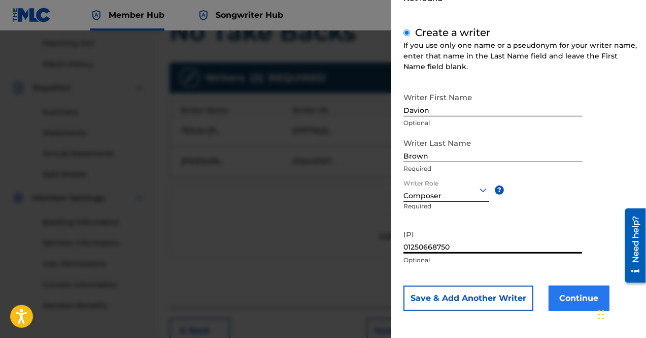
type input "01250668750"
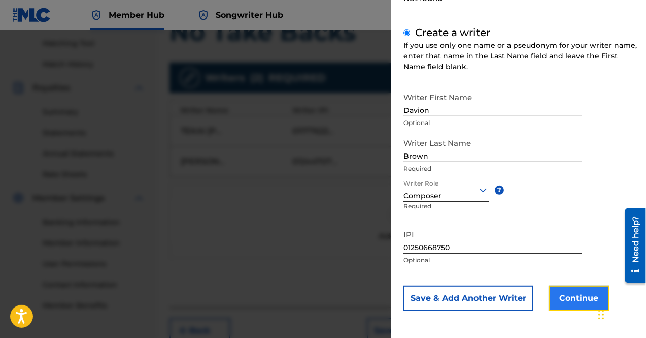
click at [579, 297] on button "Continue" at bounding box center [579, 297] width 61 height 25
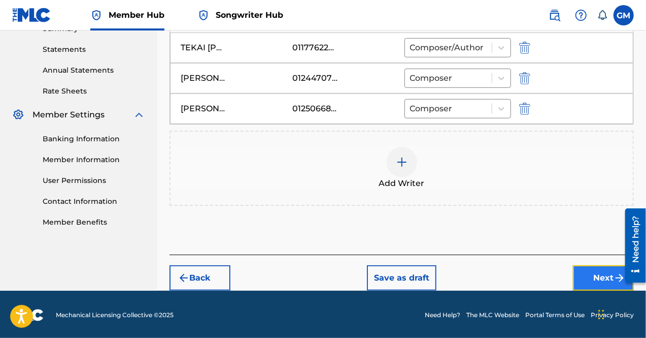
click at [602, 276] on button "Next" at bounding box center [603, 277] width 61 height 25
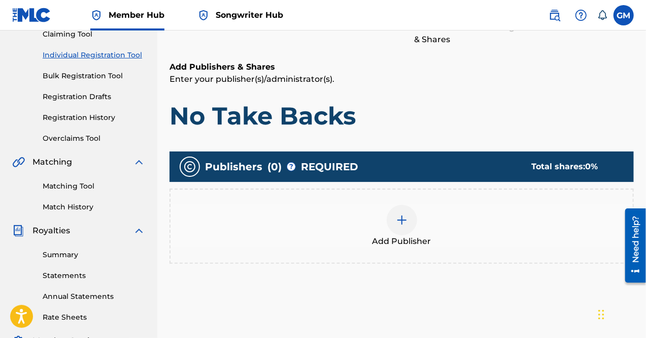
scroll to position [116, 0]
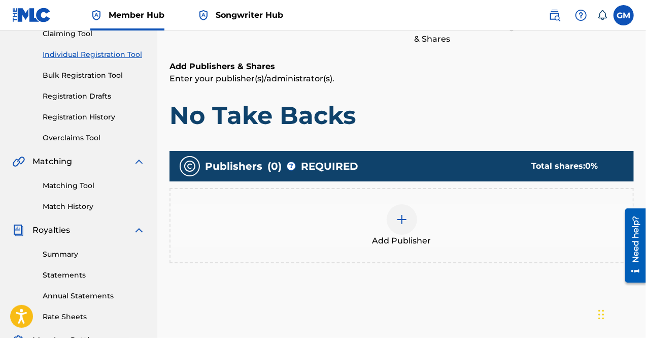
click at [402, 216] on img at bounding box center [402, 219] width 12 height 12
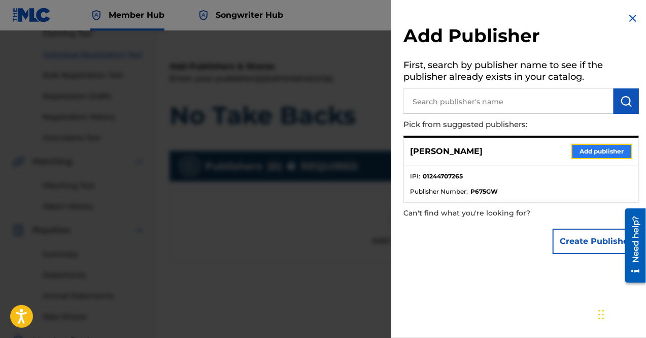
click at [615, 153] on button "Add publisher" at bounding box center [602, 151] width 61 height 15
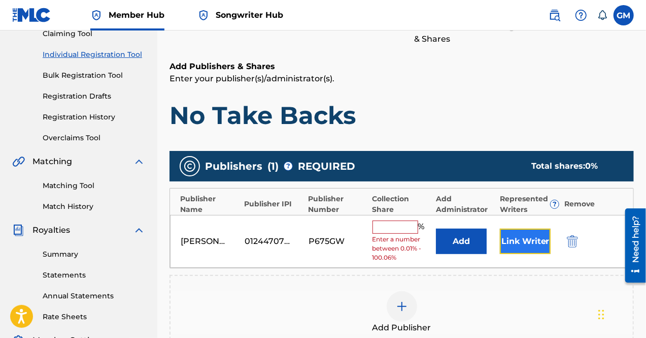
click at [519, 239] on button "Link Writer" at bounding box center [525, 240] width 51 height 25
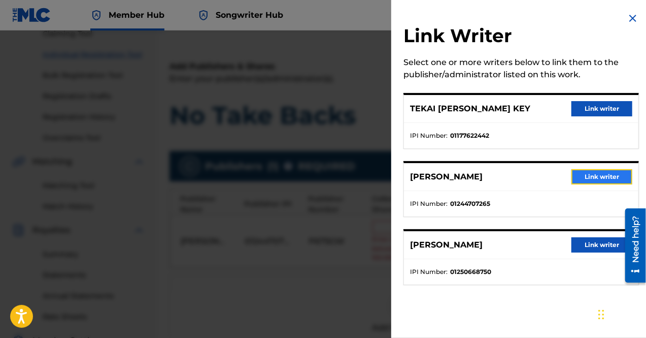
click at [590, 171] on button "Link writer" at bounding box center [602, 176] width 61 height 15
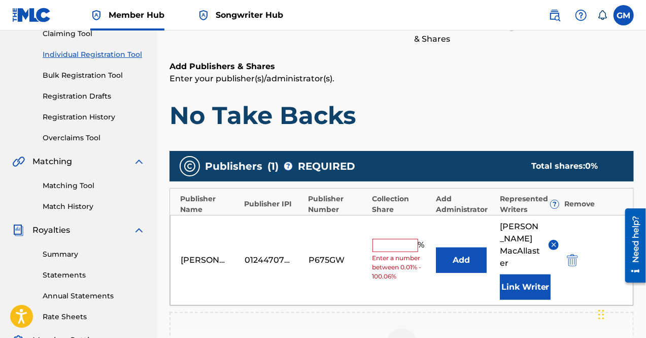
click at [404, 239] on input "text" at bounding box center [396, 245] width 46 height 13
type input "33.33"
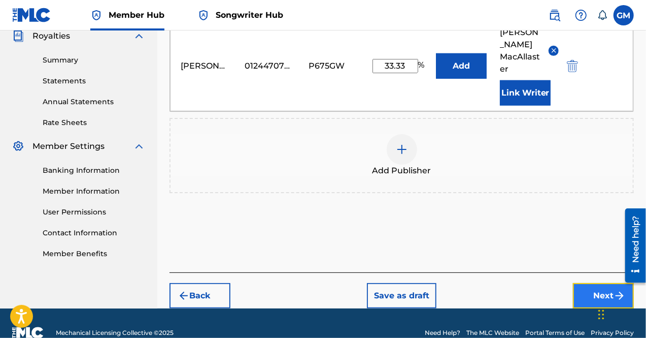
click at [588, 284] on button "Next" at bounding box center [603, 295] width 61 height 25
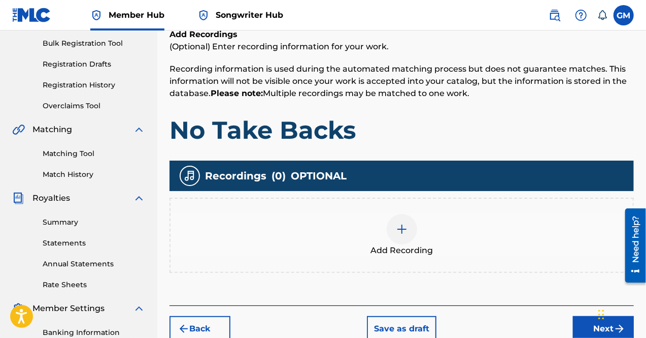
scroll to position [148, 0]
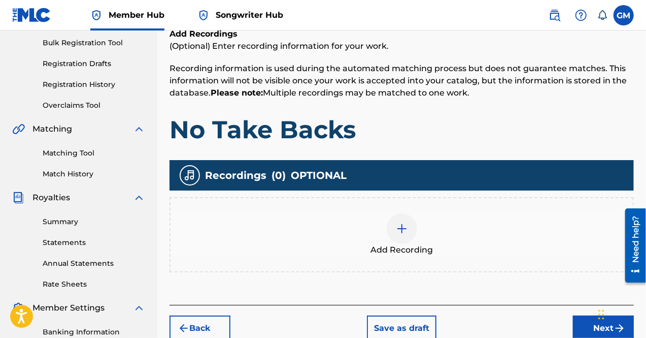
click at [395, 232] on div at bounding box center [402, 228] width 30 height 30
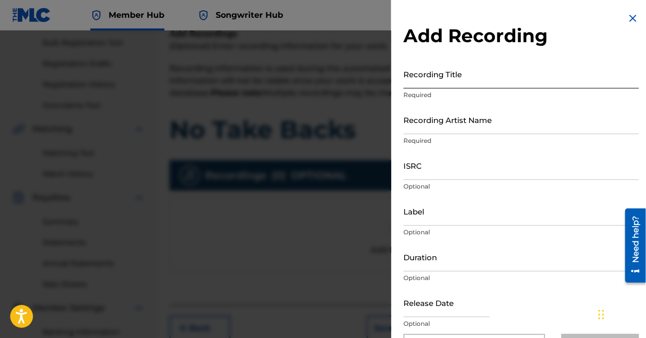
click at [444, 82] on input "Recording Title" at bounding box center [522, 73] width 236 height 29
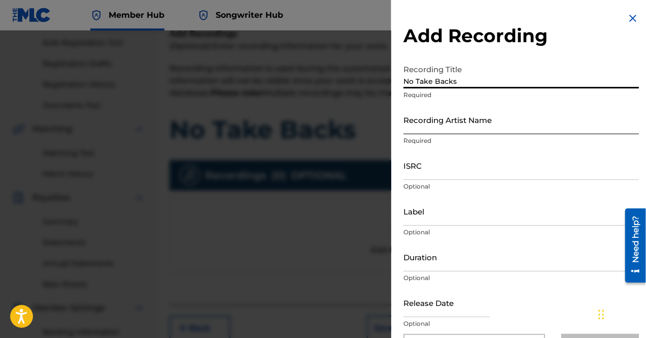
type input "No Take Backs"
click at [455, 115] on input "Recording Artist Name" at bounding box center [522, 119] width 236 height 29
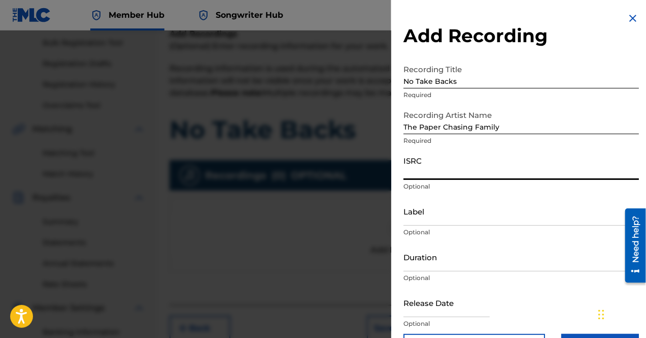
click at [484, 158] on input "ISRC" at bounding box center [522, 165] width 236 height 29
click at [507, 130] on input "The Paper Chasing Family" at bounding box center [522, 119] width 236 height 29
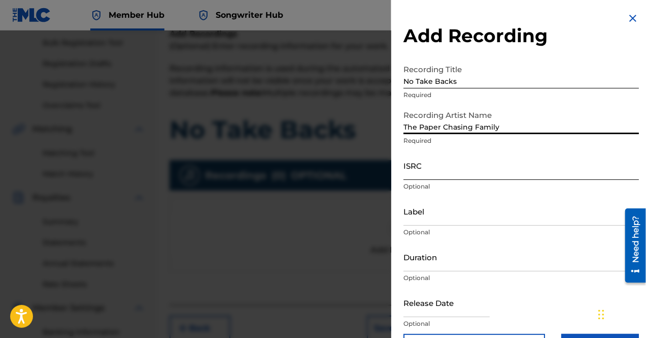
scroll to position [34, 0]
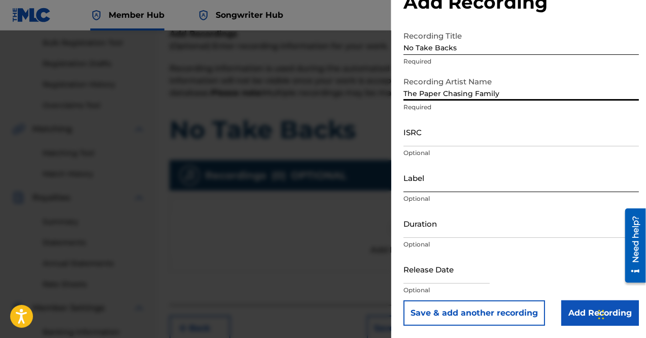
click at [443, 177] on input "Label" at bounding box center [522, 177] width 236 height 29
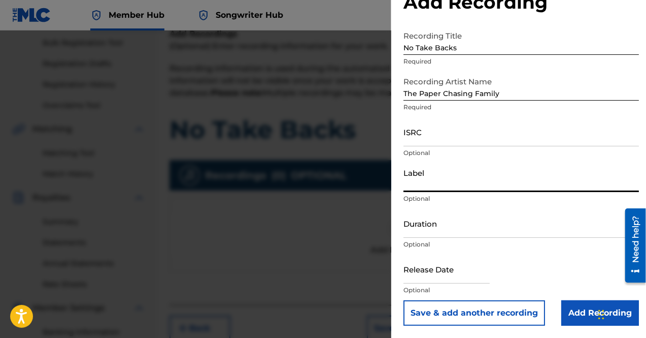
click at [519, 97] on input "The Paper Chasing Family" at bounding box center [522, 86] width 236 height 29
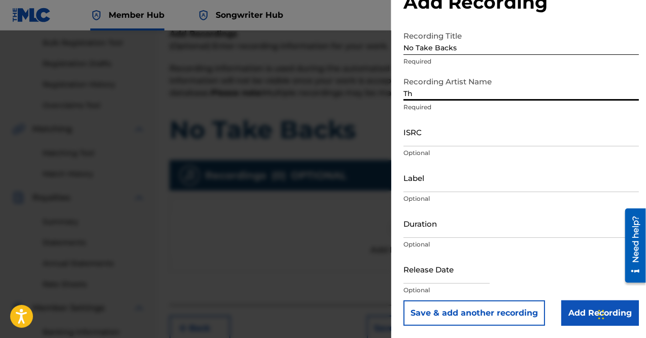
type input "T"
type input "The Paper Chasing Family, [PERSON_NAME] Official"
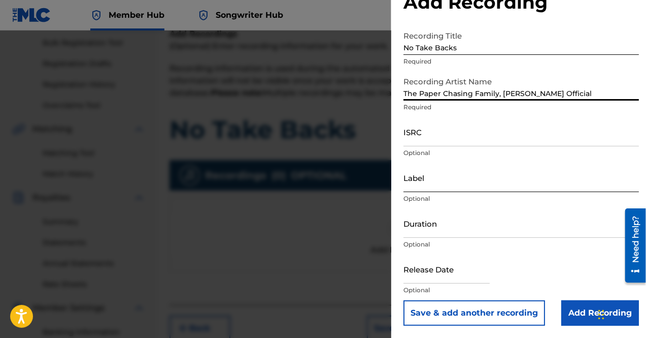
scroll to position [222, 0]
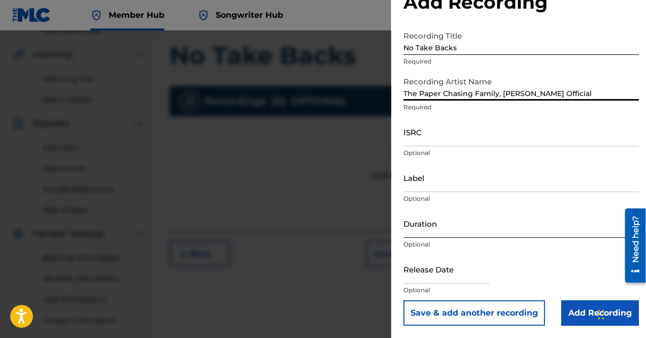
click at [441, 221] on input "Duration" at bounding box center [522, 223] width 236 height 29
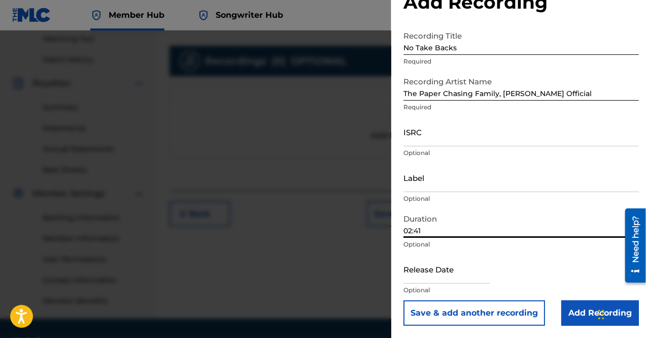
scroll to position [269, 0]
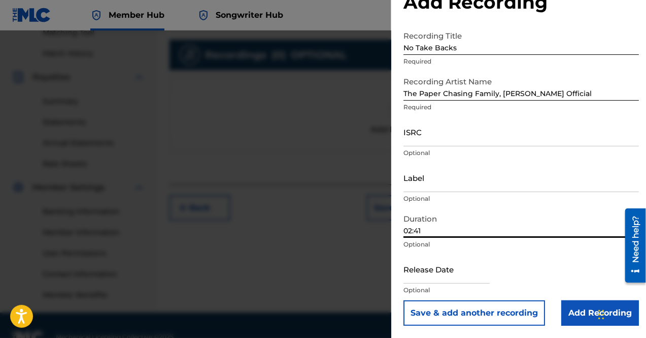
type input "02:41"
click at [468, 271] on input "text" at bounding box center [447, 268] width 86 height 29
select select "8"
select select "2025"
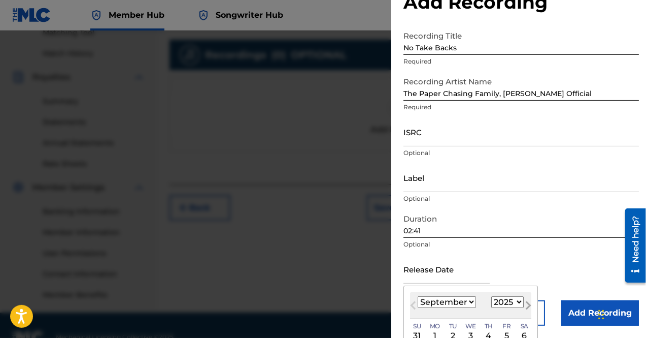
click at [527, 307] on span "Next Month" at bounding box center [527, 306] width 0 height 15
select select "9"
click at [517, 302] on select "1899 1900 1901 1902 1903 1904 1905 1906 1907 1908 1909 1910 1911 1912 1913 1914…" at bounding box center [507, 302] width 32 height 12
select select "2024"
click at [491, 296] on select "1899 1900 1901 1902 1903 1904 1905 1906 1907 1908 1909 1910 1911 1912 1913 1914…" at bounding box center [507, 302] width 32 height 12
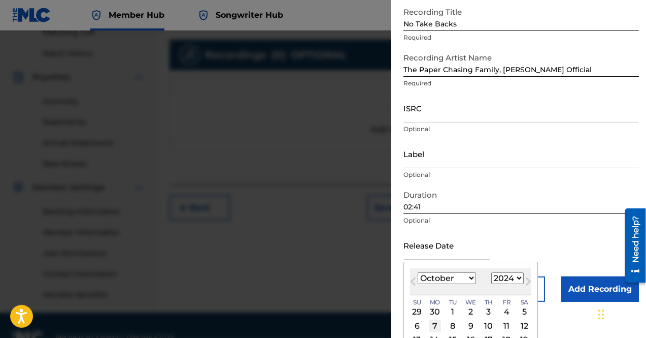
click at [437, 323] on div "7" at bounding box center [435, 325] width 12 height 12
type input "[DATE]"
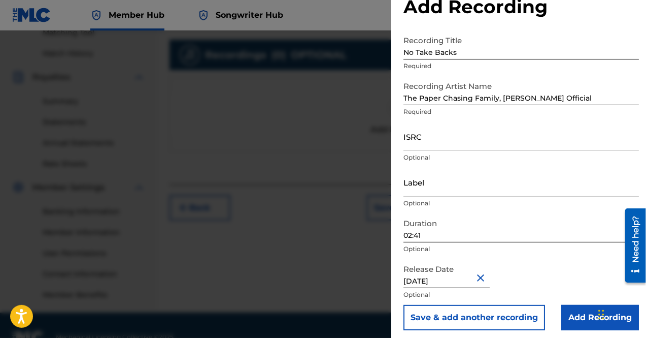
scroll to position [34, 0]
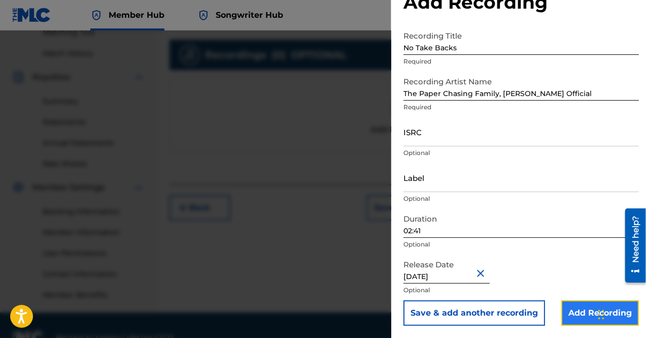
click at [571, 307] on input "Add Recording" at bounding box center [600, 312] width 78 height 25
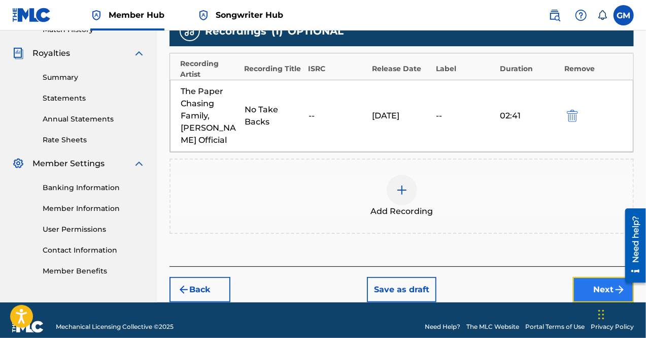
click at [595, 282] on button "Next" at bounding box center [603, 289] width 61 height 25
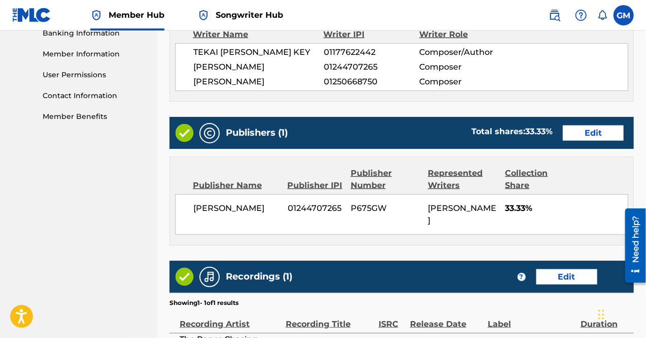
scroll to position [565, 0]
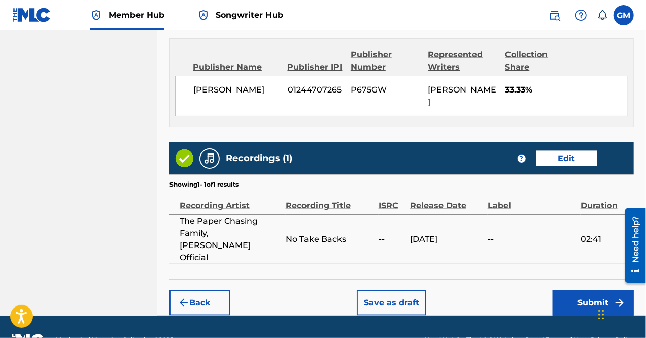
click at [590, 315] on footer "Mechanical Licensing Collective © 2025 Need Help? The MLC Website Portal Terms …" at bounding box center [323, 339] width 646 height 49
click at [586, 290] on button "Submit" at bounding box center [593, 302] width 81 height 25
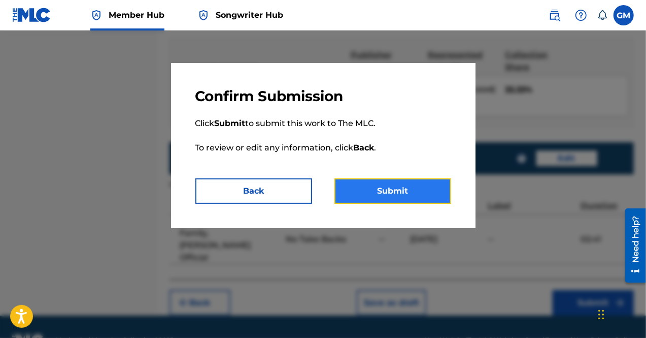
click at [367, 190] on button "Submit" at bounding box center [393, 190] width 117 height 25
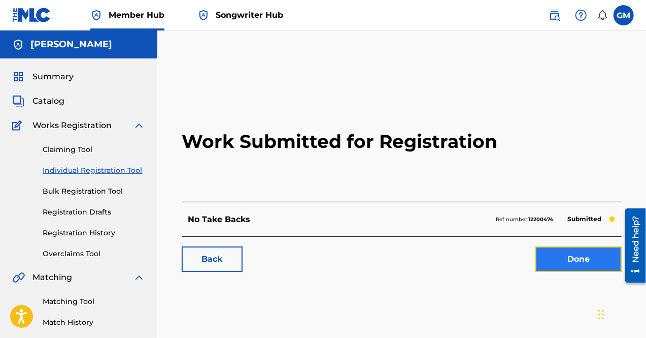
click at [592, 259] on link "Done" at bounding box center [579, 258] width 86 height 25
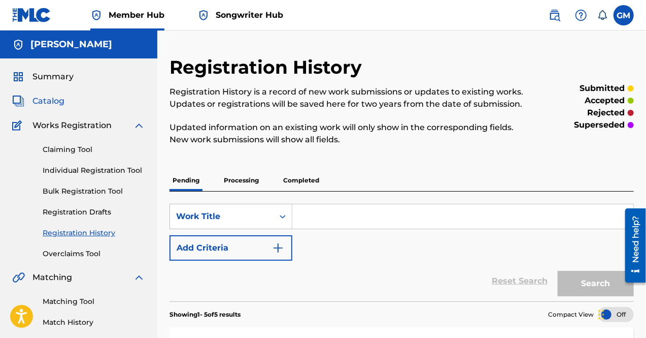
click at [60, 101] on span "Catalog" at bounding box center [48, 101] width 32 height 12
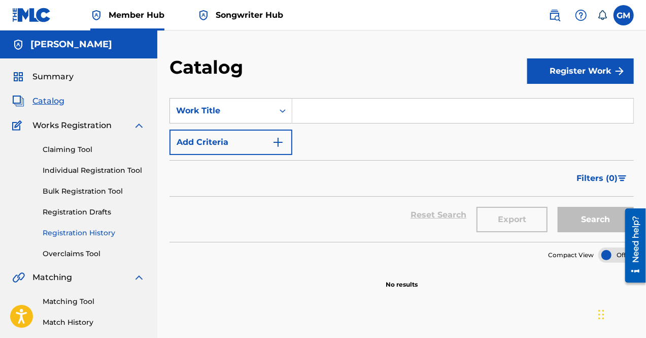
click at [97, 234] on link "Registration History" at bounding box center [94, 232] width 103 height 11
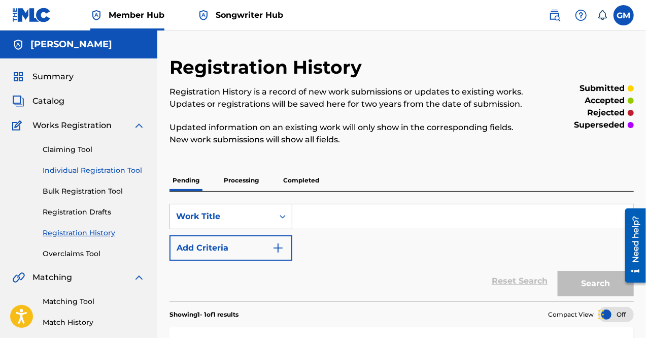
click at [86, 172] on link "Individual Registration Tool" at bounding box center [94, 170] width 103 height 11
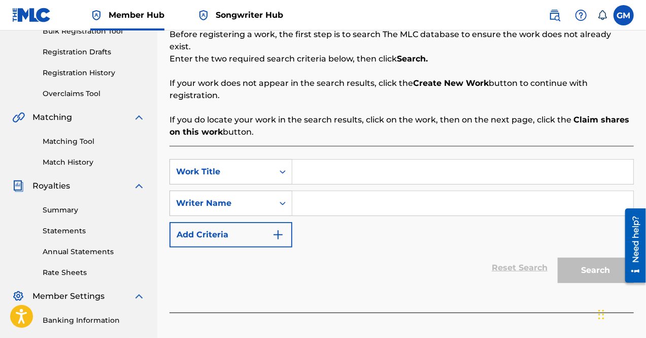
scroll to position [161, 0]
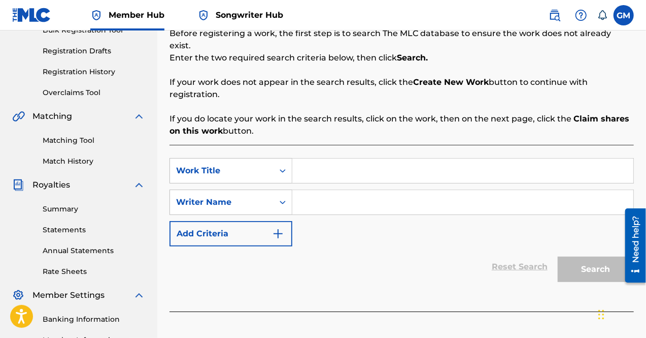
click at [346, 145] on div "SearchWithCriteriabd655281-64f1-4336-998e-82884451c80c Work Title SearchWithCri…" at bounding box center [402, 228] width 465 height 167
click at [353, 158] on input "Search Form" at bounding box center [462, 170] width 341 height 24
type input "Thinkin About You"
click at [253, 192] on div "Writer Name" at bounding box center [222, 201] width 104 height 19
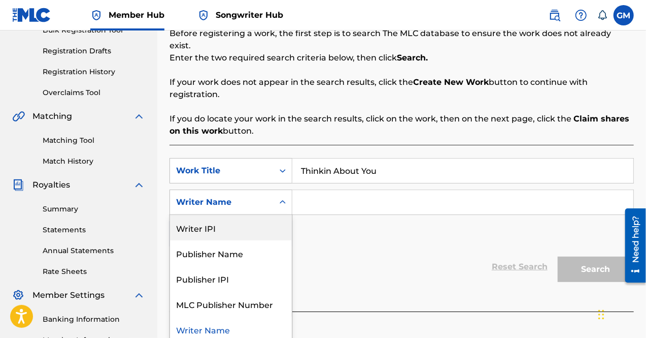
click at [253, 215] on div "Writer IPI" at bounding box center [231, 227] width 122 height 25
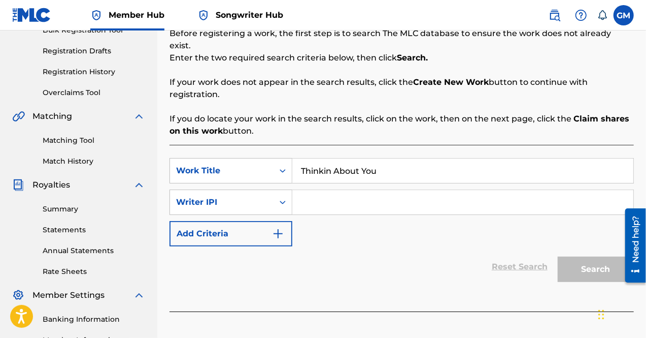
click at [336, 191] on input "Search Form" at bounding box center [462, 202] width 341 height 24
paste input "01109759343"
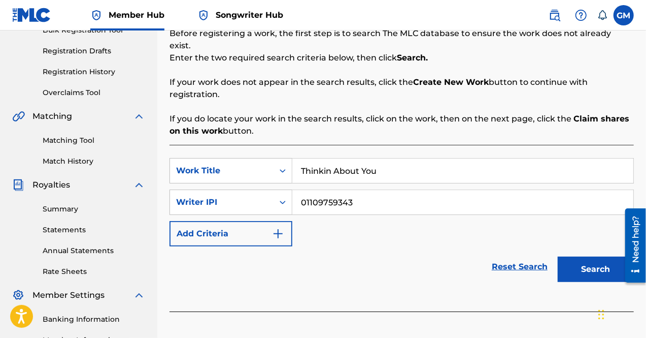
type input "01109759343"
click at [558, 256] on button "Search" at bounding box center [596, 268] width 76 height 25
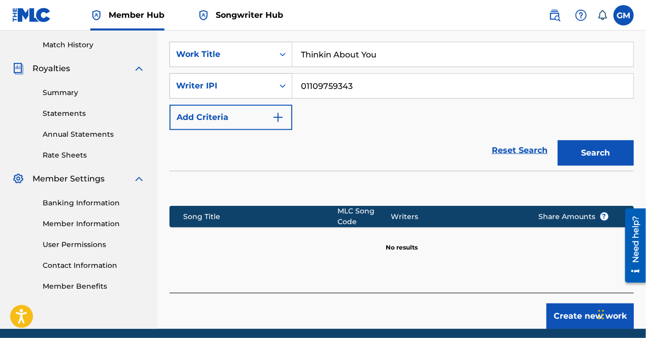
scroll to position [282, 0]
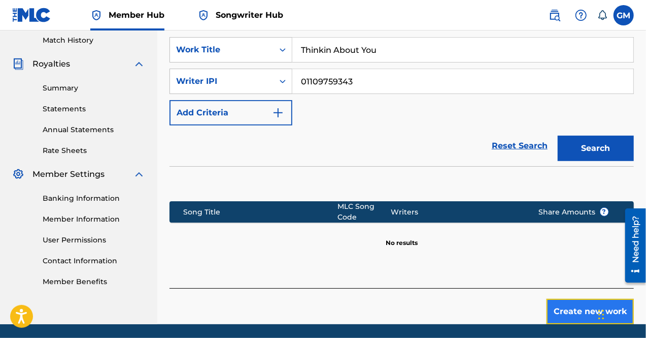
click at [560, 299] on button "Create new work" at bounding box center [590, 311] width 87 height 25
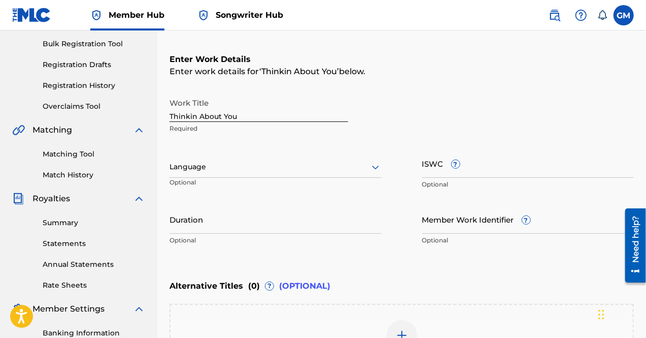
scroll to position [123, 0]
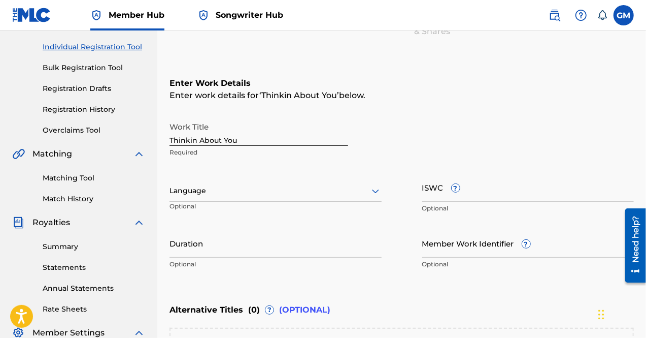
click at [264, 190] on div at bounding box center [276, 190] width 212 height 13
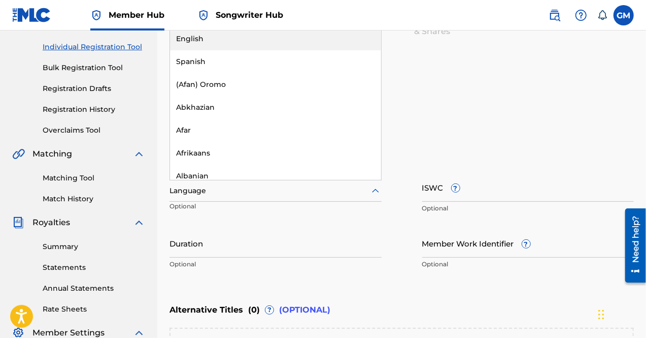
click at [234, 44] on div "English" at bounding box center [275, 38] width 211 height 23
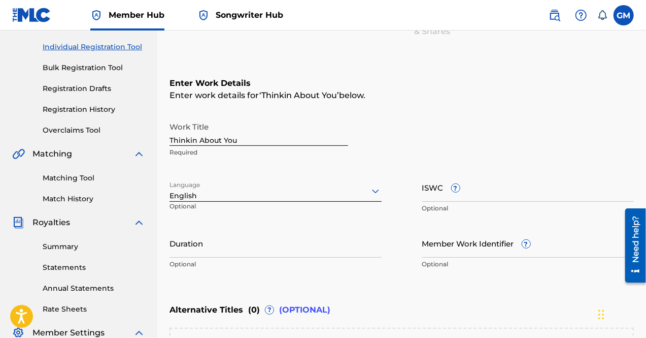
scroll to position [297, 0]
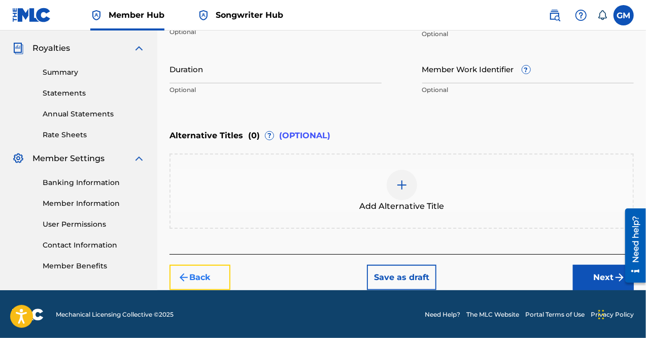
click at [217, 269] on button "Back" at bounding box center [200, 276] width 61 height 25
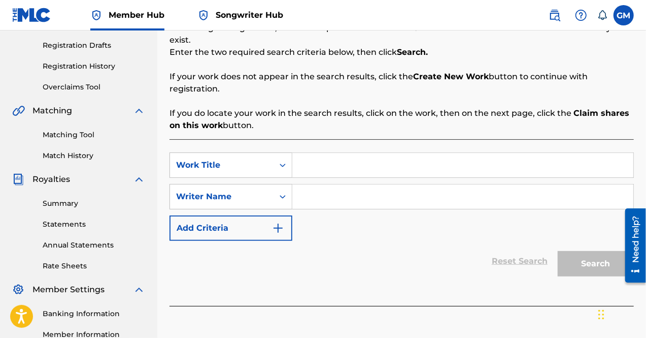
scroll to position [165, 0]
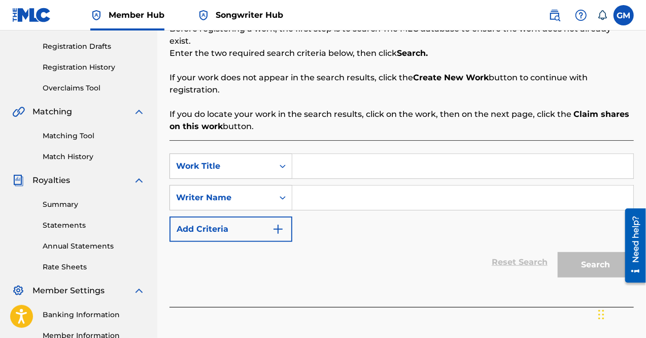
click at [321, 161] on input "Search Form" at bounding box center [462, 166] width 341 height 24
click at [332, 154] on input "What I"m Going Thru" at bounding box center [462, 166] width 341 height 24
type input "What Im Going Thru"
click at [259, 191] on div "Writer Name" at bounding box center [221, 197] width 91 height 12
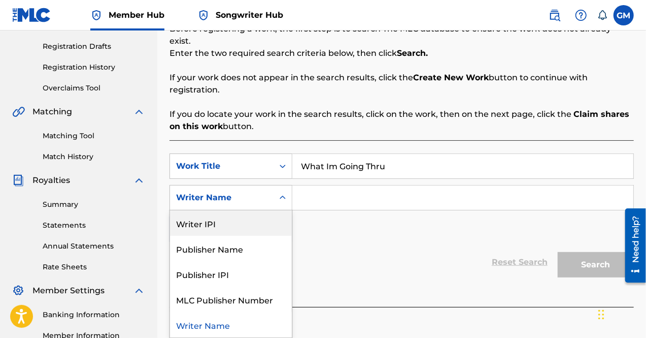
click at [247, 219] on div "Writer IPI" at bounding box center [231, 222] width 122 height 25
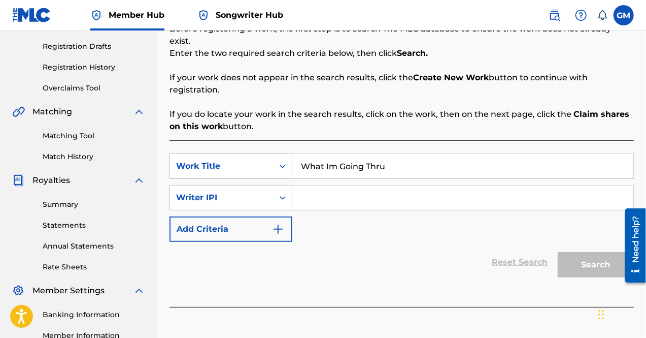
click at [328, 187] on input "Search Form" at bounding box center [462, 197] width 341 height 24
paste input "01177622442"
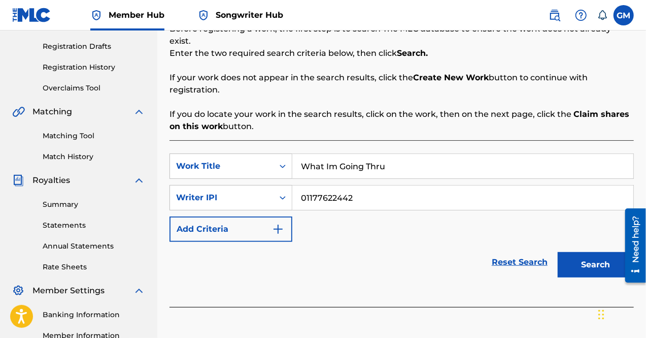
click at [319, 185] on input "01177622442" at bounding box center [462, 197] width 341 height 24
type input "01177622442"
click at [558, 252] on button "Search" at bounding box center [596, 264] width 76 height 25
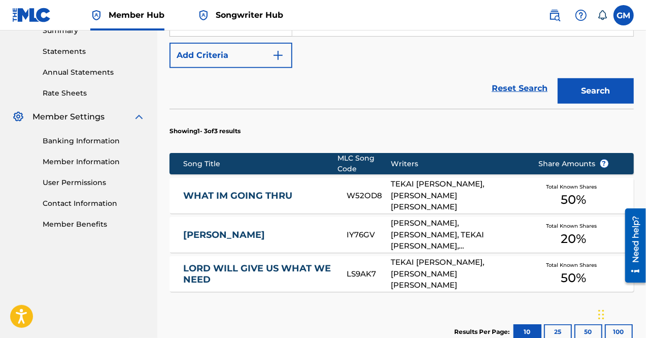
scroll to position [340, 0]
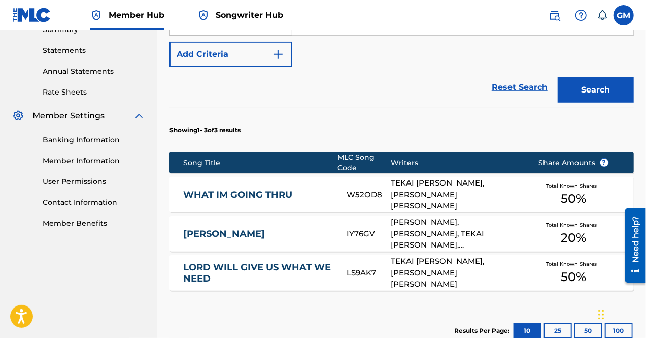
click at [406, 183] on div "TEKAI [PERSON_NAME], [PERSON_NAME] [PERSON_NAME]" at bounding box center [457, 194] width 133 height 35
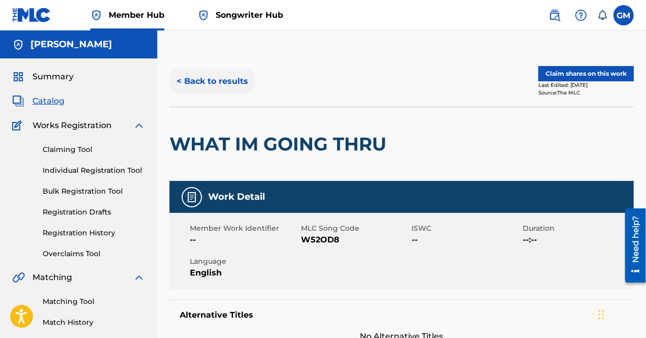
click at [218, 81] on button "< Back to results" at bounding box center [213, 81] width 86 height 25
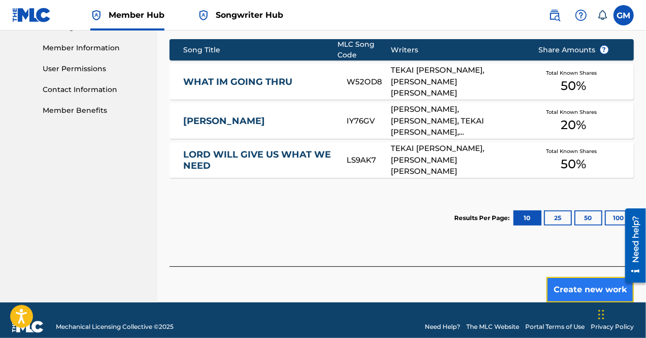
click at [602, 277] on button "Create new work" at bounding box center [590, 289] width 87 height 25
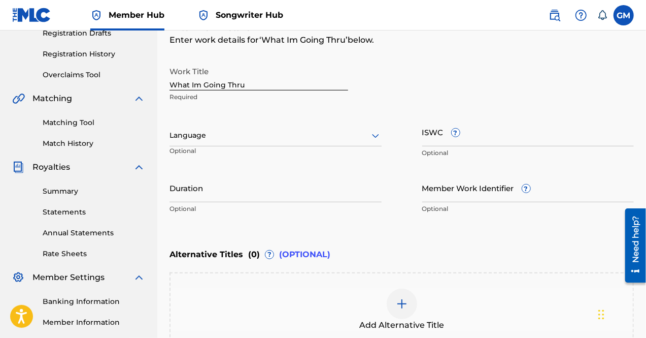
scroll to position [132, 0]
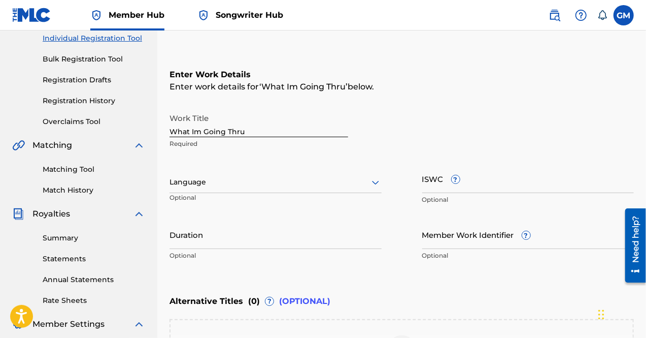
click at [333, 180] on div at bounding box center [276, 182] width 212 height 13
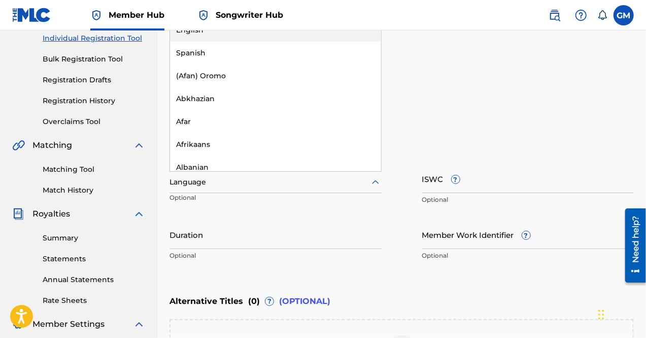
click at [204, 37] on div "English" at bounding box center [275, 30] width 211 height 23
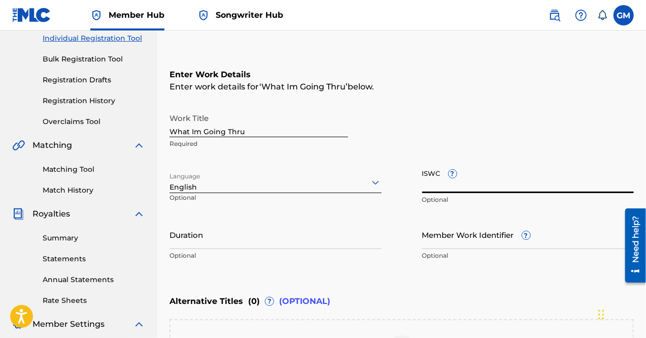
click at [426, 177] on input "ISWC ?" at bounding box center [528, 178] width 212 height 29
paste input "T-325.785.466-9"
type input "T-325.785.466-9"
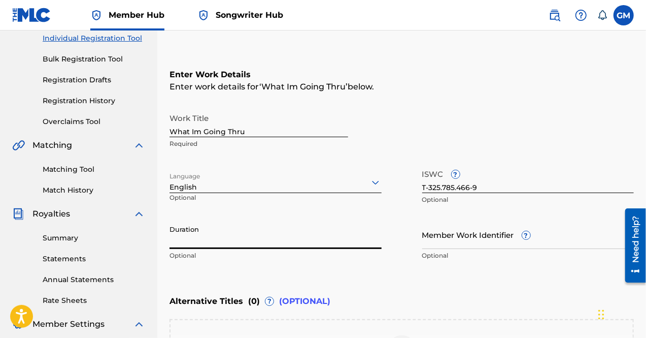
click at [244, 244] on input "Duration" at bounding box center [276, 234] width 212 height 29
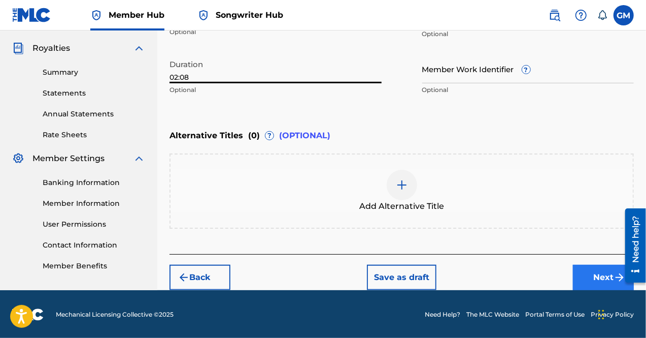
type input "02:08"
click at [584, 273] on button "Next" at bounding box center [603, 276] width 61 height 25
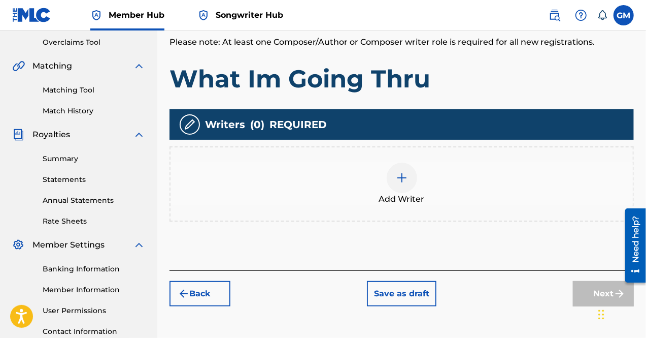
scroll to position [212, 0]
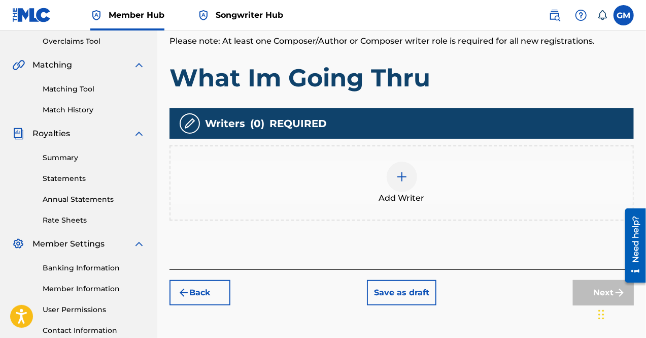
click at [403, 177] on img at bounding box center [402, 177] width 12 height 12
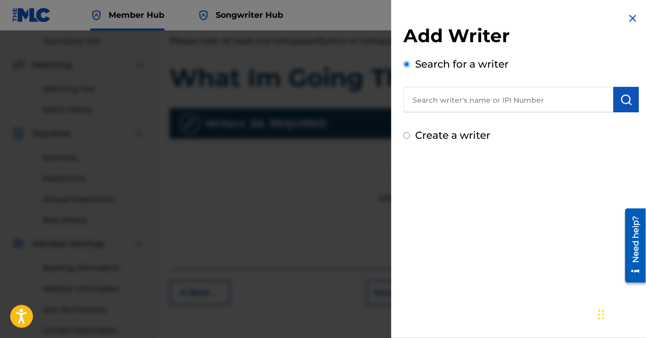
click at [499, 94] on input "text" at bounding box center [509, 99] width 210 height 25
paste input "01177622442"
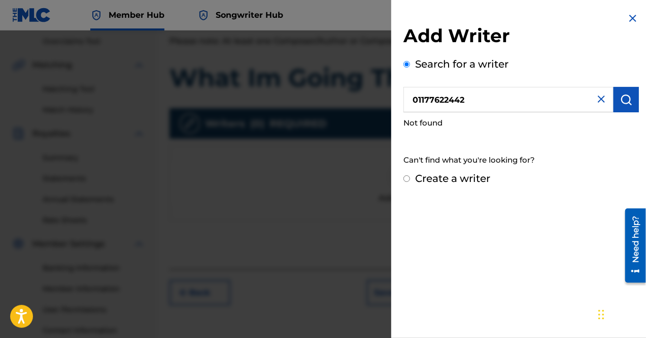
click at [433, 97] on input "01177622442" at bounding box center [509, 99] width 210 height 25
type input "01177622442"
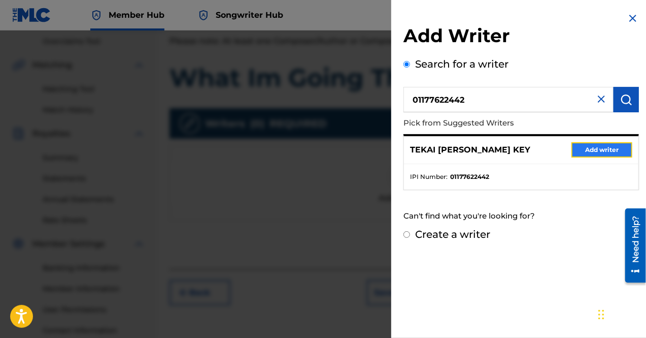
click at [586, 151] on button "Add writer" at bounding box center [602, 149] width 61 height 15
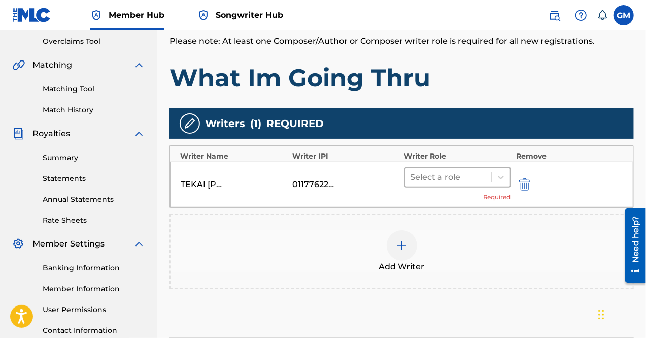
click at [446, 170] on div at bounding box center [449, 177] width 76 height 14
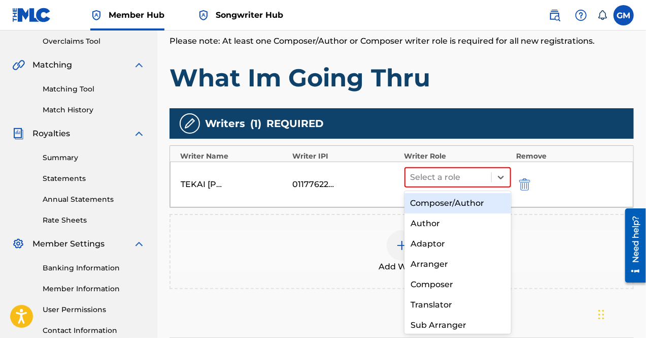
click at [457, 207] on div "Composer/Author" at bounding box center [458, 203] width 107 height 20
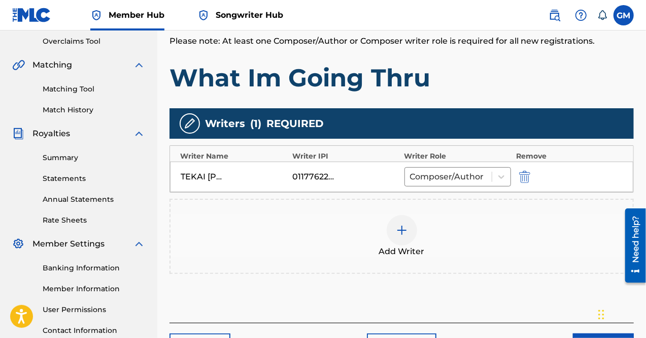
click at [406, 227] on img at bounding box center [402, 230] width 12 height 12
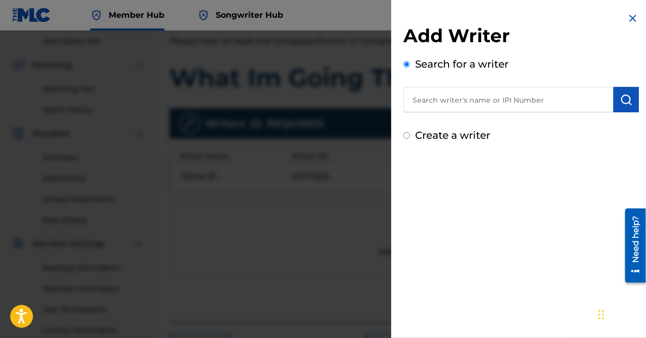
click at [407, 134] on input "Create a writer" at bounding box center [407, 135] width 7 height 7
radio input "false"
radio input "true"
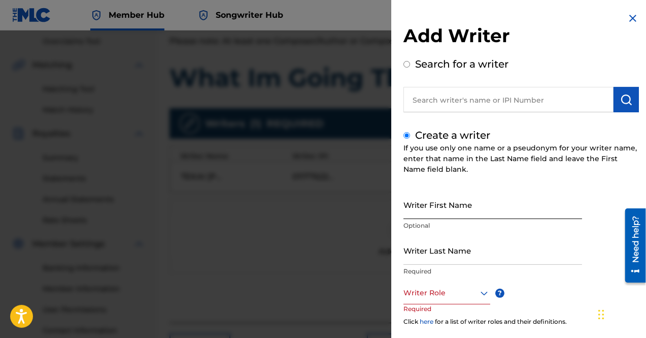
click at [443, 207] on input "Writer First Name" at bounding box center [493, 204] width 179 height 29
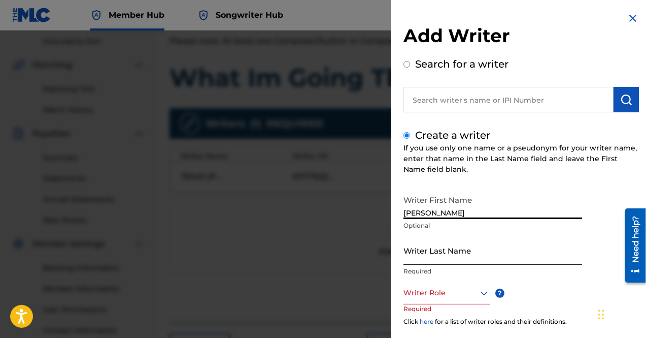
type input "[PERSON_NAME]"
click at [455, 255] on input "Writer Last Name" at bounding box center [493, 250] width 179 height 29
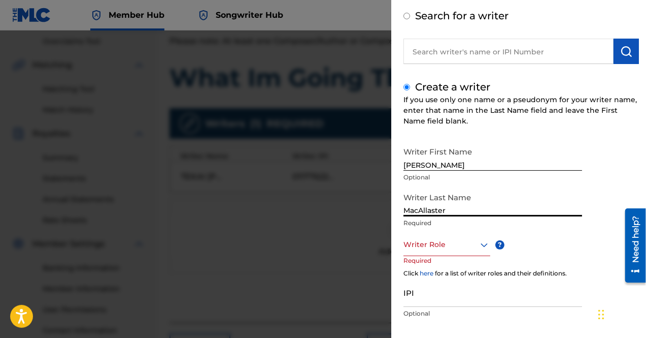
scroll to position [57, 0]
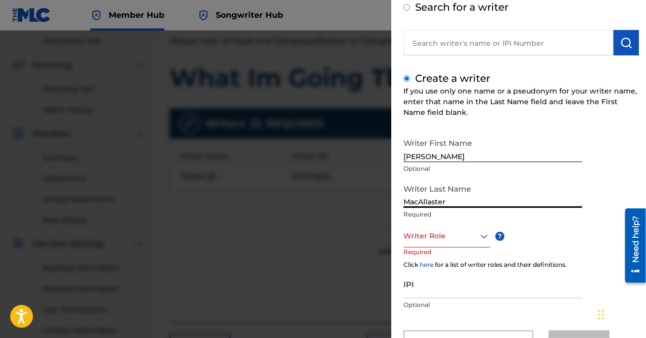
type input "MacAllaster"
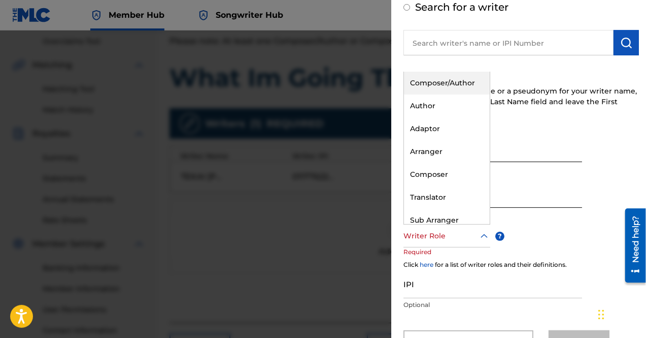
click at [453, 243] on div "Writer Role" at bounding box center [447, 235] width 87 height 23
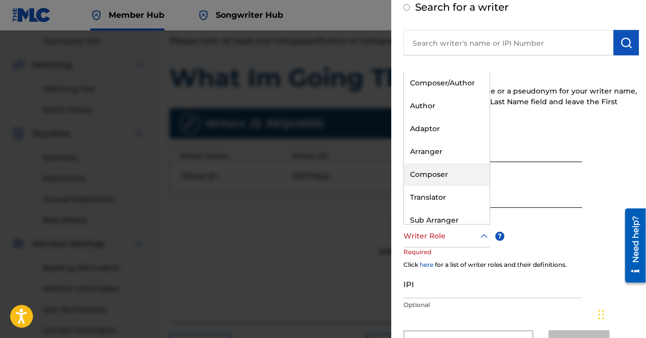
click at [442, 172] on div "Composer" at bounding box center [447, 174] width 86 height 23
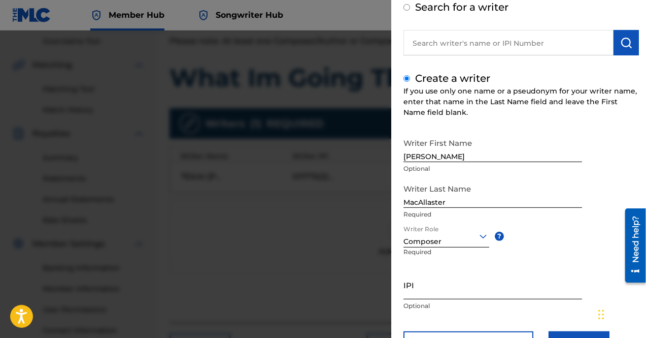
click at [446, 281] on input "IPI" at bounding box center [493, 284] width 179 height 29
paste input "01244707265"
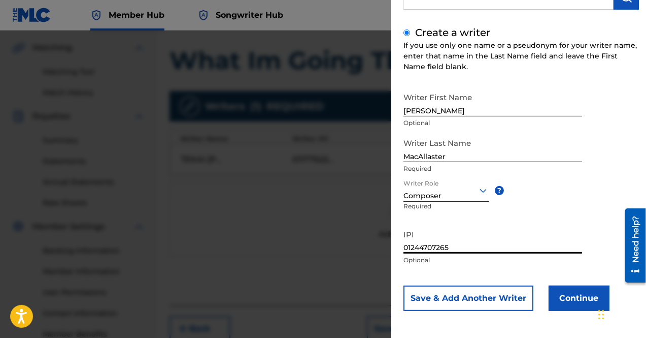
scroll to position [230, 0]
type input "01244707265"
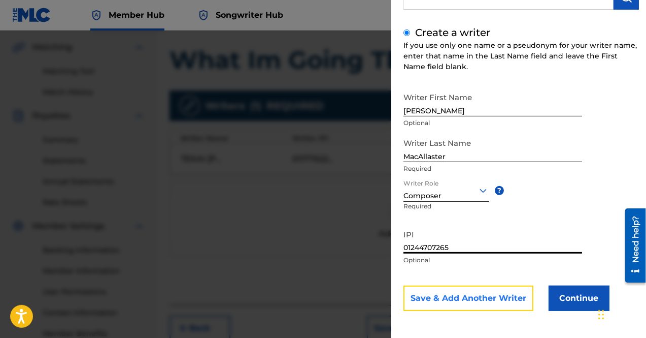
click at [473, 305] on button "Save & Add Another Writer" at bounding box center [469, 297] width 130 height 25
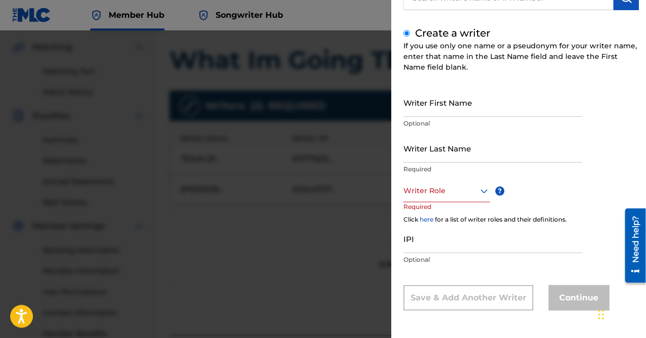
scroll to position [102, 0]
click at [472, 106] on input "Writer First Name" at bounding box center [493, 102] width 179 height 29
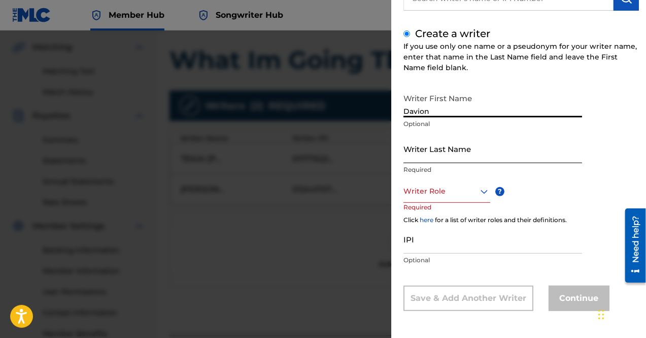
type input "Davion"
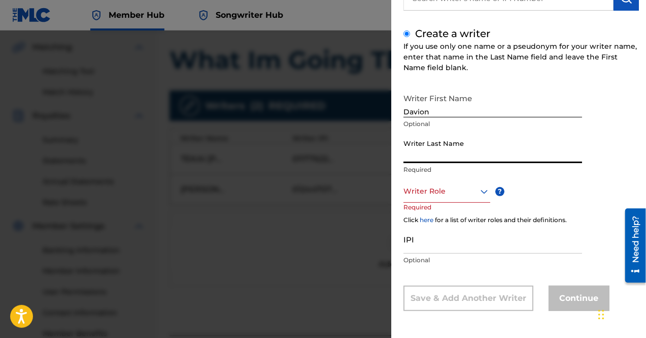
click at [474, 143] on input "Writer Last Name" at bounding box center [493, 148] width 179 height 29
type input "Brown"
click at [470, 191] on div at bounding box center [447, 191] width 87 height 13
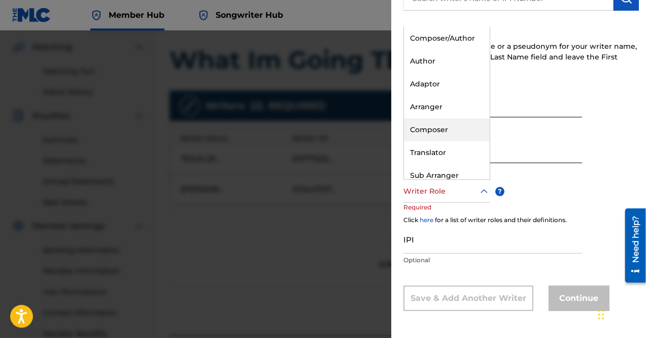
click at [456, 134] on div "Composer" at bounding box center [447, 129] width 86 height 23
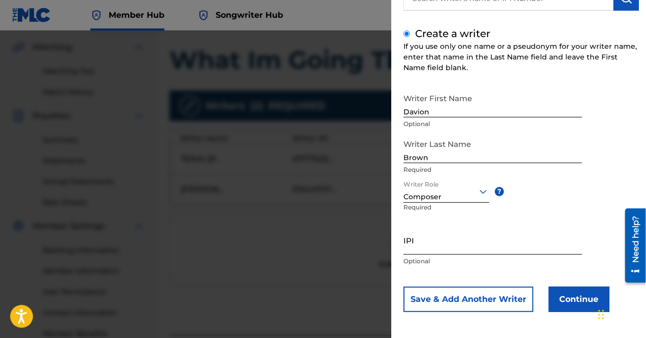
click at [443, 242] on input "IPI" at bounding box center [493, 239] width 179 height 29
paste input "01250668750"
type input "01250668750"
paste input "01250668750"
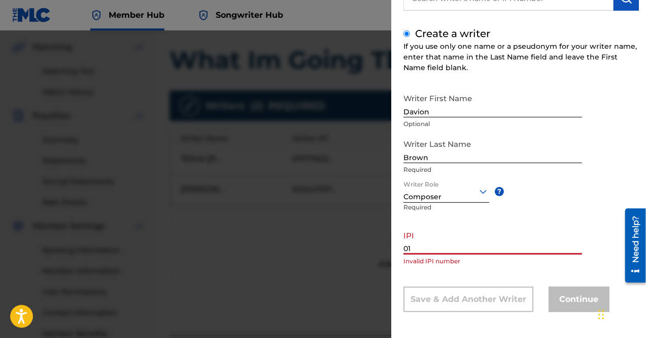
type input "0"
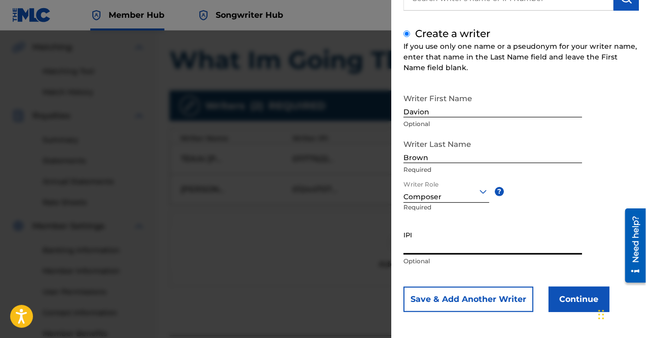
paste input "01250668750"
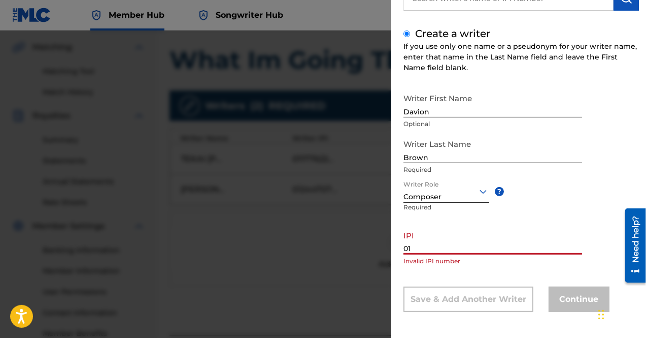
type input "0"
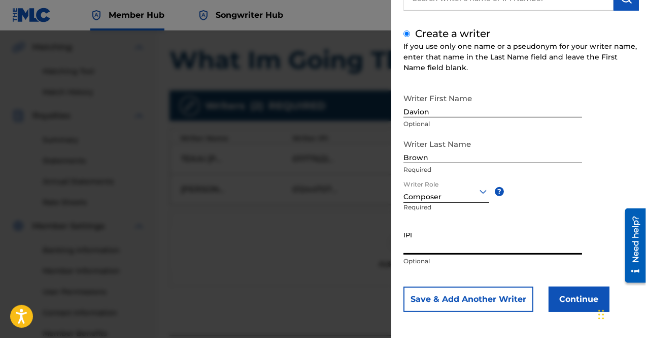
click at [428, 246] on input "IPI" at bounding box center [493, 239] width 179 height 29
paste input "01250668750"
type input "01250668750"
click at [568, 303] on button "Continue" at bounding box center [579, 298] width 61 height 25
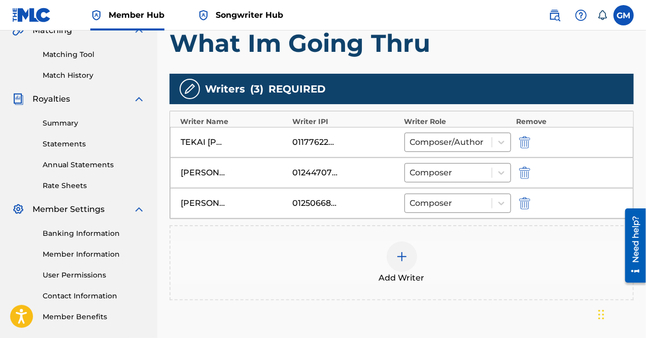
scroll to position [341, 0]
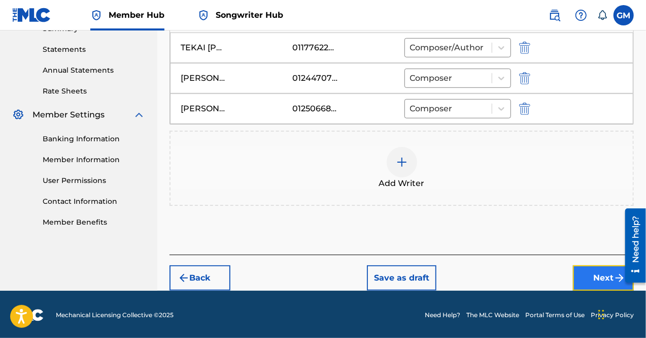
click at [579, 281] on button "Next" at bounding box center [603, 277] width 61 height 25
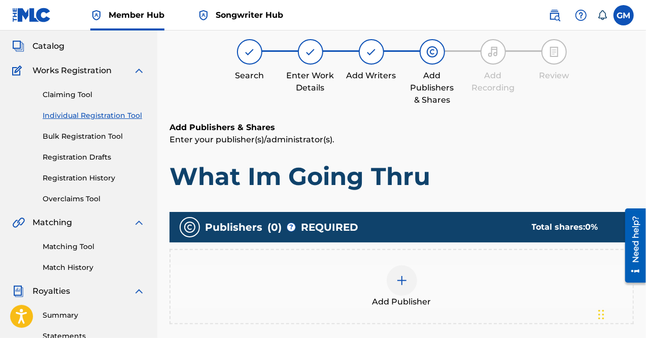
scroll to position [46, 0]
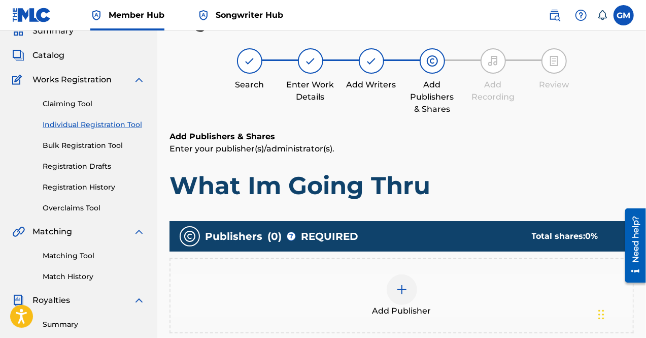
click at [408, 300] on div at bounding box center [402, 289] width 30 height 30
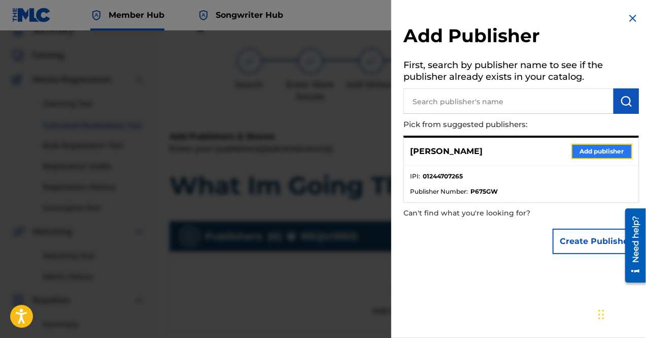
click at [598, 152] on button "Add publisher" at bounding box center [602, 151] width 61 height 15
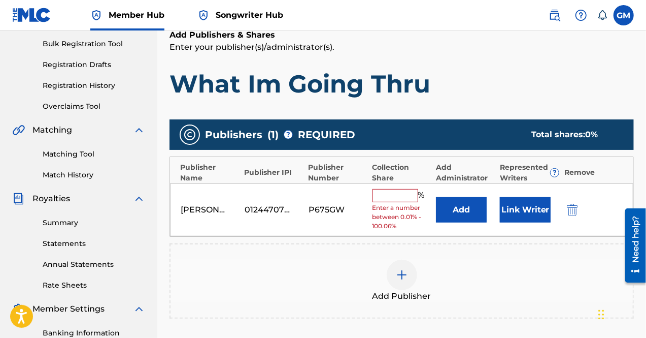
scroll to position [148, 0]
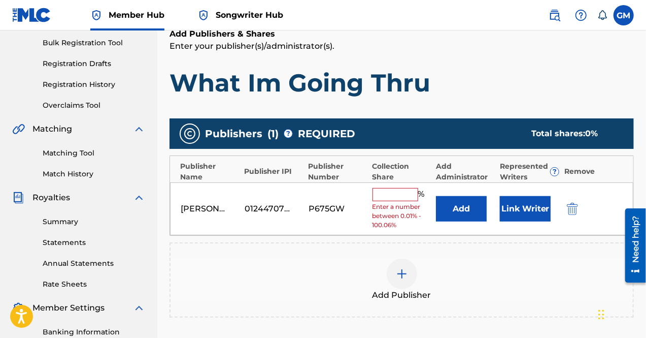
click at [399, 191] on input "text" at bounding box center [396, 194] width 46 height 13
type input "33.33"
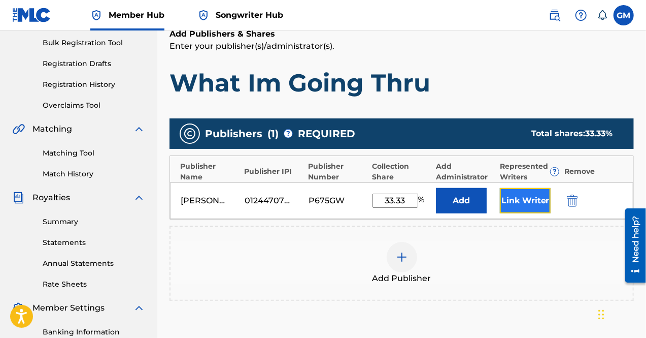
click at [531, 210] on button "Link Writer" at bounding box center [525, 200] width 51 height 25
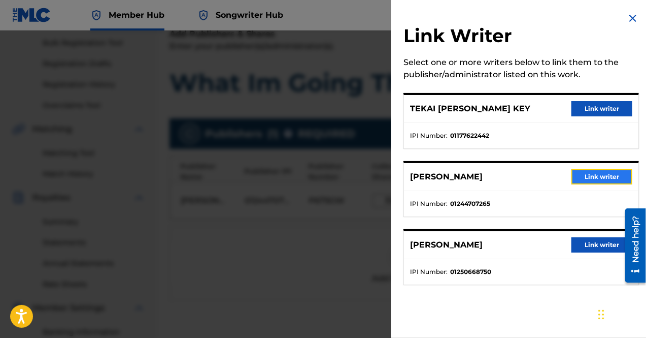
click at [578, 176] on button "Link writer" at bounding box center [602, 176] width 61 height 15
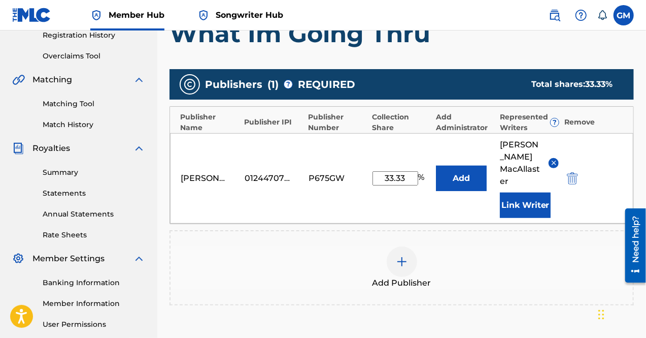
scroll to position [198, 0]
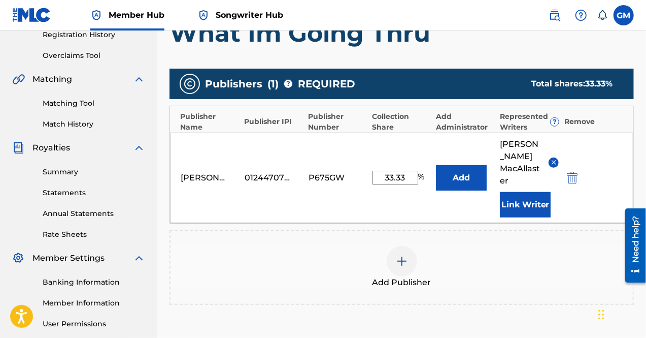
click at [415, 255] on div at bounding box center [402, 261] width 30 height 30
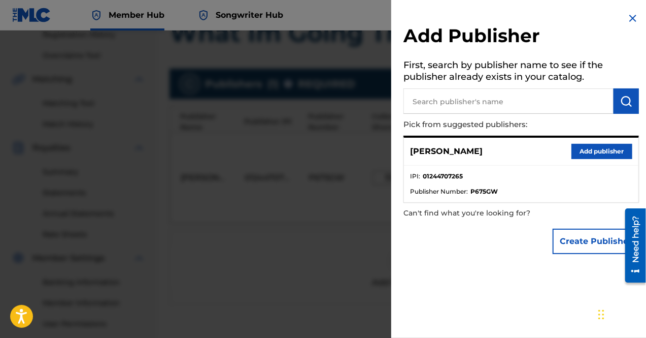
click at [473, 102] on input "text" at bounding box center [509, 100] width 210 height 25
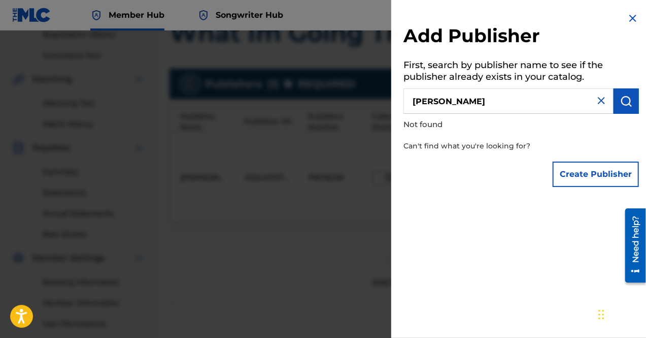
drag, startPoint x: 492, startPoint y: 98, endPoint x: 380, endPoint y: 102, distance: 112.3
click at [380, 102] on div "Add Publisher First, search by publisher name to see if the publisher already e…" at bounding box center [323, 183] width 646 height 307
paste input "01250668750"
click at [627, 22] on img at bounding box center [633, 18] width 12 height 12
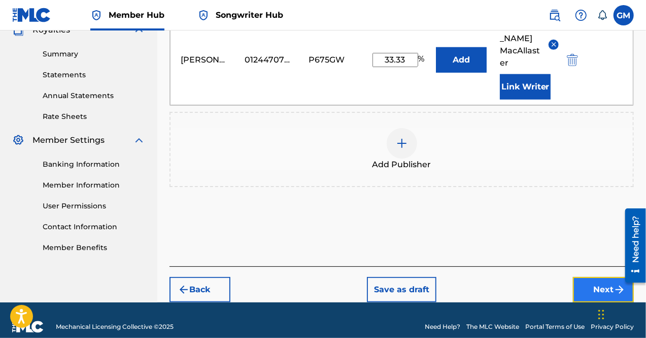
click at [609, 277] on button "Next" at bounding box center [603, 289] width 61 height 25
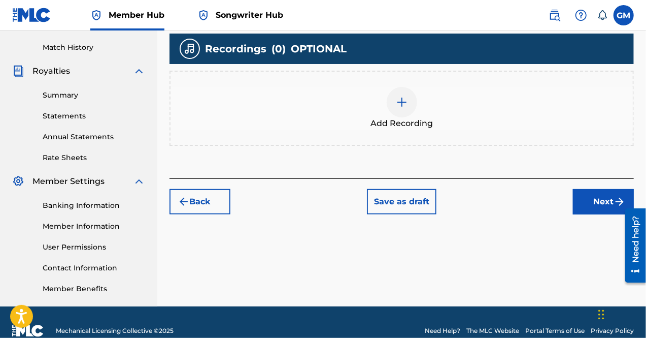
scroll to position [280, 0]
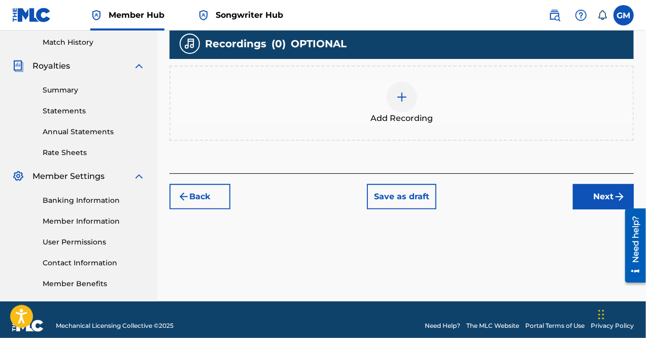
click at [407, 105] on div at bounding box center [402, 97] width 30 height 30
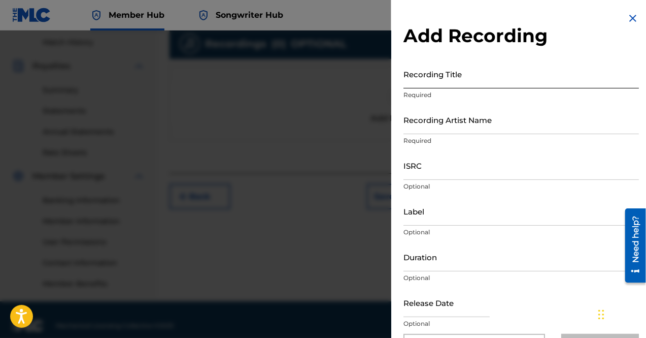
click at [451, 80] on input "Recording Title" at bounding box center [522, 73] width 236 height 29
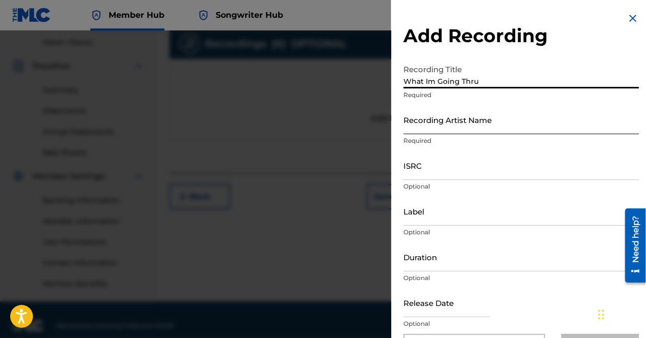
click at [451, 123] on input "Recording Artist Name" at bounding box center [522, 119] width 236 height 29
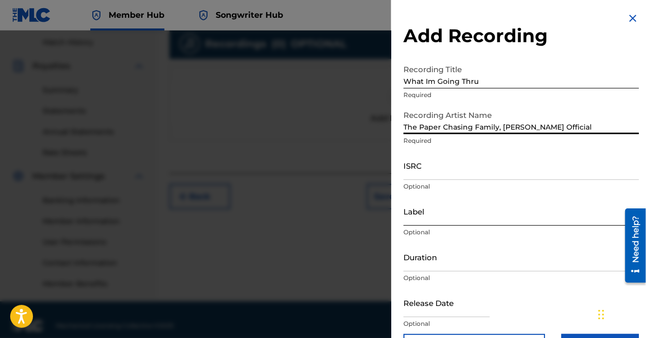
scroll to position [34, 0]
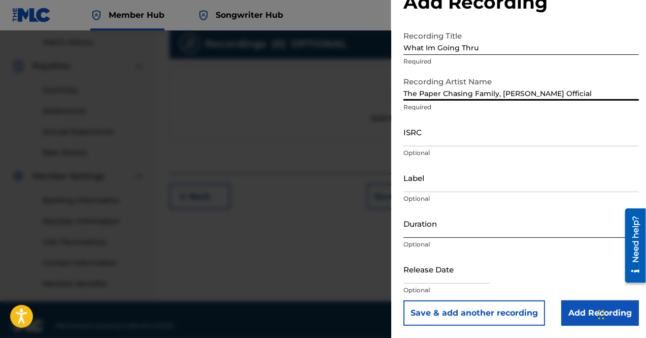
click at [447, 227] on input "Duration" at bounding box center [522, 223] width 236 height 29
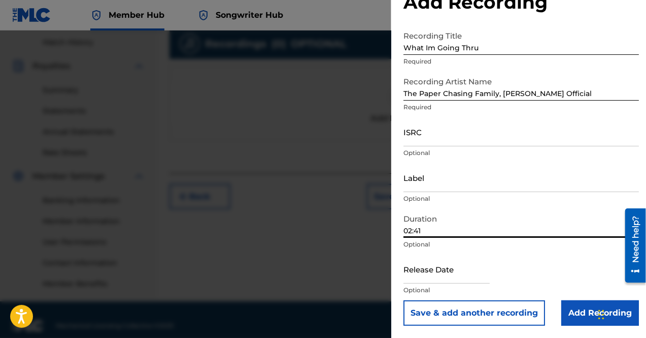
scroll to position [291, 0]
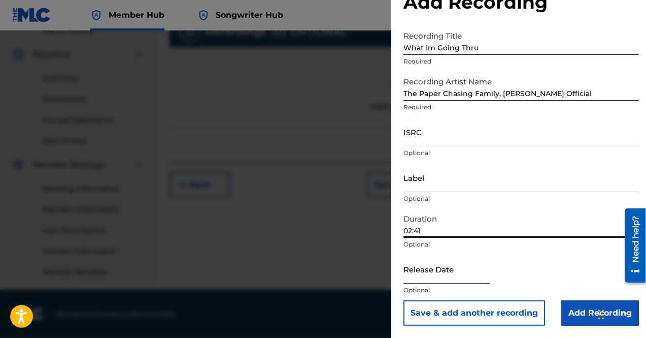
click at [436, 266] on input "text" at bounding box center [447, 268] width 86 height 29
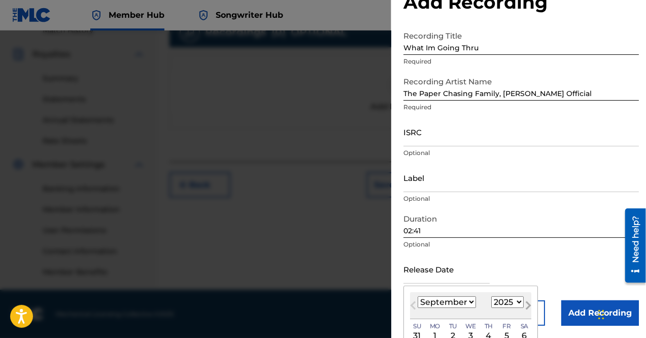
click at [527, 304] on span "Next Month" at bounding box center [527, 306] width 0 height 15
click at [504, 299] on select "1899 1900 1901 1902 1903 1904 1905 1906 1907 1908 1909 1910 1911 1912 1913 1914…" at bounding box center [507, 302] width 32 height 12
click at [491, 296] on select "1899 1900 1901 1902 1903 1904 1905 1906 1907 1908 1909 1910 1911 1912 1913 1914…" at bounding box center [507, 302] width 32 height 12
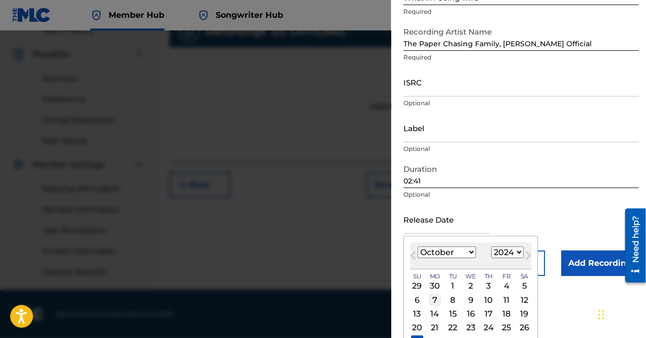
click at [437, 298] on div "7" at bounding box center [435, 299] width 12 height 12
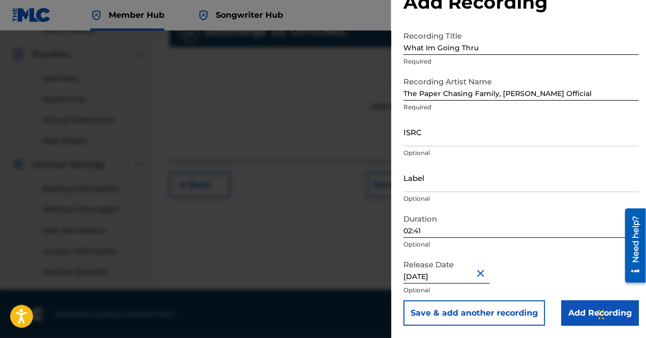
scroll to position [26, 0]
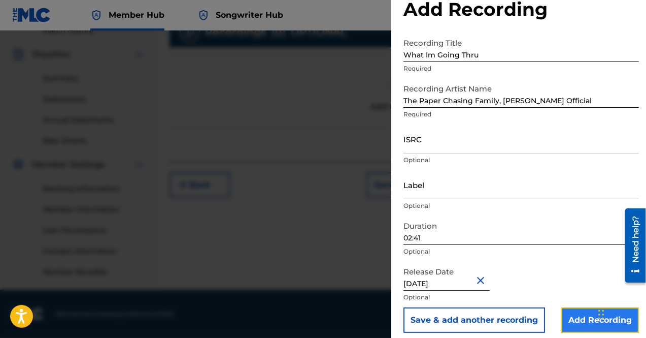
click at [588, 319] on input "Add Recording" at bounding box center [600, 319] width 78 height 25
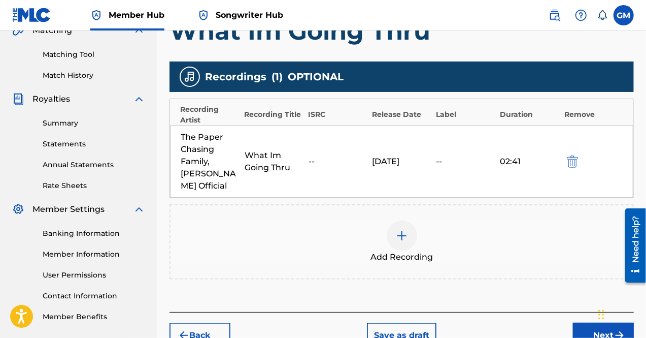
scroll to position [292, 0]
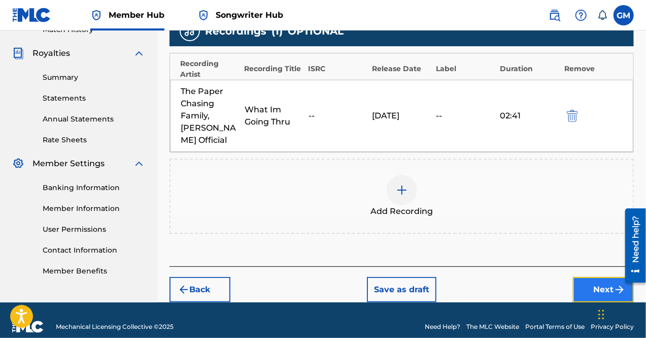
click at [586, 277] on button "Next" at bounding box center [603, 289] width 61 height 25
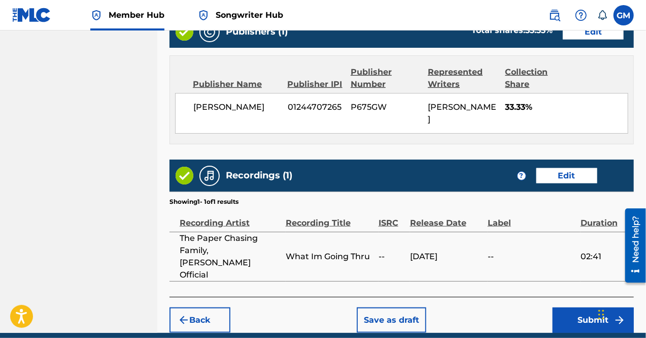
scroll to position [565, 0]
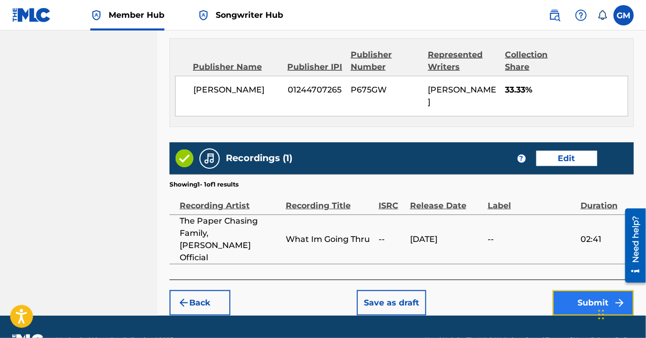
click at [578, 290] on button "Submit" at bounding box center [593, 302] width 81 height 25
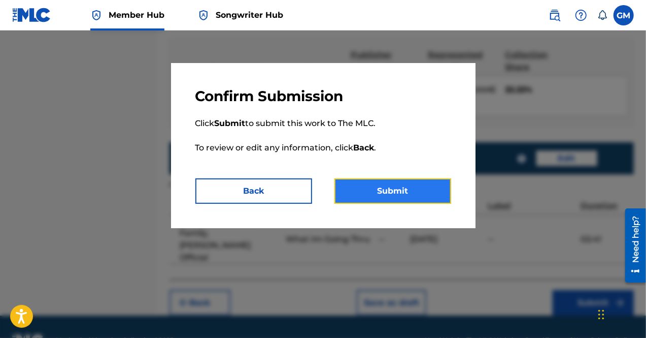
click at [396, 200] on button "Submit" at bounding box center [393, 190] width 117 height 25
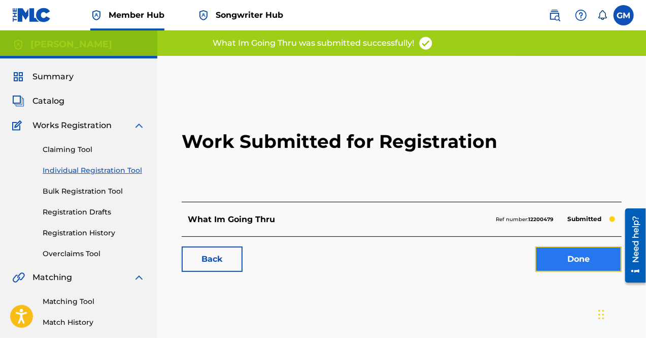
click at [556, 256] on link "Done" at bounding box center [579, 258] width 86 height 25
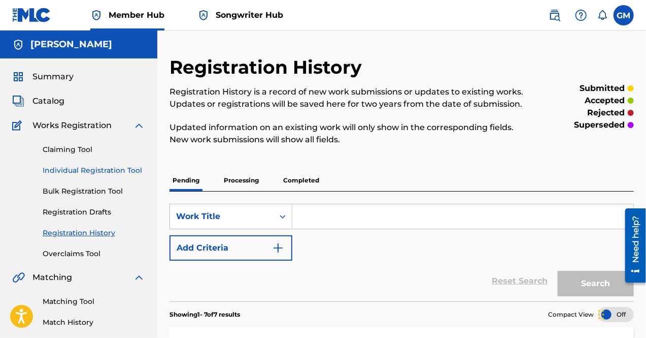
click at [96, 172] on link "Individual Registration Tool" at bounding box center [94, 170] width 103 height 11
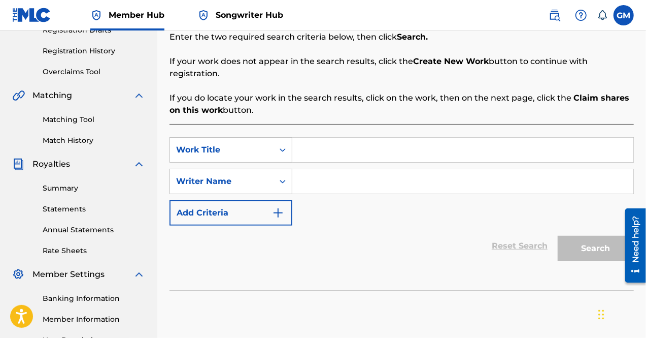
scroll to position [215, 0]
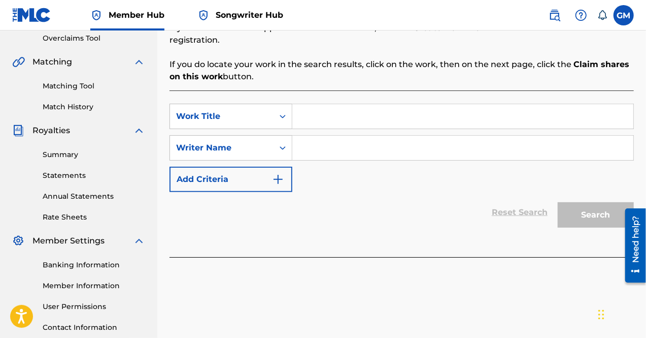
click at [329, 105] on input "Search Form" at bounding box center [462, 116] width 341 height 24
click at [361, 136] on input "Search Form" at bounding box center [462, 148] width 341 height 24
paste input "01177622442"
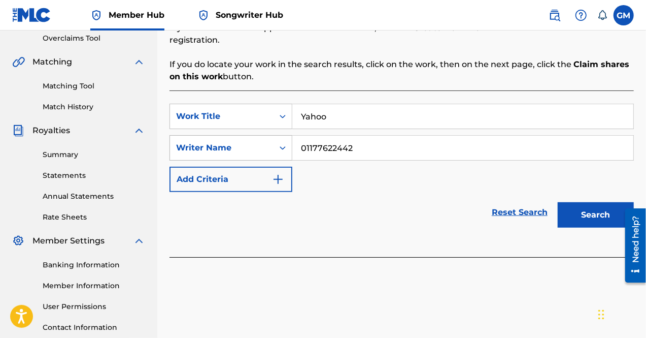
click at [263, 142] on div "Writer Name" at bounding box center [221, 148] width 91 height 12
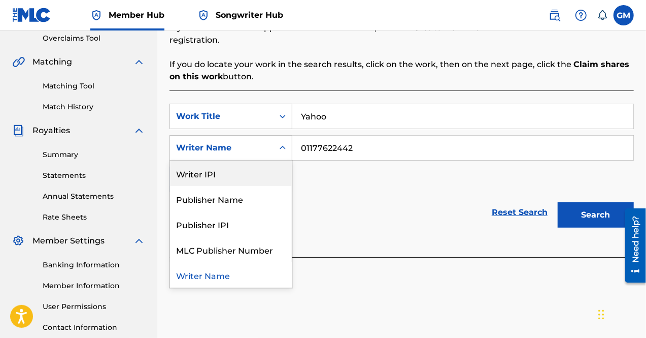
click at [255, 162] on div "Writer IPI" at bounding box center [231, 172] width 122 height 25
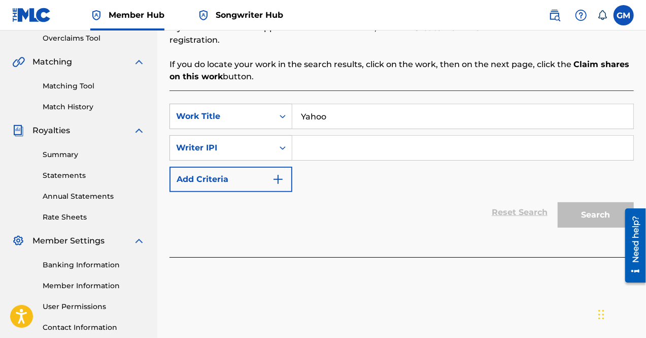
click at [333, 136] on input "Search Form" at bounding box center [462, 148] width 341 height 24
paste input "01177622442"
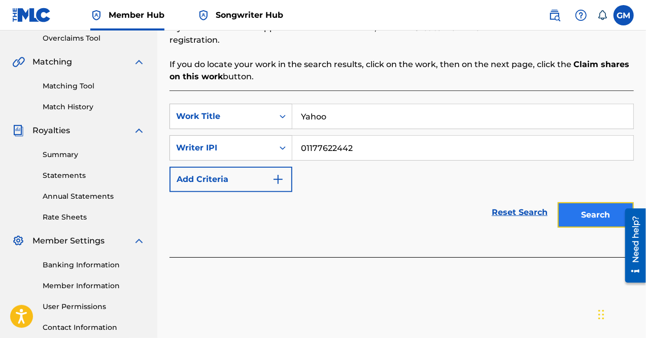
click at [599, 206] on button "Search" at bounding box center [596, 214] width 76 height 25
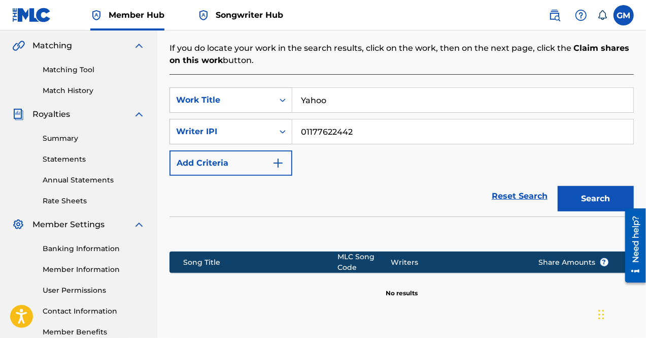
scroll to position [304, 0]
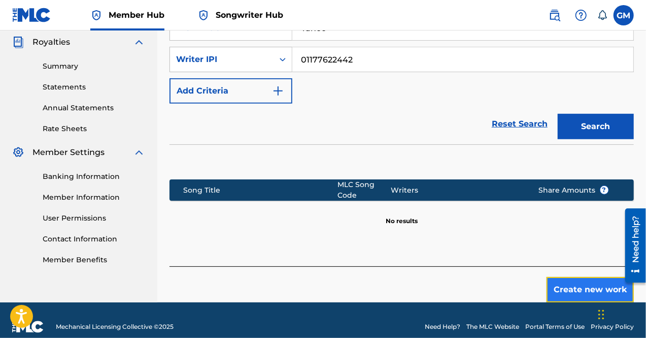
click at [587, 277] on button "Create new work" at bounding box center [590, 289] width 87 height 25
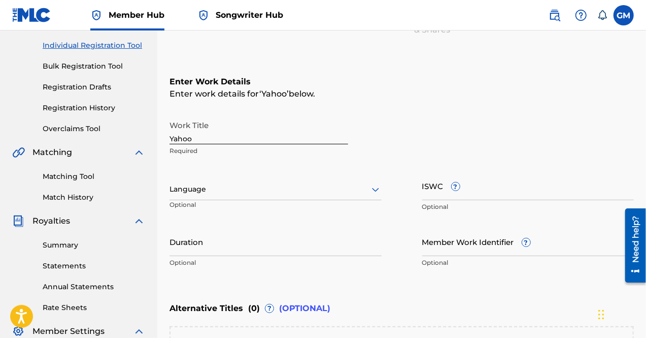
scroll to position [118, 0]
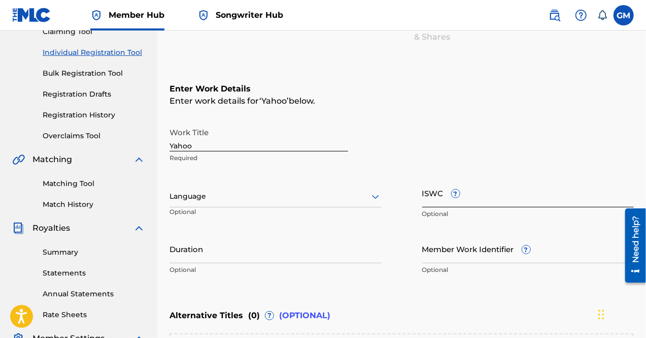
click at [476, 197] on input "ISWC ?" at bounding box center [528, 192] width 212 height 29
paste input "T-330.681.268-6"
click at [256, 197] on div at bounding box center [276, 196] width 212 height 13
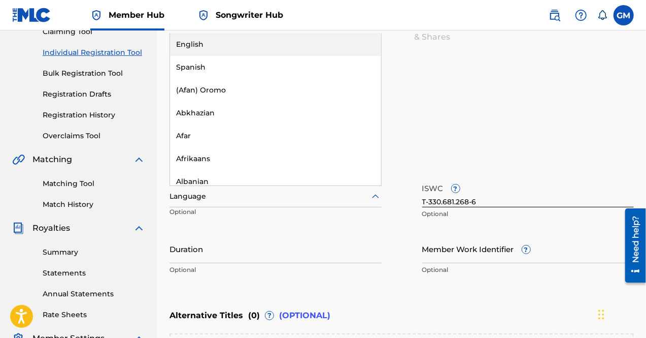
click at [210, 41] on div "English" at bounding box center [275, 44] width 211 height 23
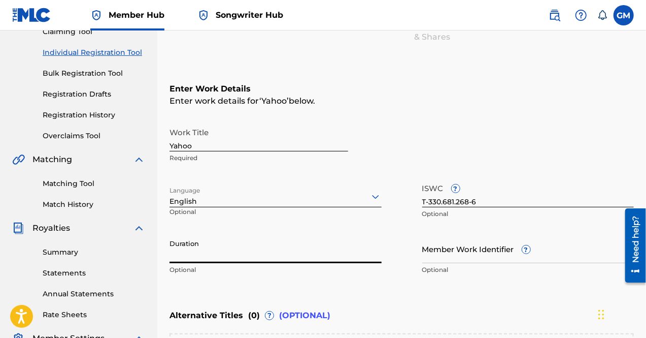
click at [230, 255] on input "Duration" at bounding box center [276, 248] width 212 height 29
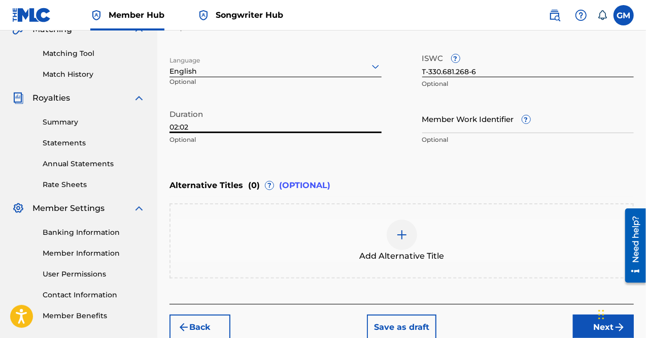
scroll to position [297, 0]
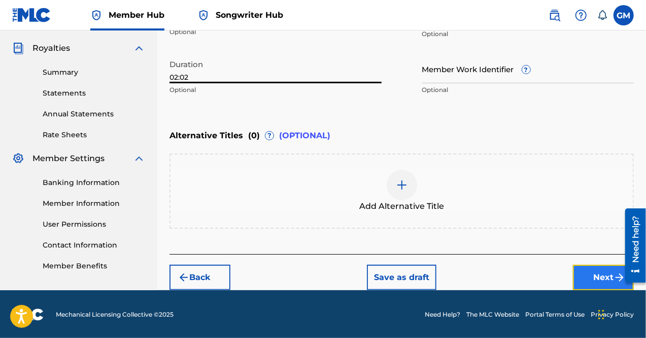
click at [584, 272] on button "Next" at bounding box center [603, 276] width 61 height 25
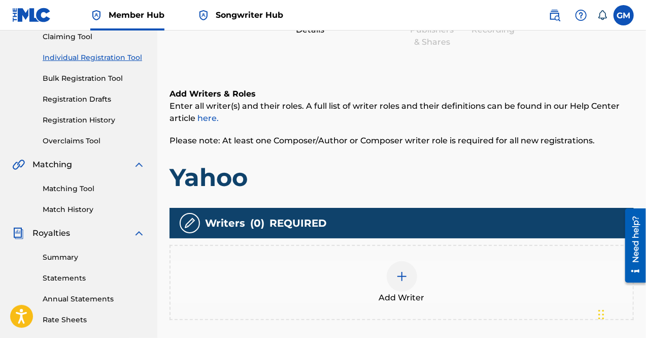
scroll to position [155, 0]
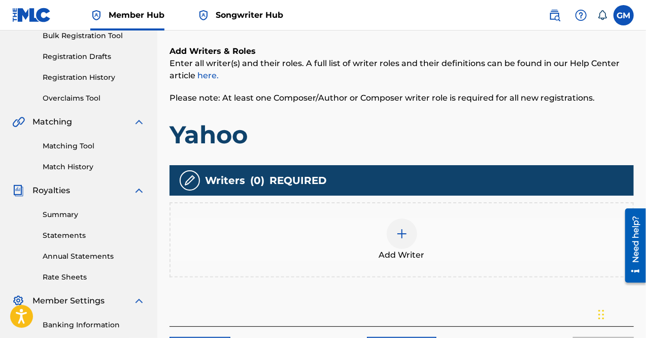
click at [411, 240] on div at bounding box center [402, 233] width 30 height 30
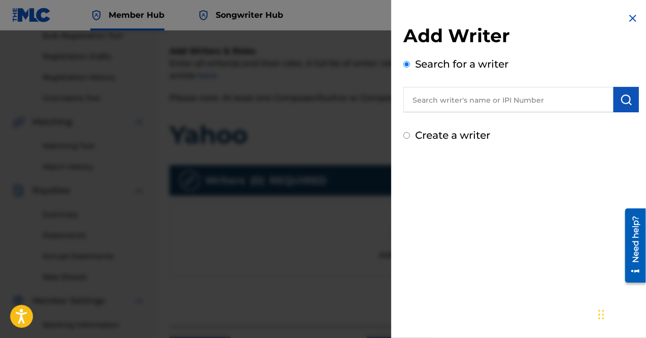
click at [471, 96] on input "text" at bounding box center [509, 99] width 210 height 25
paste input "01177622442"
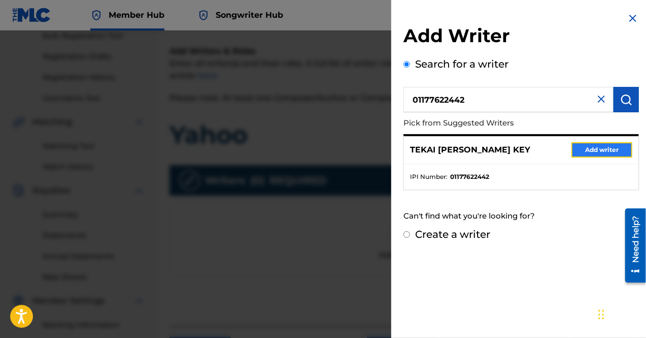
click at [602, 148] on button "Add writer" at bounding box center [602, 149] width 61 height 15
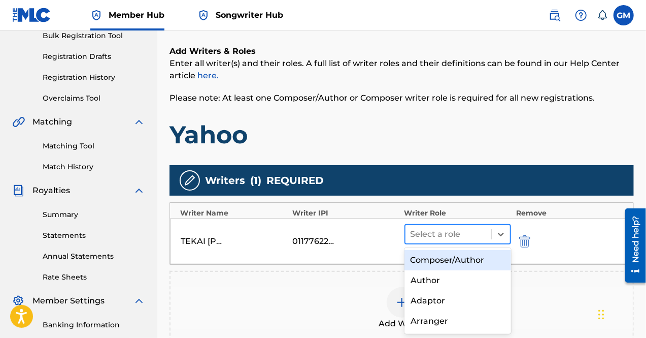
click at [454, 228] on div at bounding box center [449, 234] width 76 height 14
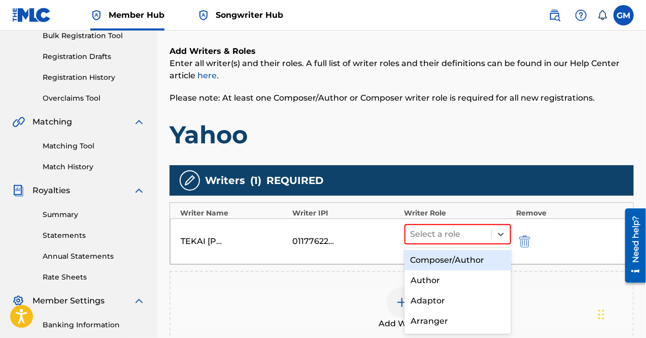
click at [471, 257] on div "Composer/Author" at bounding box center [458, 260] width 107 height 20
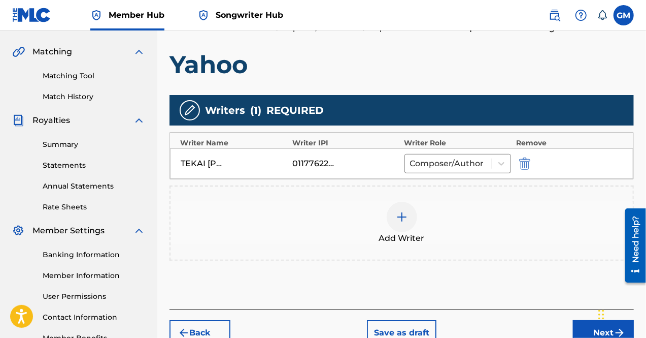
scroll to position [230, 0]
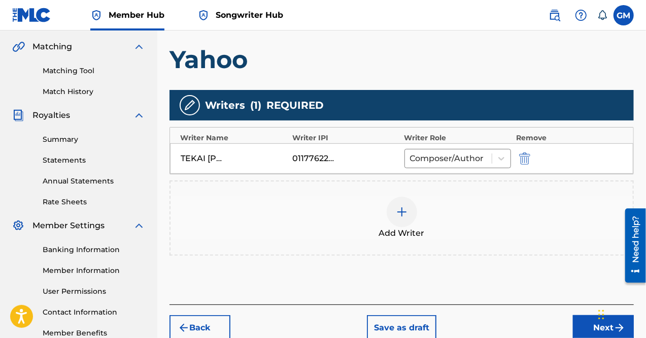
click at [398, 204] on div at bounding box center [402, 211] width 30 height 30
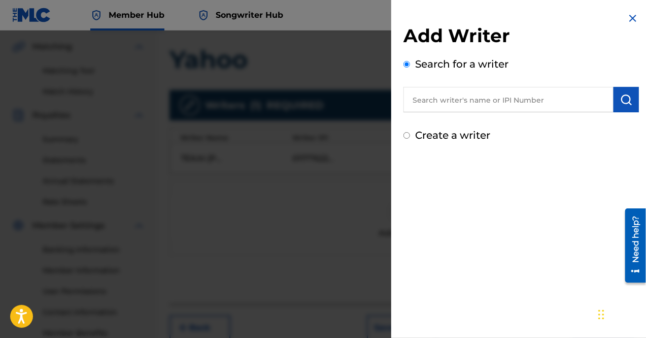
click at [444, 129] on label "Create a writer" at bounding box center [452, 135] width 75 height 12
click at [410, 132] on input "Create a writer" at bounding box center [407, 135] width 7 height 7
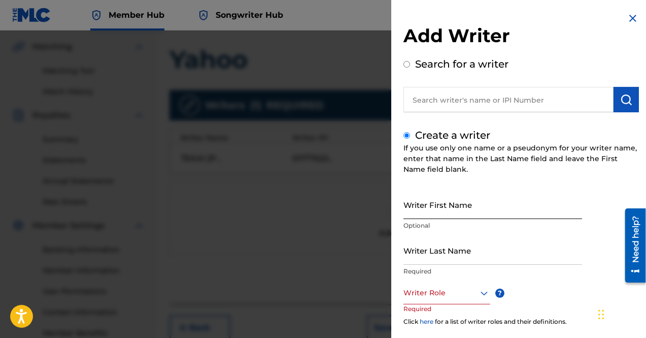
click at [470, 204] on input "Writer First Name" at bounding box center [493, 204] width 179 height 29
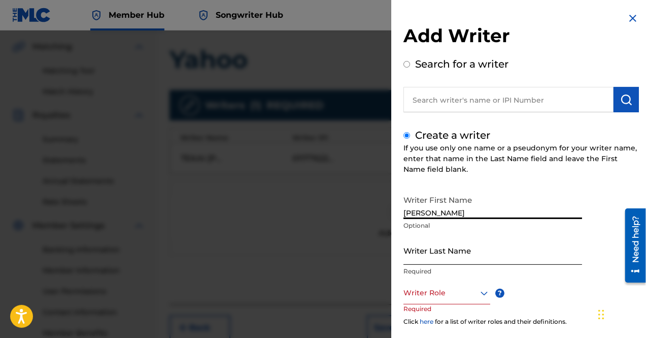
click at [475, 248] on input "Writer Last Name" at bounding box center [493, 250] width 179 height 29
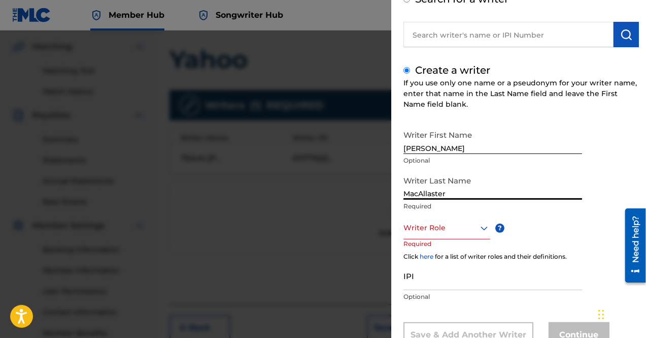
scroll to position [72, 0]
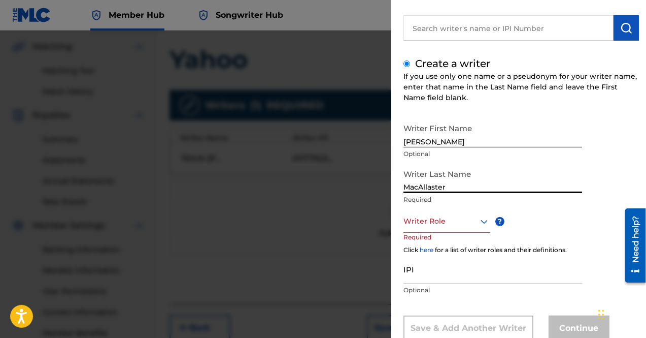
click at [445, 225] on div at bounding box center [447, 221] width 87 height 13
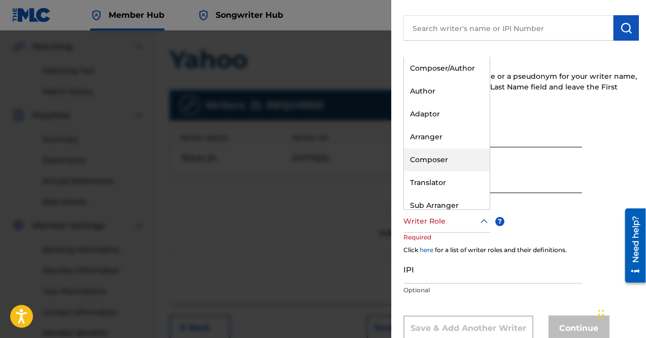
click at [452, 154] on div "Composer" at bounding box center [447, 159] width 86 height 23
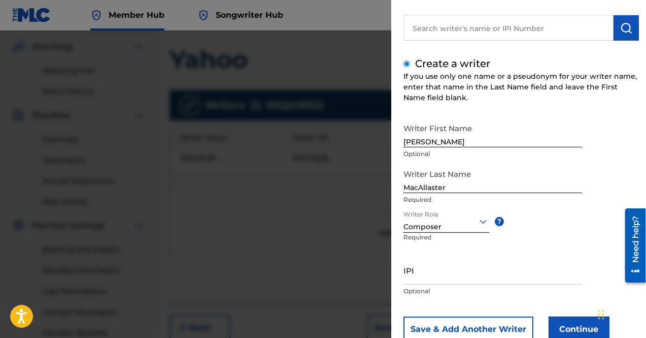
scroll to position [103, 0]
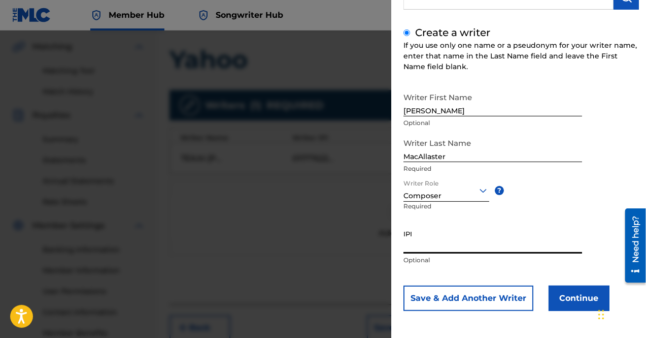
click at [445, 244] on input "IPI" at bounding box center [493, 238] width 179 height 29
paste input "01244707265"
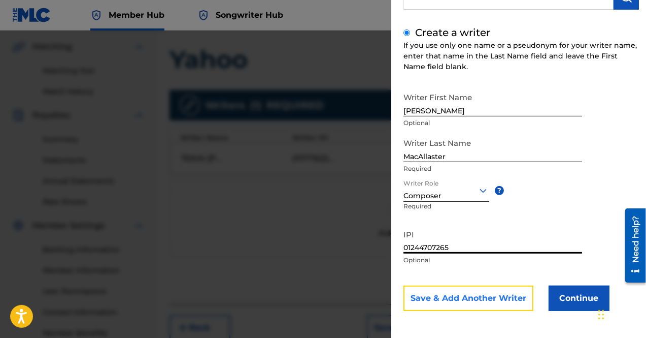
click at [516, 297] on button "Save & Add Another Writer" at bounding box center [469, 297] width 130 height 25
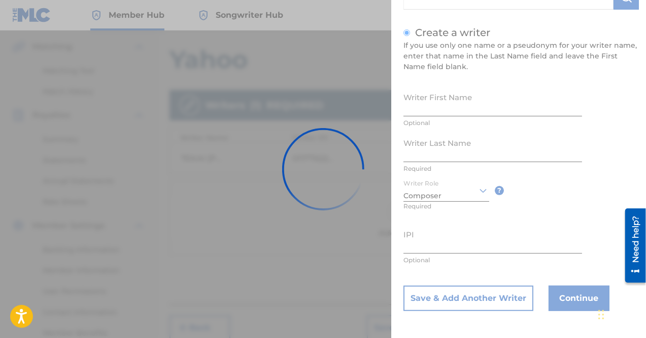
scroll to position [102, 0]
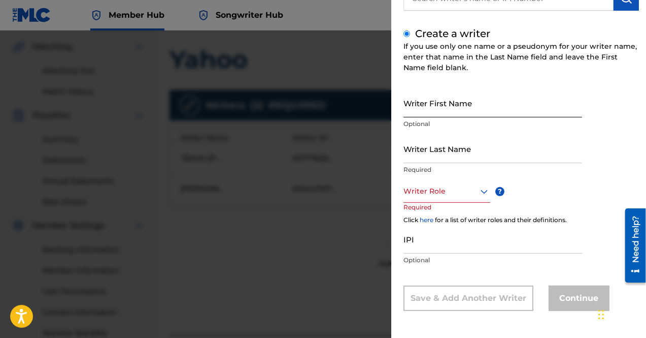
click at [443, 108] on input "Writer First Name" at bounding box center [493, 102] width 179 height 29
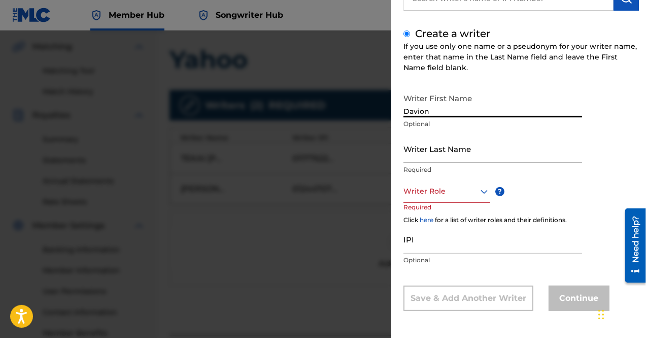
click at [451, 146] on input "Writer Last Name" at bounding box center [493, 148] width 179 height 29
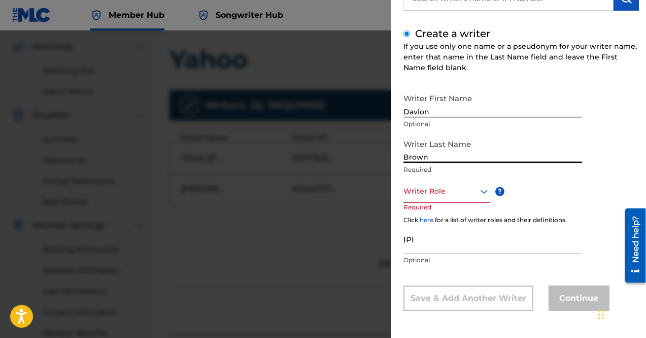
click at [455, 190] on div at bounding box center [447, 191] width 87 height 13
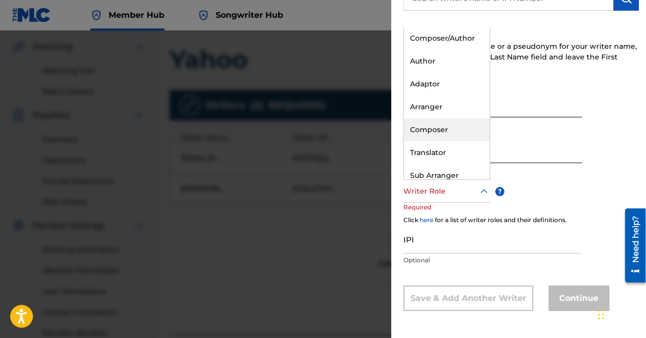
click at [447, 129] on div "Composer" at bounding box center [447, 129] width 86 height 23
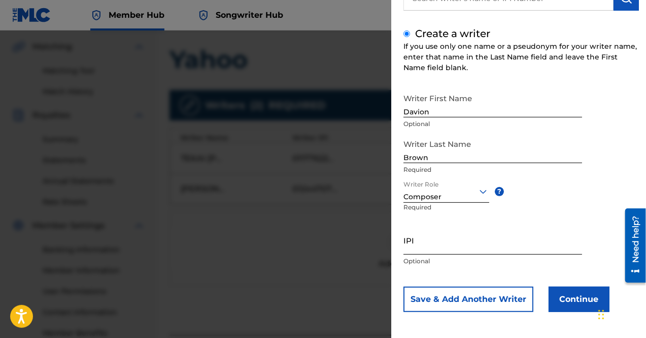
click at [476, 238] on input "IPI" at bounding box center [493, 239] width 179 height 29
paste input "01250668750"
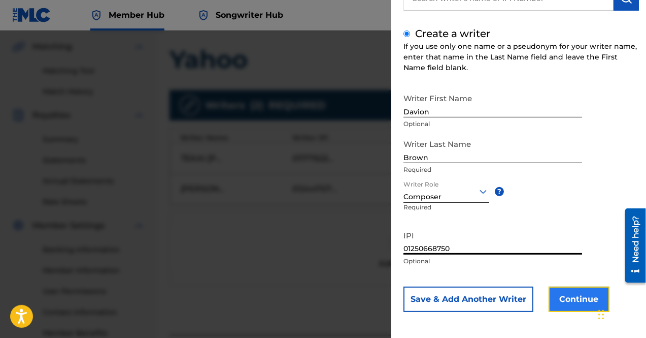
click at [574, 301] on button "Continue" at bounding box center [579, 298] width 61 height 25
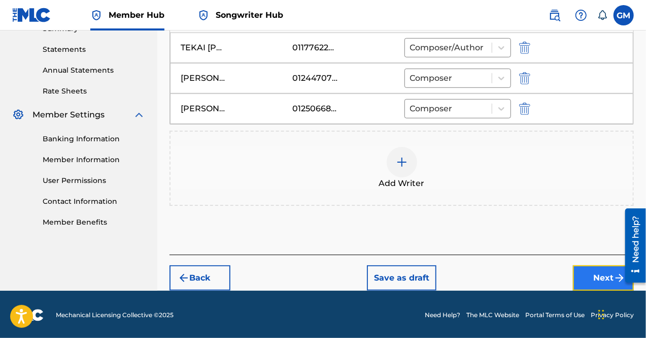
click at [596, 285] on button "Next" at bounding box center [603, 277] width 61 height 25
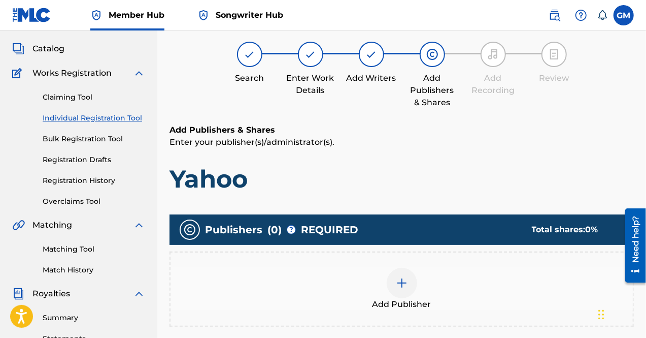
scroll to position [46, 0]
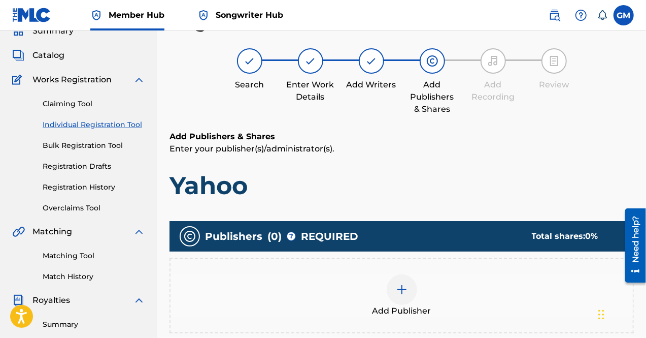
click at [399, 284] on img at bounding box center [402, 289] width 12 height 12
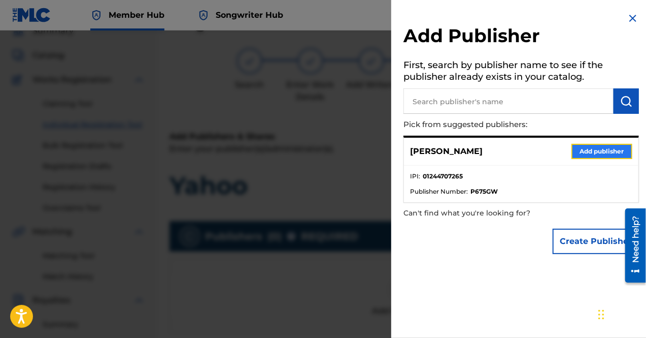
click at [577, 150] on button "Add publisher" at bounding box center [602, 151] width 61 height 15
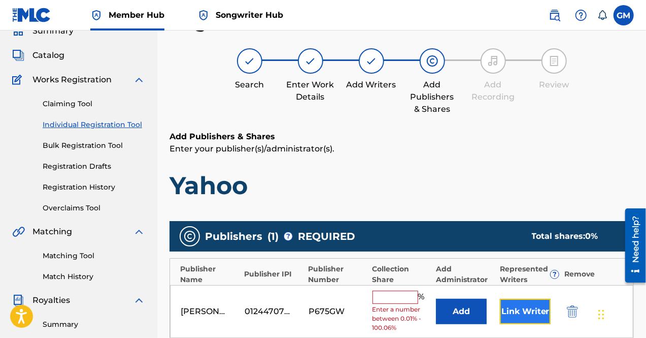
click at [542, 306] on button "Link Writer" at bounding box center [525, 311] width 51 height 25
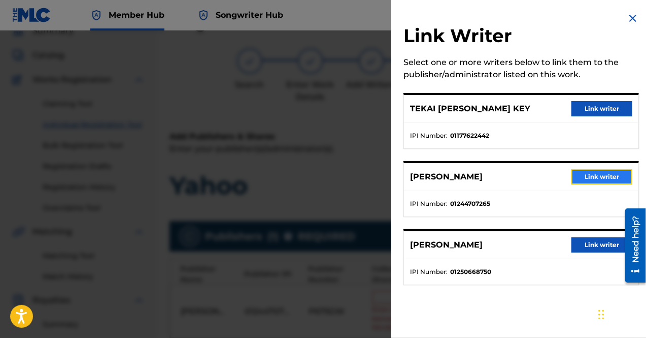
click at [585, 176] on button "Link writer" at bounding box center [602, 176] width 61 height 15
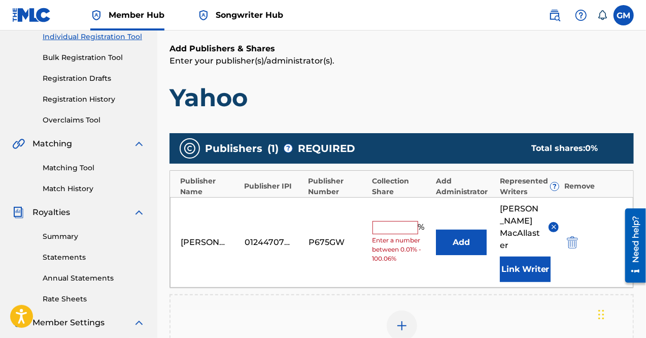
scroll to position [136, 0]
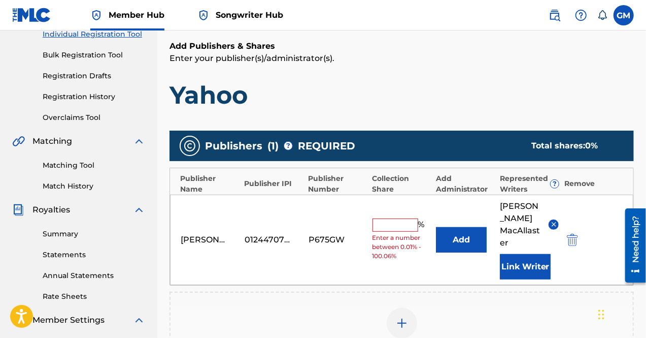
click at [400, 222] on input "text" at bounding box center [396, 224] width 46 height 13
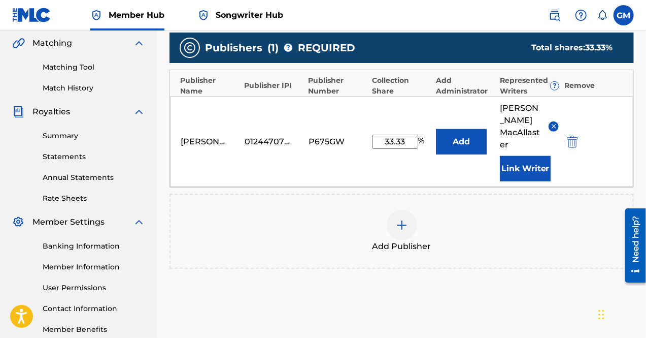
scroll to position [316, 0]
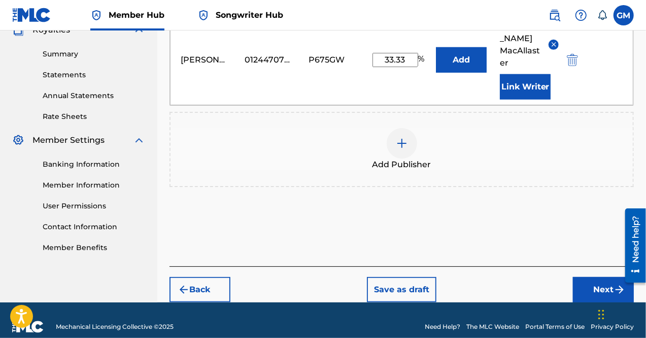
click at [617, 274] on div at bounding box center [631, 245] width 28 height 82
click at [583, 277] on button "Next" at bounding box center [603, 289] width 61 height 25
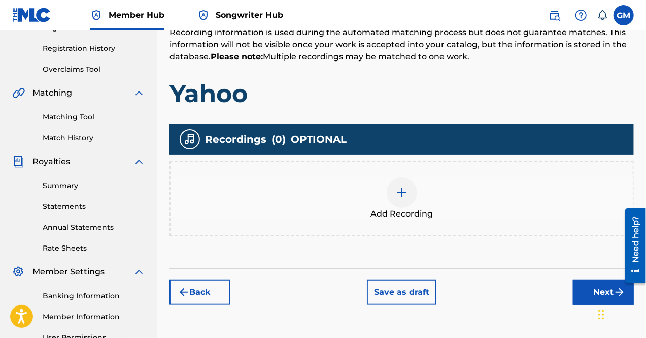
scroll to position [219, 0]
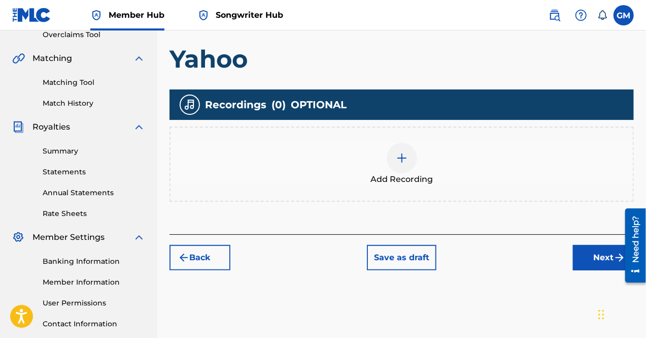
click at [416, 173] on span "Add Recording" at bounding box center [402, 179] width 62 height 12
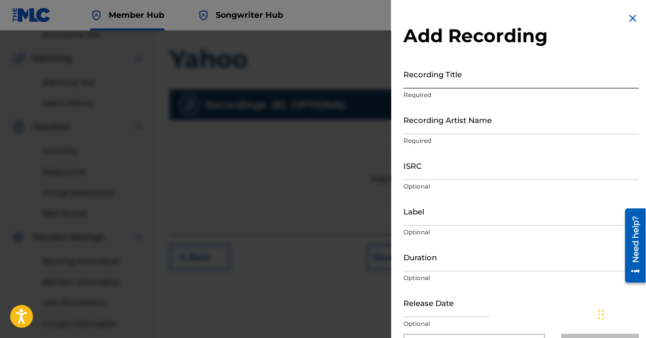
click at [462, 76] on input "Recording Title" at bounding box center [522, 73] width 236 height 29
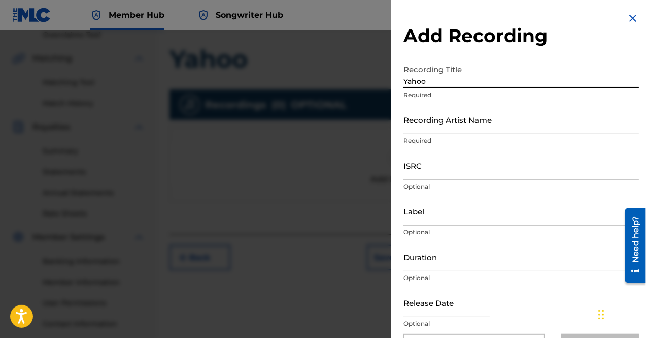
click at [468, 122] on input "Recording Artist Name" at bounding box center [522, 119] width 236 height 29
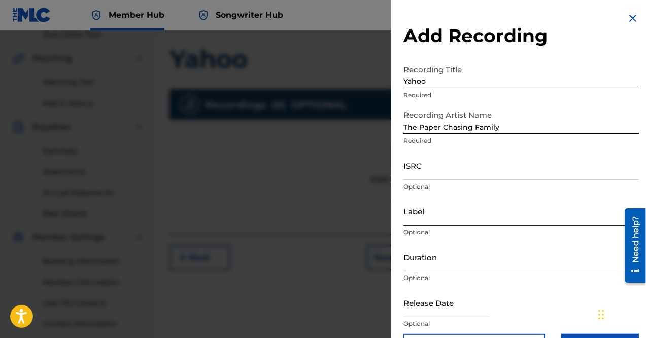
scroll to position [34, 0]
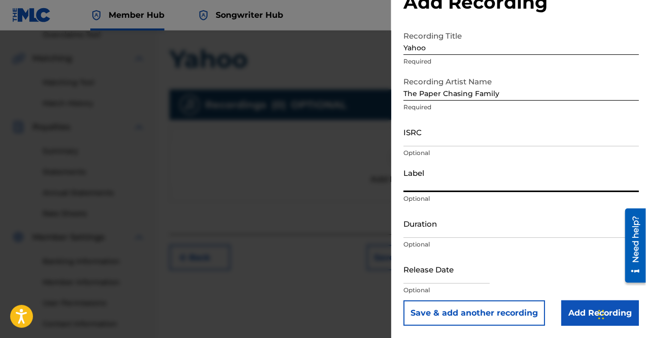
click at [474, 182] on input "Label" at bounding box center [522, 177] width 236 height 29
click at [470, 217] on input "Duration" at bounding box center [522, 223] width 236 height 29
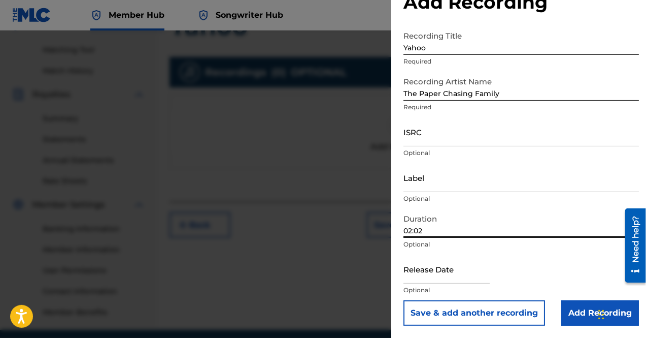
scroll to position [255, 0]
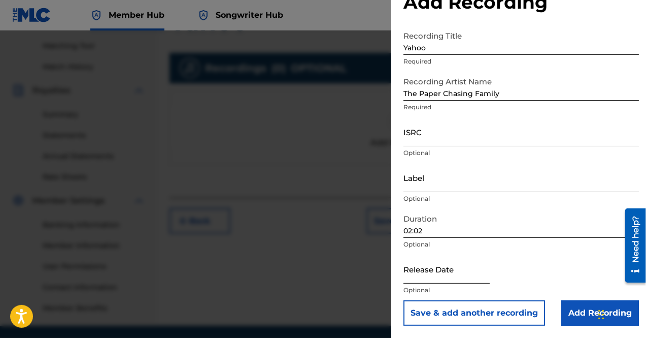
click at [450, 267] on input "text" at bounding box center [447, 268] width 86 height 29
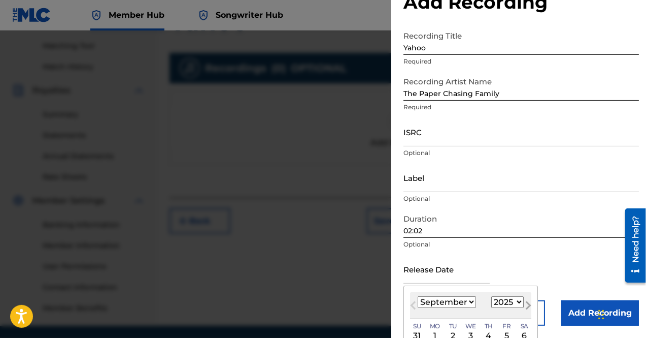
click at [527, 302] on span "Next Month" at bounding box center [527, 306] width 0 height 15
click at [506, 299] on select "1899 1900 1901 1902 1903 1904 1905 1906 1907 1908 1909 1910 1911 1912 1913 1914…" at bounding box center [507, 302] width 32 height 12
click at [491, 296] on select "1899 1900 1901 1902 1903 1904 1905 1906 1907 1908 1909 1910 1911 1912 1913 1914…" at bounding box center [507, 302] width 32 height 12
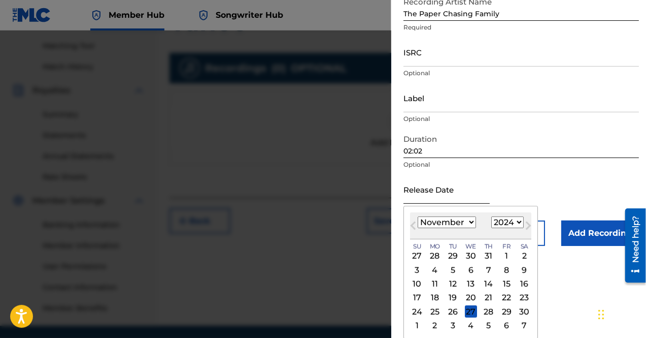
scroll to position [114, 0]
click at [528, 283] on div "16" at bounding box center [524, 283] width 12 height 12
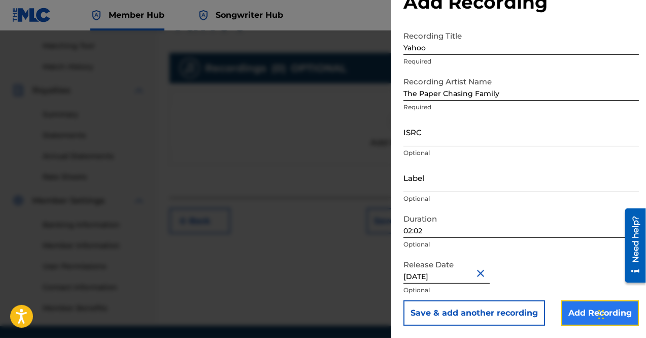
click at [576, 312] on input "Add Recording" at bounding box center [600, 312] width 78 height 25
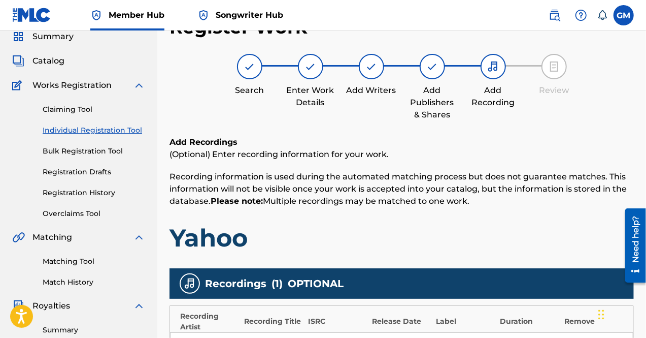
scroll to position [0, 0]
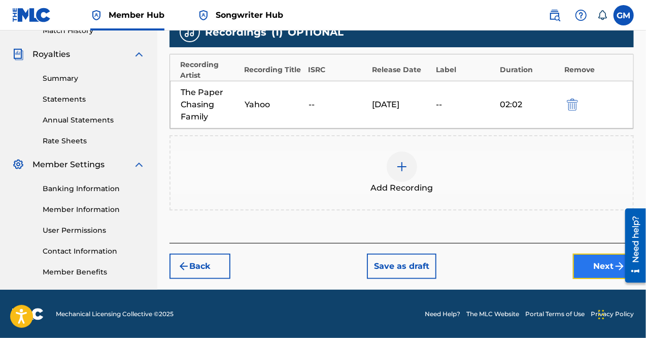
click at [593, 266] on button "Next" at bounding box center [603, 265] width 61 height 25
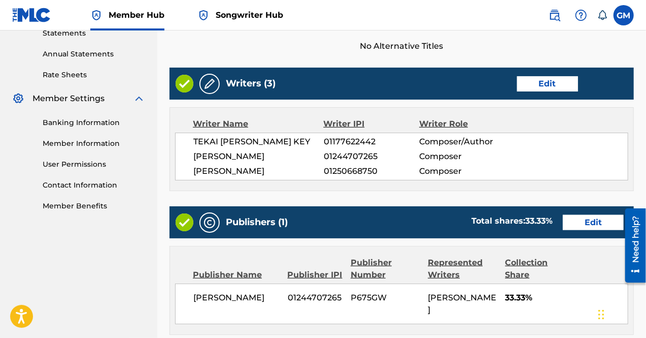
scroll to position [565, 0]
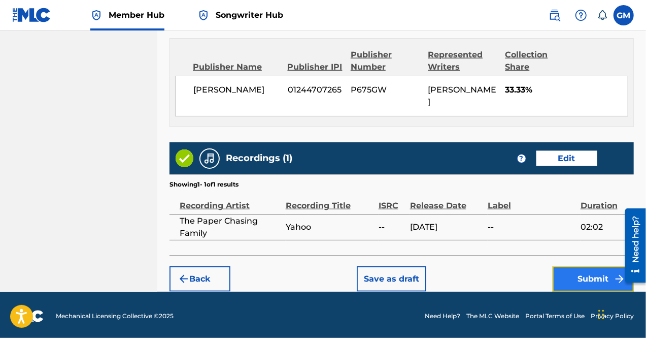
click at [592, 275] on button "Submit" at bounding box center [593, 278] width 81 height 25
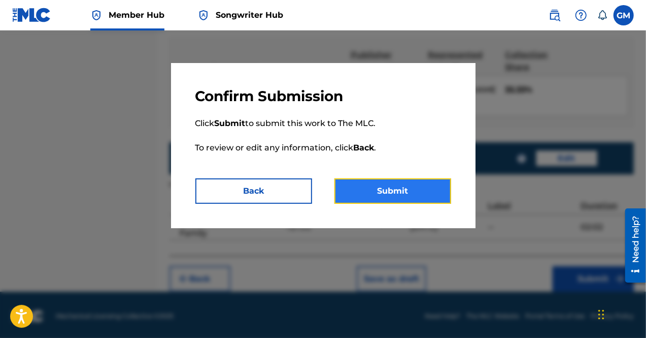
click at [428, 196] on button "Submit" at bounding box center [393, 190] width 117 height 25
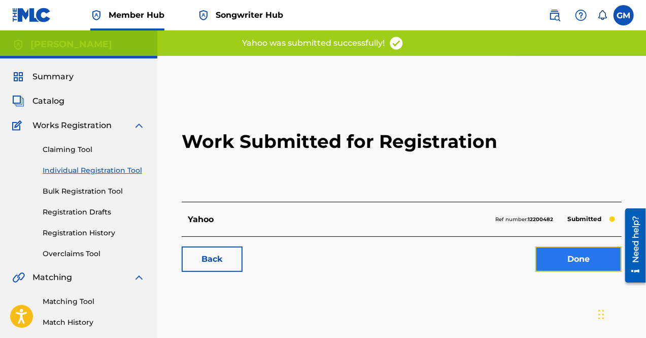
click at [552, 260] on link "Done" at bounding box center [579, 258] width 86 height 25
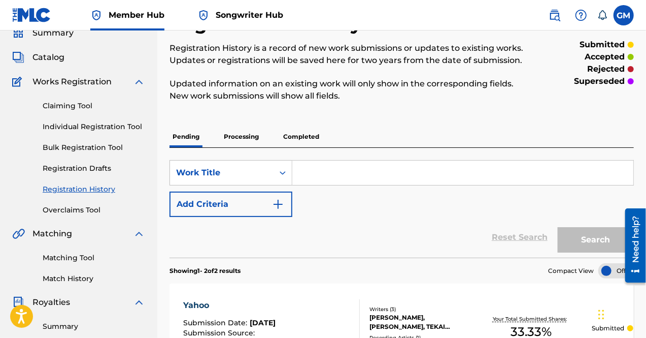
scroll to position [42, 0]
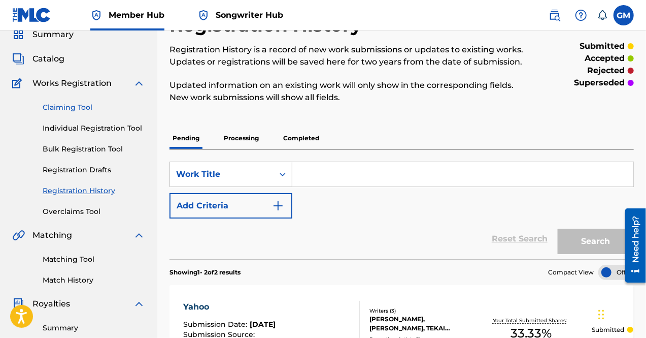
click at [71, 112] on link "Claiming Tool" at bounding box center [94, 107] width 103 height 11
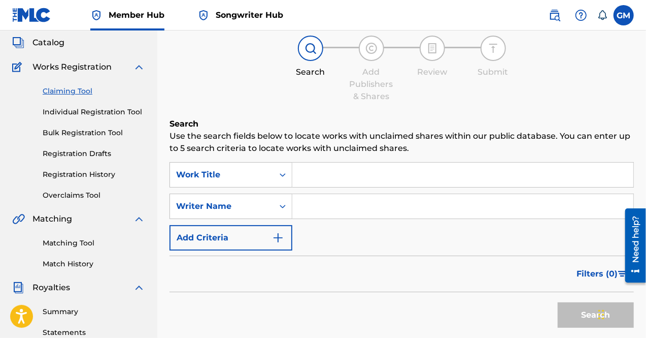
scroll to position [72, 0]
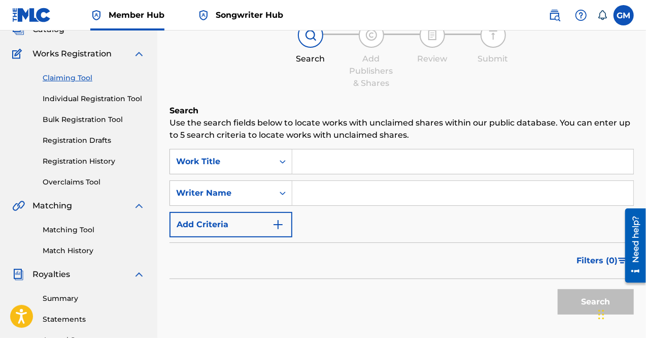
click at [323, 187] on input "Search Form" at bounding box center [462, 193] width 341 height 24
click at [333, 184] on input "Search Form" at bounding box center [462, 193] width 341 height 24
paste input "01177622442"
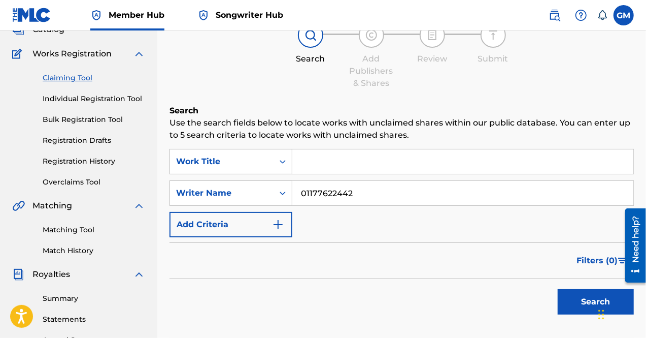
click at [320, 189] on input "01177622442" at bounding box center [462, 193] width 341 height 24
click at [365, 173] on input "Search Form" at bounding box center [462, 161] width 341 height 24
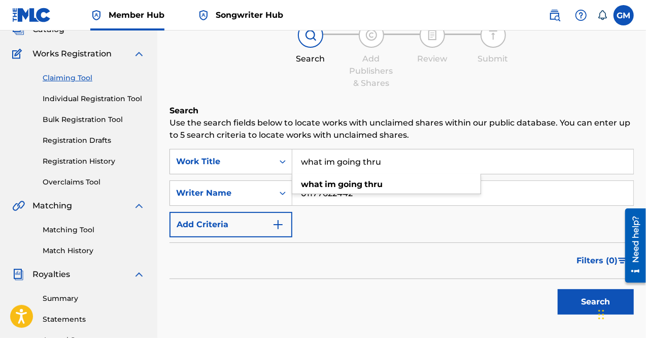
click at [558, 289] on button "Search" at bounding box center [596, 301] width 76 height 25
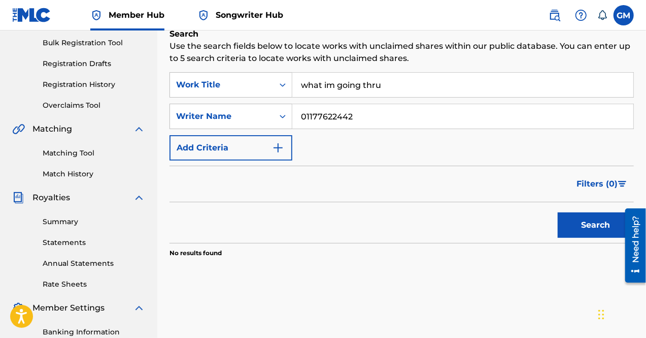
scroll to position [149, 0]
drag, startPoint x: 394, startPoint y: 82, endPoint x: 252, endPoint y: 77, distance: 142.2
click at [252, 77] on div "SearchWithCriteriaffce0096-1181-4572-b395-90934b498a51 Work Title what im going…" at bounding box center [402, 84] width 465 height 25
click at [558, 212] on button "Search" at bounding box center [596, 224] width 76 height 25
click at [263, 119] on div "Writer Name" at bounding box center [221, 116] width 91 height 12
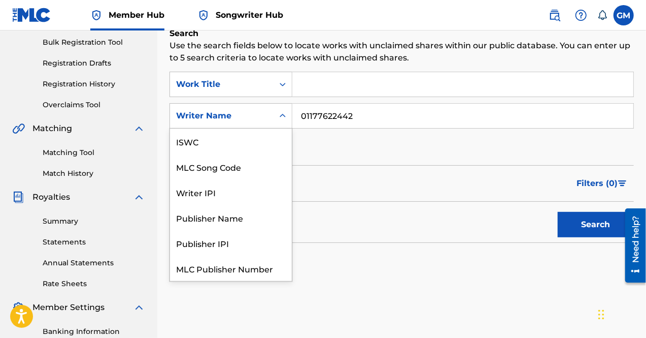
scroll to position [25, 0]
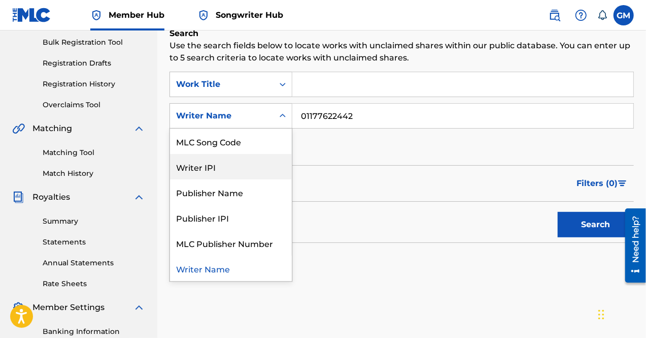
click at [242, 171] on div "Writer IPI" at bounding box center [231, 166] width 122 height 25
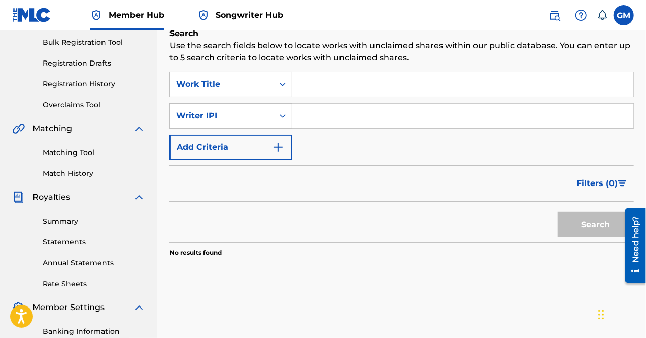
click at [323, 119] on input "Search Form" at bounding box center [462, 116] width 341 height 24
paste input "01177622442"
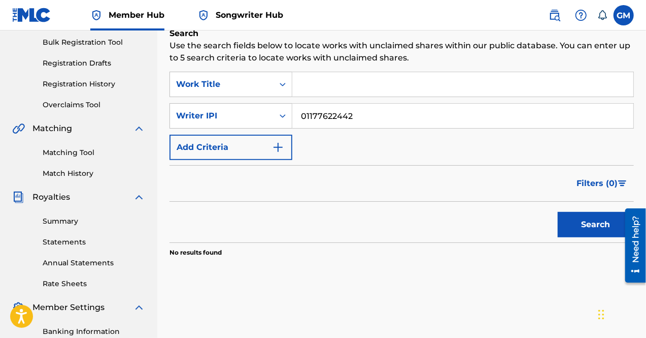
click at [320, 117] on input "01177622442" at bounding box center [462, 116] width 341 height 24
click at [558, 212] on button "Search" at bounding box center [596, 224] width 76 height 25
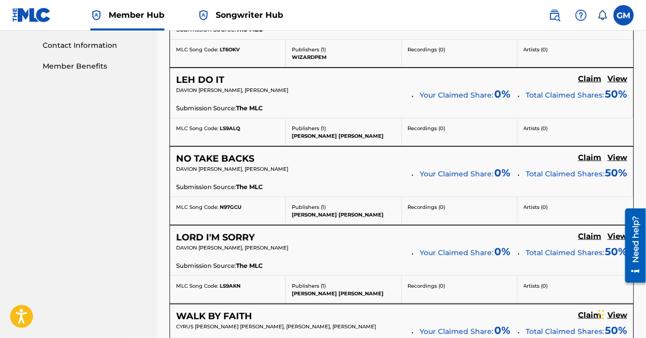
scroll to position [499, 0]
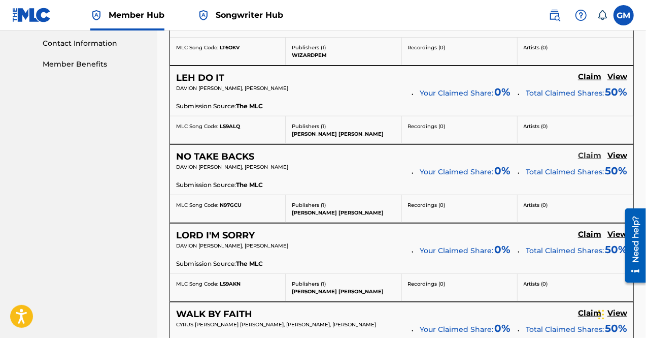
click at [587, 151] on h5 "Claim" at bounding box center [589, 156] width 23 height 10
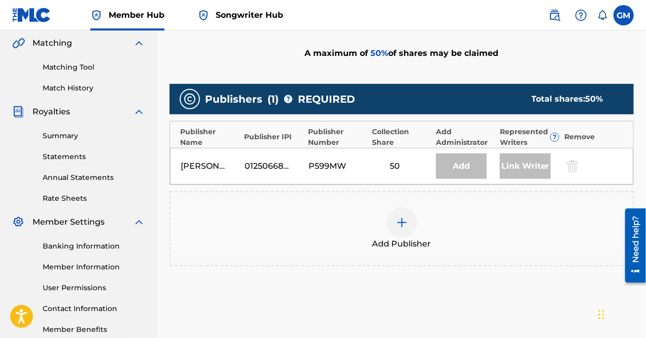
scroll to position [231, 0]
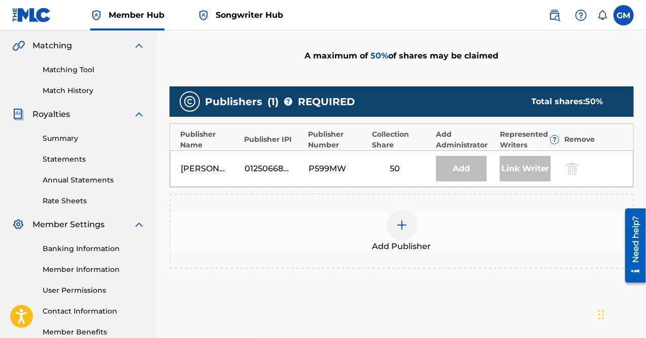
click at [405, 219] on img at bounding box center [402, 225] width 12 height 12
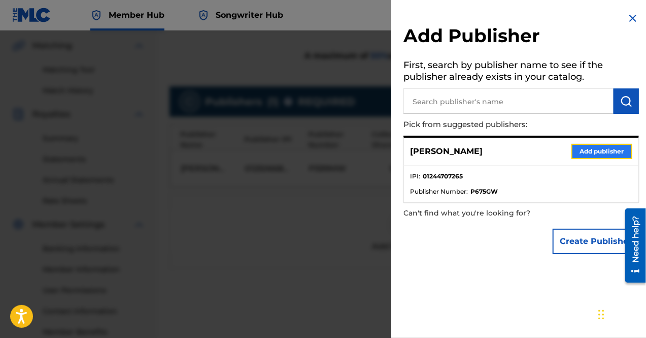
click at [590, 148] on button "Add publisher" at bounding box center [602, 151] width 61 height 15
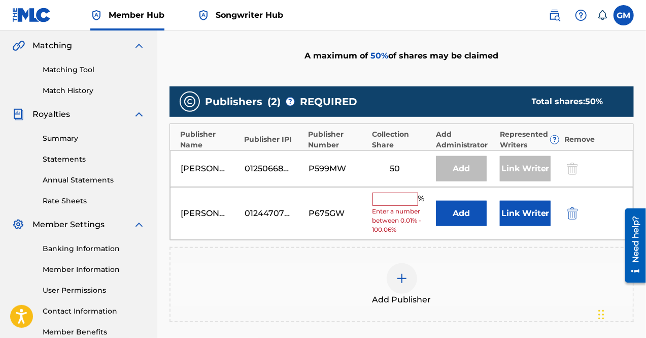
click at [402, 197] on input "text" at bounding box center [396, 198] width 46 height 13
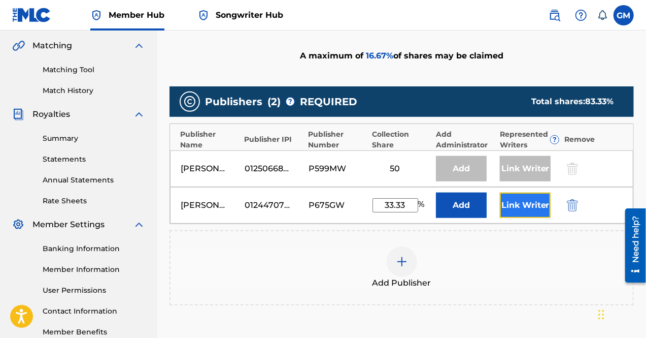
click at [526, 198] on button "Link Writer" at bounding box center [525, 204] width 51 height 25
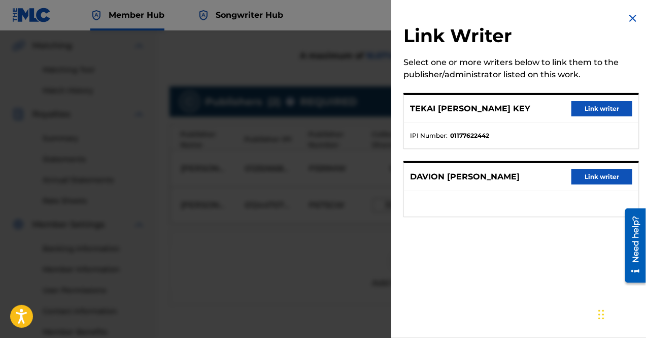
click at [627, 20] on img at bounding box center [633, 18] width 12 height 12
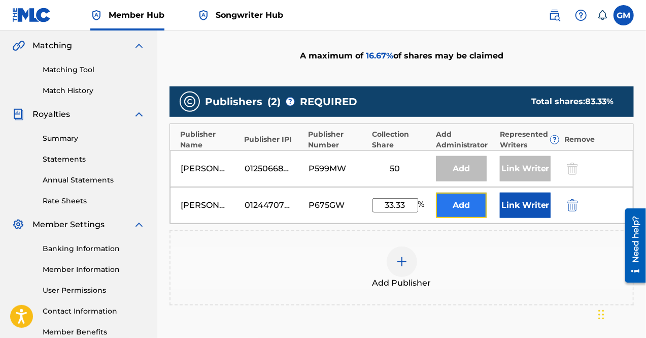
click at [465, 203] on button "Add" at bounding box center [461, 204] width 51 height 25
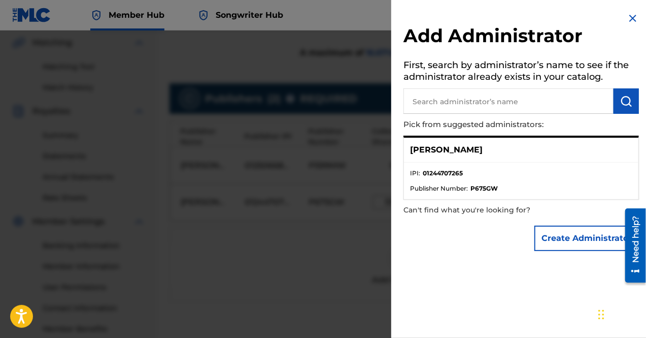
scroll to position [241, 0]
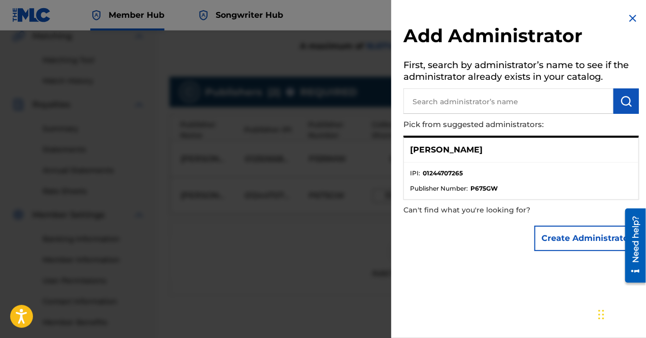
click at [628, 20] on img at bounding box center [633, 18] width 12 height 12
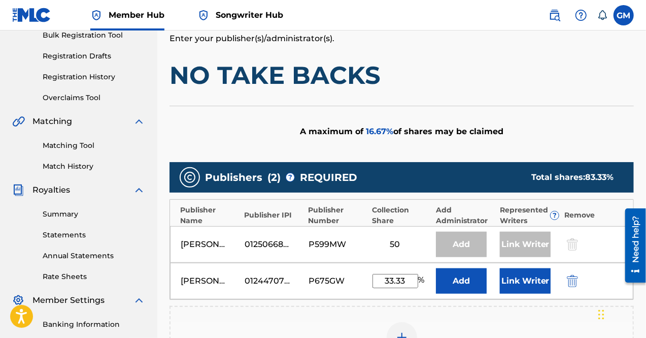
scroll to position [153, 0]
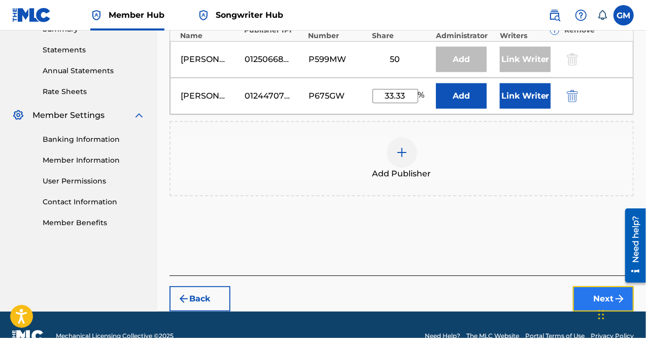
click at [584, 296] on button "Next" at bounding box center [603, 298] width 61 height 25
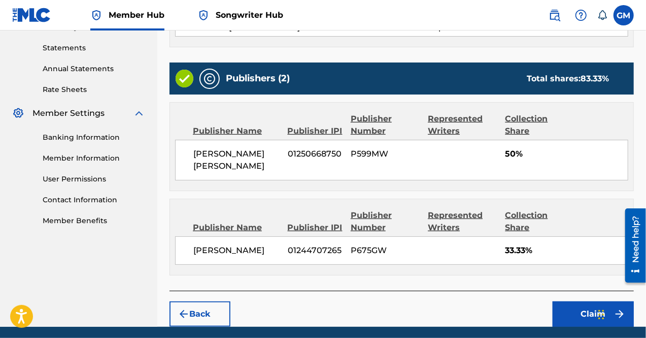
scroll to position [366, 0]
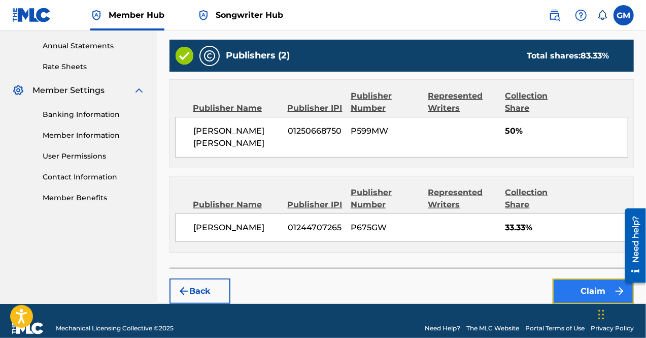
click at [567, 278] on button "Claim" at bounding box center [593, 290] width 81 height 25
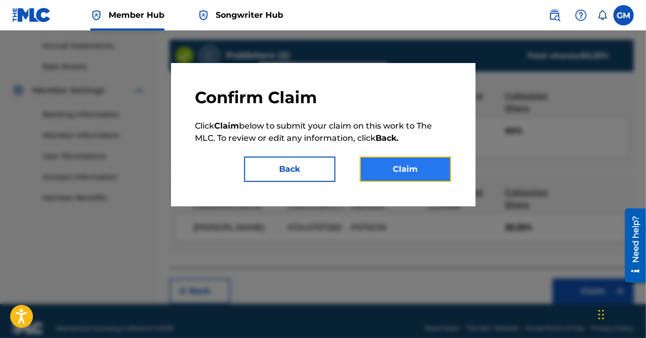
click at [379, 166] on button "Claim" at bounding box center [405, 168] width 91 height 25
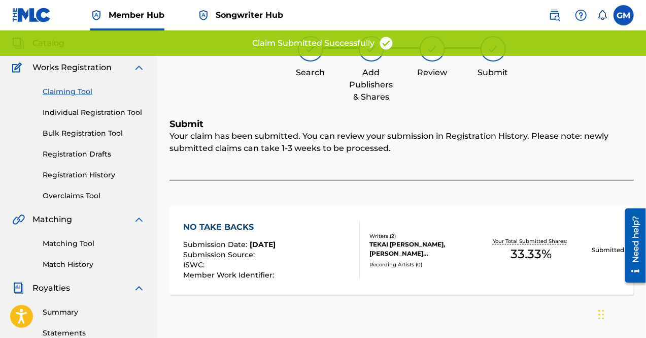
scroll to position [0, 0]
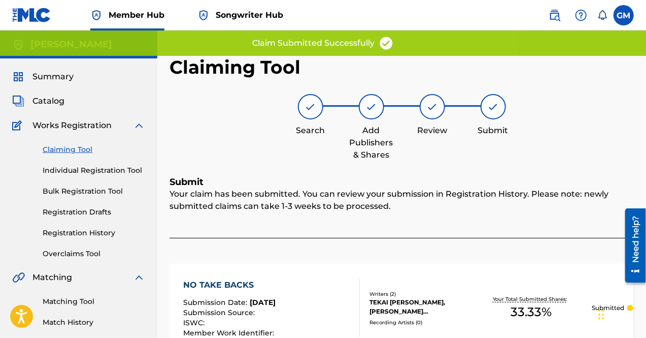
click at [71, 148] on link "Claiming Tool" at bounding box center [94, 149] width 103 height 11
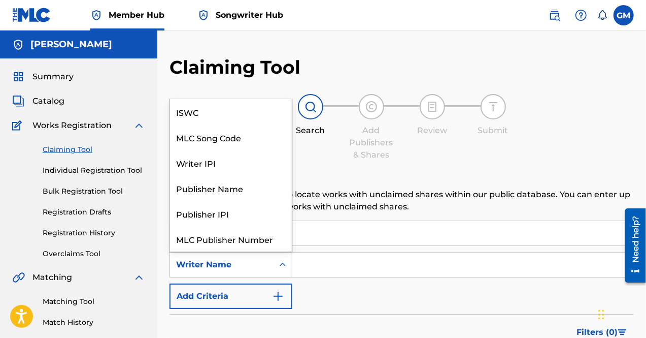
click at [261, 264] on div "Writer Name" at bounding box center [221, 264] width 91 height 12
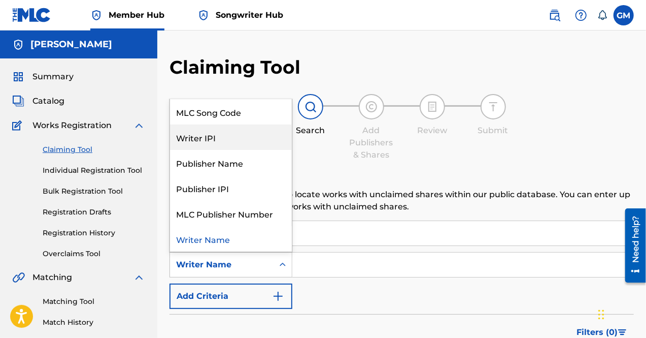
click at [232, 144] on div "Writer IPI" at bounding box center [231, 136] width 122 height 25
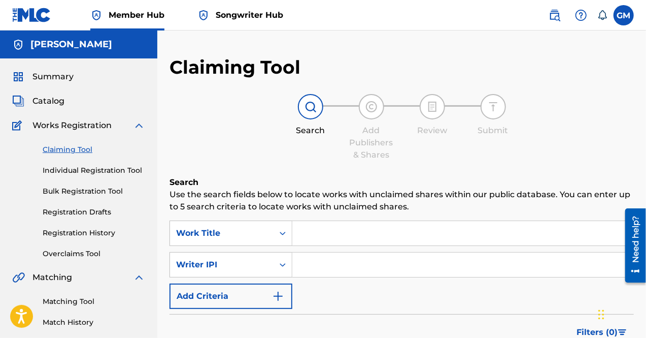
click at [335, 262] on input "Search Form" at bounding box center [462, 264] width 341 height 24
paste input "01177622442"
click at [319, 262] on input "01177622442" at bounding box center [462, 264] width 341 height 24
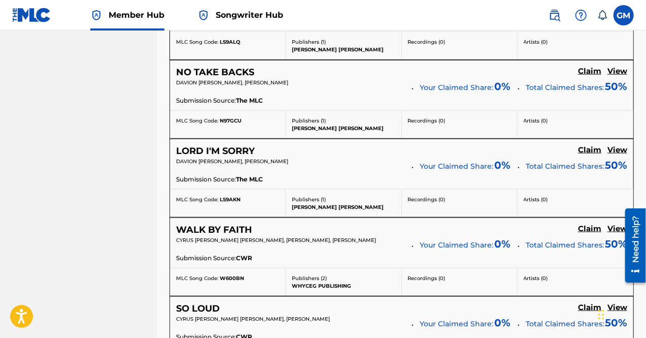
scroll to position [585, 0]
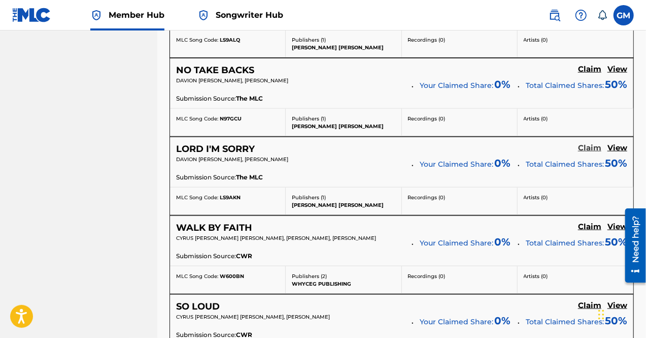
click at [597, 144] on h5 "Claim" at bounding box center [589, 148] width 23 height 10
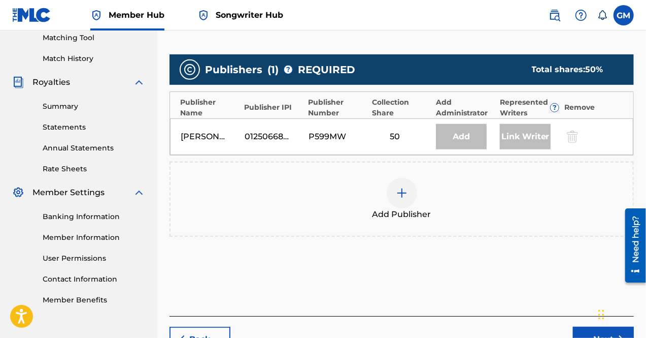
scroll to position [261, 0]
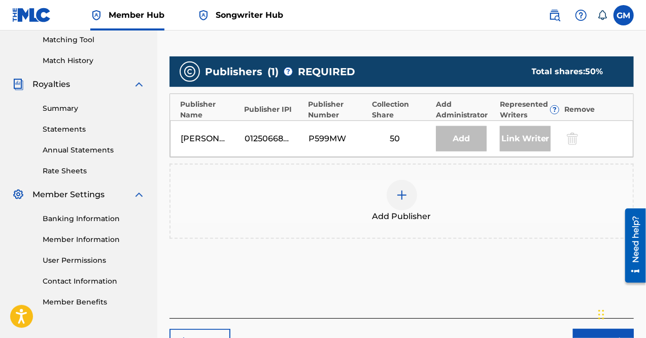
click at [416, 173] on div "Add Publisher" at bounding box center [402, 200] width 465 height 75
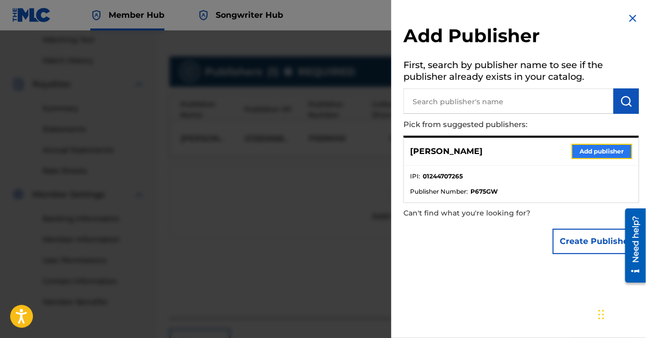
click at [606, 147] on button "Add publisher" at bounding box center [602, 151] width 61 height 15
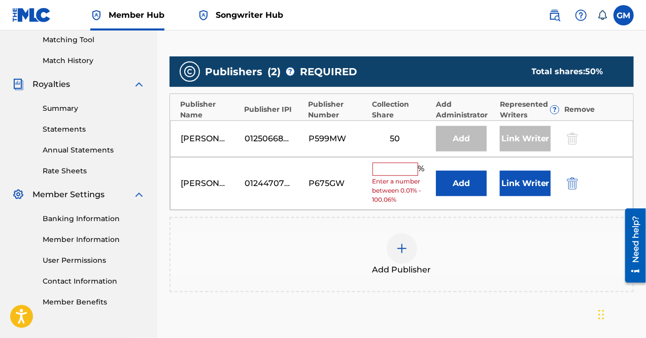
click at [408, 167] on input "text" at bounding box center [396, 168] width 46 height 13
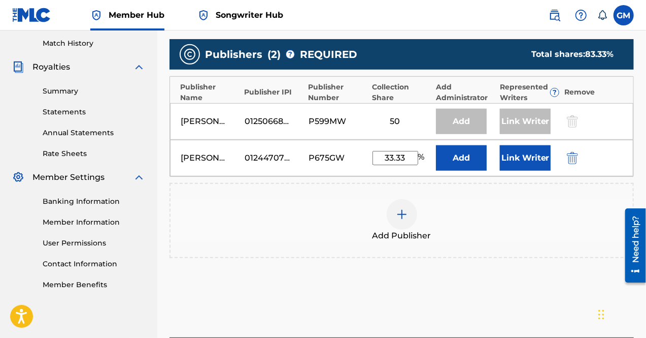
scroll to position [287, 0]
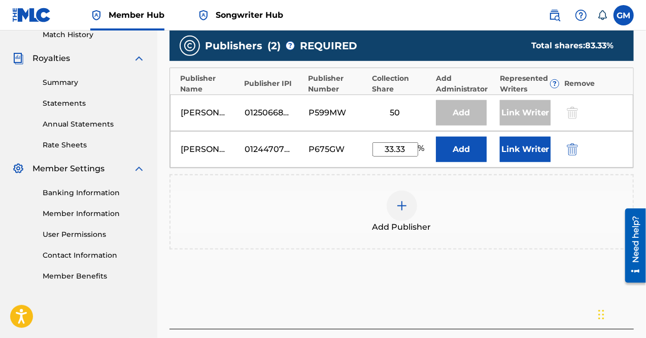
click at [516, 218] on div "Add Publisher" at bounding box center [402, 211] width 462 height 43
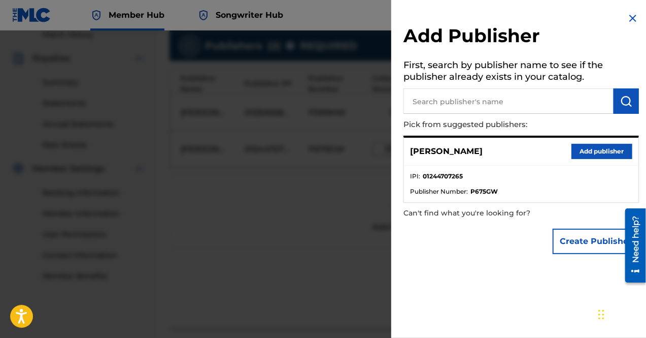
click at [631, 20] on img at bounding box center [633, 18] width 12 height 12
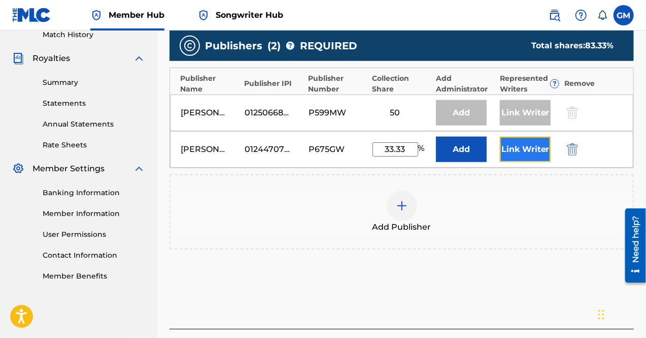
click at [525, 143] on button "Link Writer" at bounding box center [525, 149] width 51 height 25
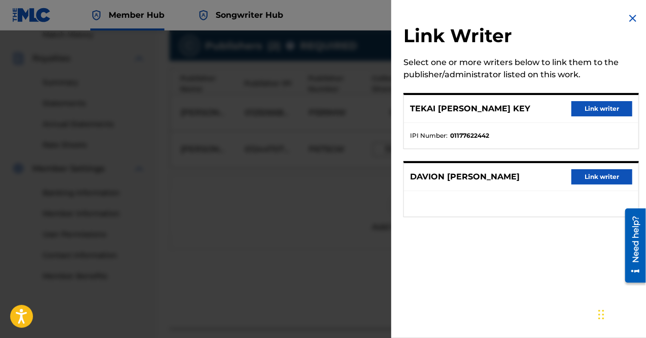
click at [629, 19] on img at bounding box center [633, 18] width 12 height 12
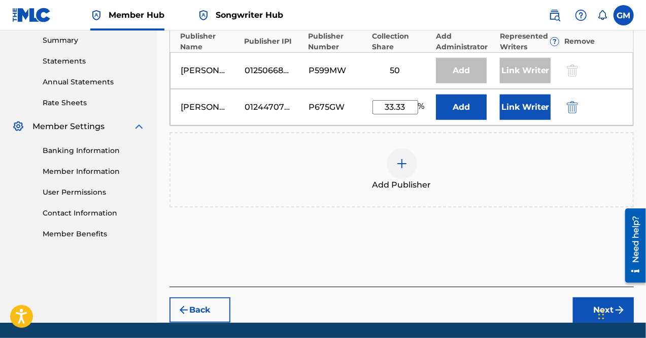
scroll to position [361, 0]
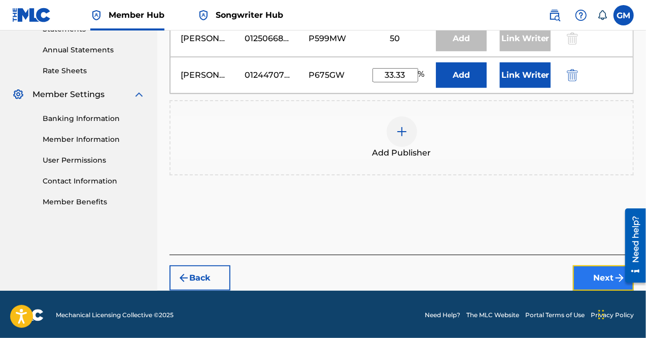
click at [604, 281] on button "Next" at bounding box center [603, 277] width 61 height 25
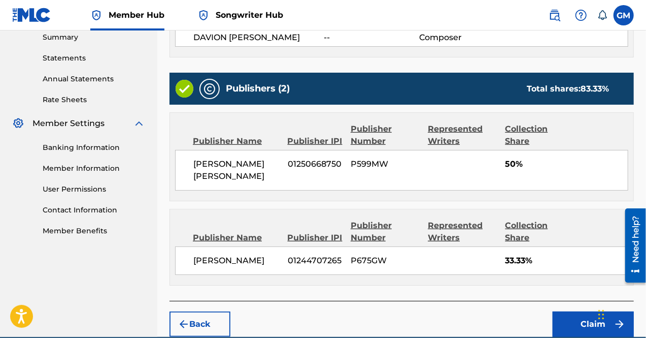
scroll to position [366, 0]
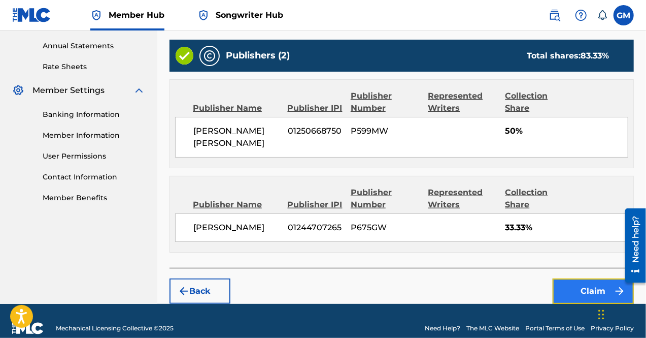
click at [587, 278] on button "Claim" at bounding box center [593, 290] width 81 height 25
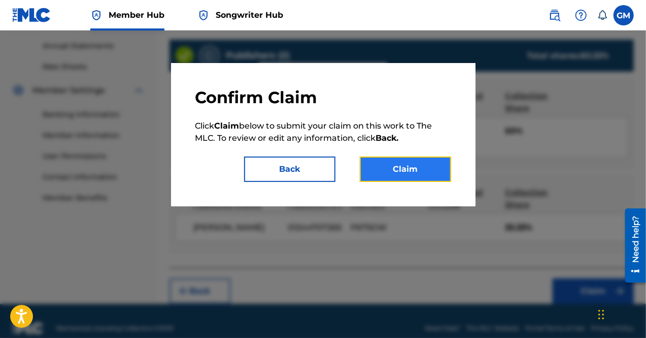
click at [422, 174] on button "Claim" at bounding box center [405, 168] width 91 height 25
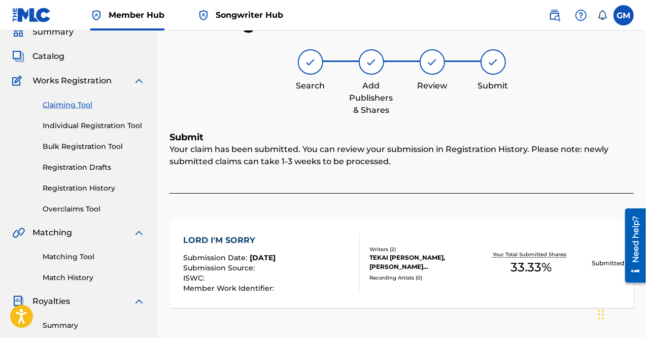
scroll to position [35, 0]
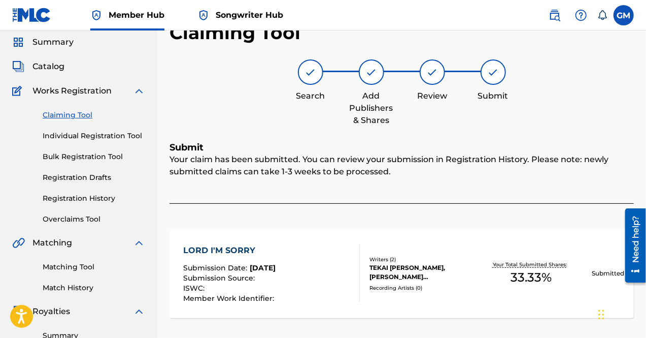
click at [64, 116] on link "Claiming Tool" at bounding box center [94, 115] width 103 height 11
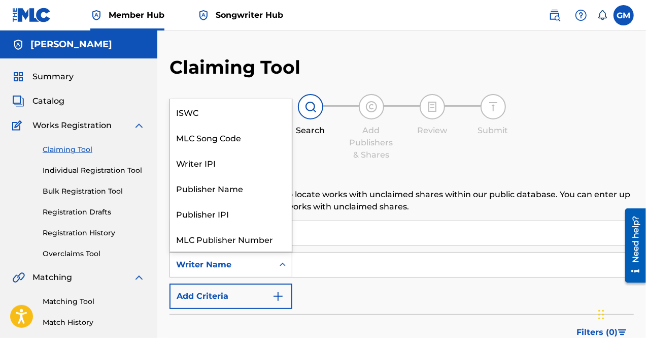
click at [272, 262] on div "Writer Name" at bounding box center [222, 264] width 104 height 19
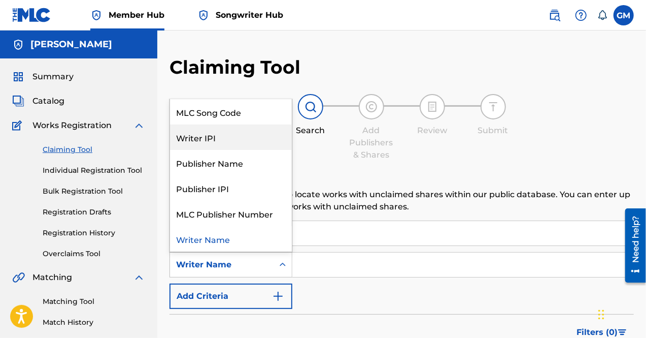
click at [231, 146] on div "Writer IPI" at bounding box center [231, 136] width 122 height 25
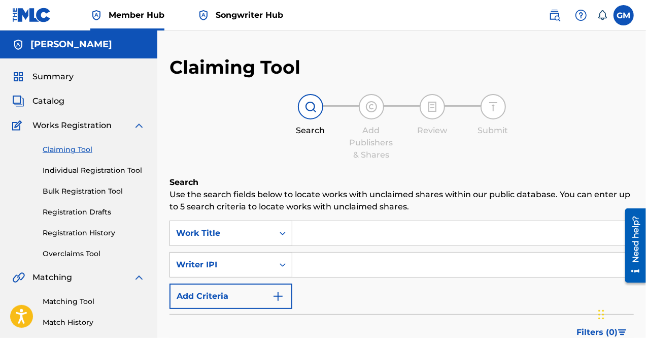
click at [334, 266] on input "Search Form" at bounding box center [462, 264] width 341 height 24
paste input "01177622442"
click at [320, 261] on input "01177622442" at bounding box center [462, 264] width 341 height 24
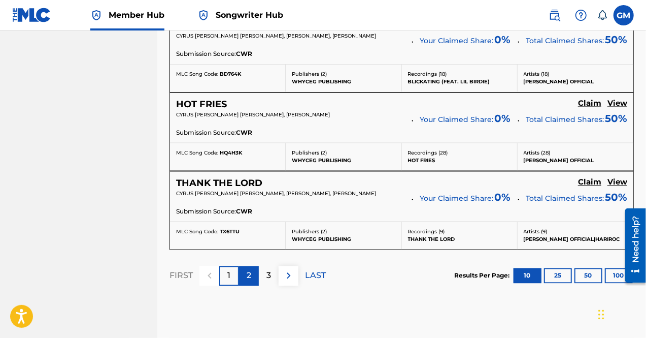
click at [255, 266] on div "2" at bounding box center [249, 276] width 20 height 20
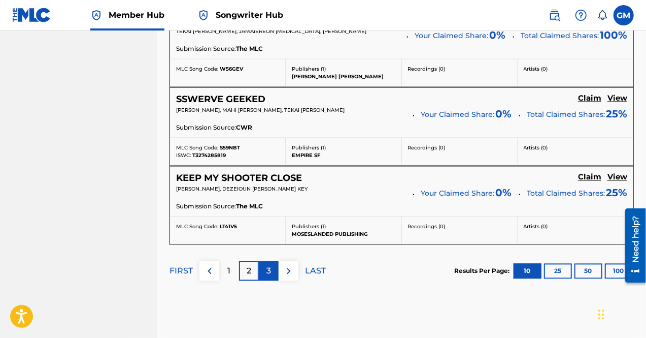
click at [274, 263] on div "3" at bounding box center [269, 271] width 20 height 20
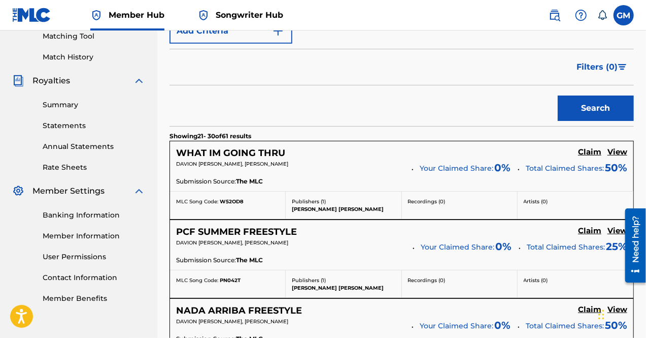
scroll to position [252, 0]
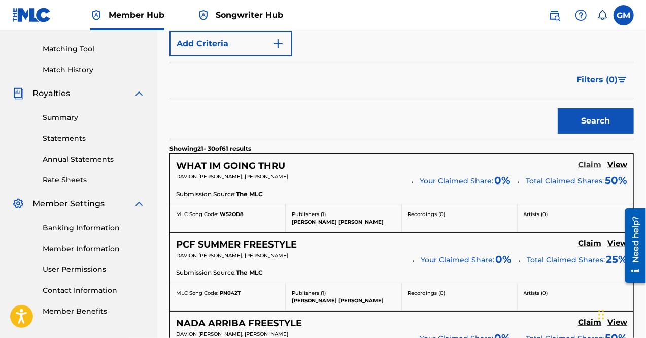
click at [587, 165] on h5 "Claim" at bounding box center [589, 165] width 23 height 10
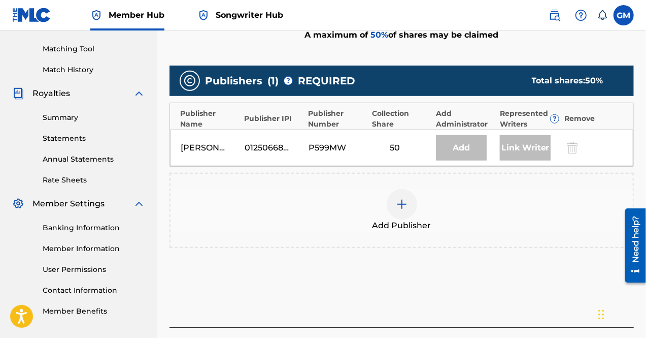
scroll to position [260, 0]
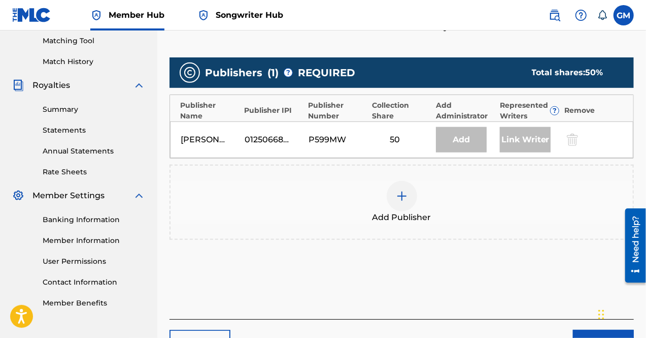
click at [408, 193] on div at bounding box center [402, 196] width 30 height 30
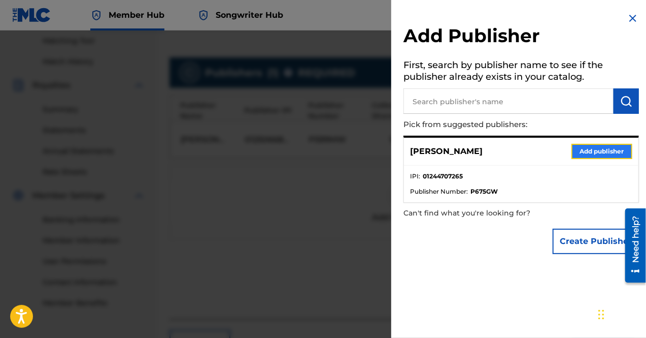
click at [587, 149] on button "Add publisher" at bounding box center [602, 151] width 61 height 15
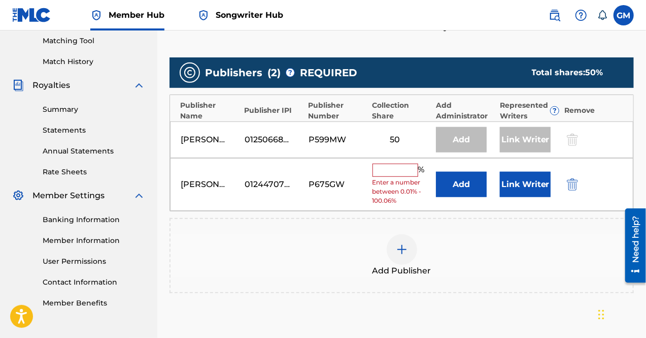
click at [388, 167] on input "text" at bounding box center [396, 169] width 46 height 13
click at [476, 264] on div "Add Publisher" at bounding box center [402, 255] width 462 height 43
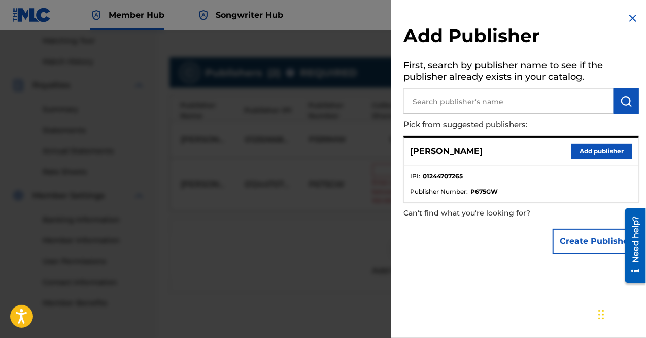
click at [628, 17] on img at bounding box center [633, 18] width 12 height 12
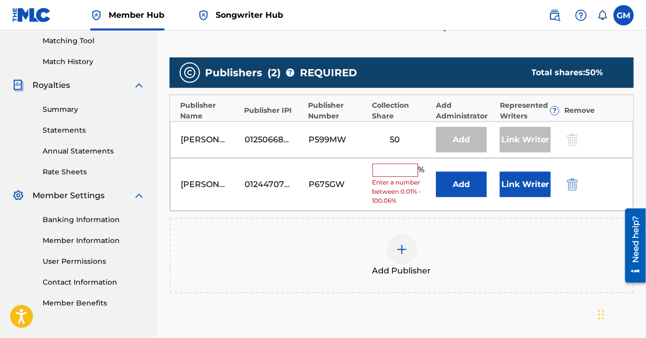
click at [400, 169] on input "text" at bounding box center [396, 169] width 46 height 13
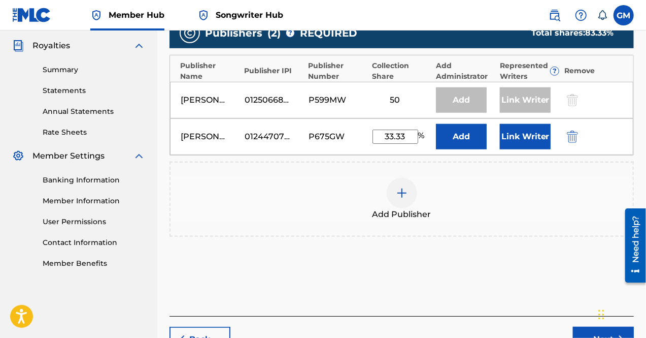
scroll to position [361, 0]
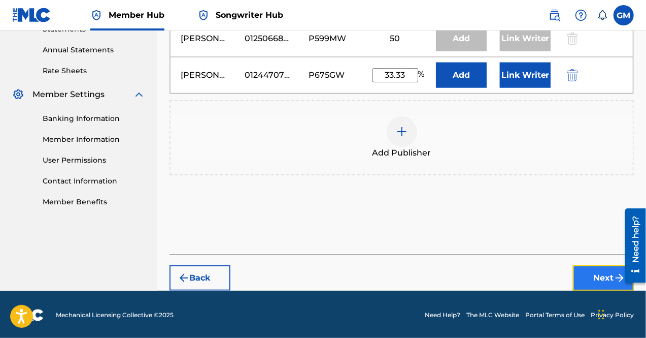
click at [600, 282] on button "Next" at bounding box center [603, 277] width 61 height 25
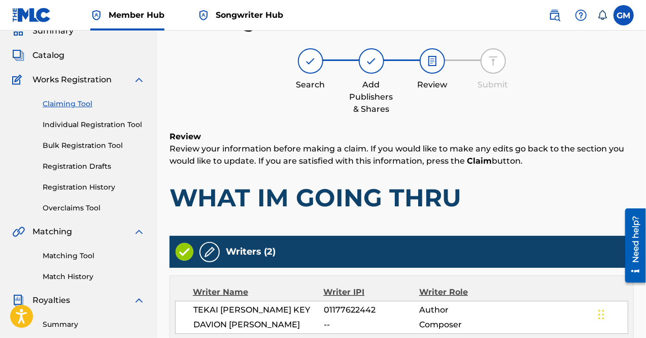
scroll to position [366, 0]
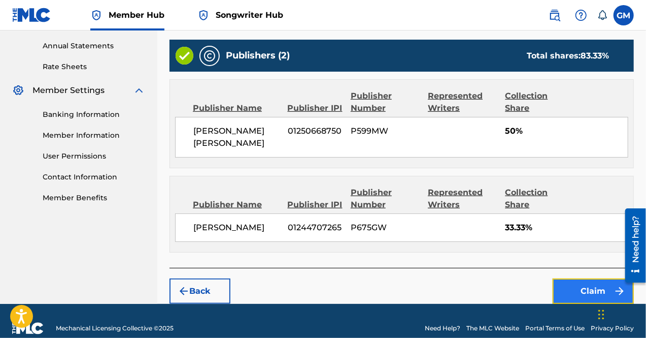
click at [590, 278] on button "Claim" at bounding box center [593, 290] width 81 height 25
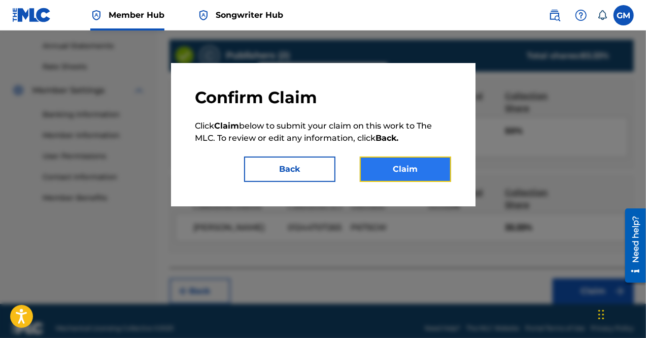
click at [433, 172] on button "Claim" at bounding box center [405, 168] width 91 height 25
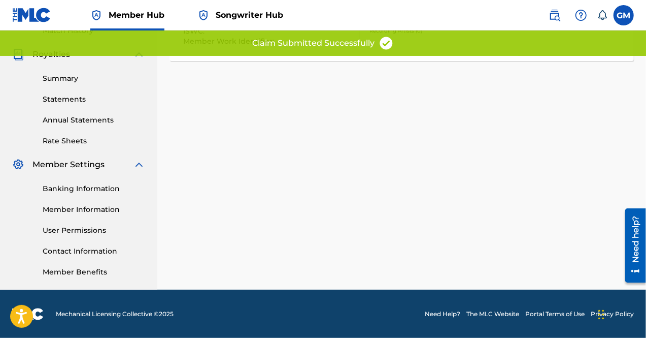
scroll to position [0, 0]
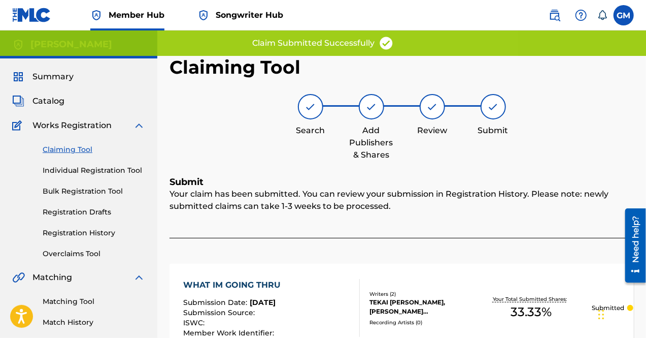
click at [72, 153] on link "Claiming Tool" at bounding box center [94, 149] width 103 height 11
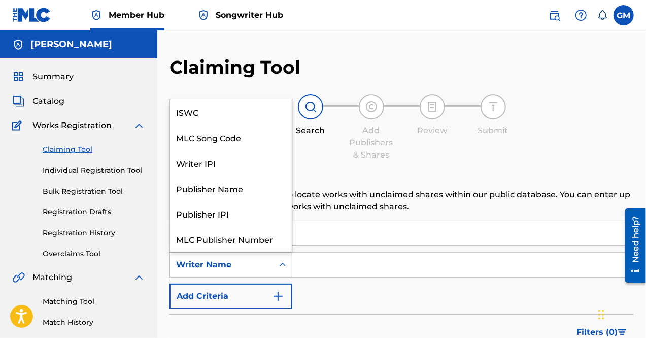
click at [269, 257] on div "Writer Name" at bounding box center [222, 264] width 104 height 19
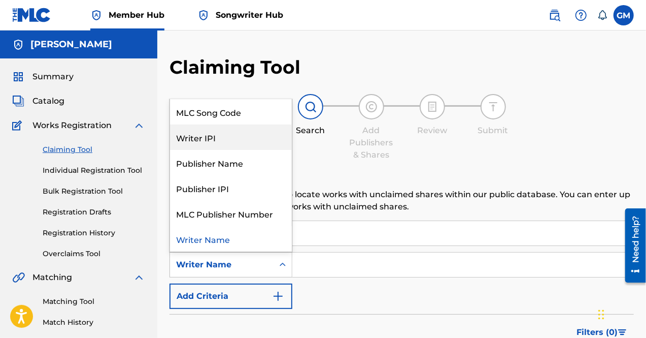
click at [254, 133] on div "Writer IPI" at bounding box center [231, 136] width 122 height 25
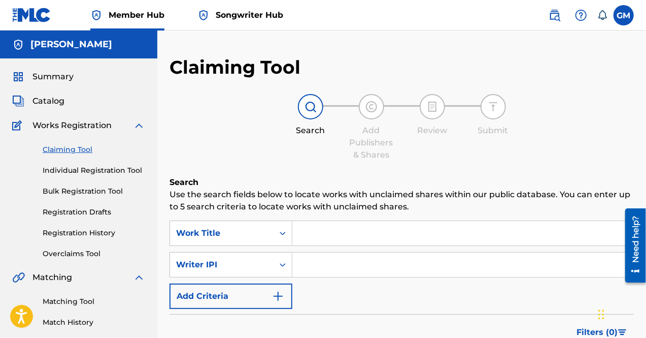
click at [339, 259] on input "Search Form" at bounding box center [462, 264] width 341 height 24
paste input "01177622442"
click at [319, 264] on input "01177622442" at bounding box center [462, 264] width 341 height 24
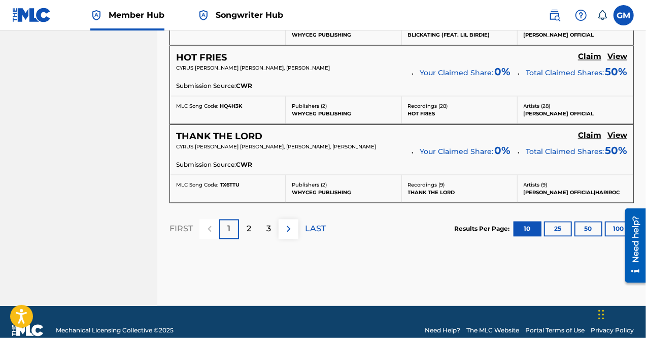
scroll to position [1001, 0]
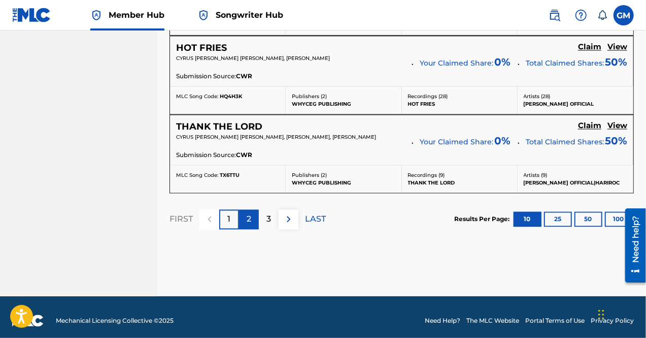
click at [254, 211] on div "2" at bounding box center [249, 219] width 20 height 20
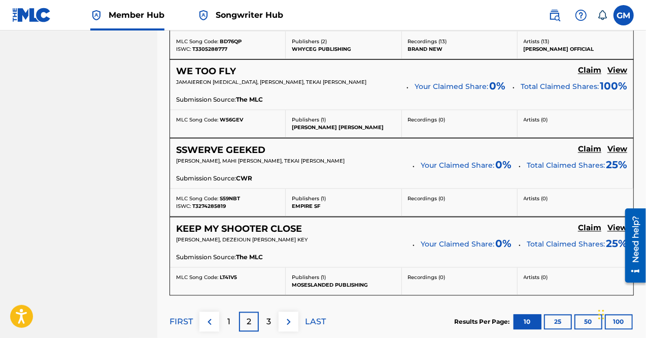
scroll to position [1003, 0]
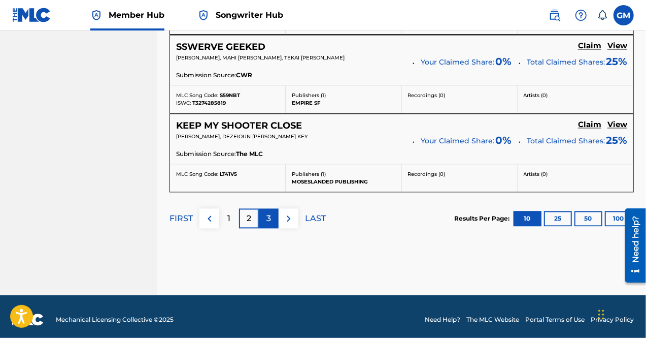
click at [273, 212] on div "3" at bounding box center [269, 218] width 20 height 20
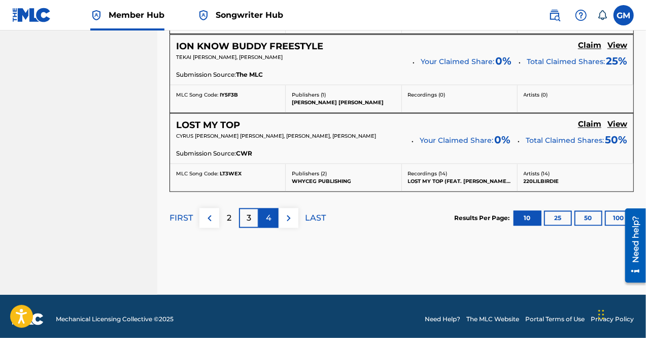
click at [271, 218] on p "4" at bounding box center [269, 218] width 6 height 12
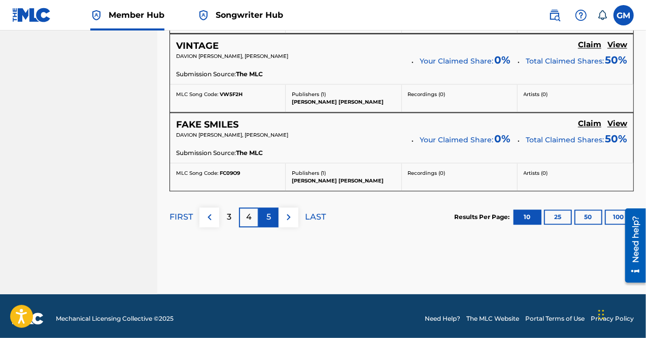
click at [269, 217] on p "5" at bounding box center [269, 217] width 5 height 12
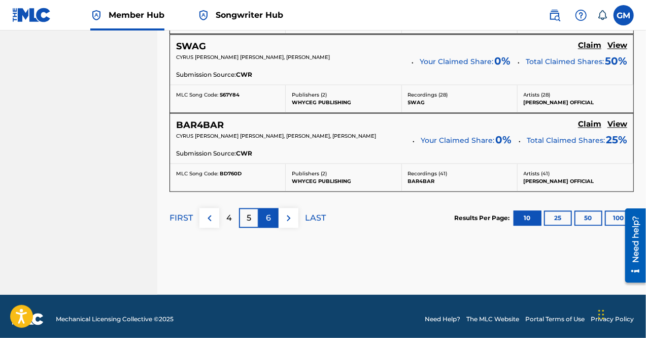
click at [266, 216] on div "6" at bounding box center [269, 218] width 20 height 20
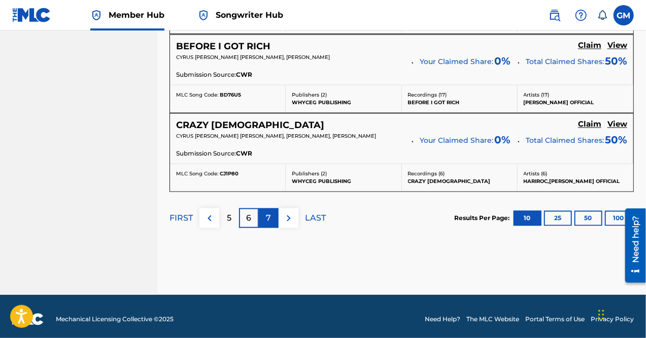
click at [271, 218] on div "7" at bounding box center [269, 218] width 20 height 20
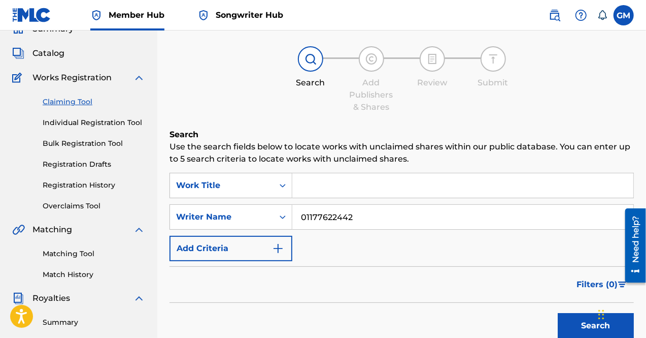
scroll to position [0, 0]
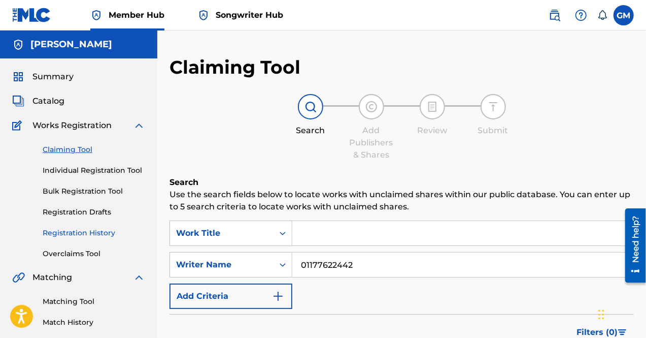
click at [85, 231] on link "Registration History" at bounding box center [94, 232] width 103 height 11
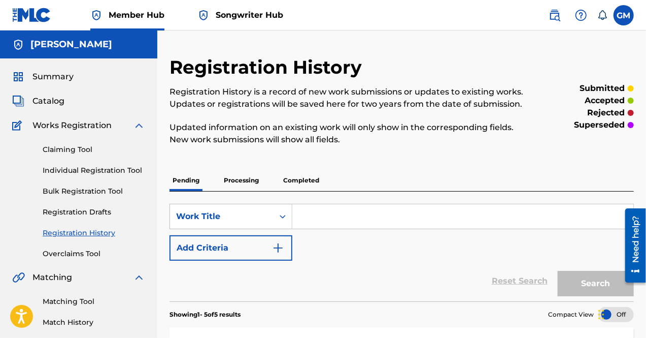
click at [61, 83] on div "Summary Catalog Works Registration Claiming Tool Individual Registration Tool B…" at bounding box center [78, 319] width 157 height 522
click at [58, 80] on span "Summary" at bounding box center [52, 77] width 41 height 12
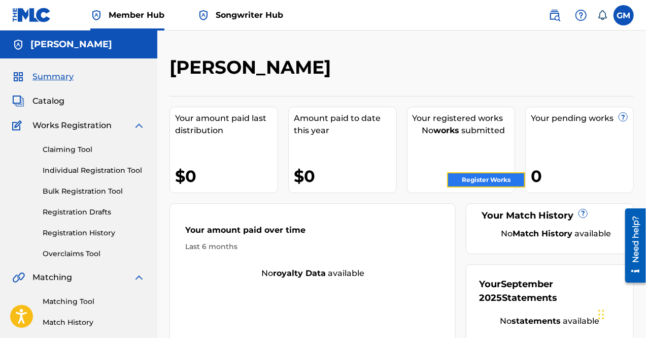
click at [488, 181] on link "Register Works" at bounding box center [486, 179] width 78 height 15
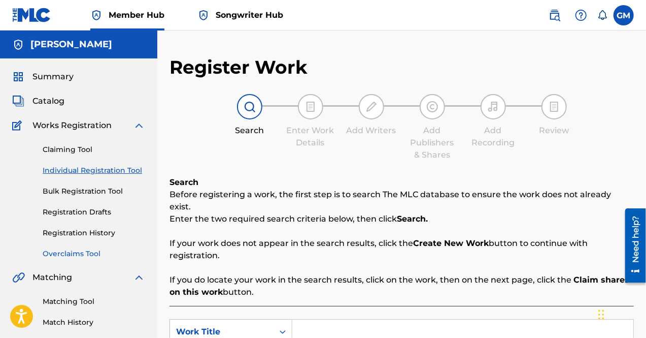
click at [87, 252] on link "Overclaims Tool" at bounding box center [94, 253] width 103 height 11
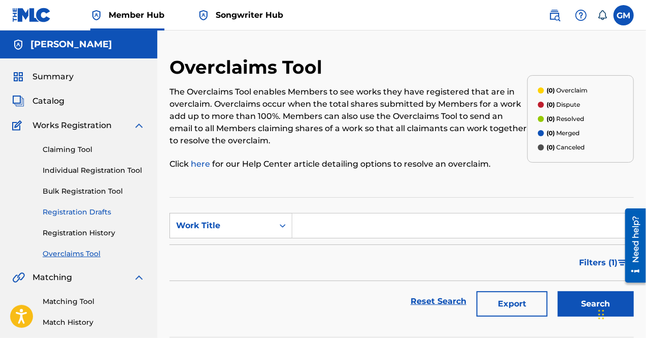
click at [83, 211] on link "Registration Drafts" at bounding box center [94, 212] width 103 height 11
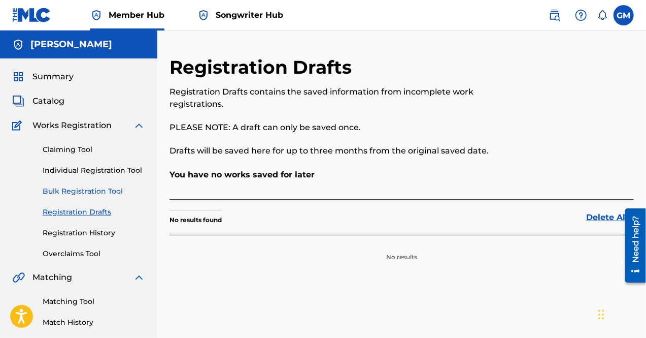
click at [84, 189] on link "Bulk Registration Tool" at bounding box center [94, 191] width 103 height 11
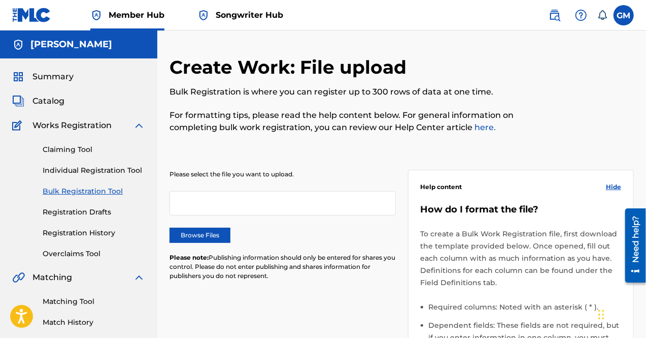
click at [84, 192] on link "Bulk Registration Tool" at bounding box center [94, 191] width 103 height 11
click at [73, 148] on link "Claiming Tool" at bounding box center [94, 149] width 103 height 11
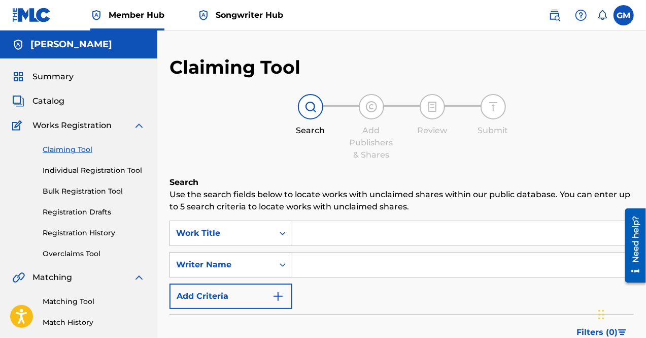
click at [70, 126] on span "Works Registration" at bounding box center [71, 125] width 79 height 12
click at [135, 126] on img at bounding box center [139, 125] width 12 height 12
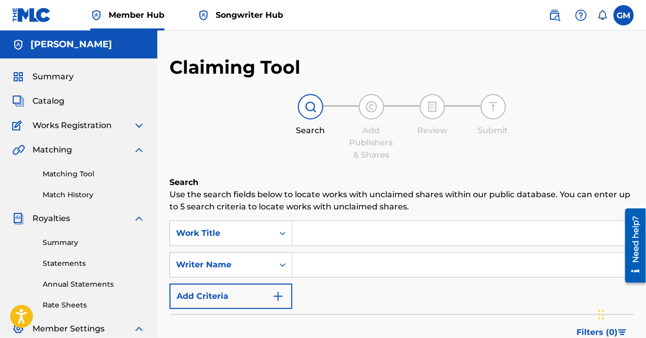
click at [234, 19] on span "Songwriter Hub" at bounding box center [250, 15] width 68 height 12
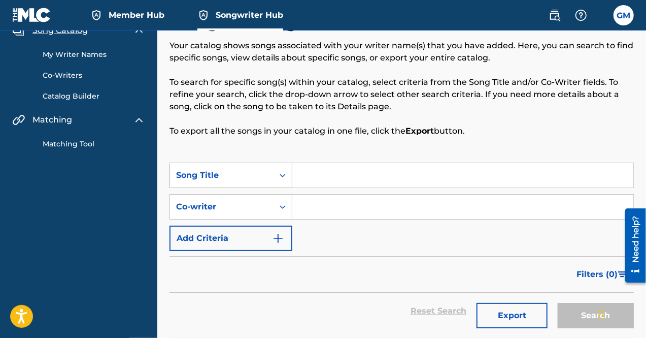
scroll to position [52, 0]
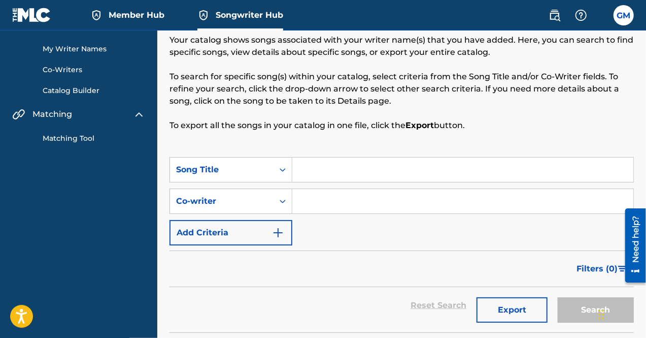
click at [333, 167] on input "Search Form" at bounding box center [462, 169] width 341 height 24
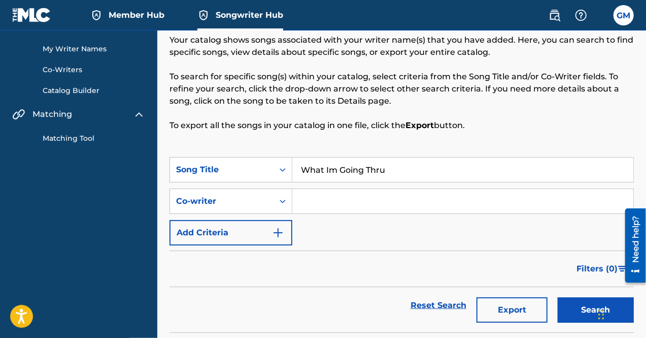
click at [558, 297] on button "Search" at bounding box center [596, 309] width 76 height 25
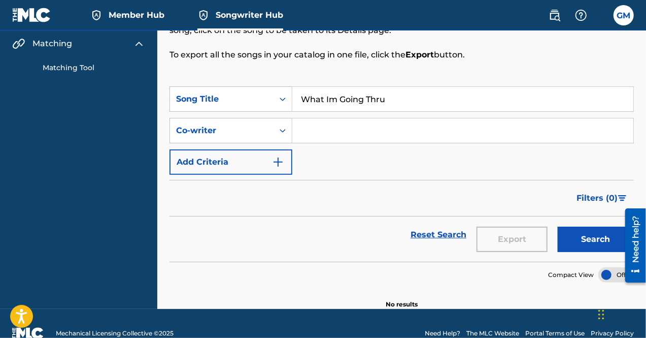
scroll to position [124, 0]
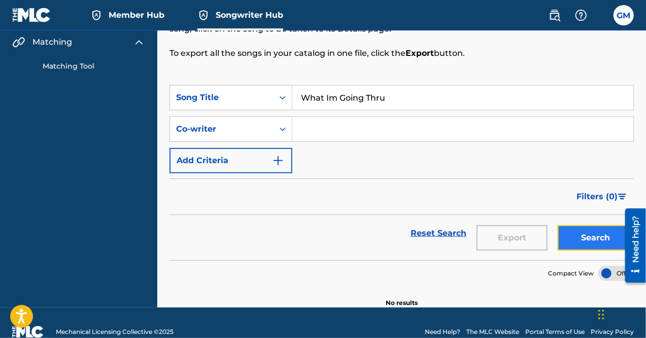
click at [577, 234] on button "Search" at bounding box center [596, 237] width 76 height 25
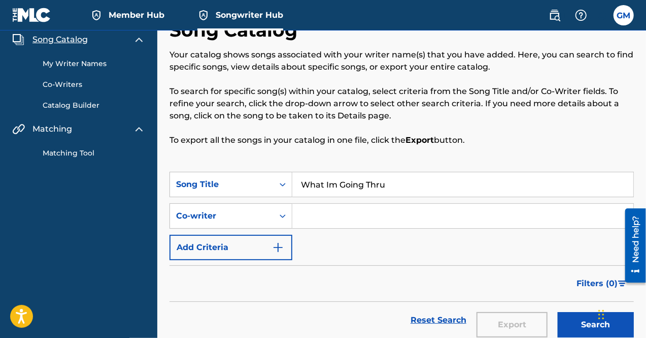
scroll to position [37, 0]
click at [280, 192] on div "Search Form" at bounding box center [283, 185] width 18 height 18
click at [402, 181] on input "What Im Going Thru" at bounding box center [462, 185] width 341 height 24
drag, startPoint x: 387, startPoint y: 186, endPoint x: 290, endPoint y: 181, distance: 96.6
click at [290, 181] on div "SearchWithCriteriafec97da6-3c55-4edd-9486-ef20177e11fd Song Title What Im Going…" at bounding box center [402, 184] width 465 height 25
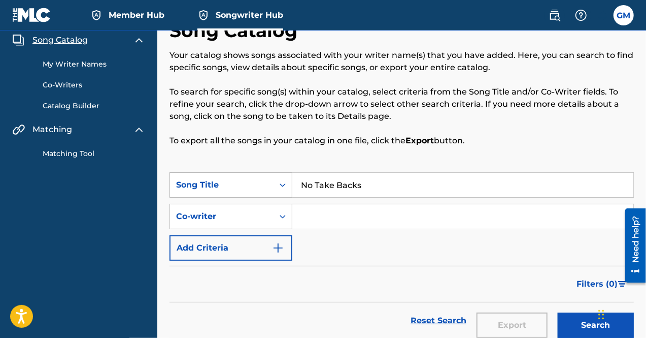
click at [558, 312] on button "Search" at bounding box center [596, 324] width 76 height 25
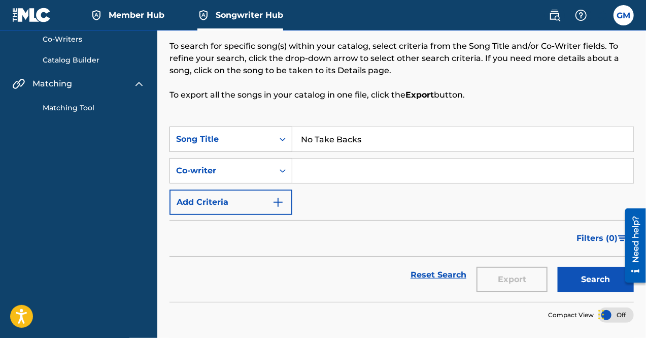
scroll to position [82, 0]
drag, startPoint x: 371, startPoint y: 143, endPoint x: 269, endPoint y: 127, distance: 103.2
click at [268, 127] on div "SearchWithCriteriafec97da6-3c55-4edd-9486-ef20177e11fd Song Title No Take Backs" at bounding box center [402, 138] width 465 height 25
click at [558, 267] on button "Search" at bounding box center [596, 279] width 76 height 25
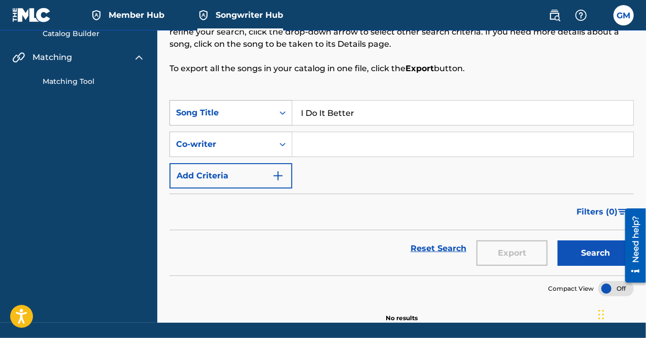
scroll to position [108, 0]
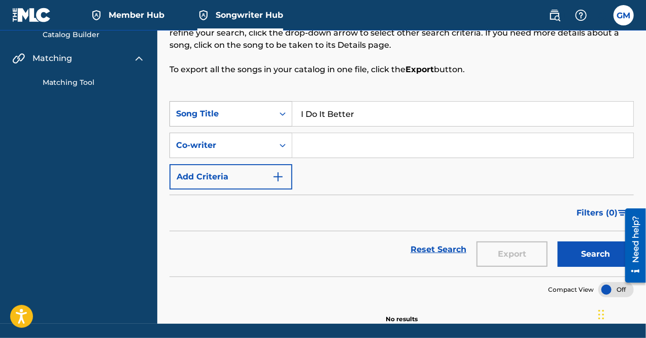
drag, startPoint x: 358, startPoint y: 117, endPoint x: 285, endPoint y: 117, distance: 72.6
click at [285, 117] on div "SearchWithCriteriafec97da6-3c55-4edd-9486-ef20177e11fd Song Title I Do It Better" at bounding box center [402, 113] width 465 height 25
click at [558, 241] on button "Search" at bounding box center [596, 253] width 76 height 25
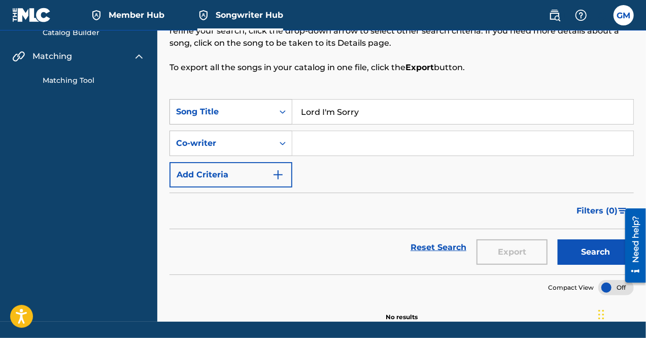
drag, startPoint x: 360, startPoint y: 116, endPoint x: 288, endPoint y: 115, distance: 71.6
click at [288, 115] on div "SearchWithCriteriafec97da6-3c55-4edd-9486-ef20177e11fd Song Title Lord I'm Sorry" at bounding box center [402, 111] width 465 height 25
click at [558, 239] on button "Search" at bounding box center [596, 251] width 76 height 25
click at [240, 143] on div "Co-writer" at bounding box center [221, 143] width 91 height 12
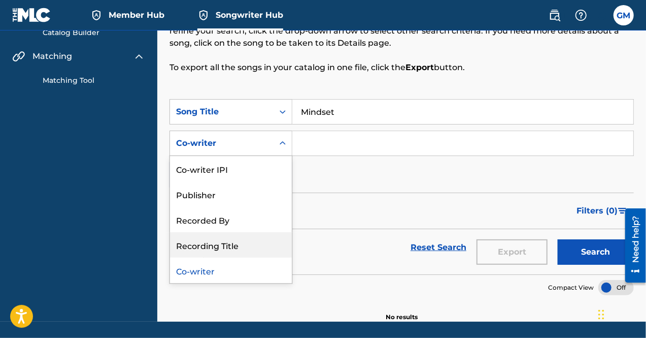
click at [231, 243] on div "Recording Title" at bounding box center [231, 244] width 122 height 25
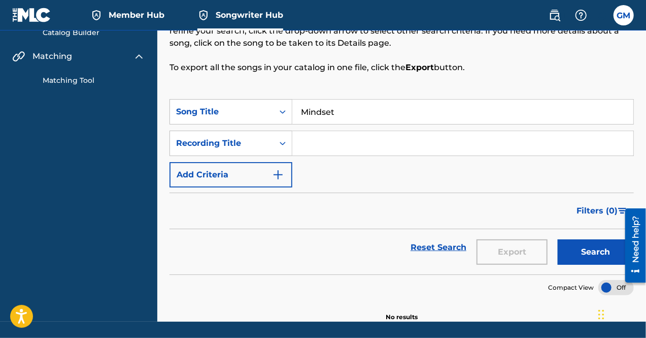
click at [309, 137] on input "Search Form" at bounding box center [462, 143] width 341 height 24
click at [558, 239] on button "Search" at bounding box center [596, 251] width 76 height 25
click at [258, 114] on div "Song Title" at bounding box center [221, 112] width 91 height 12
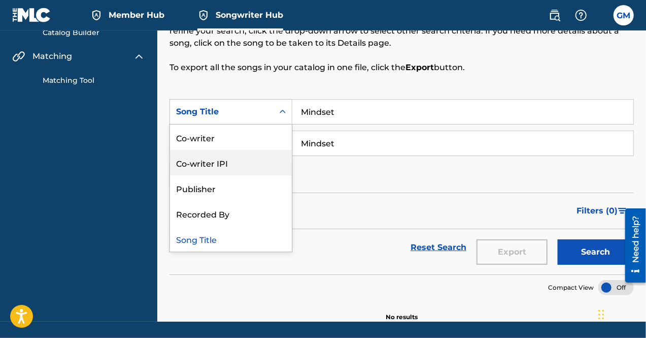
click at [263, 161] on div "Co-writer IPI" at bounding box center [231, 162] width 122 height 25
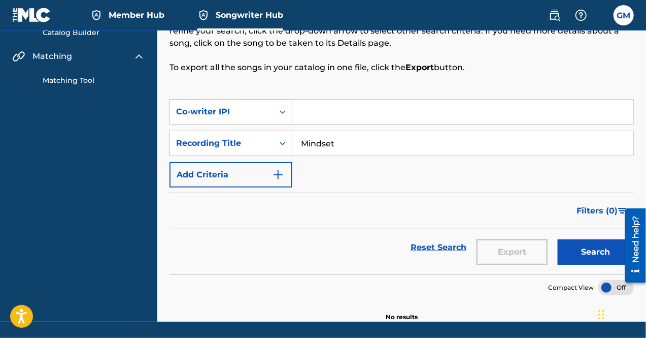
drag, startPoint x: 345, startPoint y: 144, endPoint x: 233, endPoint y: 126, distance: 113.7
click at [233, 126] on div "SearchWithCriteriac0bceff4-1c21-44a4-933a-dec5e5a1ec04 Co-writer IPI SearchWith…" at bounding box center [402, 143] width 465 height 88
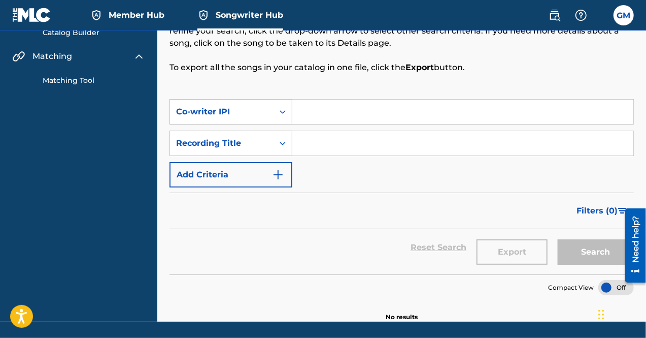
click at [338, 113] on input "Search Form" at bounding box center [462, 112] width 341 height 24
paste input "01177622442"
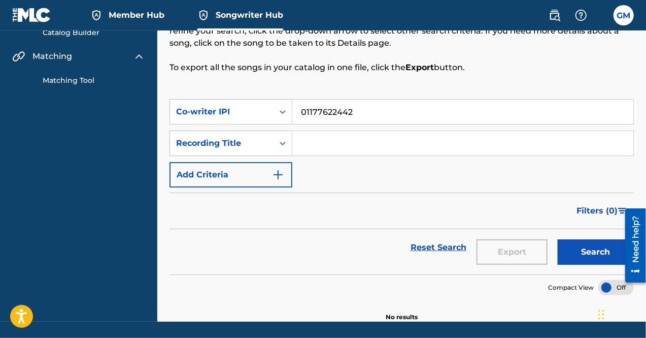
click at [319, 109] on input "01177622442" at bounding box center [462, 112] width 341 height 24
click at [558, 239] on button "Search" at bounding box center [596, 251] width 76 height 25
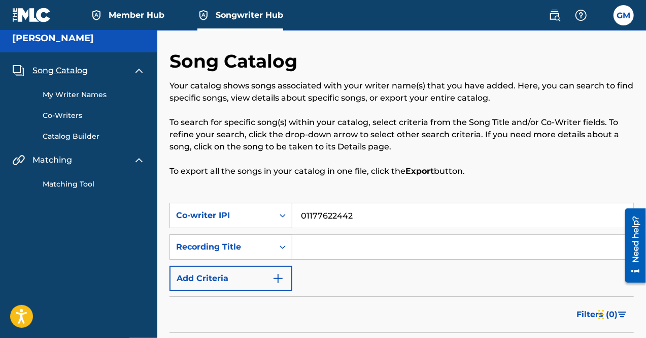
scroll to position [0, 0]
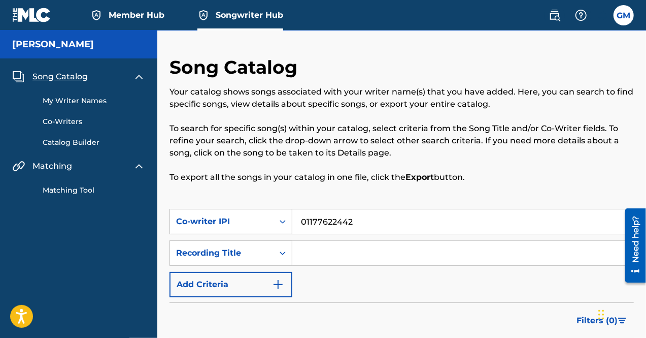
click at [79, 140] on link "Catalog Builder" at bounding box center [94, 142] width 103 height 11
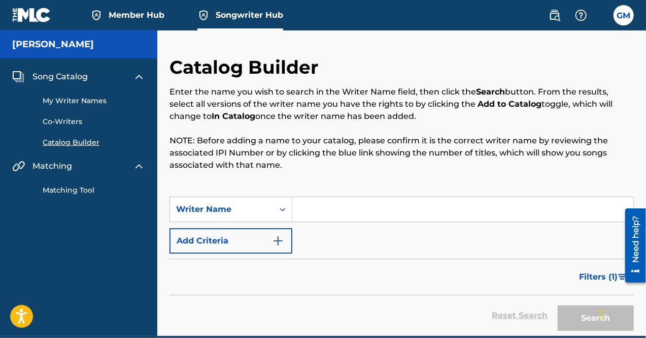
click at [409, 93] on p "Enter the name you wish to search in the Writer Name field, then click the Sear…" at bounding box center [402, 104] width 465 height 37
click at [261, 204] on div "Writer Name" at bounding box center [221, 209] width 91 height 12
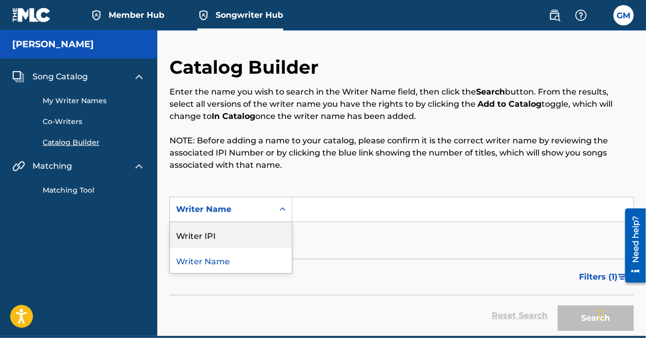
click at [246, 228] on div "Writer IPI" at bounding box center [231, 234] width 122 height 25
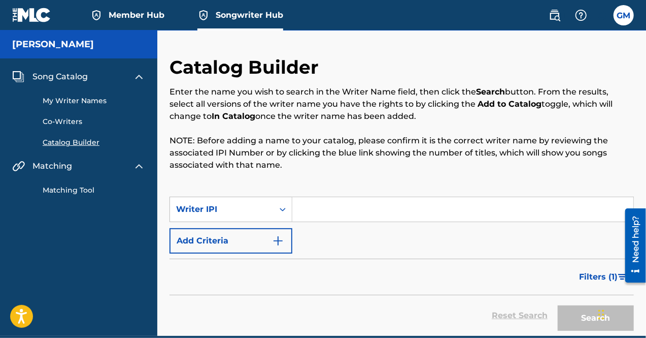
click at [343, 214] on input "Search Form" at bounding box center [462, 209] width 341 height 24
paste input "01177622442"
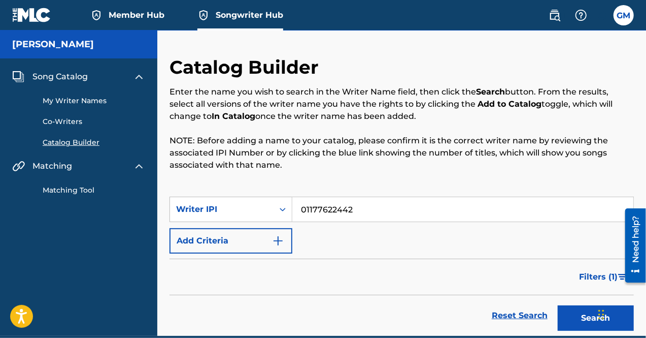
click at [320, 210] on input "01177622442" at bounding box center [462, 209] width 341 height 24
click at [558, 305] on button "Search" at bounding box center [596, 317] width 76 height 25
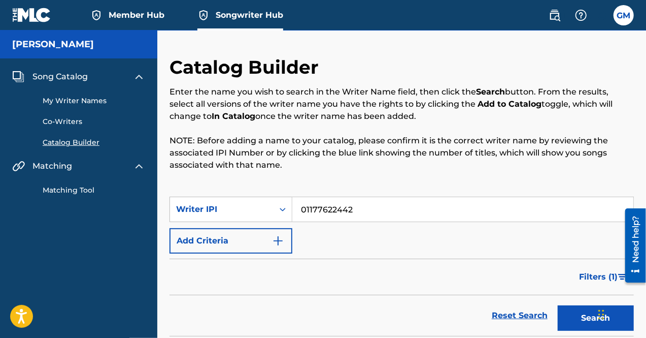
drag, startPoint x: 383, startPoint y: 213, endPoint x: 295, endPoint y: 219, distance: 87.6
click at [295, 219] on input "01177622442" at bounding box center [462, 209] width 341 height 24
paste input "244707265"
click at [558, 305] on button "Search" at bounding box center [596, 317] width 76 height 25
click at [134, 25] on link "Member Hub" at bounding box center [127, 15] width 74 height 30
